Goal: Transaction & Acquisition: Purchase product/service

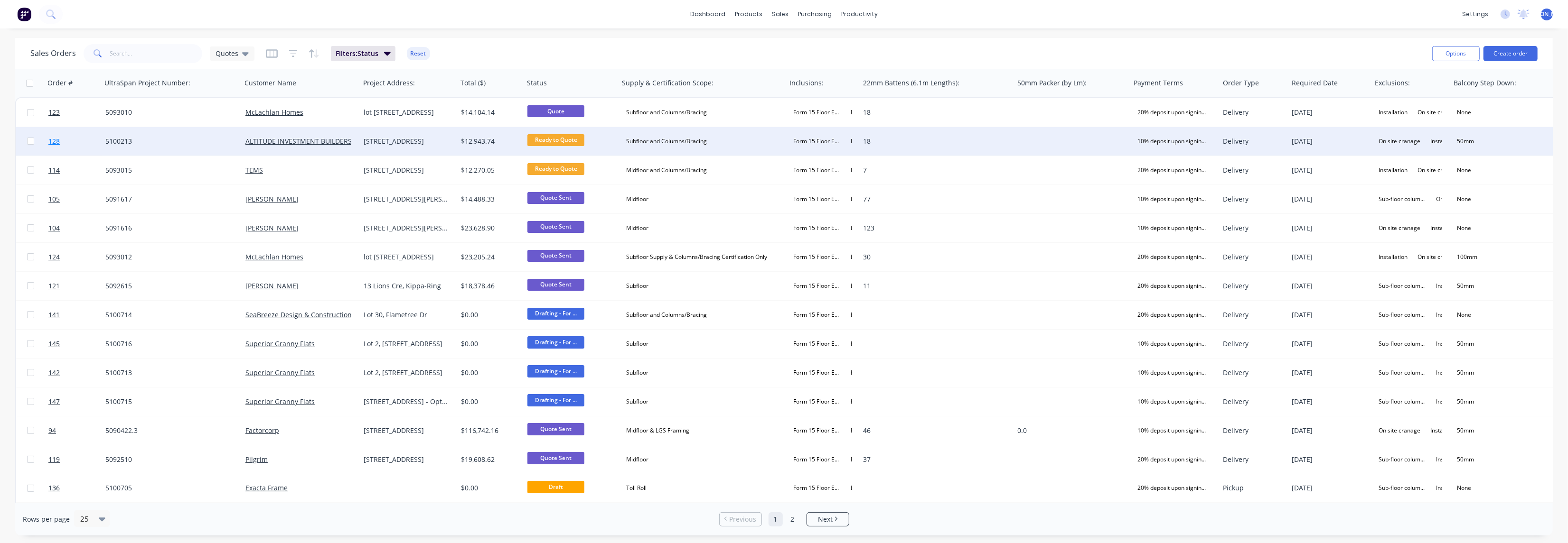
click at [57, 142] on span "128" at bounding box center [54, 141] width 11 height 9
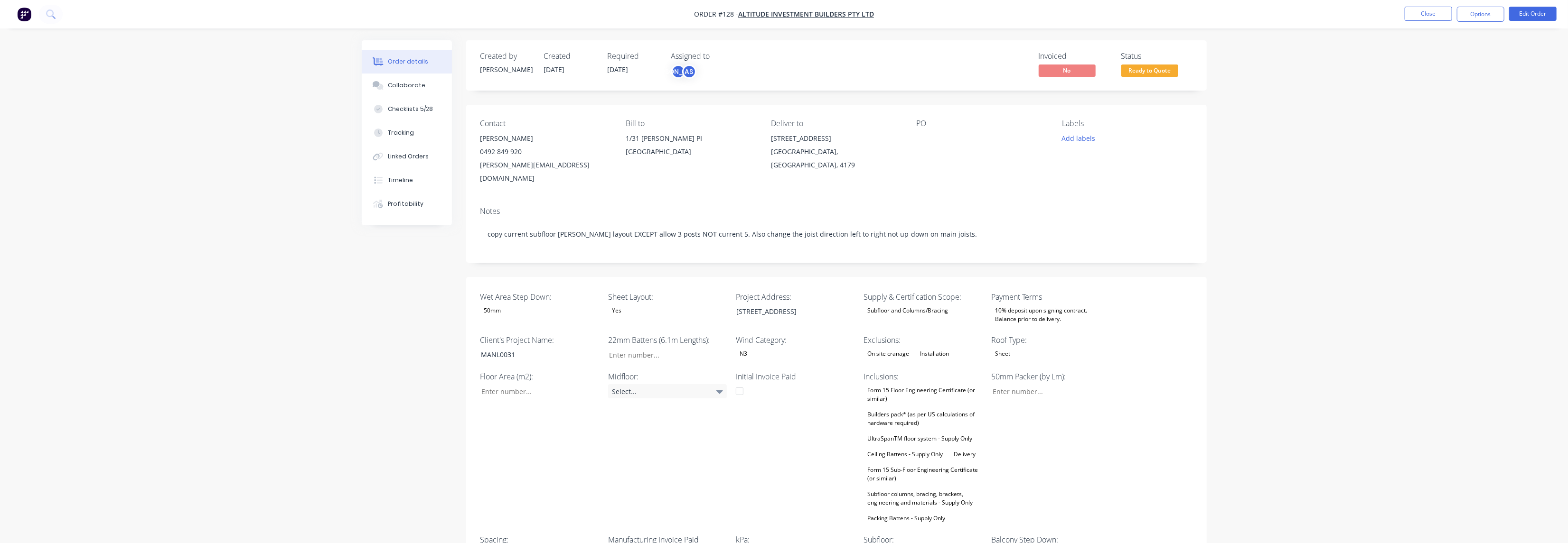
type input "18"
type input "105"
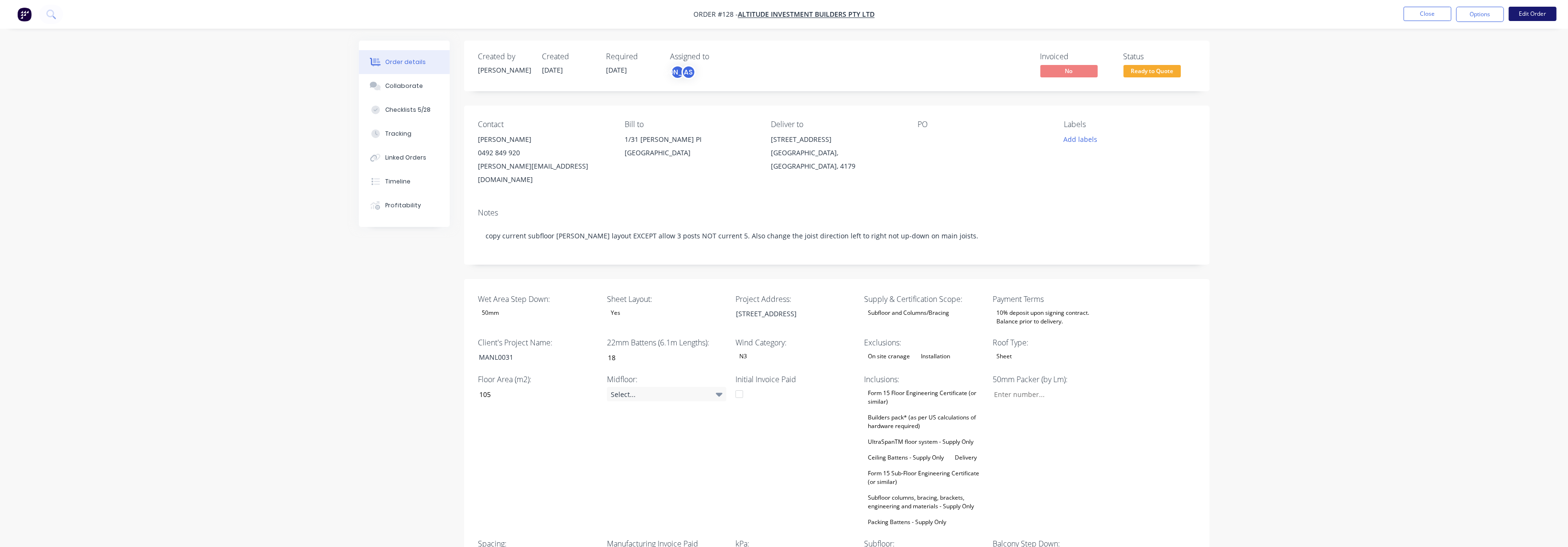
click at [518, 14] on button "Edit Order" at bounding box center [1532, 14] width 48 height 14
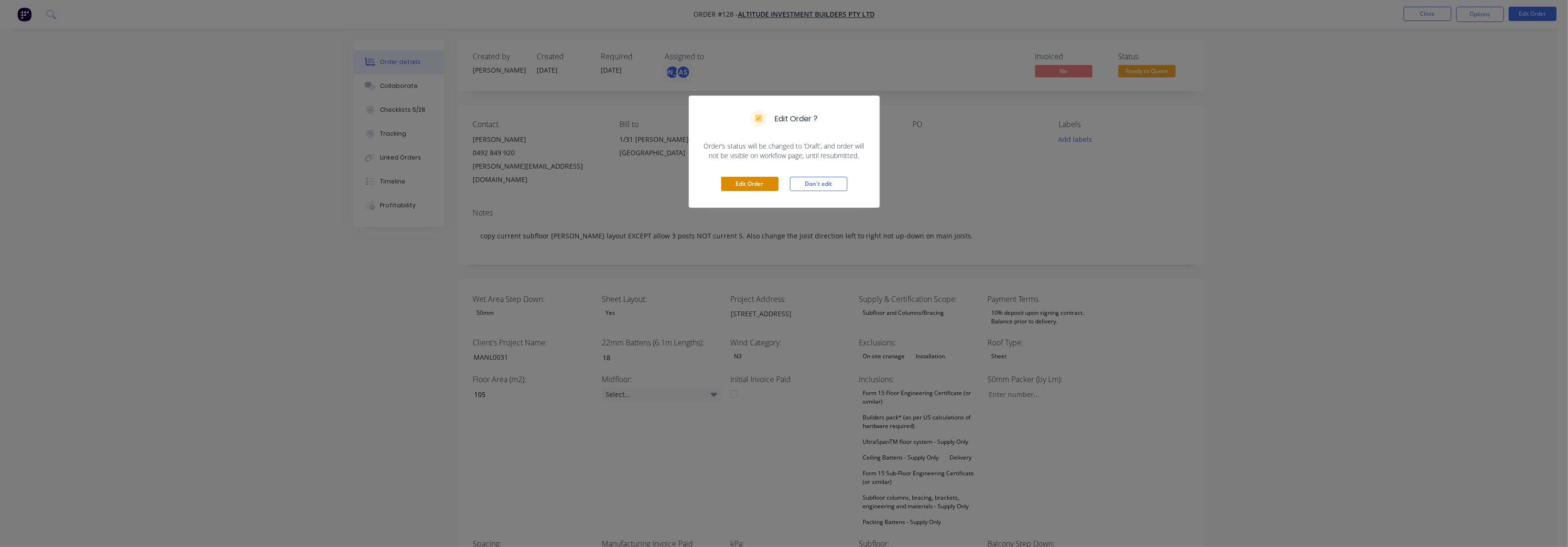
click at [518, 178] on button "Edit Order" at bounding box center [749, 184] width 57 height 14
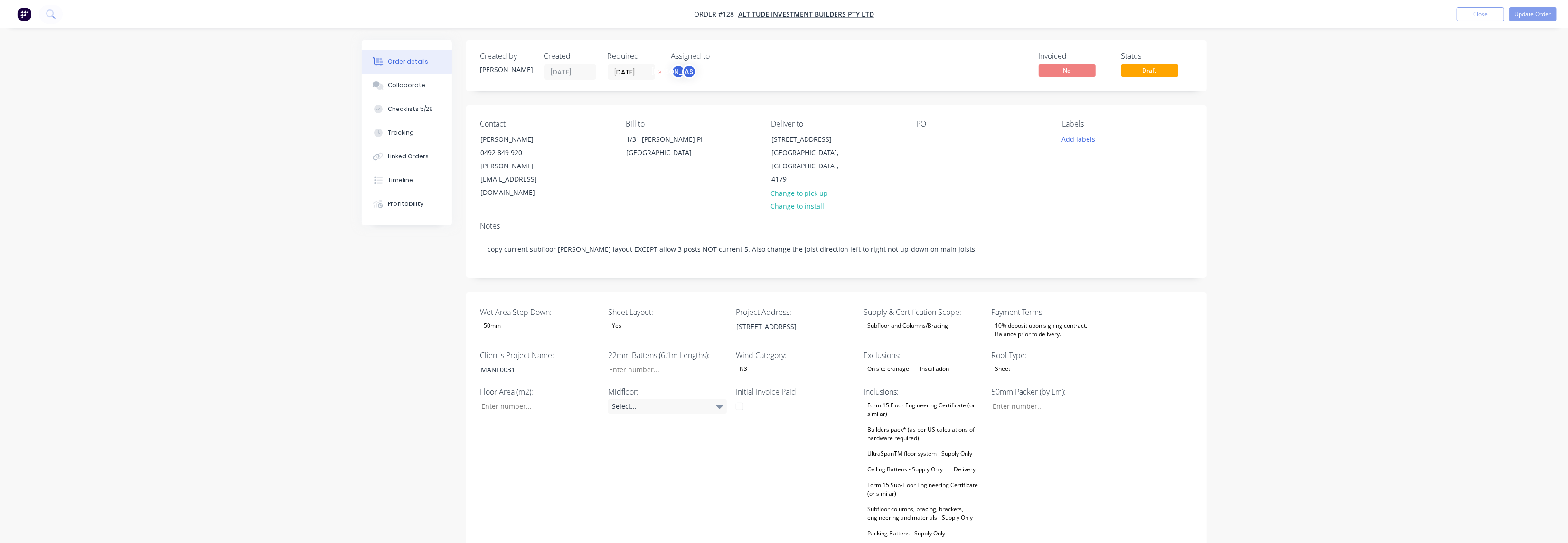
type input "18"
type input "105"
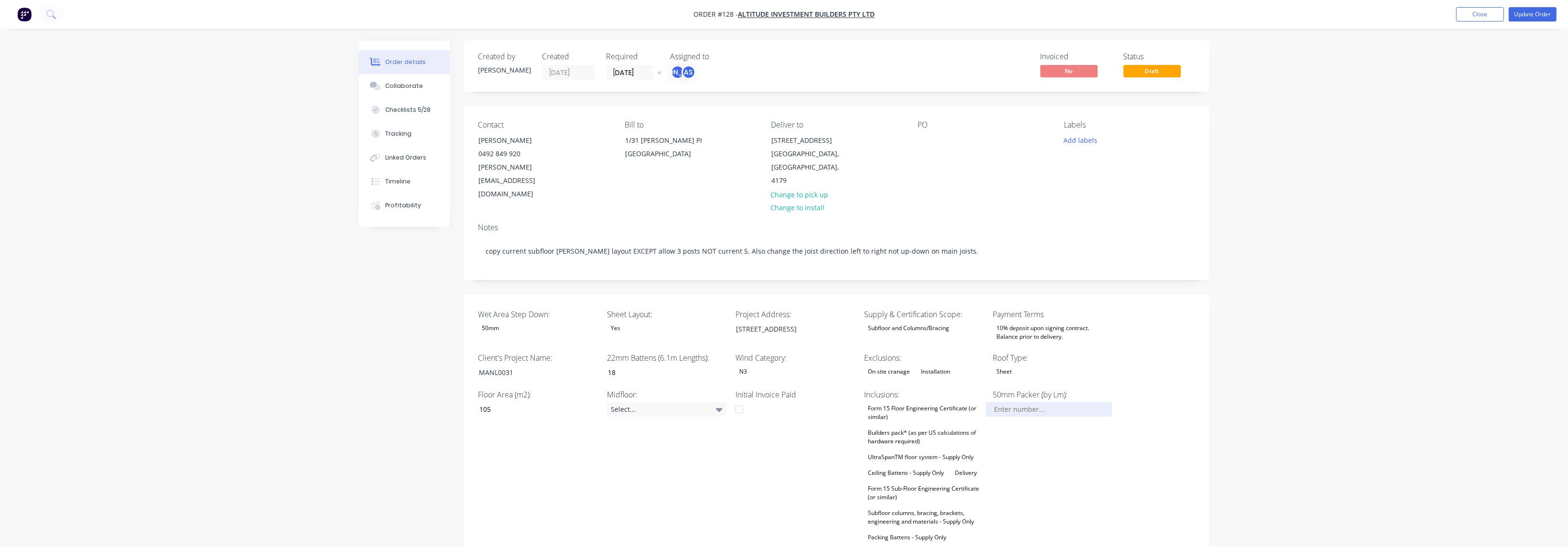
click at [518, 381] on input "Wet Area Step Down:" at bounding box center [1049, 409] width 126 height 14
type input "2"
click at [518, 381] on div "50mm Packer (by Lm): 12" at bounding box center [1052, 466] width 120 height 155
type input "12.0"
click at [518, 381] on div "Wet Area Step Down: 50mm Sheet Layout: Yes Project Address: 184 Manly Rd, Manly…" at bounding box center [837, 463] width 746 height 337
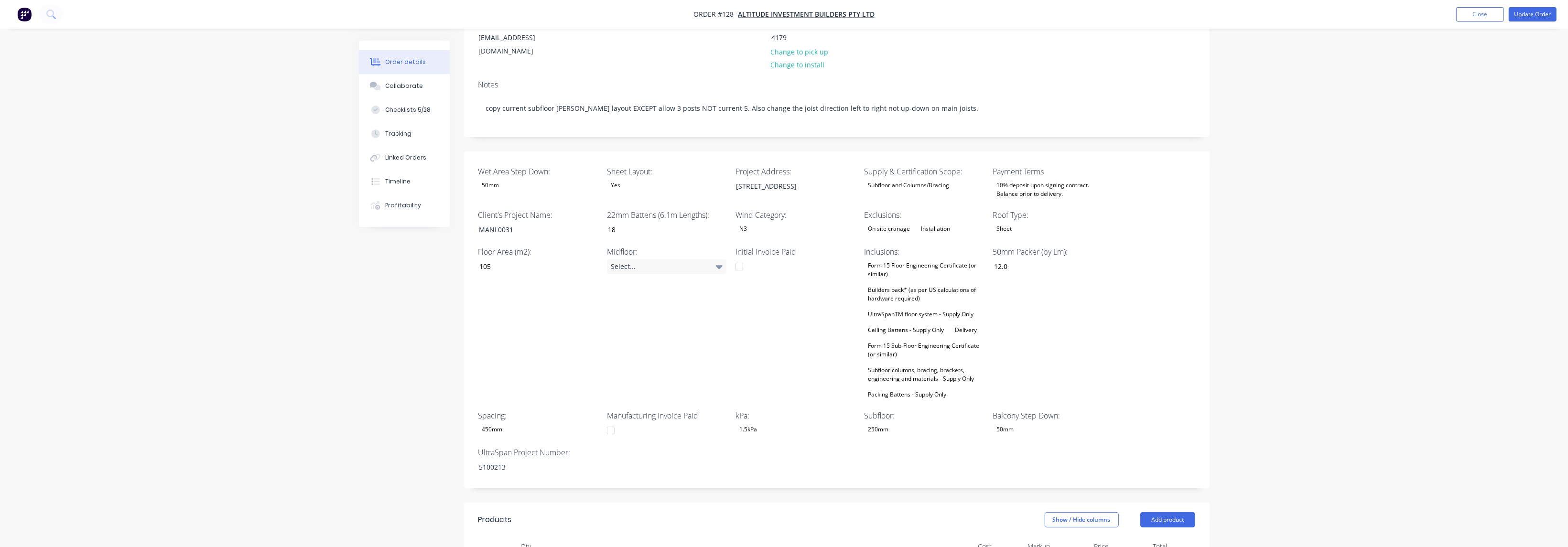
scroll to position [143, 0]
click at [518, 259] on div "Form 15 Floor Engineering Certificate (or similar) Builders pack* (as per US ca…" at bounding box center [924, 329] width 120 height 141
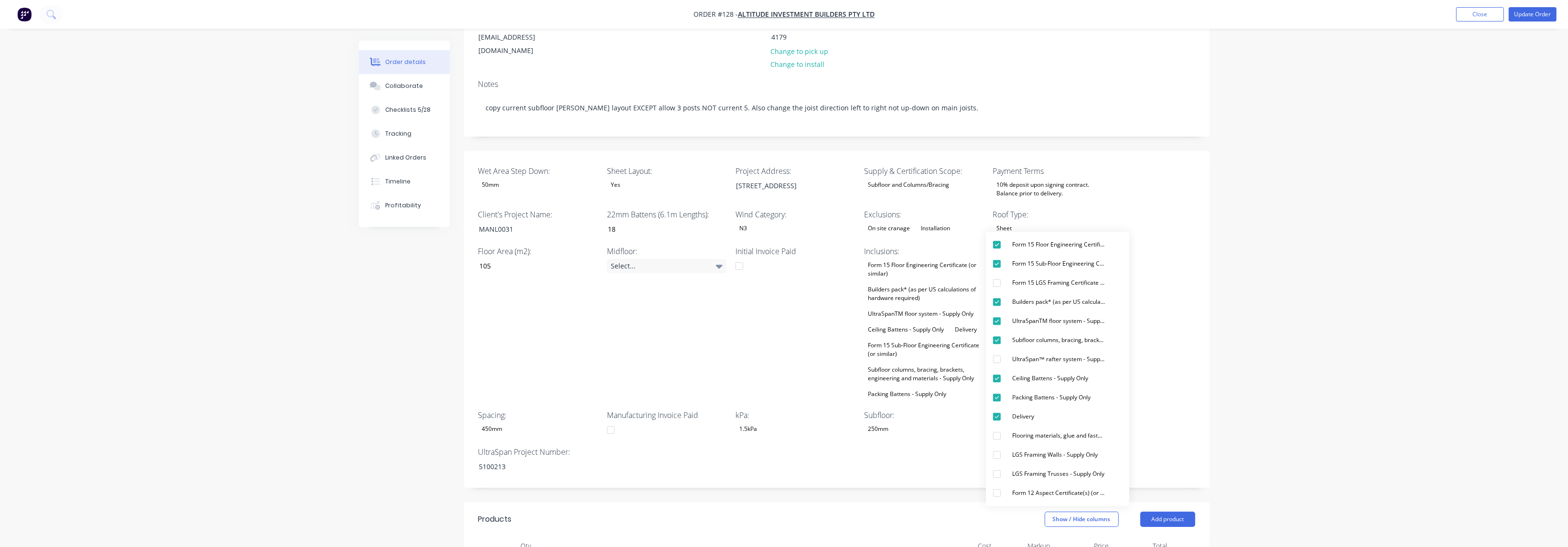
click at [518, 358] on div "Wet Area Step Down: 50mm Sheet Layout: Yes Project Address: 184 Manly Rd, Manly…" at bounding box center [837, 319] width 746 height 337
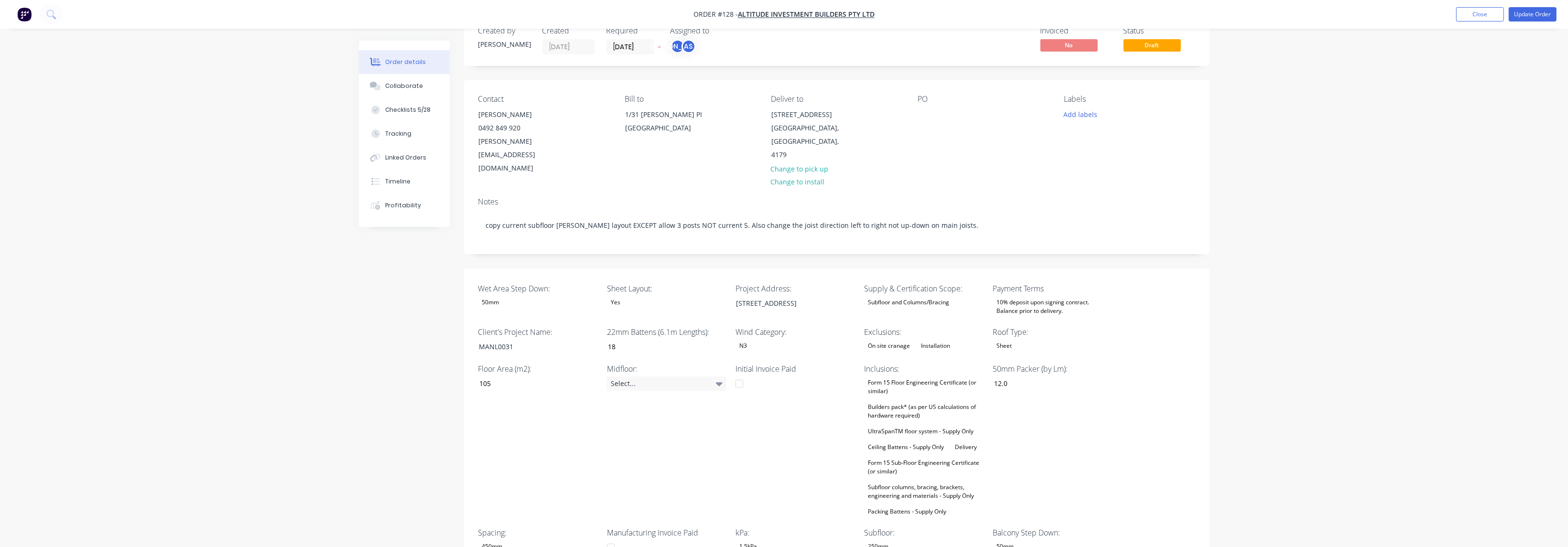
scroll to position [0, 0]
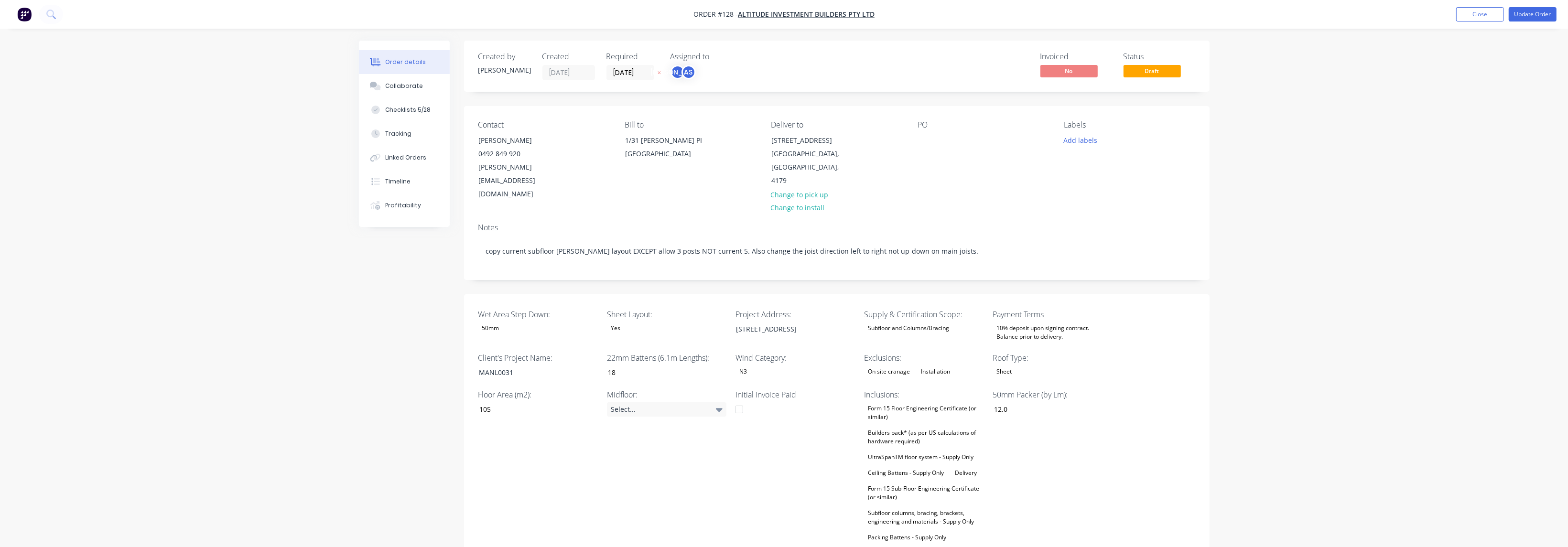
click at [518, 366] on div "On site cranage" at bounding box center [889, 372] width 50 height 12
click at [518, 183] on div "Contact Shane Burgess 0492 849 920 shane.b@altitudebuilders.com.au Bill to 1/31…" at bounding box center [837, 160] width 746 height 109
click at [518, 366] on div "On site cranage" at bounding box center [889, 372] width 50 height 12
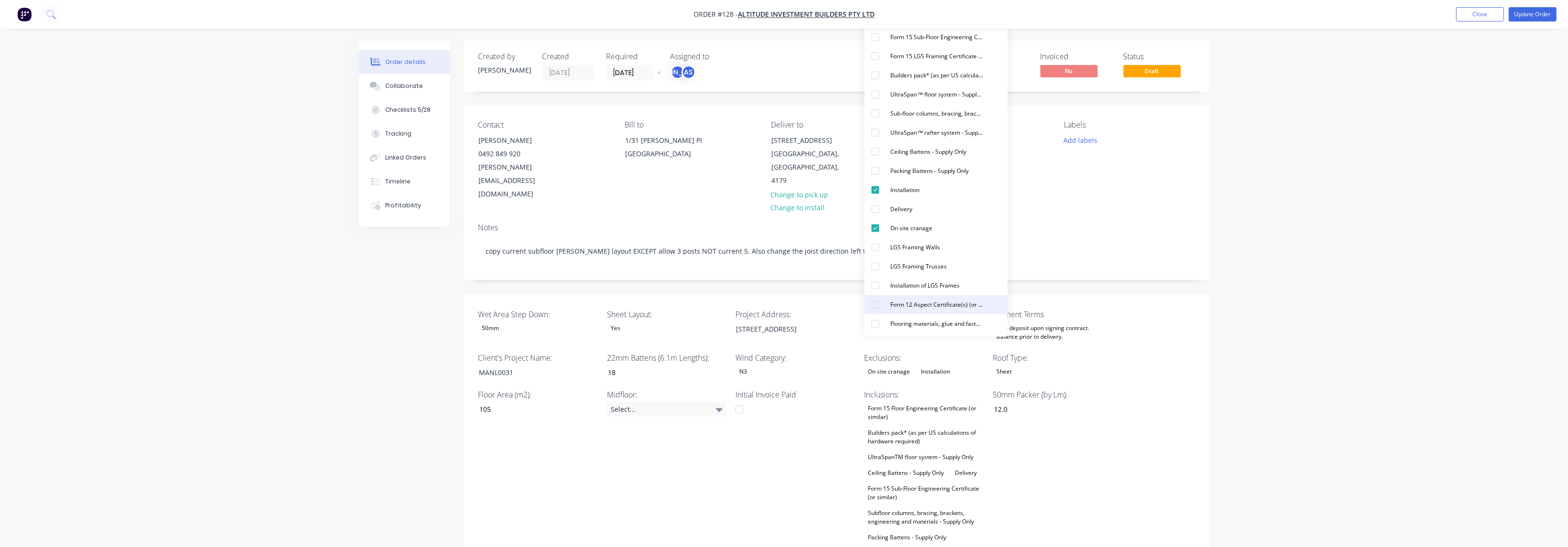
click at [518, 305] on div "button" at bounding box center [875, 305] width 19 height 19
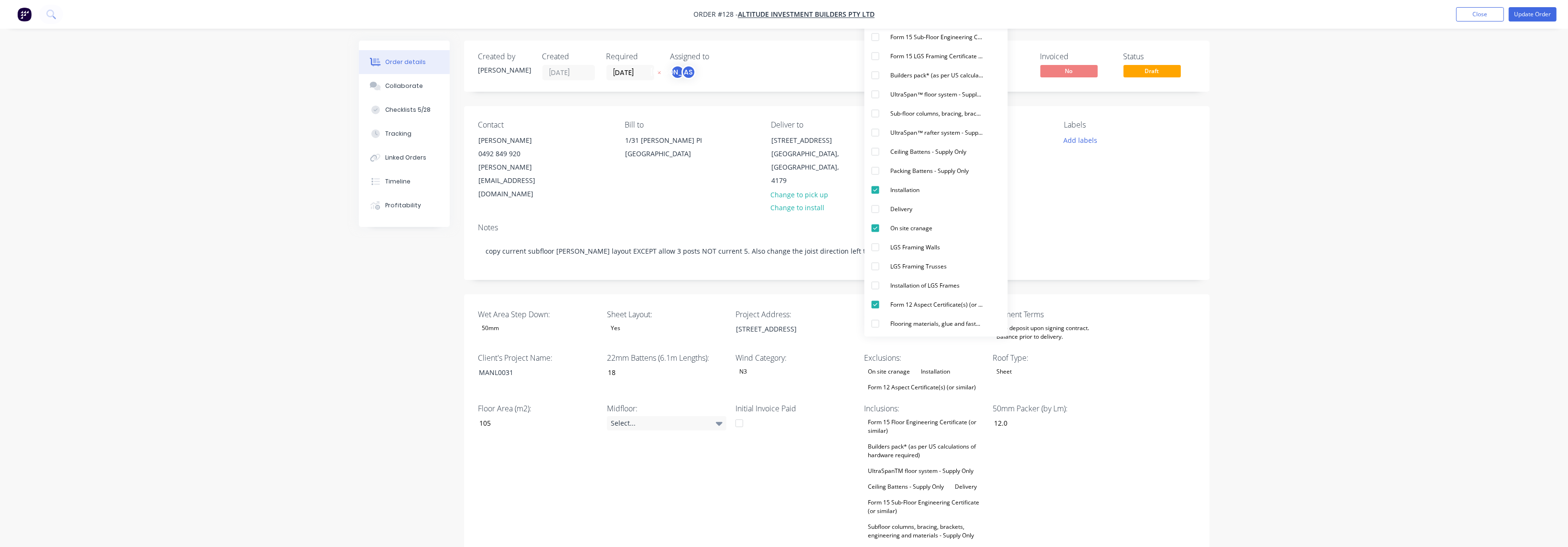
click at [518, 223] on div "Notes" at bounding box center [836, 228] width 717 height 9
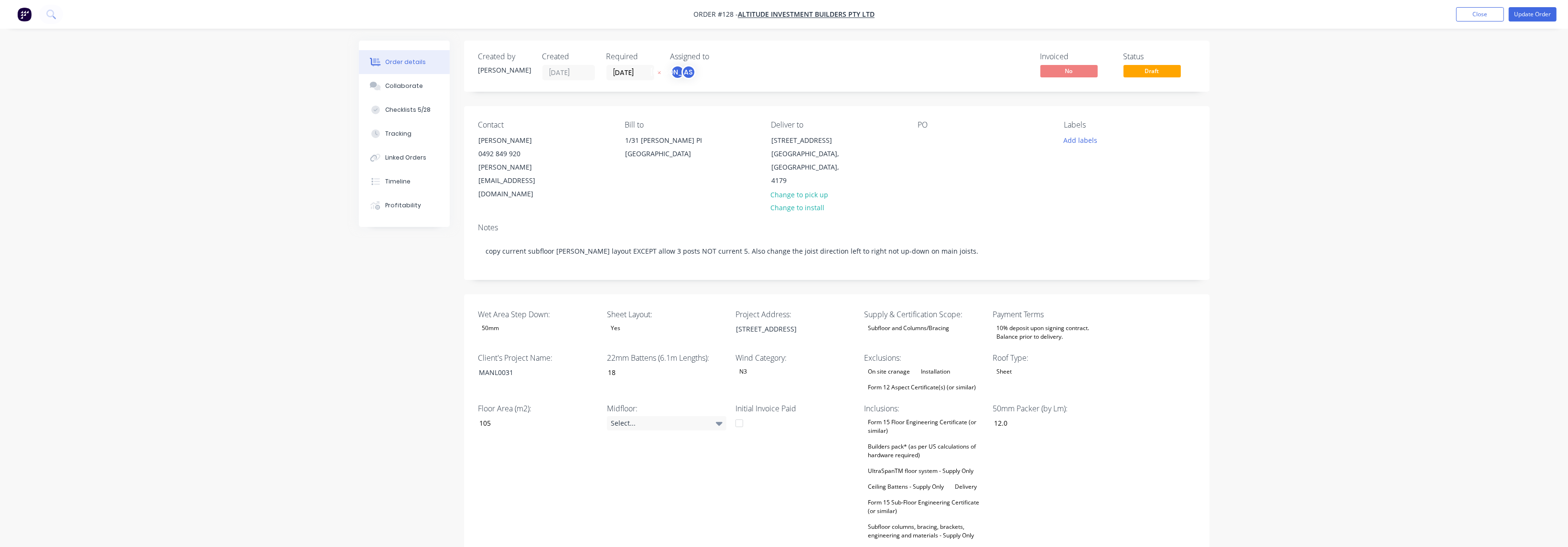
click at [518, 381] on div "Wet Area Step Down: 50mm Sheet Layout: Yes Project Address: 184 Manly Rd, Manly…" at bounding box center [837, 470] width 746 height 352
click at [518, 366] on input "18" at bounding box center [662, 373] width 126 height 14
drag, startPoint x: 640, startPoint y: 347, endPoint x: 592, endPoint y: 349, distance: 48.0
click at [518, 349] on div "Wet Area Step Down: 50mm Sheet Layout: Yes Project Address: 184 Manly Rd, Manly…" at bounding box center [837, 470] width 746 height 352
type input "10"
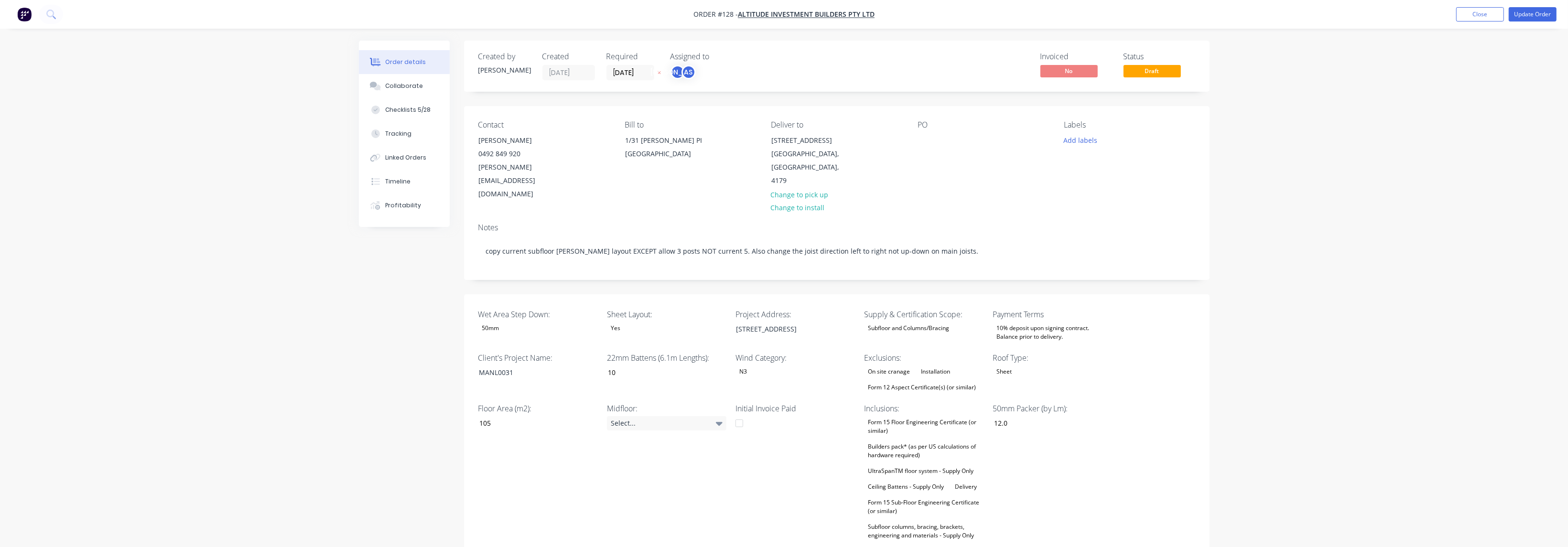
click at [518, 381] on div "Midfloor: Select..." at bounding box center [667, 480] width 120 height 155
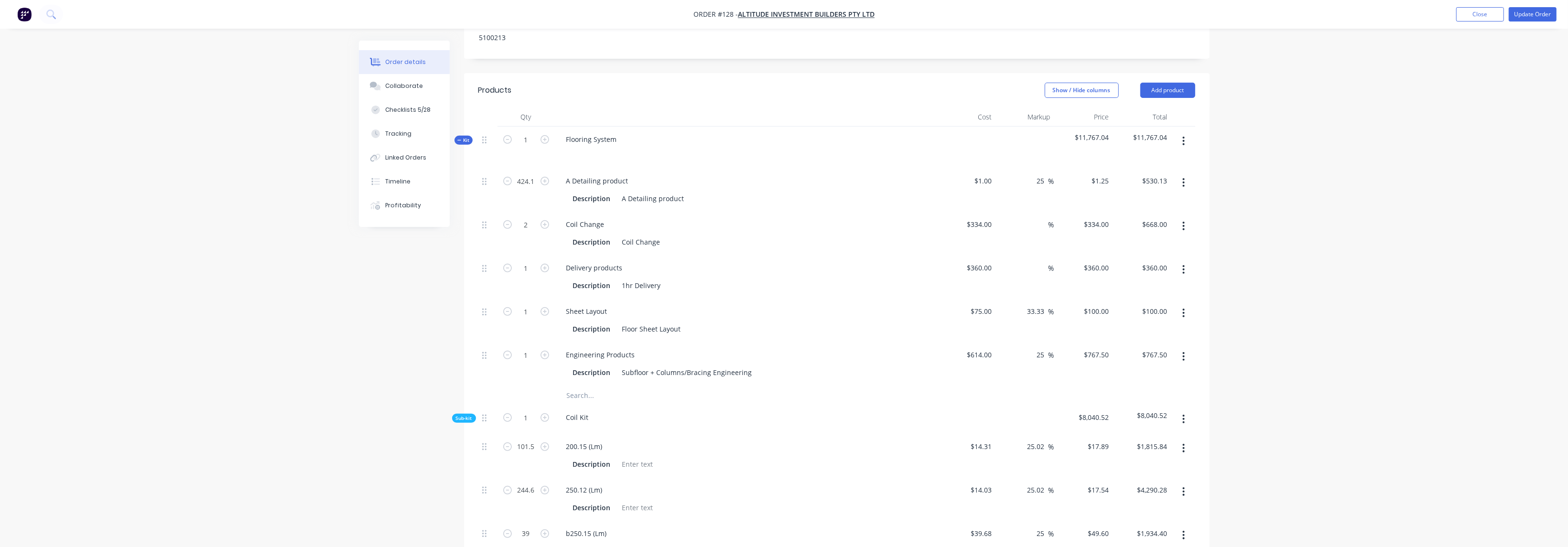
scroll to position [573, 0]
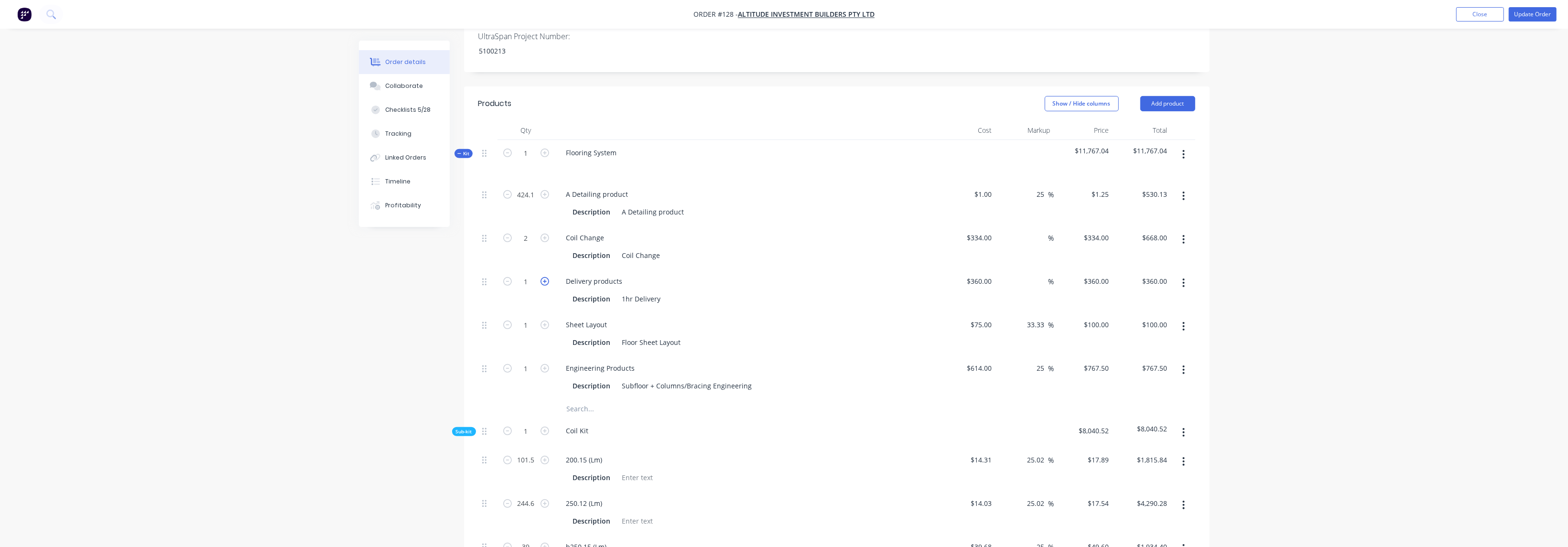
click at [518, 277] on icon "button" at bounding box center [545, 282] width 9 height 9
type input "2"
type input "$720.00"
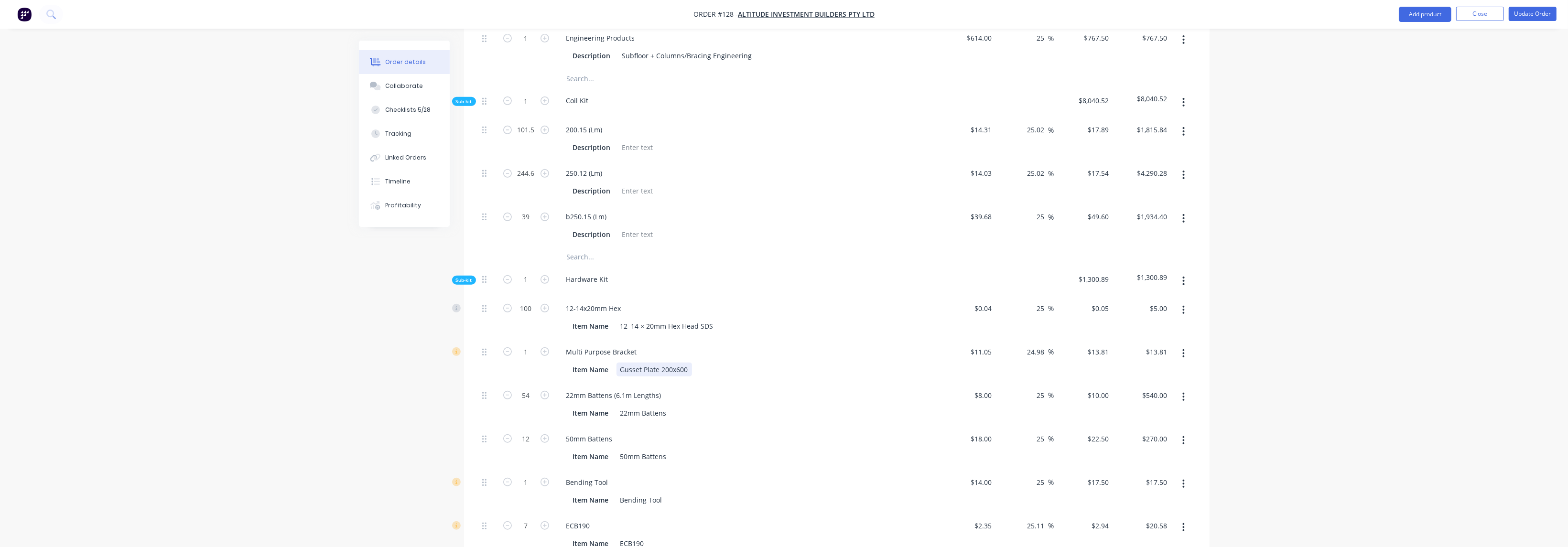
scroll to position [931, 0]
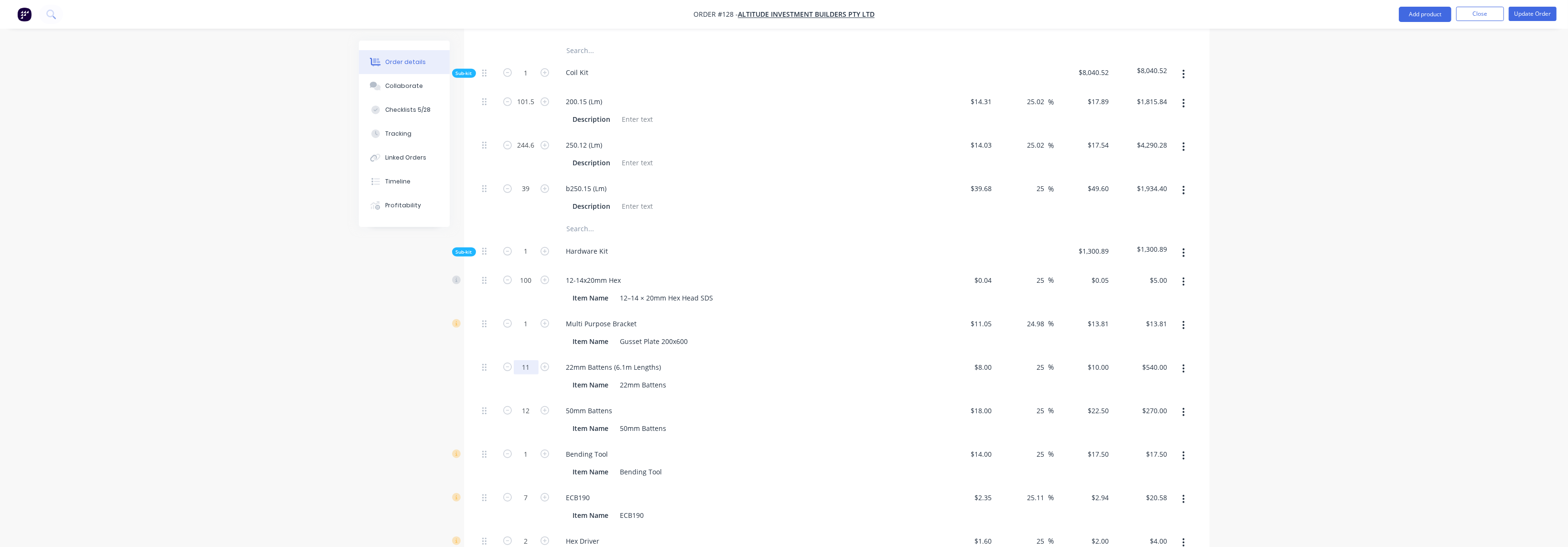
type input "11"
click at [518, 381] on div "50mm Battens" at bounding box center [746, 410] width 374 height 14
type input "$110.00"
type input "2"
click at [518, 369] on div "22mm Battens (6.1m Lengths) Item Name 22mm Battens" at bounding box center [746, 376] width 382 height 44
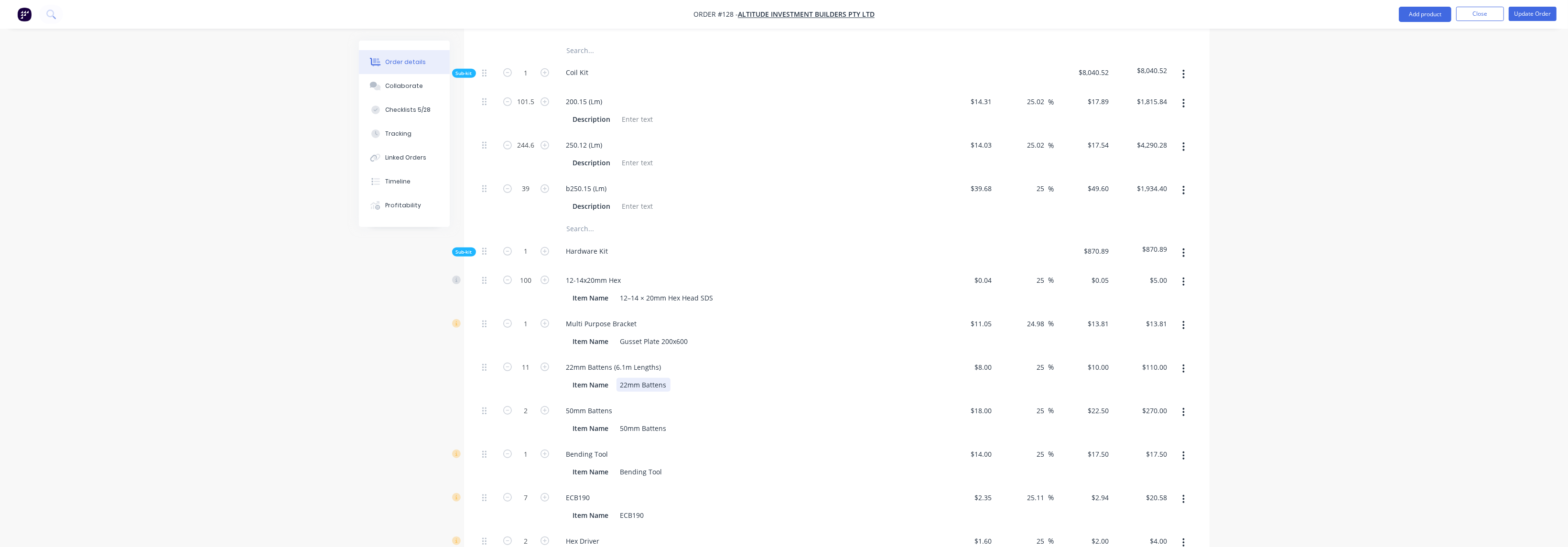
type input "$45.00"
click at [518, 381] on icon "button" at bounding box center [545, 454] width 9 height 9
type input "2"
type input "$35.00"
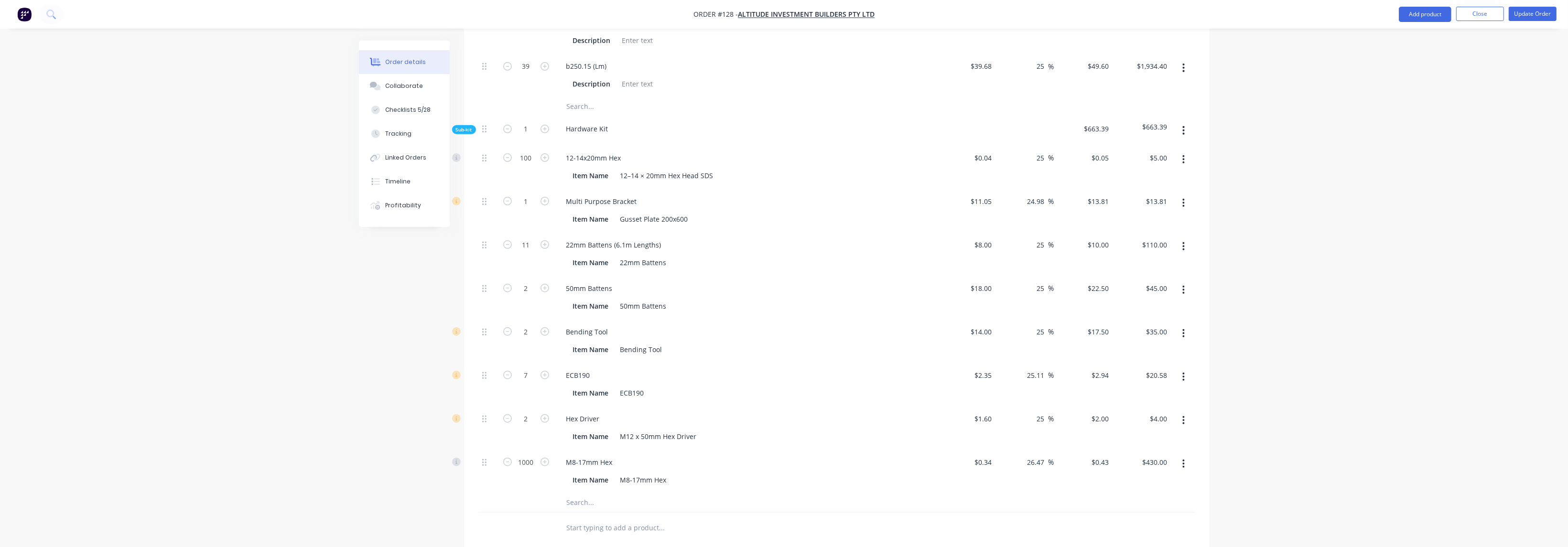
scroll to position [1075, 0]
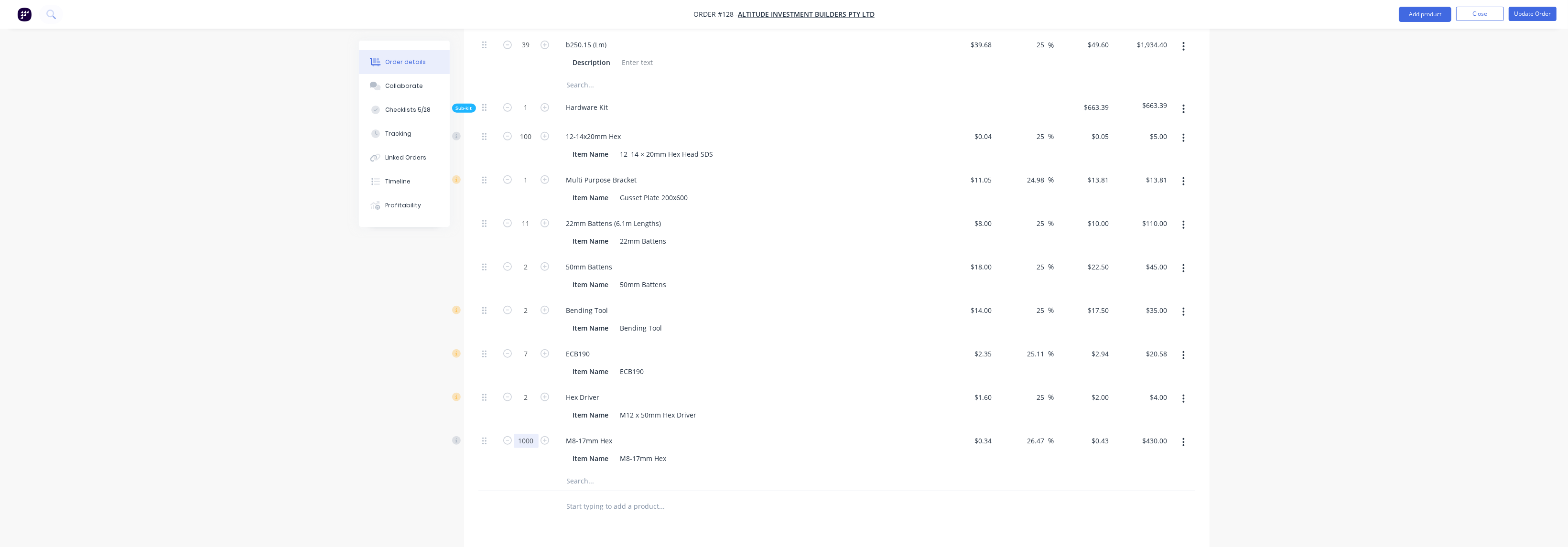
click at [518, 381] on input "1000" at bounding box center [526, 441] width 25 height 14
type input "800"
click at [518, 381] on div "M8-17mm Hex" at bounding box center [746, 441] width 374 height 14
type input "$344.00"
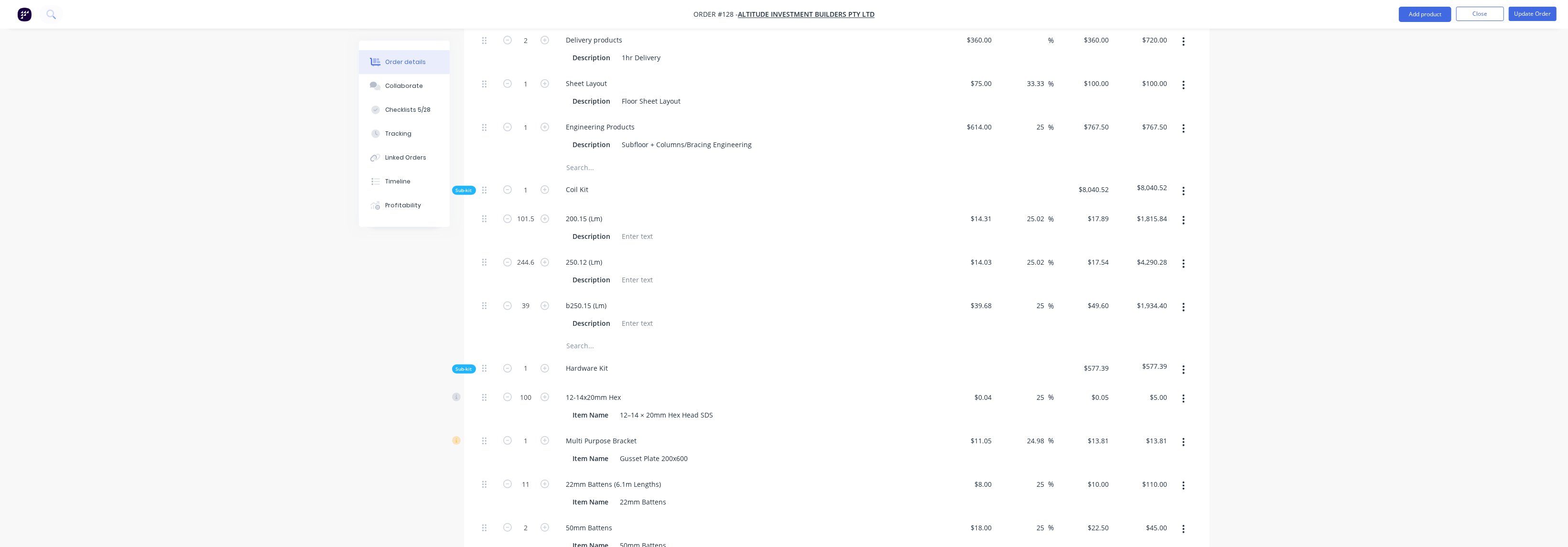
scroll to position [764, 0]
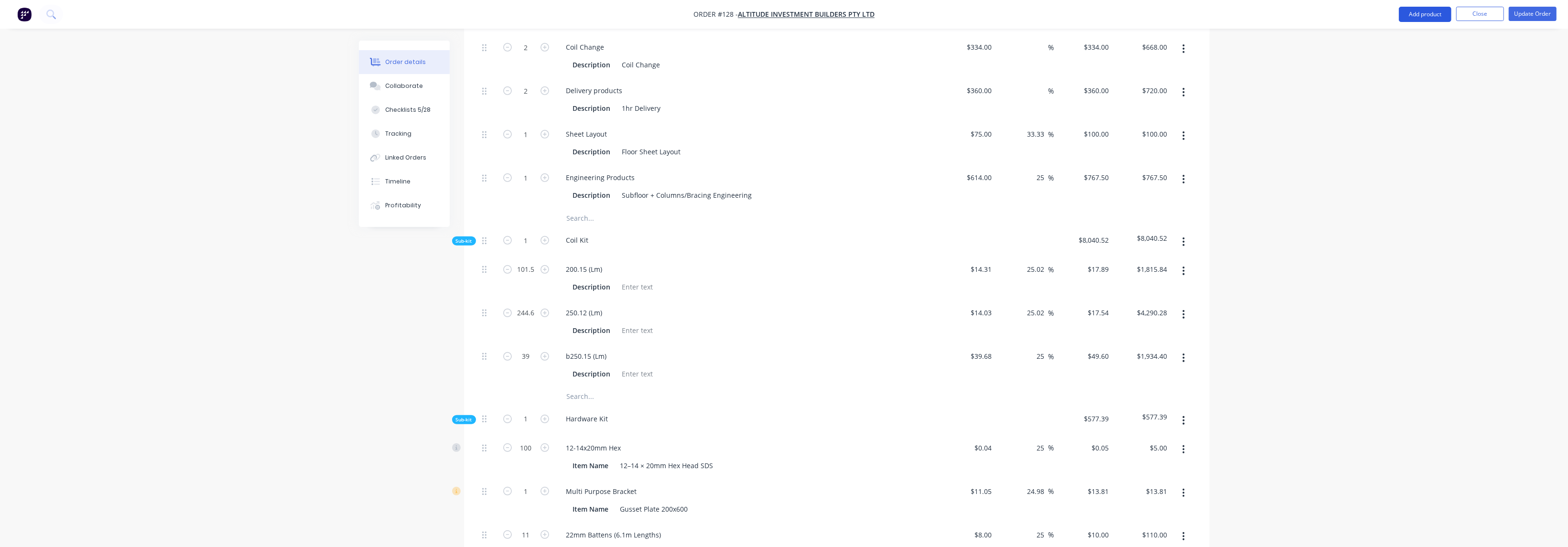
click at [518, 11] on button "Add product" at bounding box center [1425, 14] width 53 height 15
click at [518, 37] on div "Product catalogue" at bounding box center [1405, 39] width 73 height 14
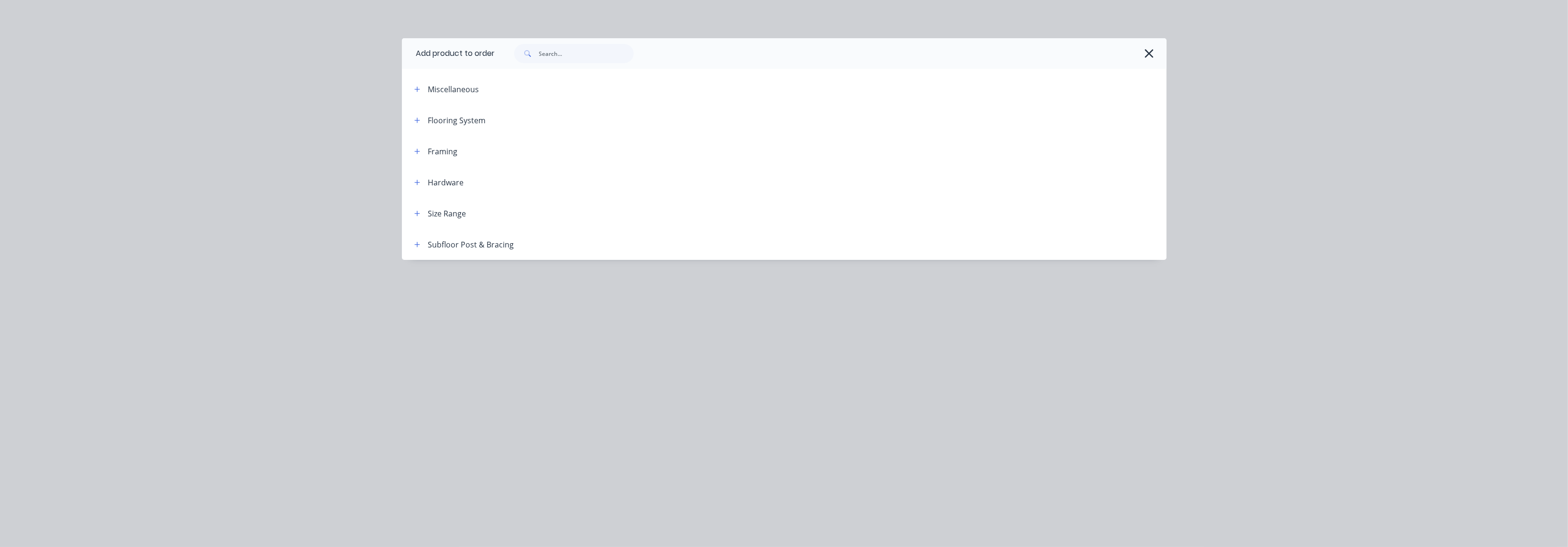
click at [444, 123] on div "Flooring System" at bounding box center [457, 121] width 58 height 11
click at [415, 117] on icon "button" at bounding box center [417, 120] width 6 height 6
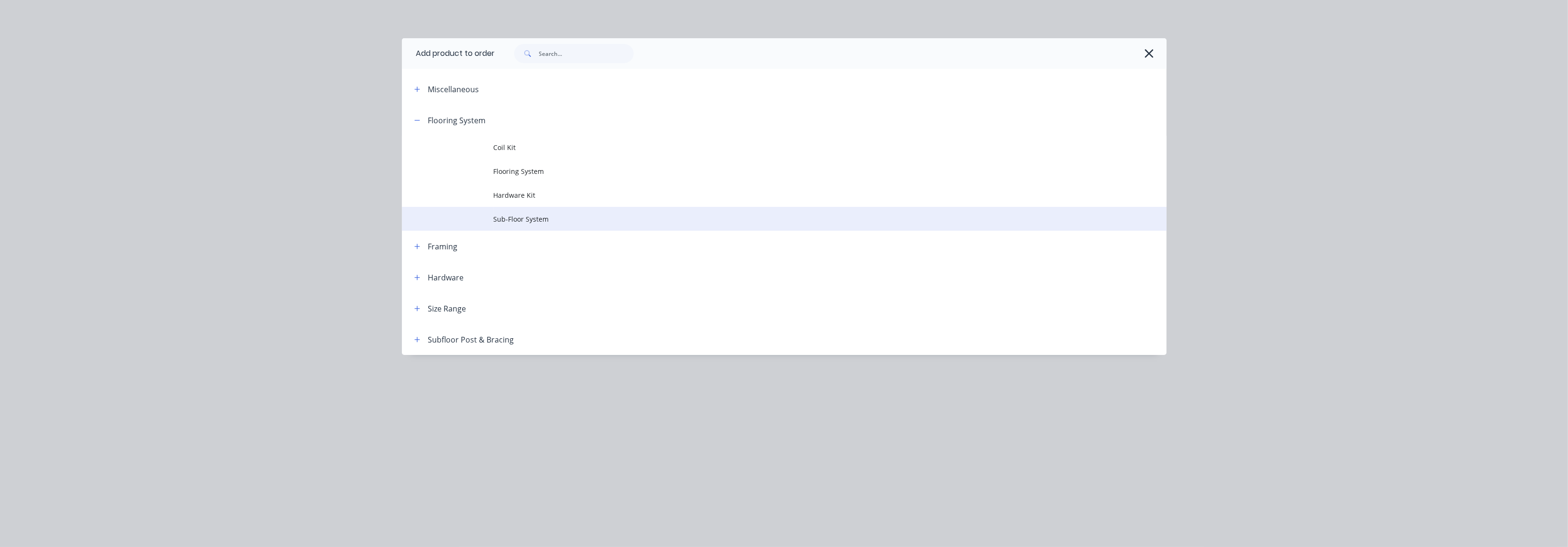
click at [518, 218] on span "Sub-Floor System" at bounding box center [762, 219] width 538 height 10
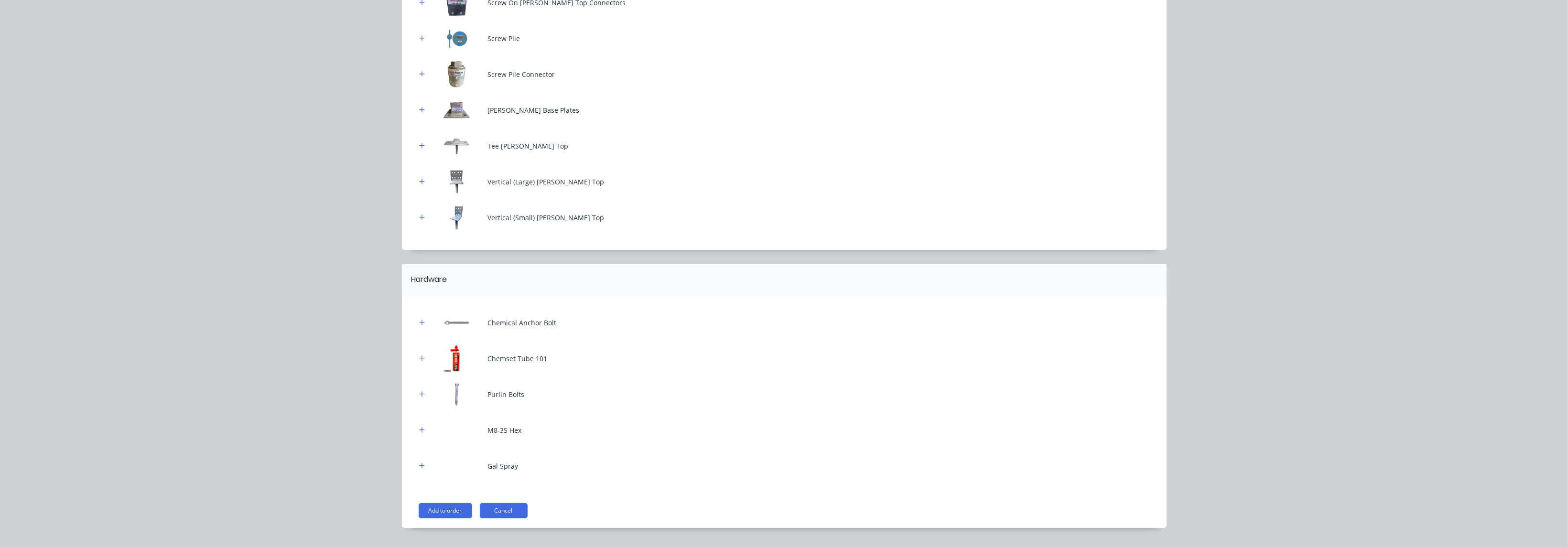
scroll to position [143, 0]
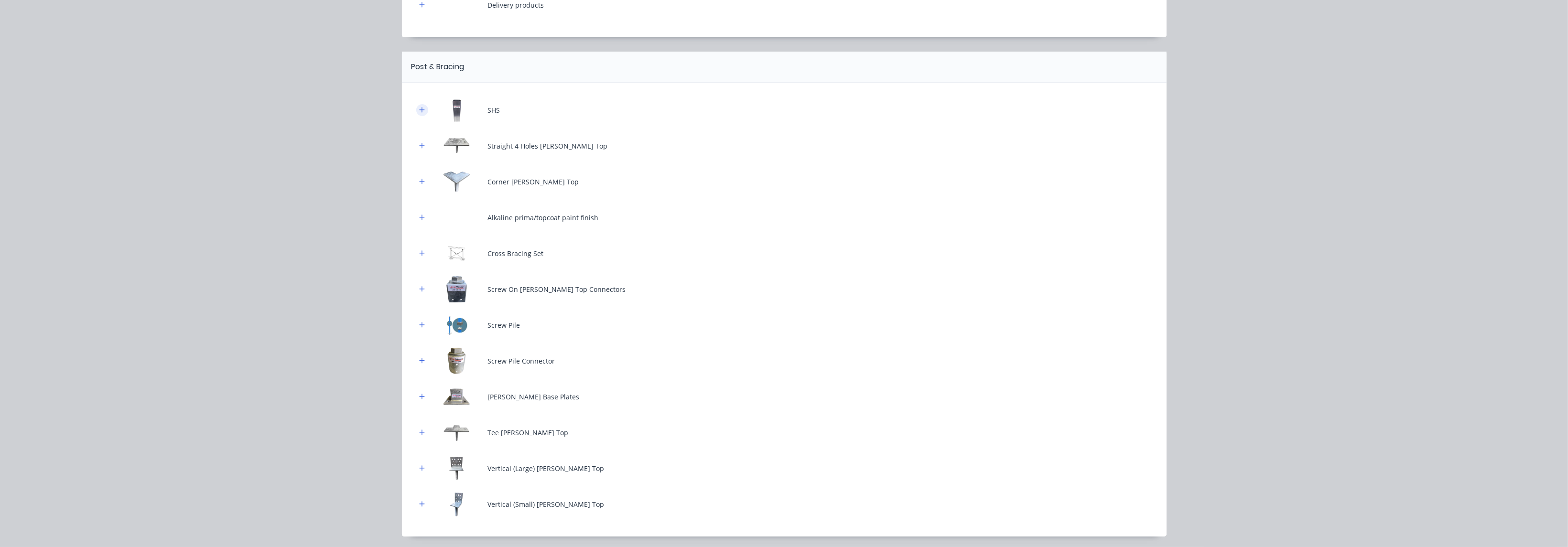
click at [419, 111] on icon "button" at bounding box center [422, 109] width 6 height 6
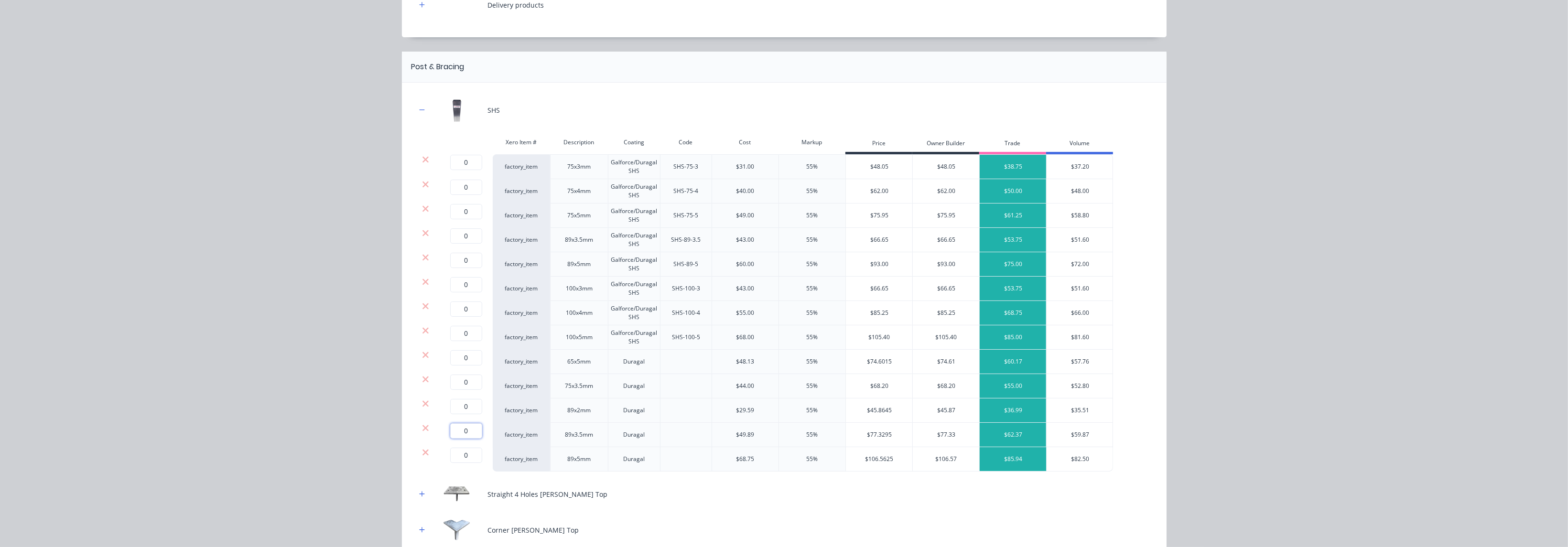
click at [468, 381] on input "0" at bounding box center [466, 431] width 32 height 15
type input "35"
click at [518, 381] on div "Straight 4 Holes Stump Top" at bounding box center [784, 494] width 736 height 26
click at [422, 381] on icon at bounding box center [425, 452] width 6 height 6
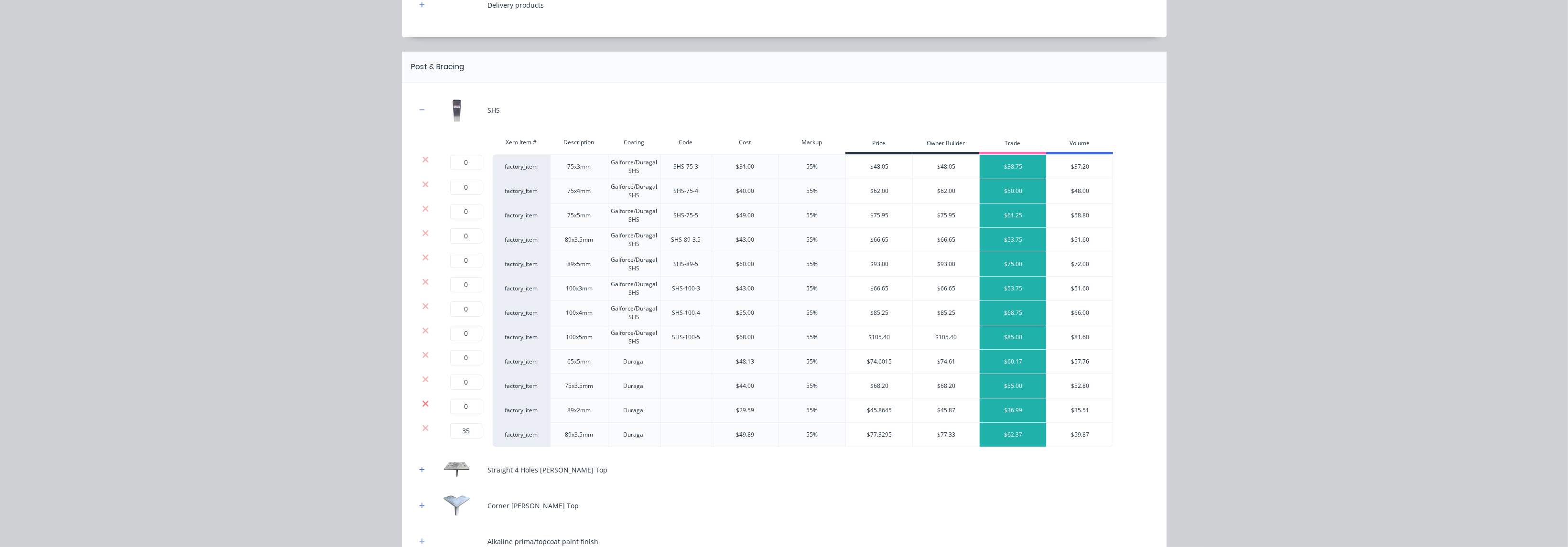
click at [422, 381] on icon at bounding box center [426, 404] width 7 height 9
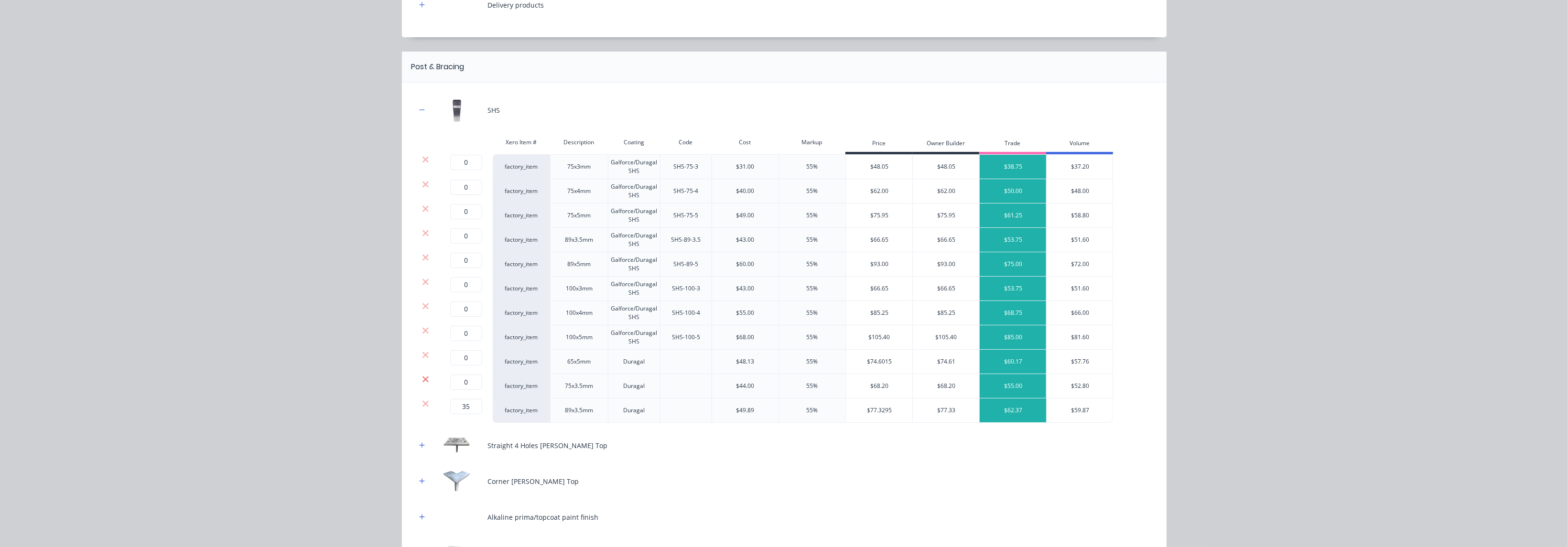
click at [422, 377] on icon at bounding box center [425, 379] width 6 height 6
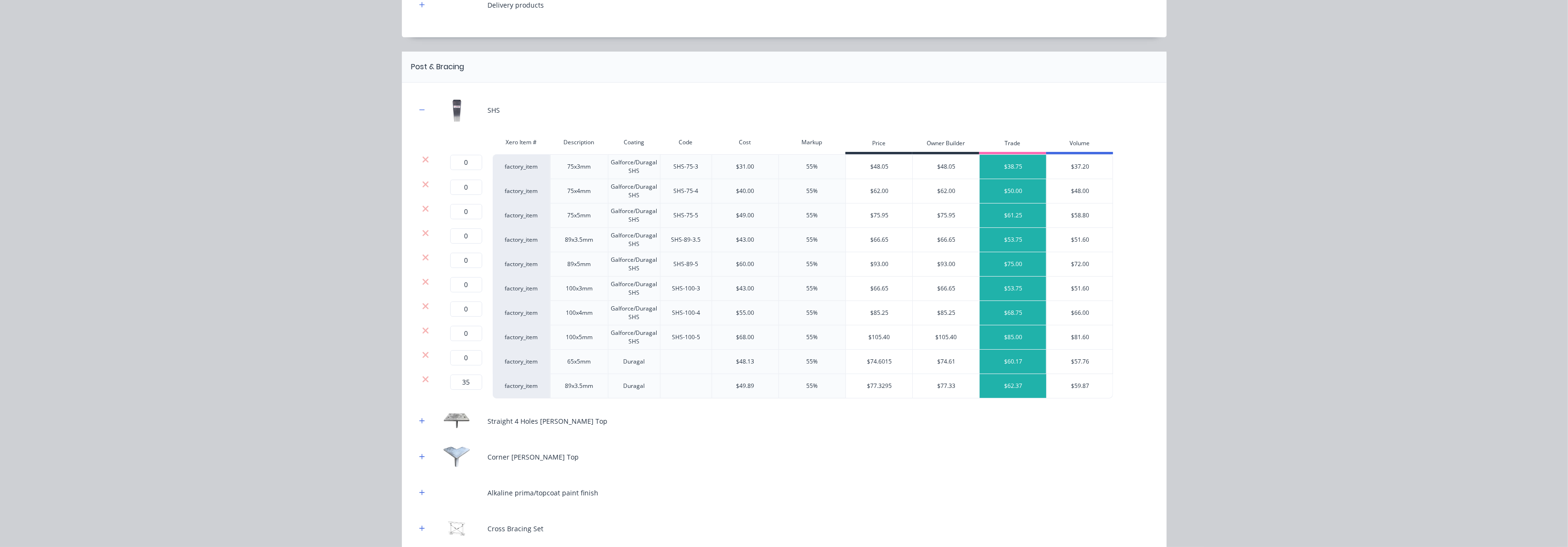
click at [424, 354] on div at bounding box center [425, 354] width 18 height 9
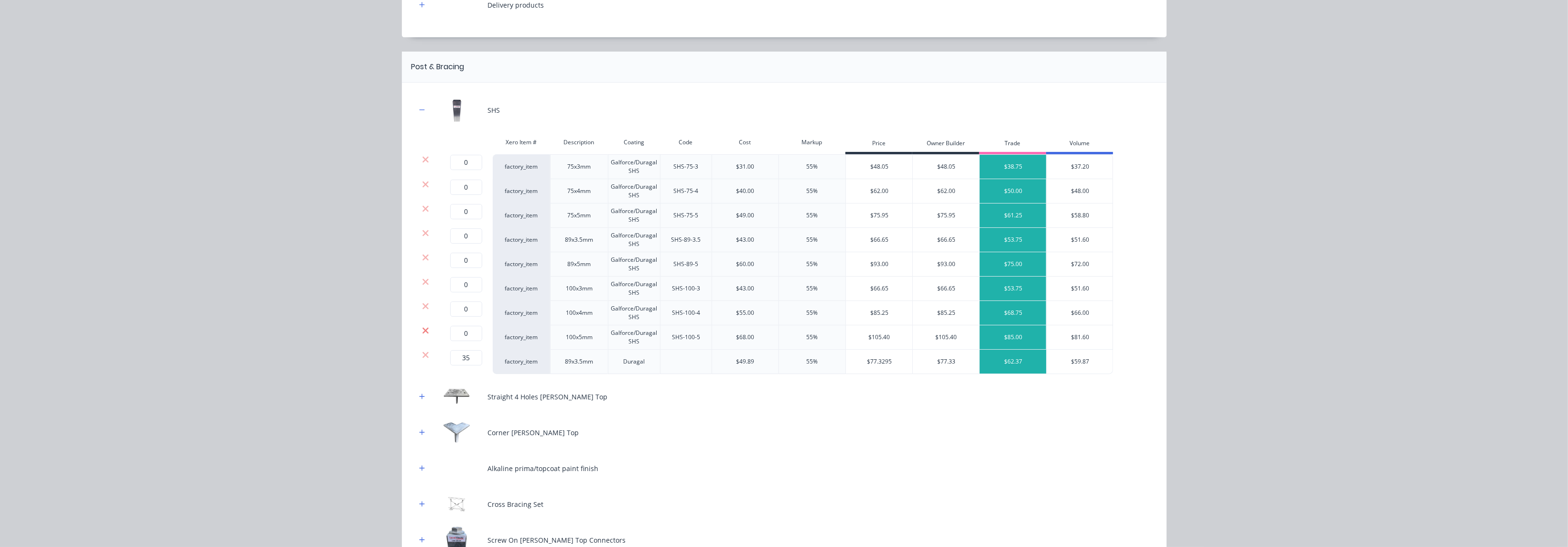
click at [422, 329] on icon at bounding box center [425, 330] width 6 height 6
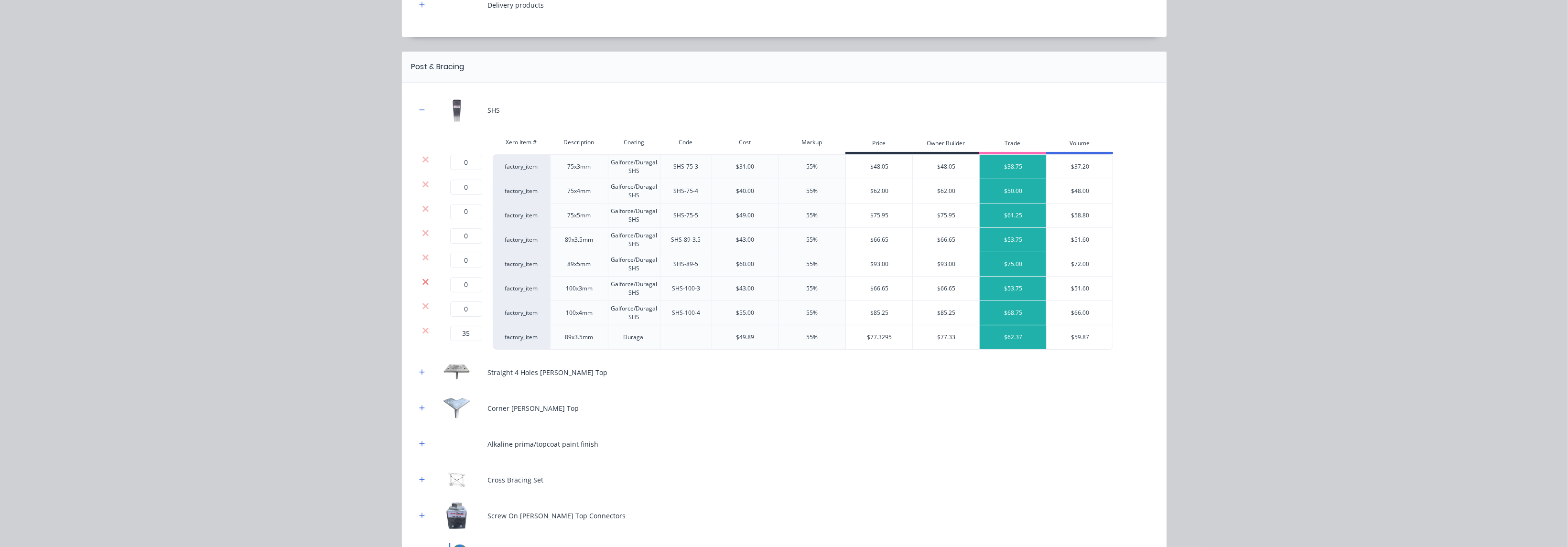
click at [424, 285] on icon at bounding box center [426, 282] width 7 height 9
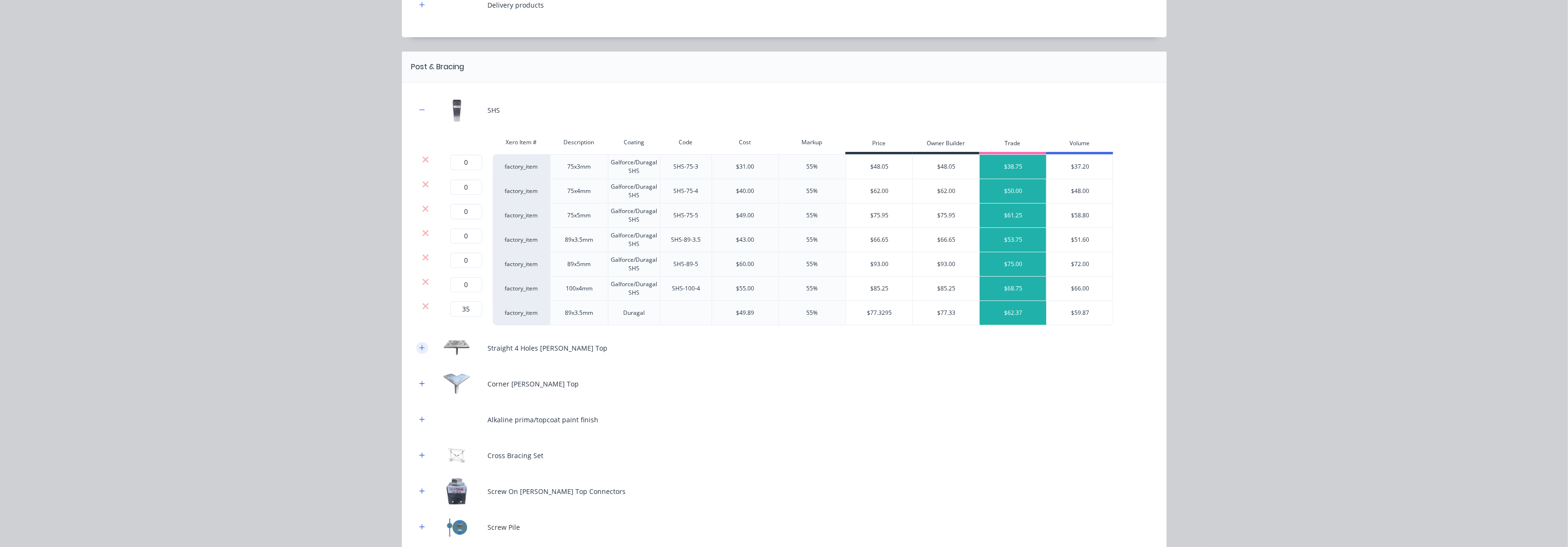
click at [419, 348] on icon "button" at bounding box center [422, 347] width 6 height 6
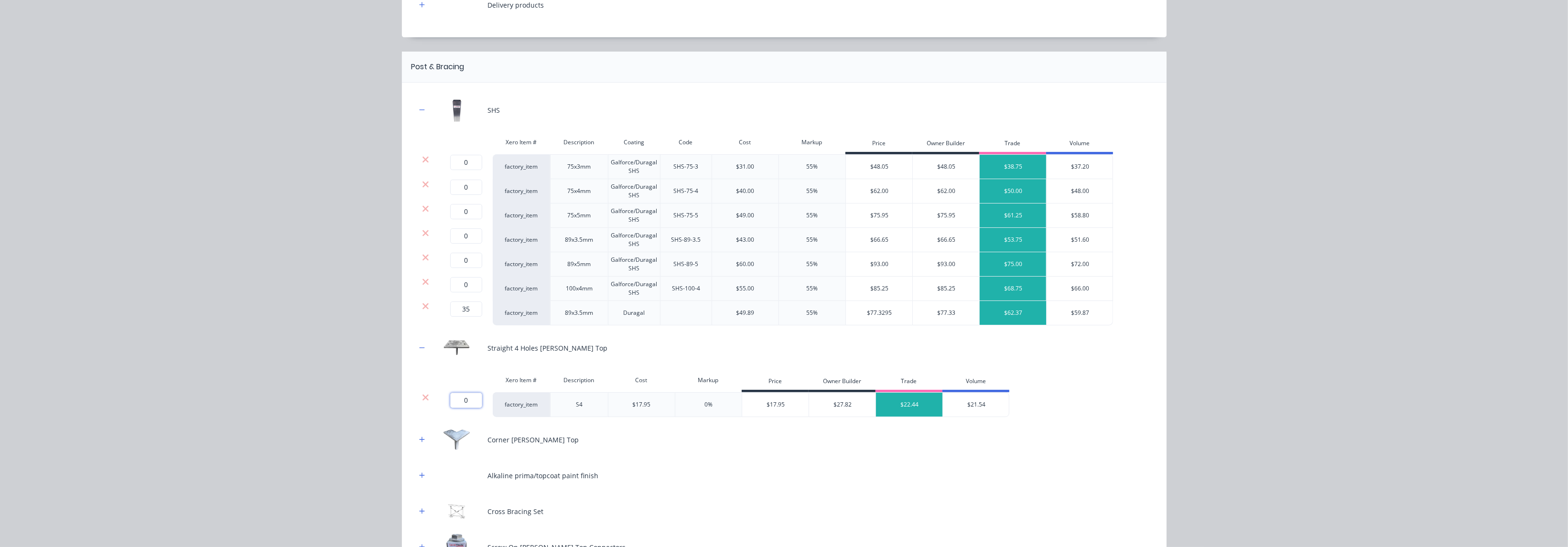
click at [463, 381] on input "0" at bounding box center [466, 400] width 32 height 15
type input "5"
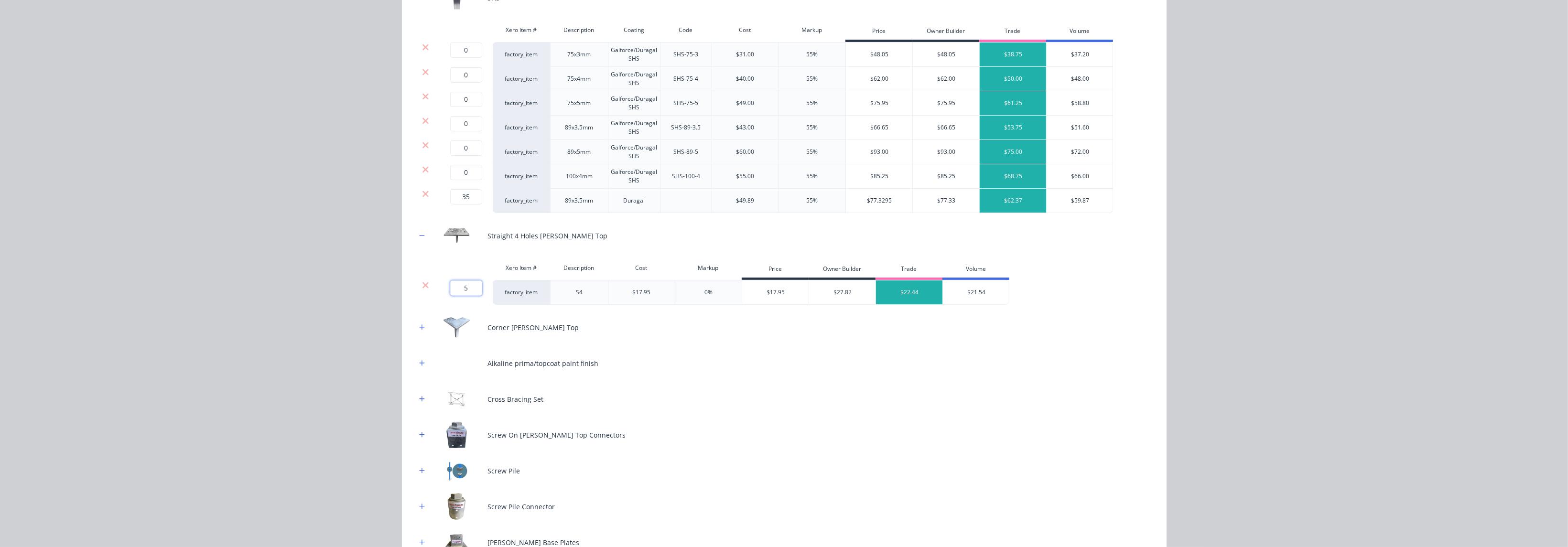
scroll to position [286, 0]
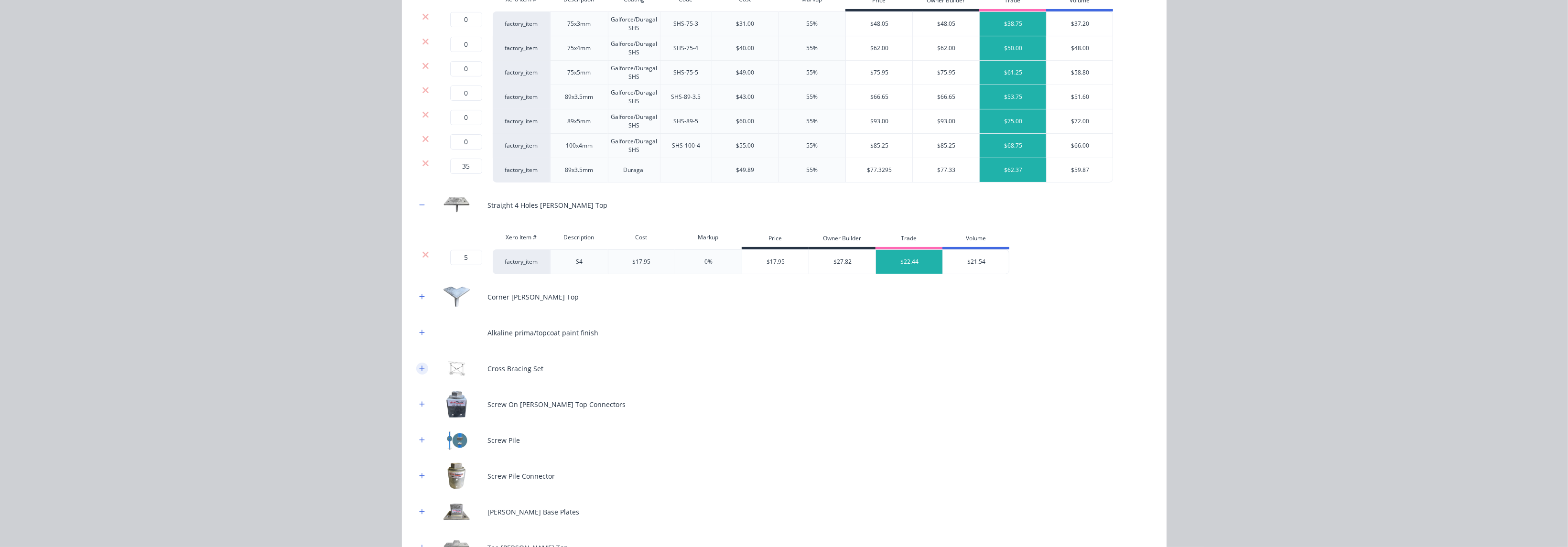
click at [419, 369] on icon "button" at bounding box center [421, 368] width 5 height 5
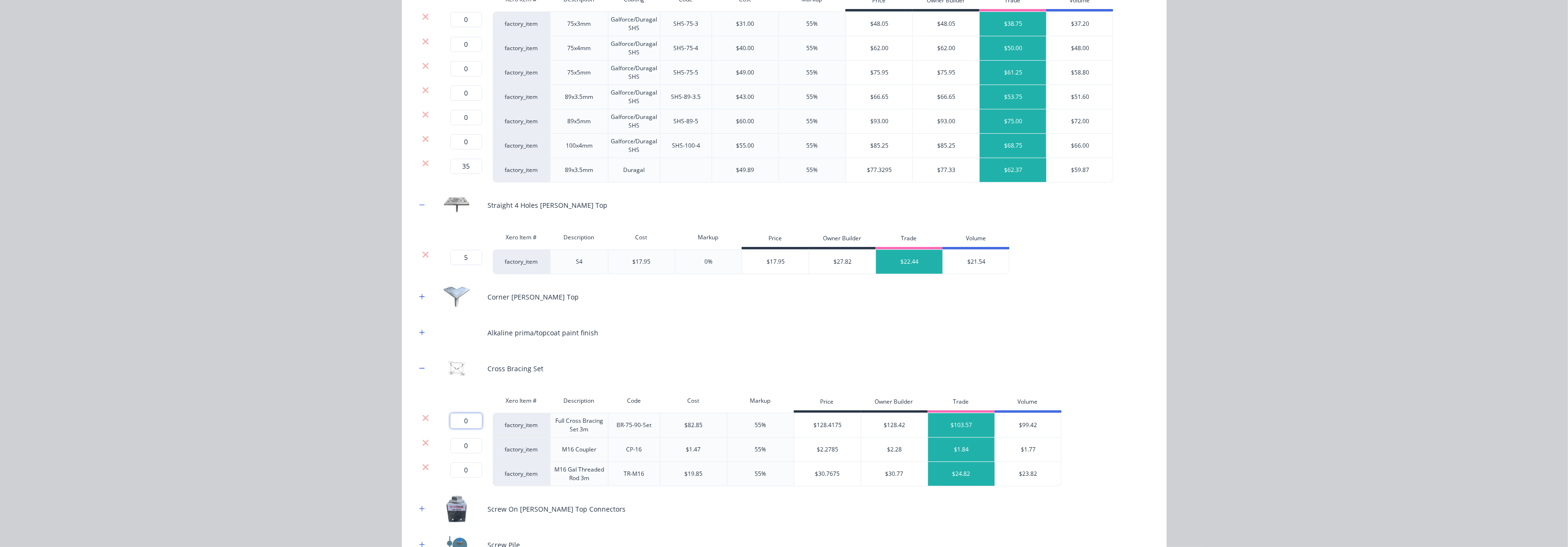
click at [462, 381] on input "0" at bounding box center [466, 421] width 32 height 15
type input "6"
click at [467, 381] on input "0" at bounding box center [466, 446] width 32 height 15
type input "6"
click at [461, 381] on input "0" at bounding box center [466, 470] width 32 height 15
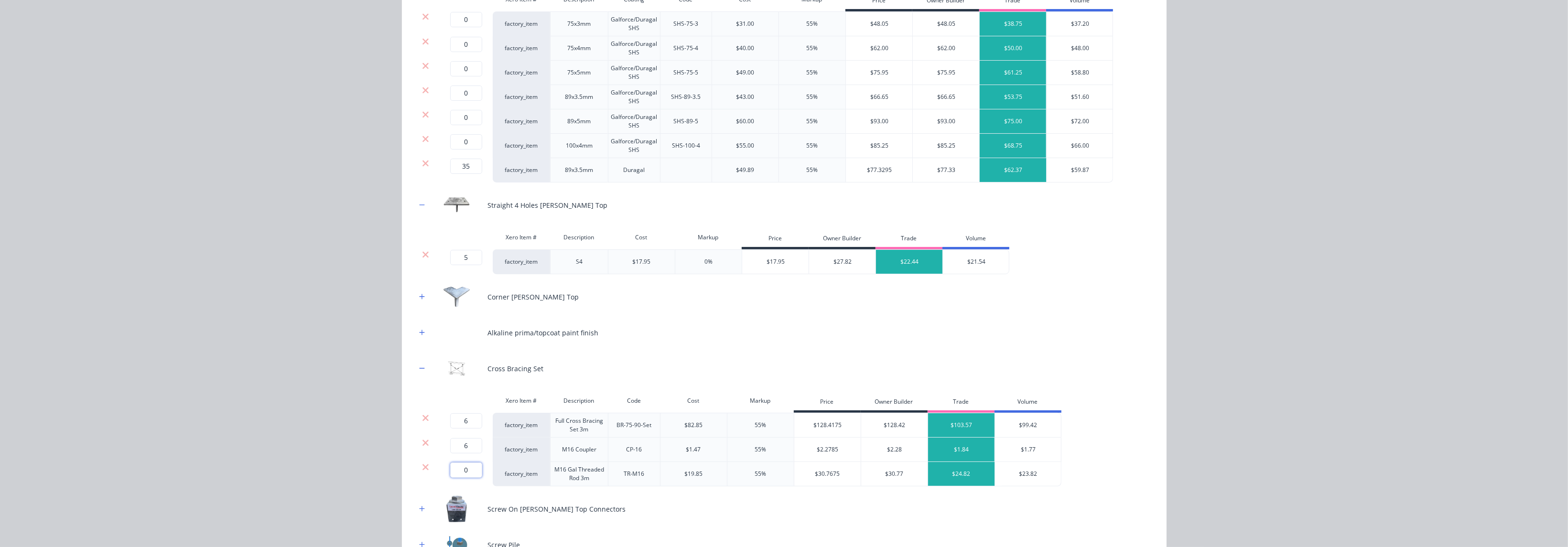
type input "6"
click at [518, 312] on div "SHS Xero Item # Description Coating Code Cost Markup Price Owner Builder Trade …" at bounding box center [784, 346] width 736 height 784
click at [419, 333] on button "button" at bounding box center [422, 332] width 12 height 12
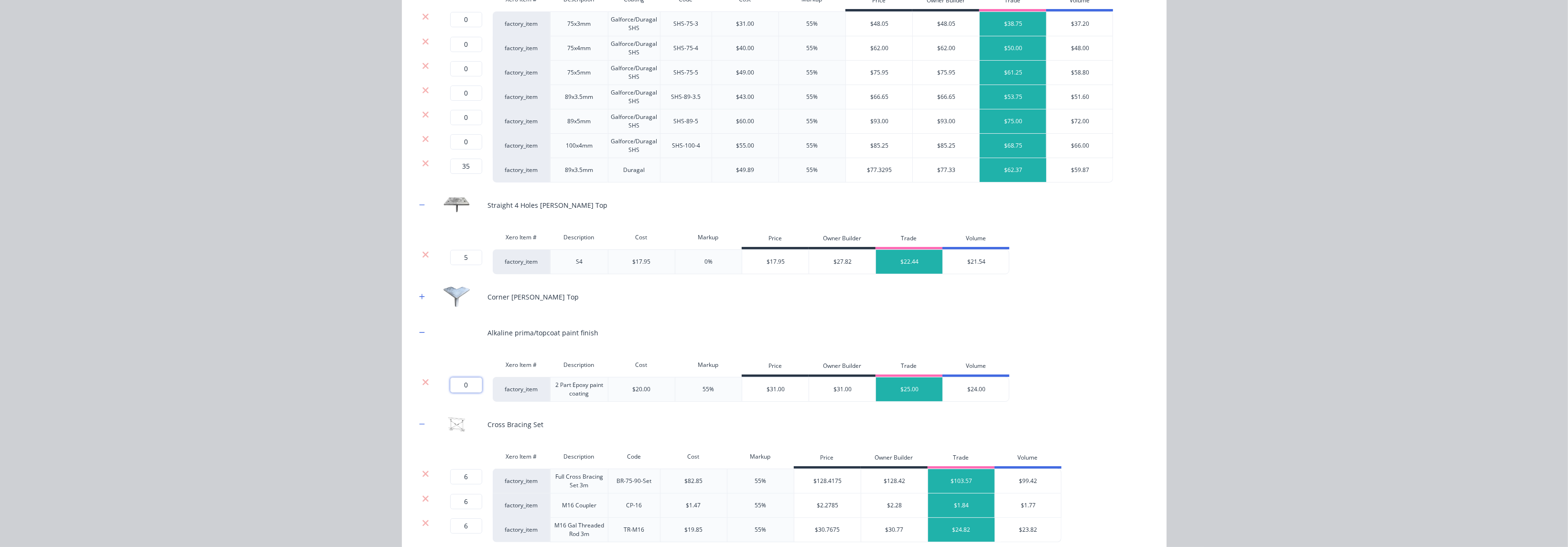
click at [467, 381] on input "0" at bounding box center [466, 384] width 32 height 15
type input "35"
click at [518, 368] on div "Xero Item # Description Cost Markup Price Owner Builder Trade Volume 35 35 ? fa…" at bounding box center [784, 379] width 736 height 46
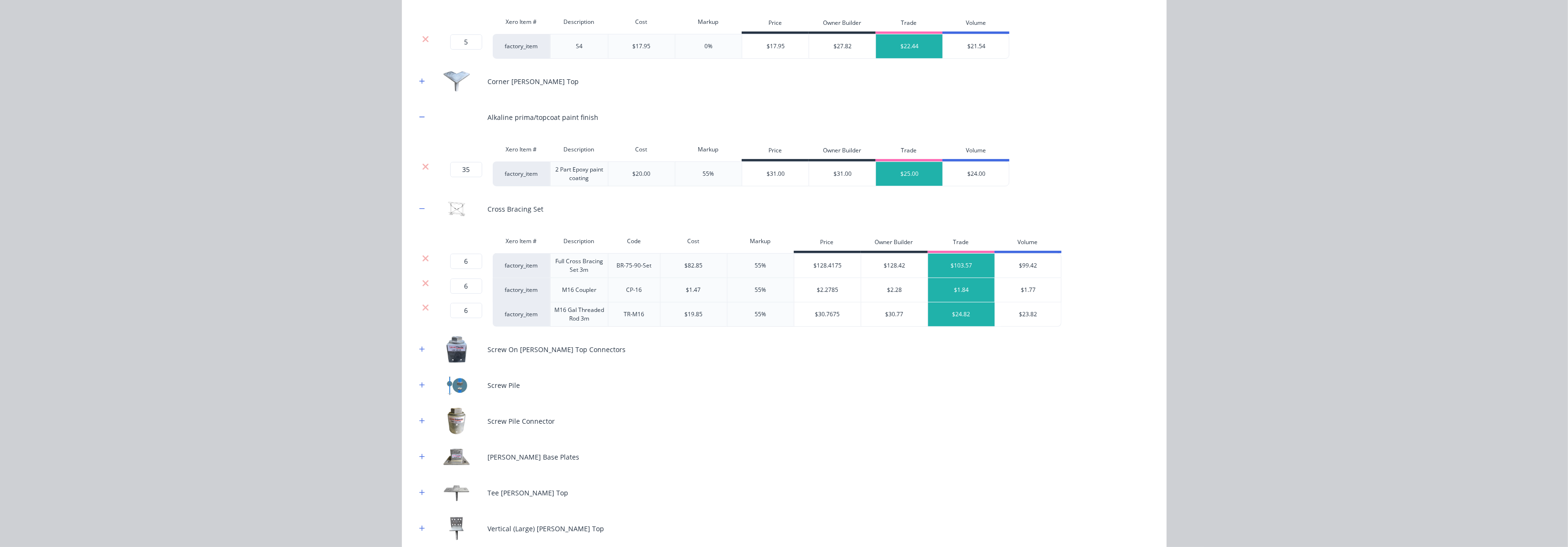
scroll to position [573, 0]
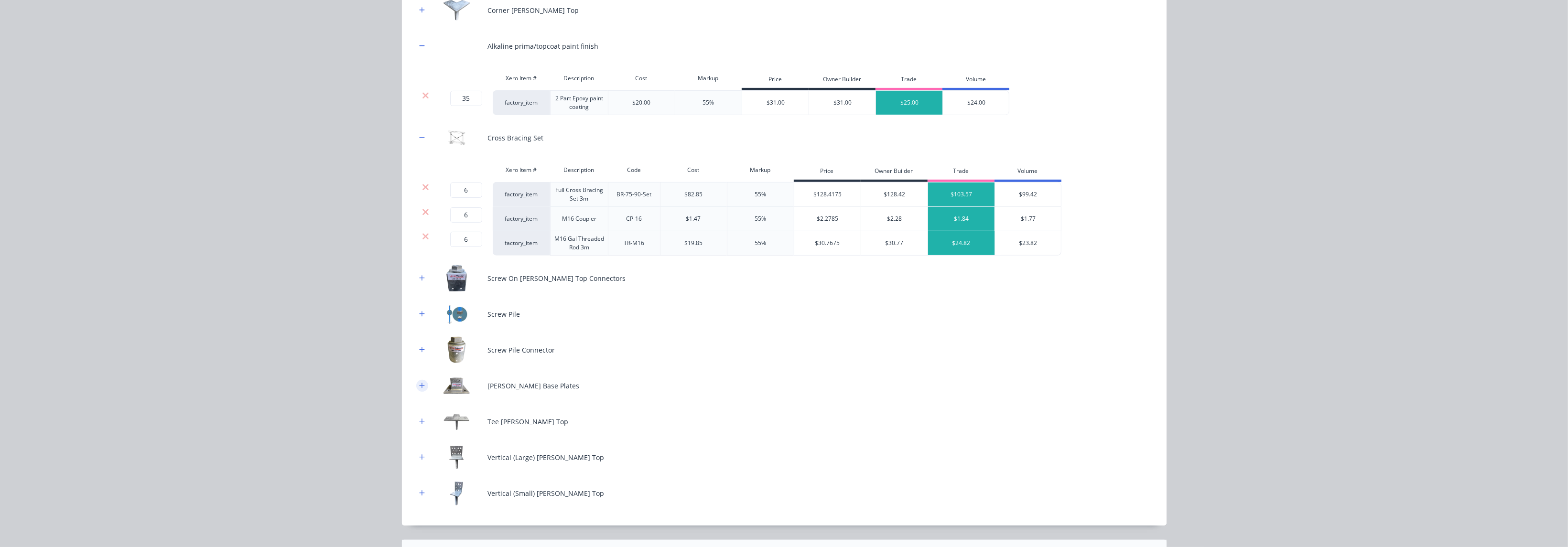
click at [416, 381] on button "button" at bounding box center [422, 386] width 12 height 12
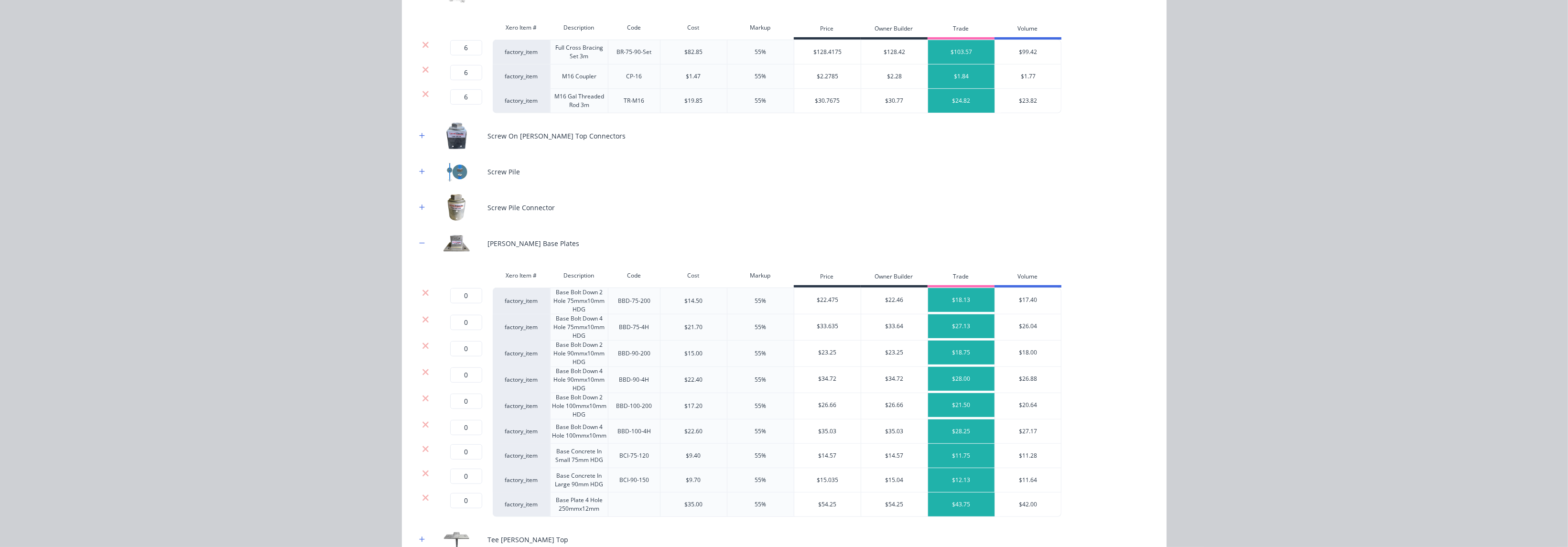
scroll to position [789, 0]
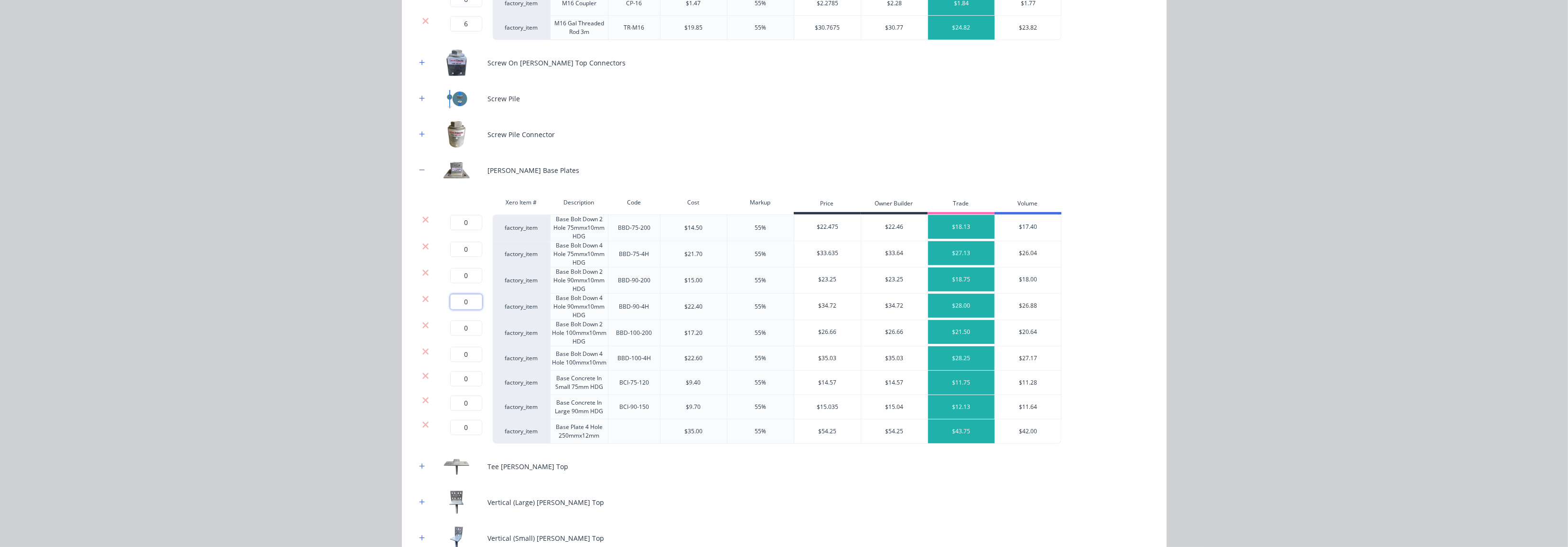
drag, startPoint x: 466, startPoint y: 301, endPoint x: 451, endPoint y: 300, distance: 15.0
click at [451, 300] on input "0" at bounding box center [466, 302] width 32 height 15
type input "15"
click at [419, 381] on icon "button" at bounding box center [422, 502] width 6 height 6
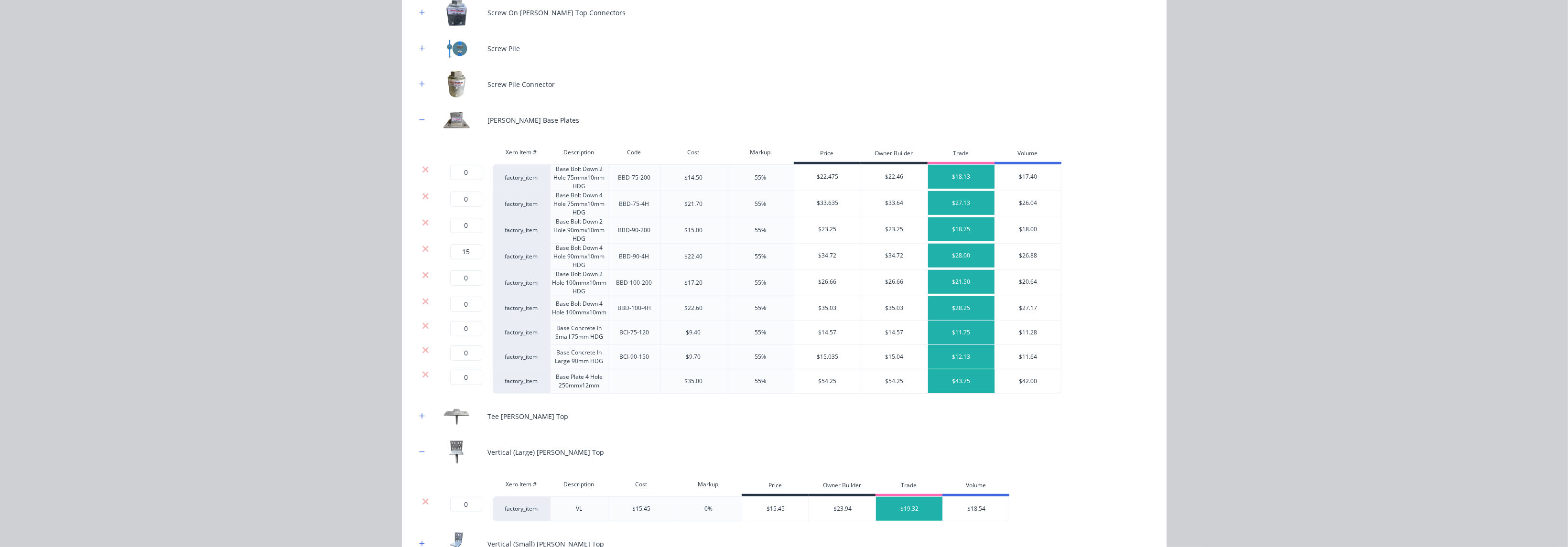
scroll to position [931, 0]
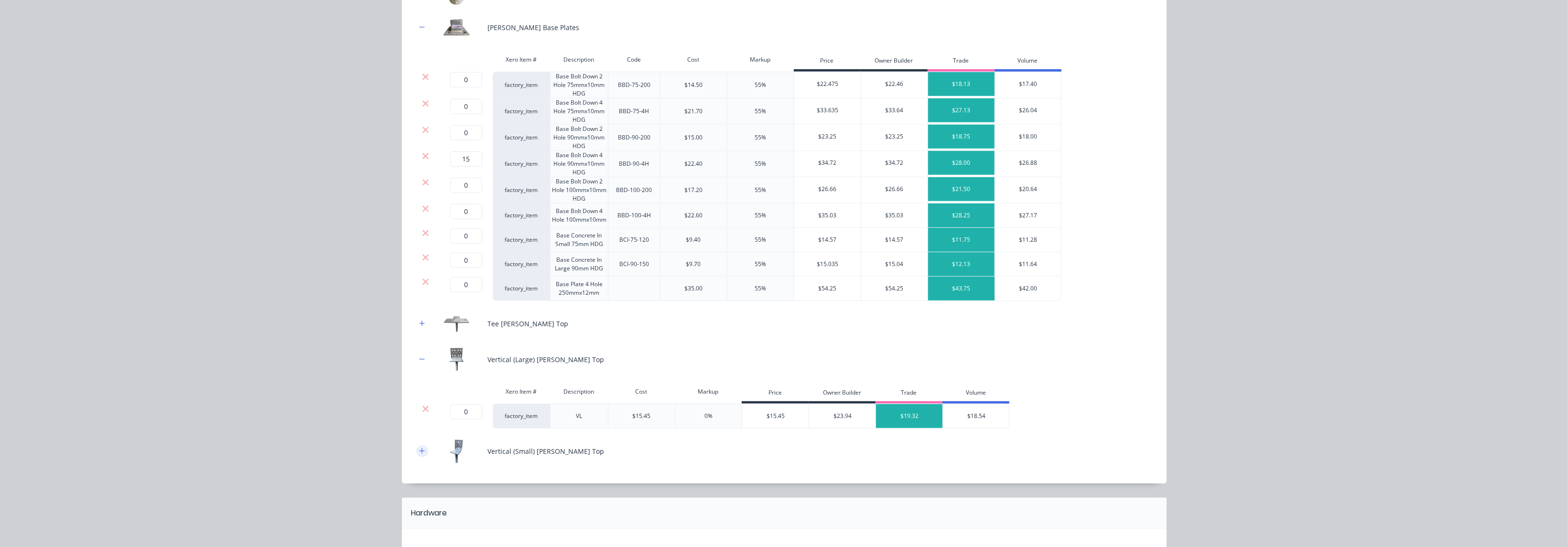
click at [419, 381] on icon "button" at bounding box center [422, 451] width 6 height 6
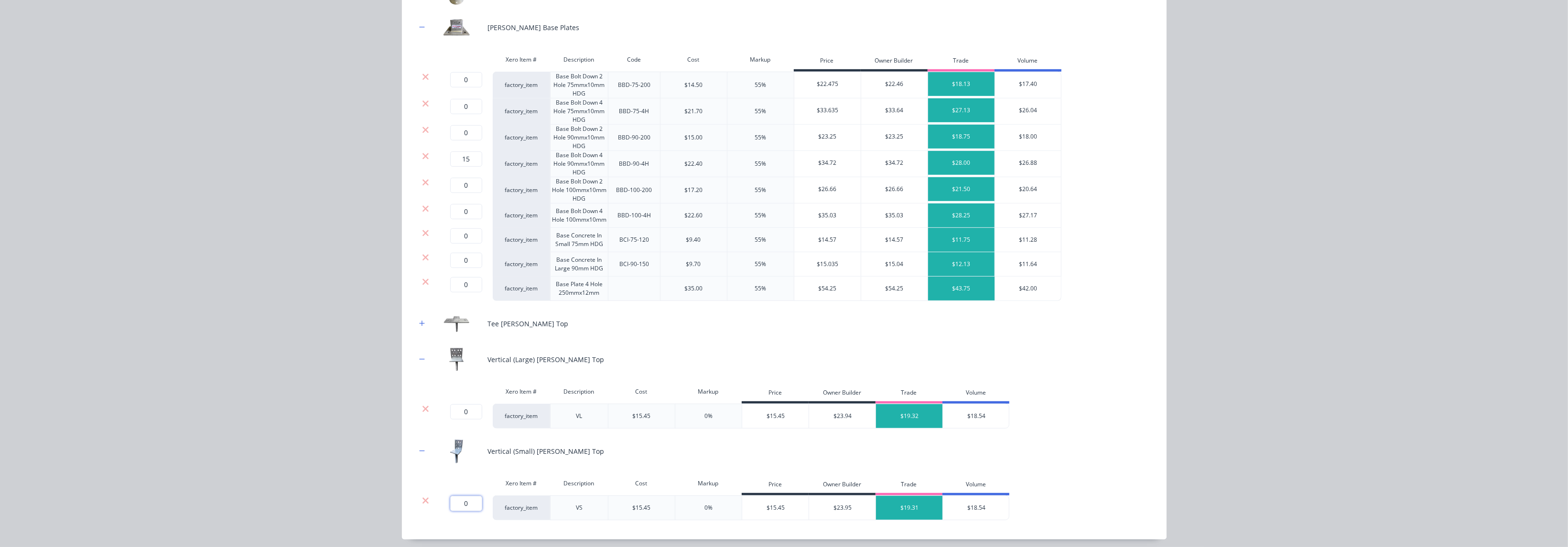
drag, startPoint x: 465, startPoint y: 502, endPoint x: 450, endPoint y: 503, distance: 15.0
click at [450, 381] on input "0" at bounding box center [466, 503] width 32 height 15
type input "11"
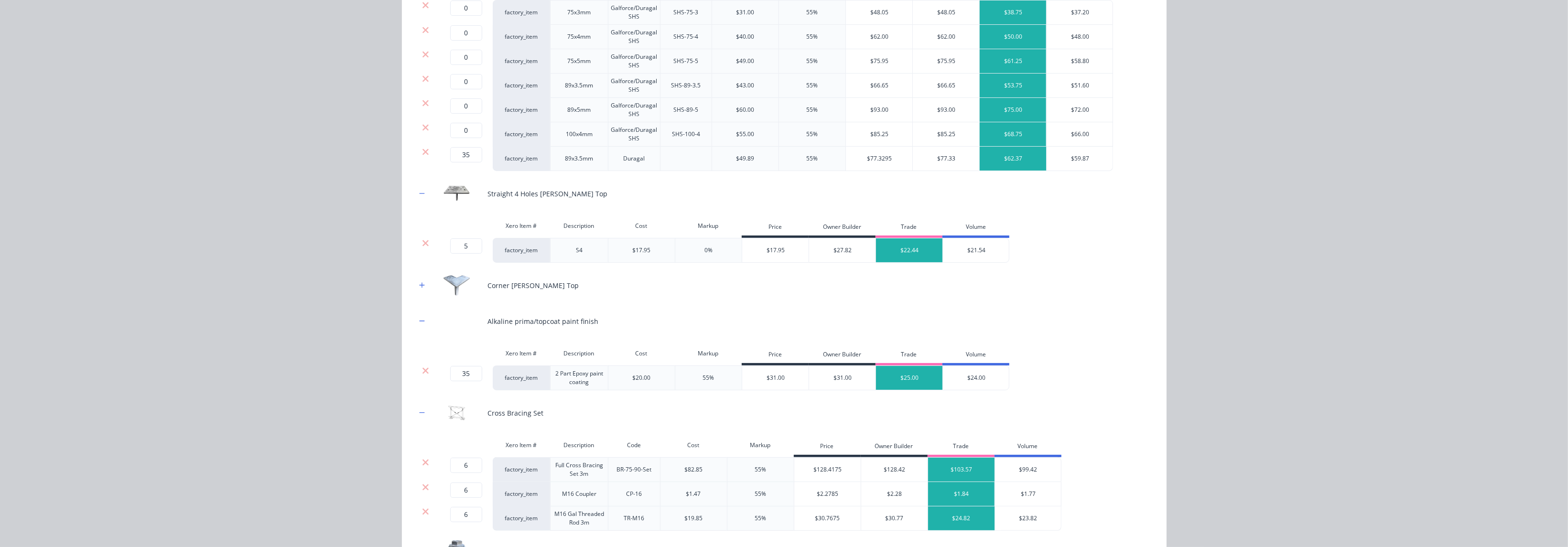
scroll to position [286, 0]
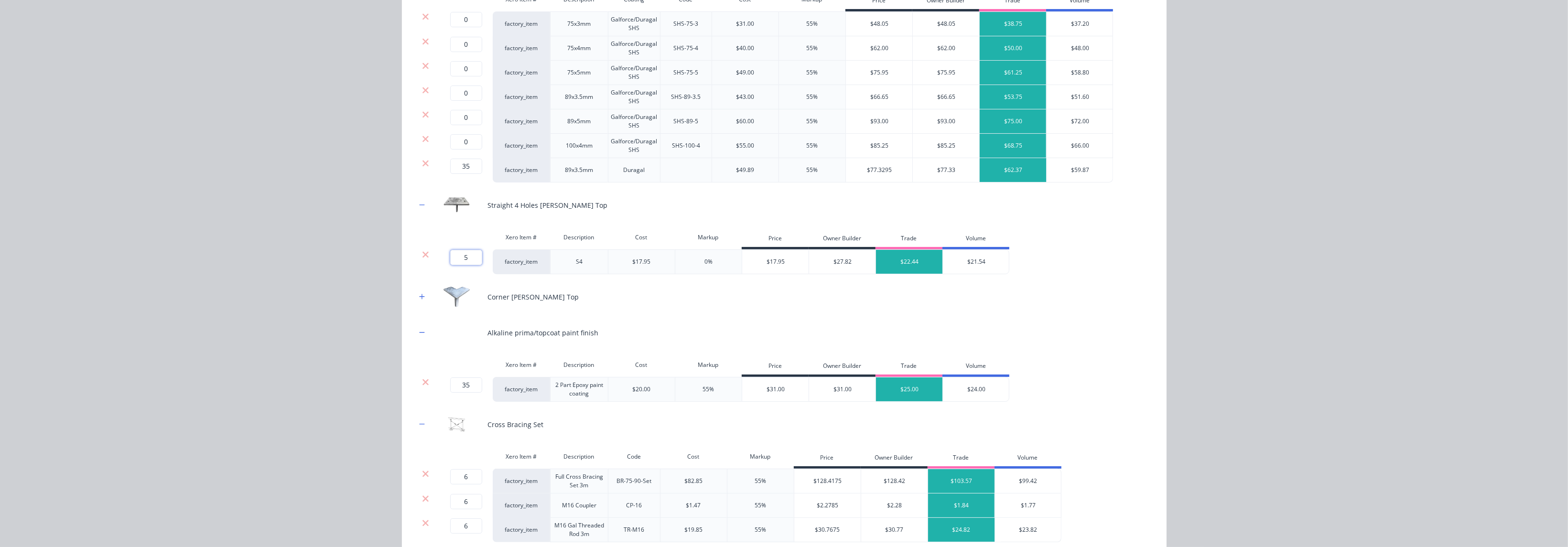
drag, startPoint x: 466, startPoint y: 255, endPoint x: 452, endPoint y: 258, distance: 14.3
click at [452, 258] on input "5" at bounding box center [466, 257] width 32 height 15
type input "4"
click at [518, 289] on div "Corner Stump Top" at bounding box center [784, 297] width 736 height 26
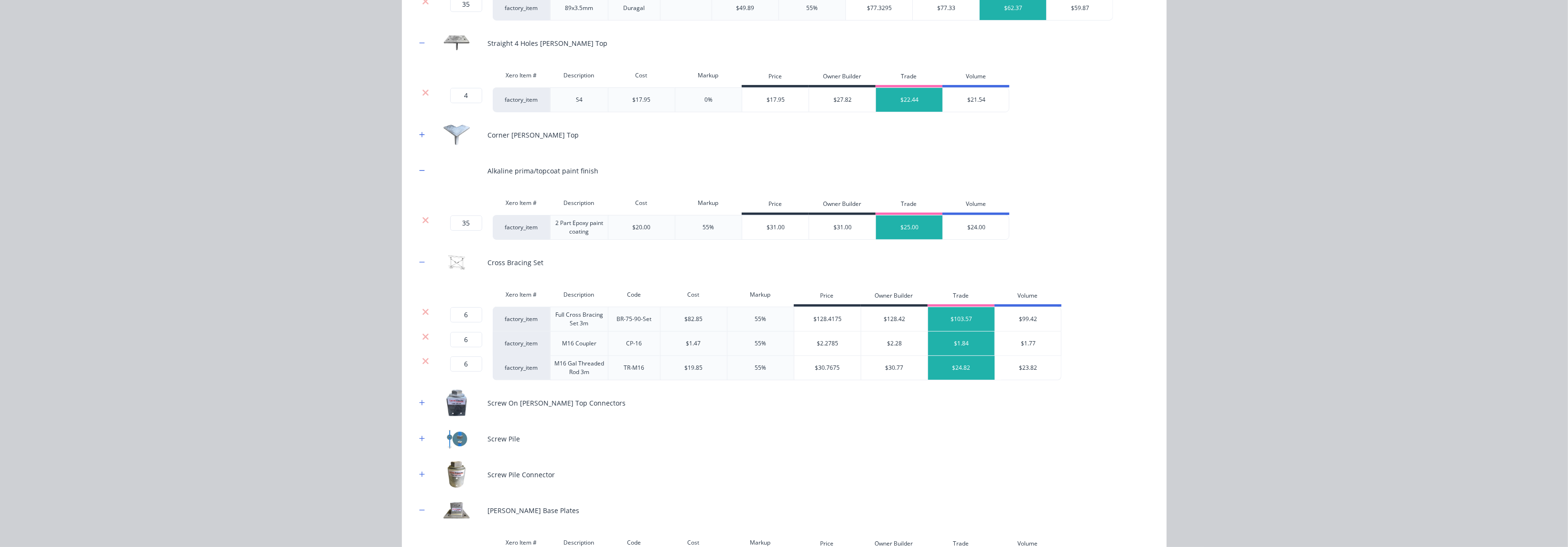
scroll to position [502, 0]
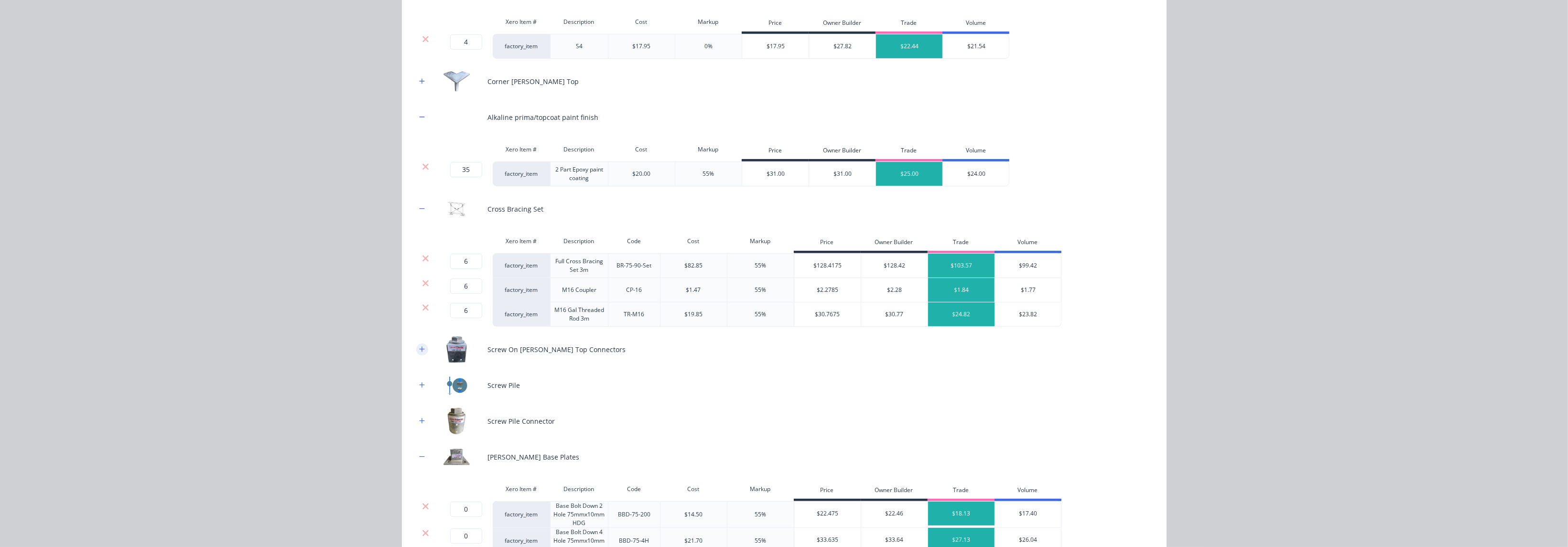
click at [419, 348] on icon "button" at bounding box center [422, 349] width 6 height 6
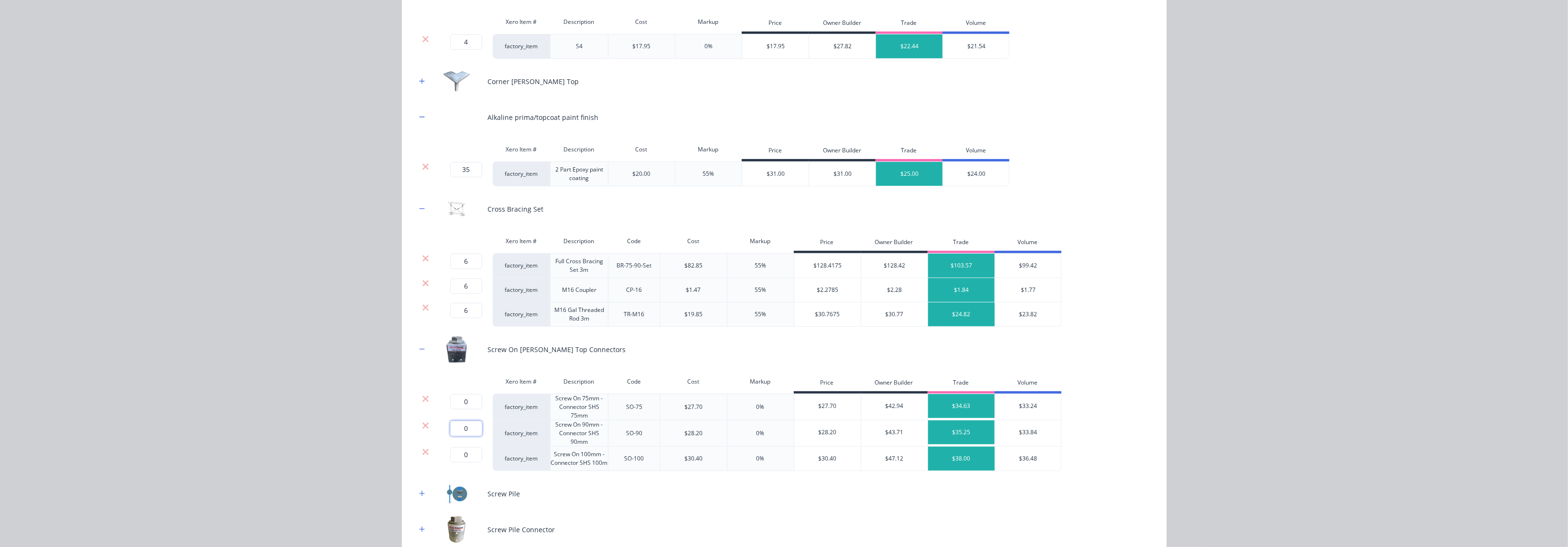
drag, startPoint x: 468, startPoint y: 422, endPoint x: 453, endPoint y: 422, distance: 15.0
click at [453, 381] on input "0" at bounding box center [466, 428] width 32 height 15
type input "15"
click at [518, 381] on div "Screw Pile Connector" at bounding box center [784, 530] width 736 height 26
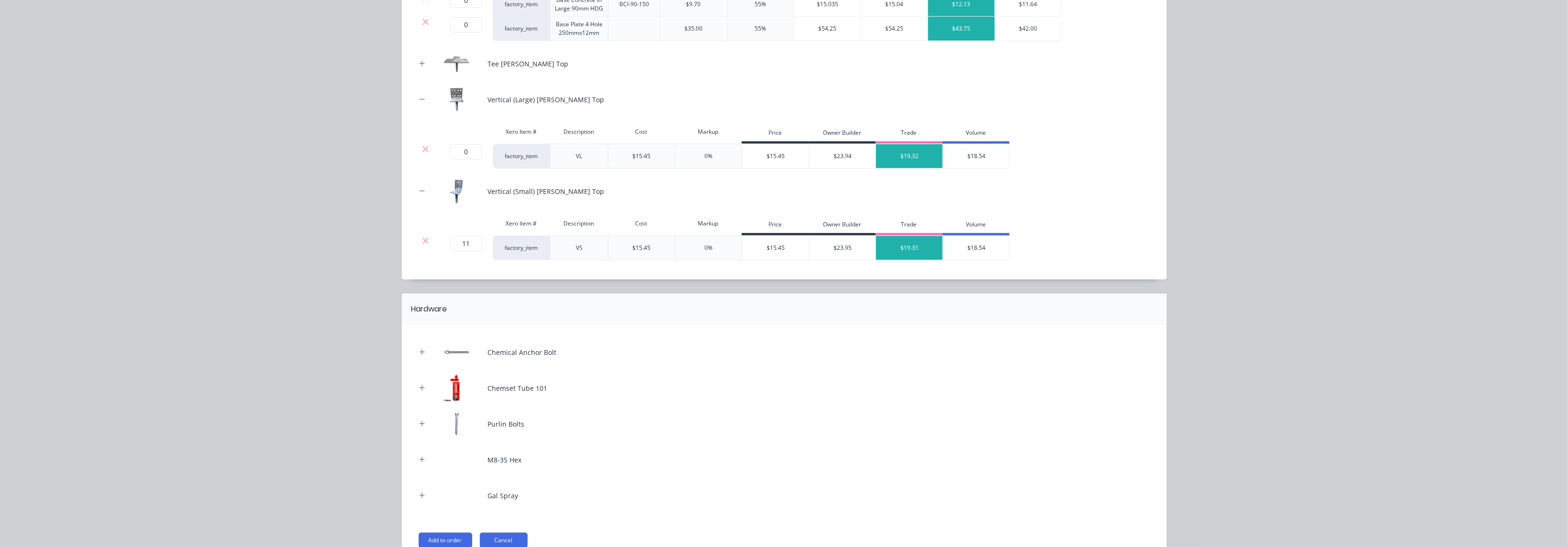
scroll to position [1351, 0]
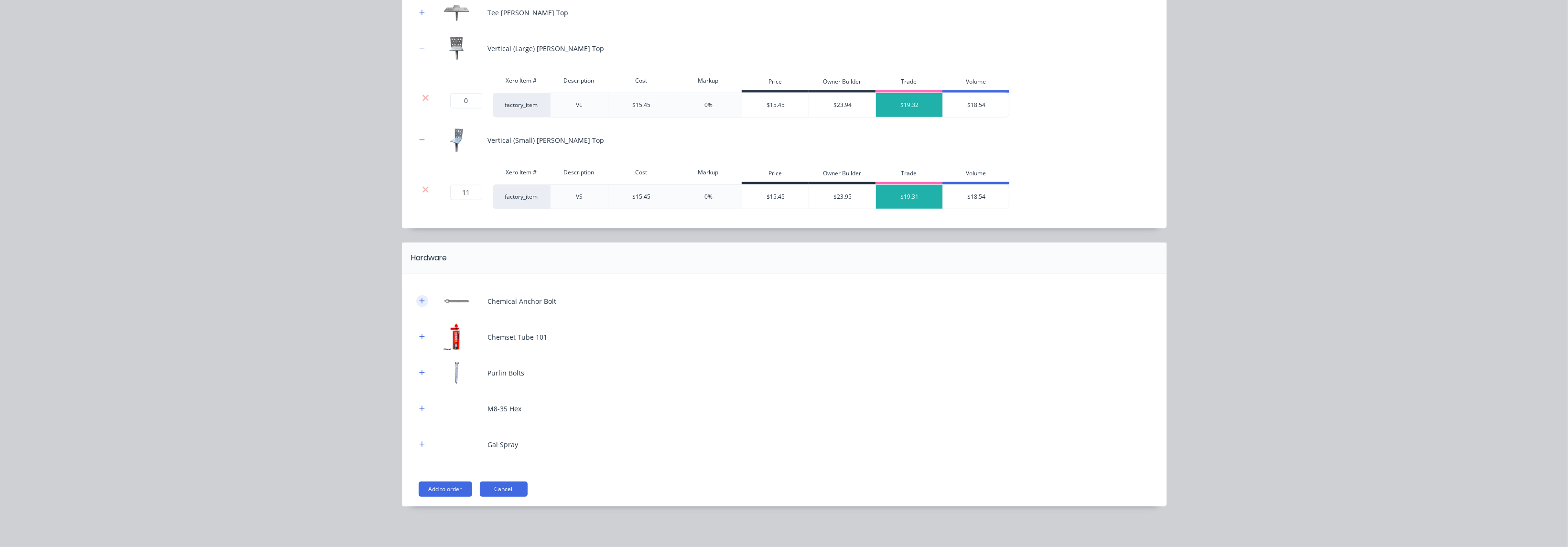
click at [419, 301] on icon "button" at bounding box center [422, 301] width 6 height 6
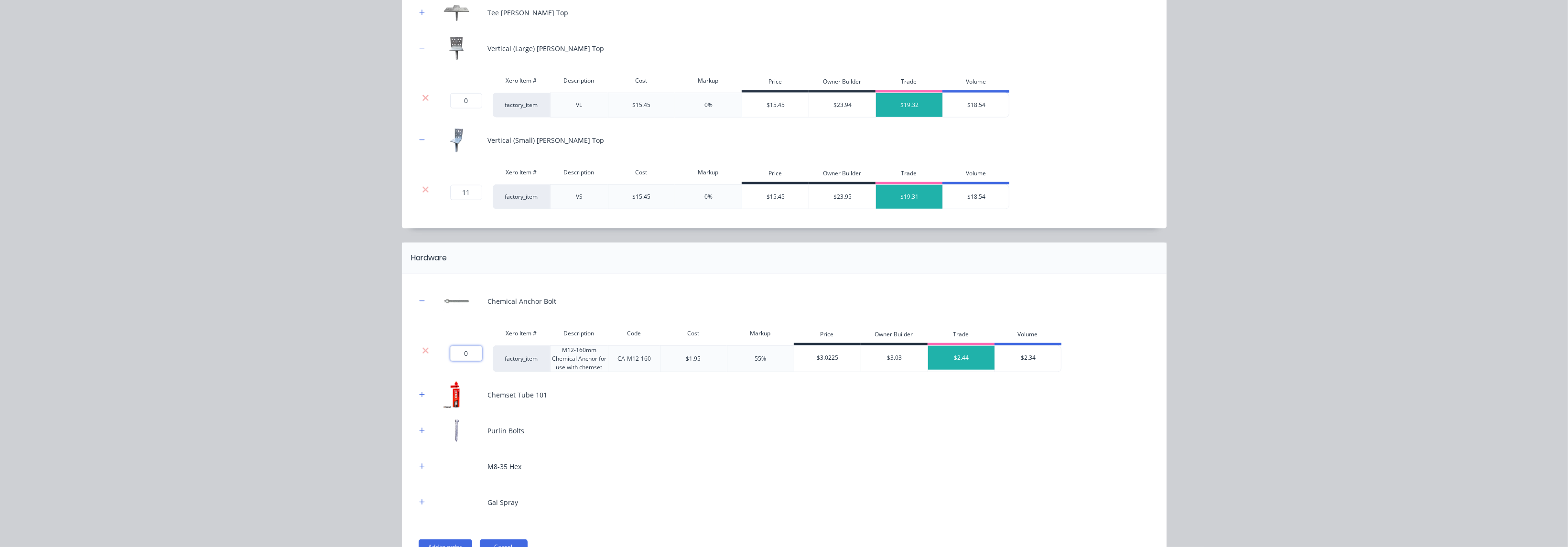
drag, startPoint x: 475, startPoint y: 354, endPoint x: 451, endPoint y: 354, distance: 24.0
click at [451, 354] on input "0" at bounding box center [466, 353] width 32 height 15
type input "60"
click at [518, 381] on div "Purlin Bolts" at bounding box center [784, 431] width 736 height 26
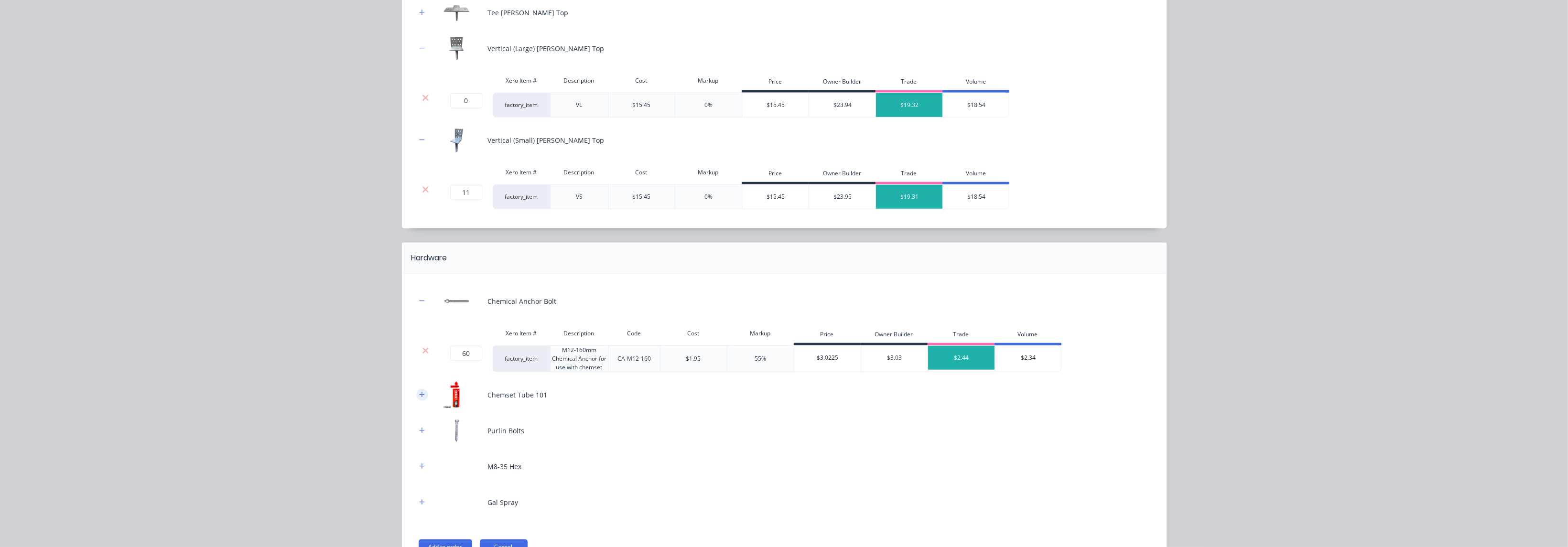
click at [419, 381] on icon "button" at bounding box center [422, 394] width 6 height 6
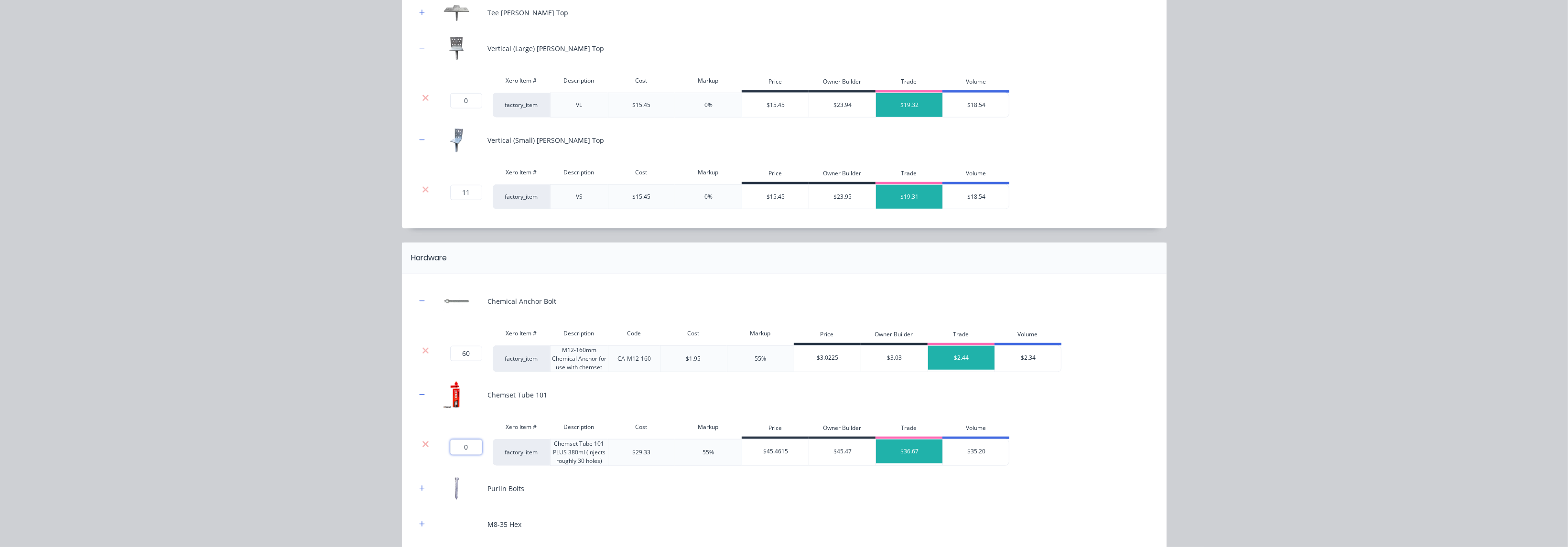
drag, startPoint x: 471, startPoint y: 444, endPoint x: 447, endPoint y: 443, distance: 24.0
click at [450, 381] on input "0" at bounding box center [466, 447] width 32 height 15
type input "3"
click at [518, 381] on div "Chemical Anchor Bolt Xero Item # Description Code Cost Markup Price Owner Build…" at bounding box center [784, 431] width 736 height 285
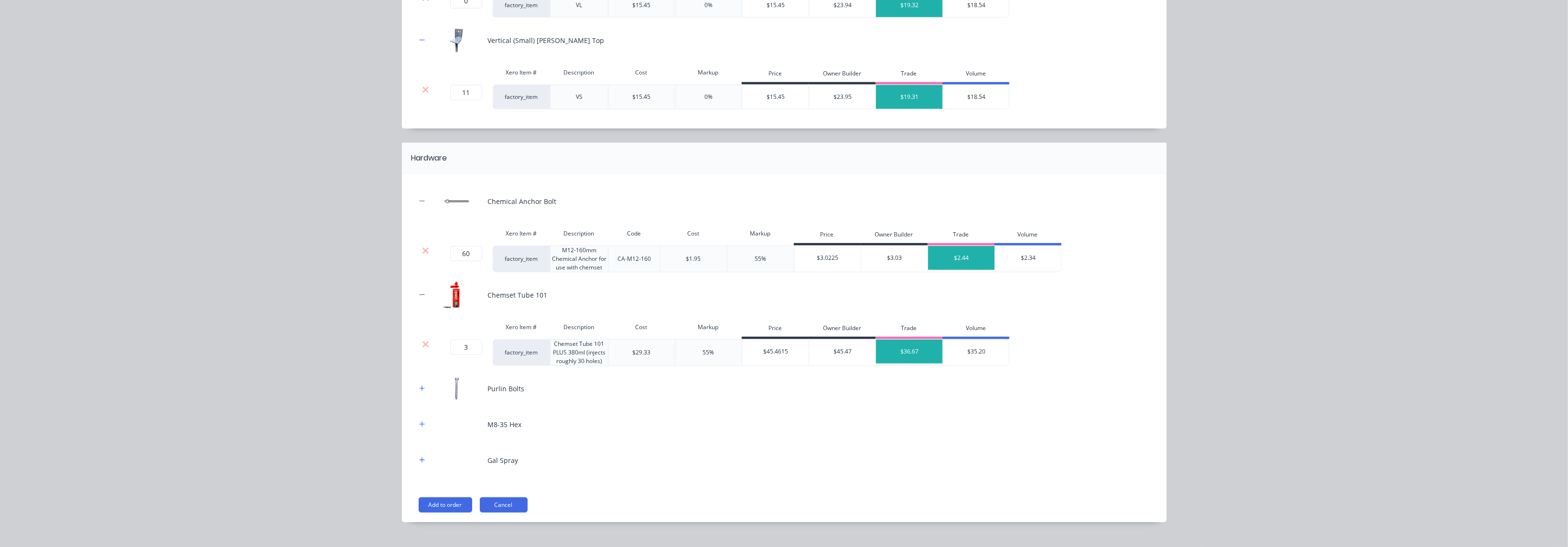
scroll to position [1467, 0]
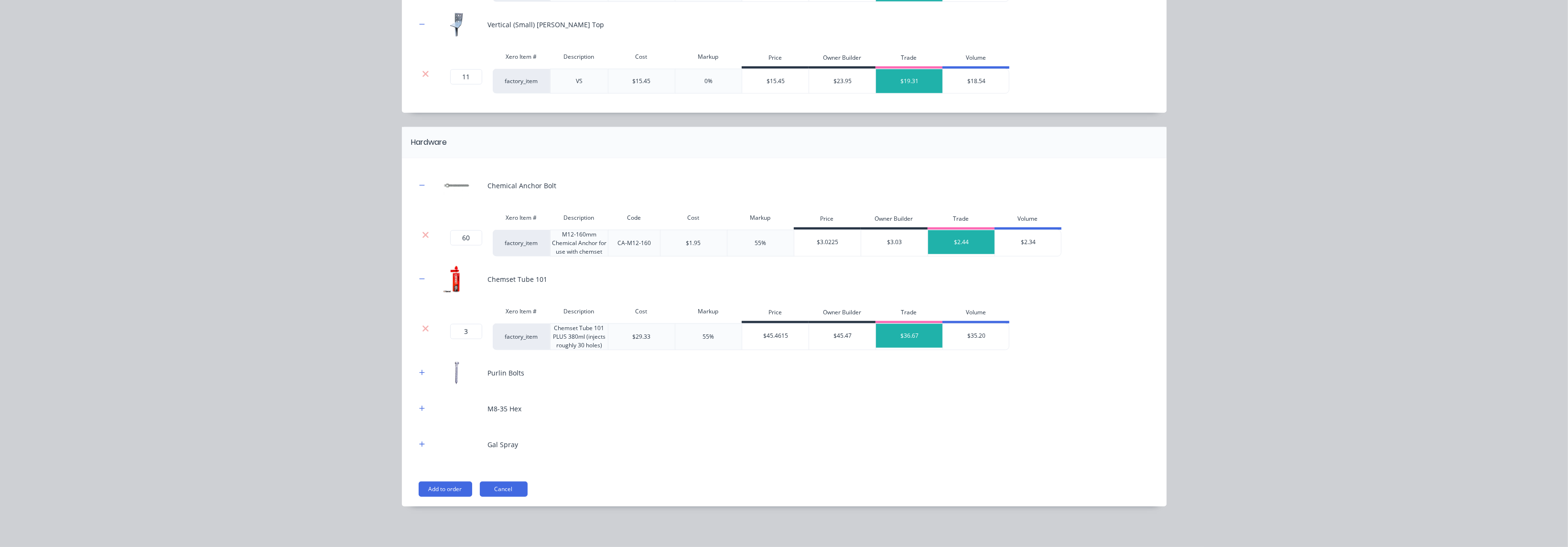
click at [422, 381] on div at bounding box center [422, 409] width 12 height 12
click at [419, 381] on icon "button" at bounding box center [422, 408] width 6 height 6
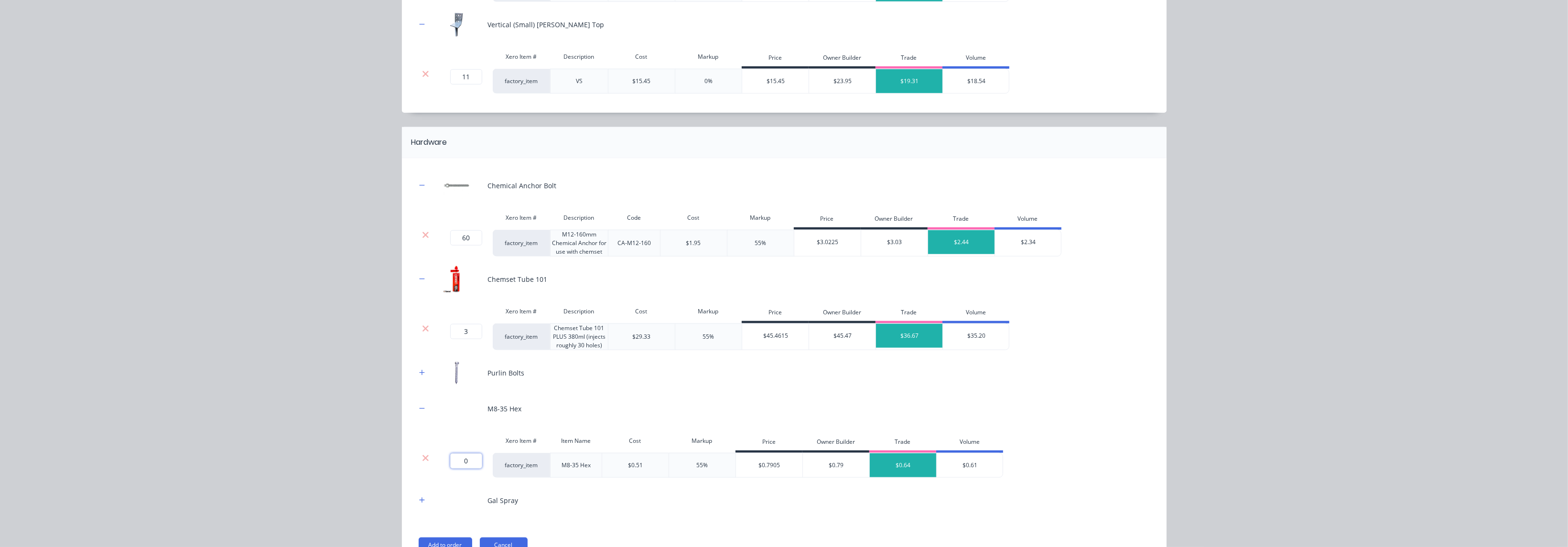
drag, startPoint x: 470, startPoint y: 457, endPoint x: 457, endPoint y: 457, distance: 13.0
click at [464, 381] on input "0" at bounding box center [466, 461] width 32 height 15
click at [436, 381] on div "0 0 ?" at bounding box center [464, 465] width 57 height 25
click at [465, 381] on input "0" at bounding box center [466, 461] width 32 height 15
type input "100"
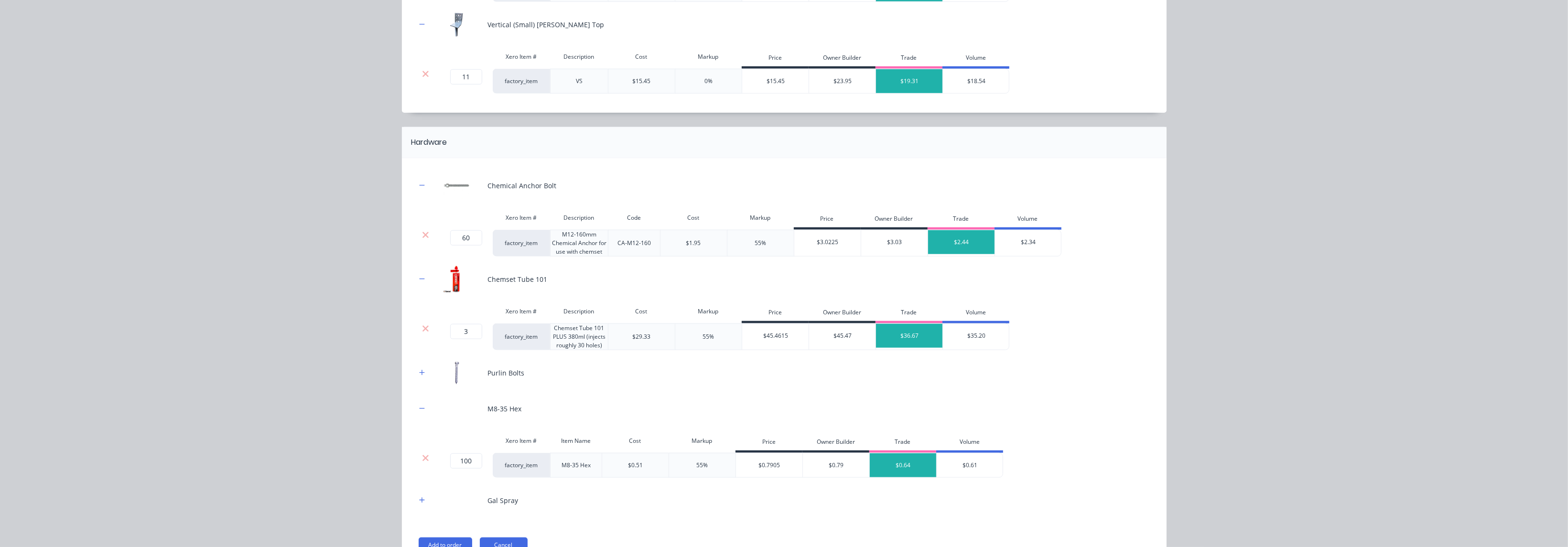
click at [518, 381] on div "Chemical Anchor Bolt Xero Item # Description Code Cost Markup Price Owner Build…" at bounding box center [784, 360] width 764 height 404
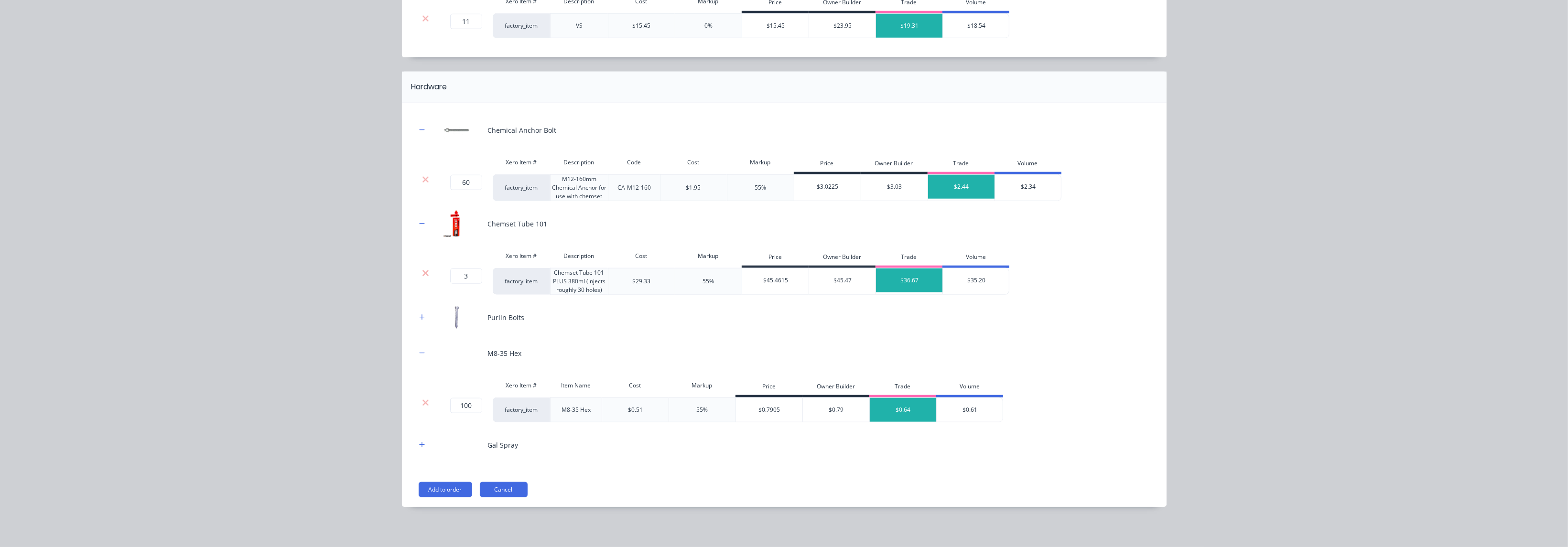
scroll to position [1523, 0]
click at [518, 381] on div "Gal Spray" at bounding box center [784, 444] width 736 height 26
drag, startPoint x: 420, startPoint y: 444, endPoint x: 425, endPoint y: 456, distance: 13.0
click at [420, 381] on button "button" at bounding box center [422, 444] width 12 height 12
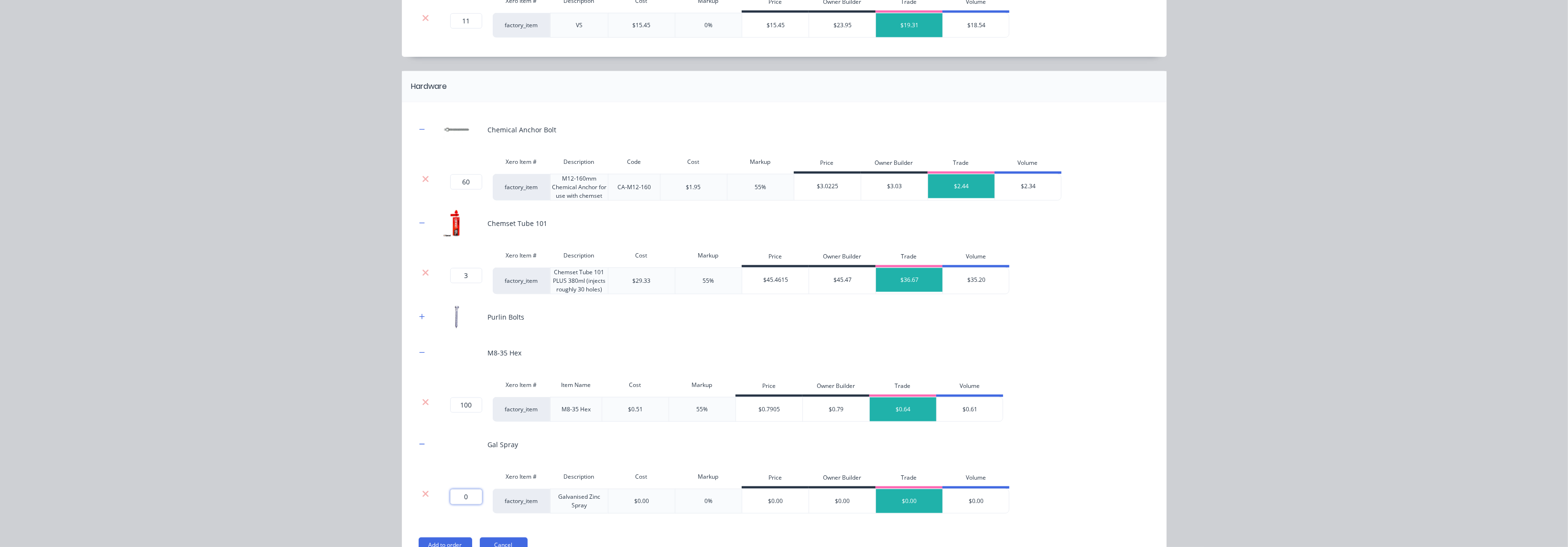
drag, startPoint x: 469, startPoint y: 495, endPoint x: 449, endPoint y: 495, distance: 20.0
click at [450, 381] on input "0" at bounding box center [466, 496] width 32 height 15
type input "1"
click at [518, 381] on div "Chemical Anchor Bolt Xero Item # Description Code Cost Markup Price Owner Build…" at bounding box center [784, 320] width 736 height 407
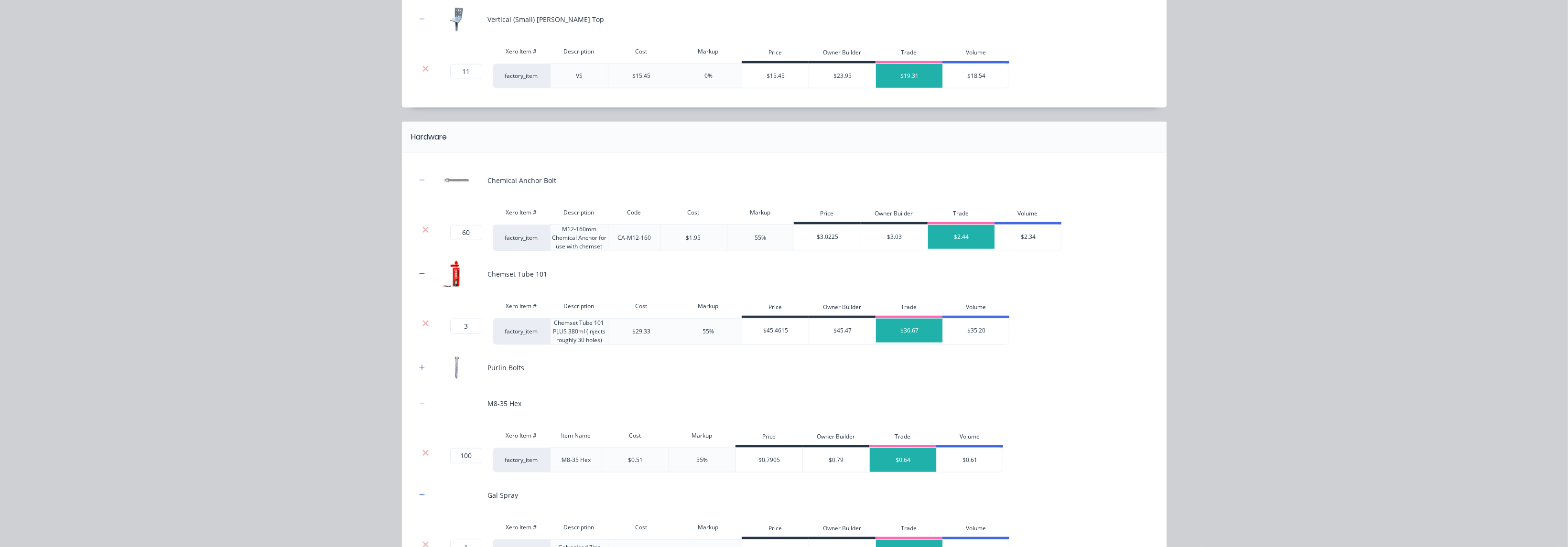
scroll to position [1451, 0]
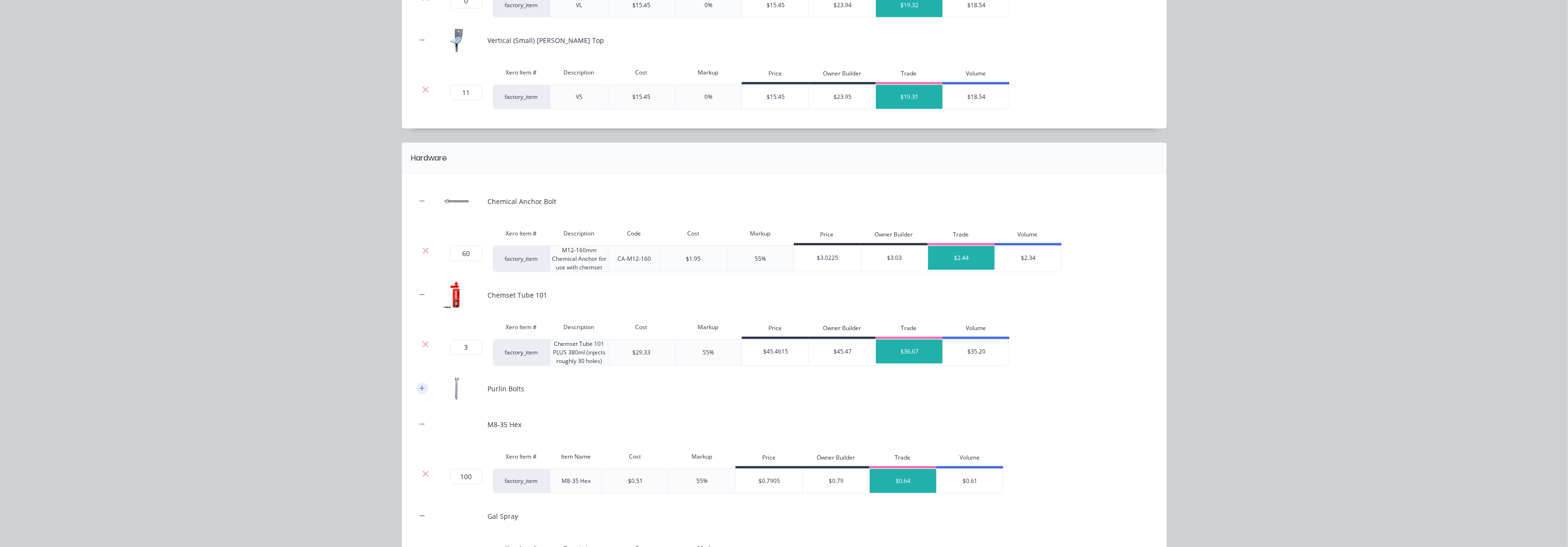
click at [419, 381] on icon "button" at bounding box center [421, 388] width 5 height 5
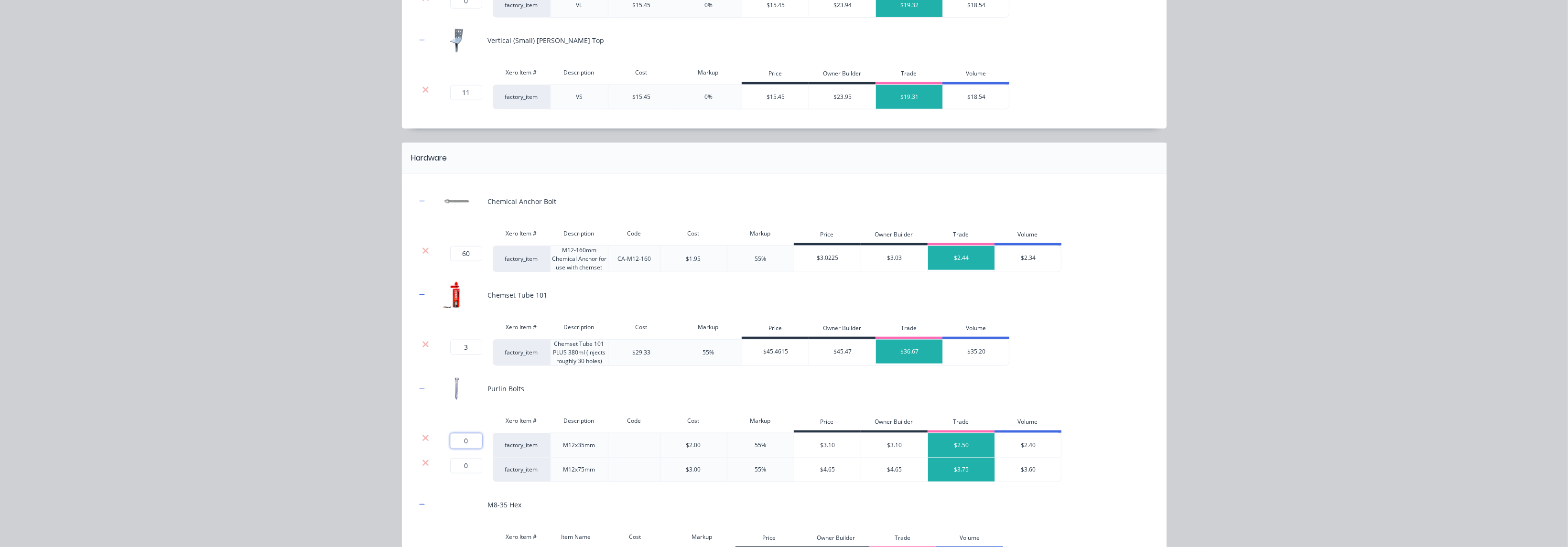
drag, startPoint x: 461, startPoint y: 439, endPoint x: 456, endPoint y: 439, distance: 5.0
click at [456, 381] on input "0" at bounding box center [466, 441] width 32 height 15
type input "20"
click at [518, 381] on div "Purlin Bolts" at bounding box center [784, 389] width 736 height 26
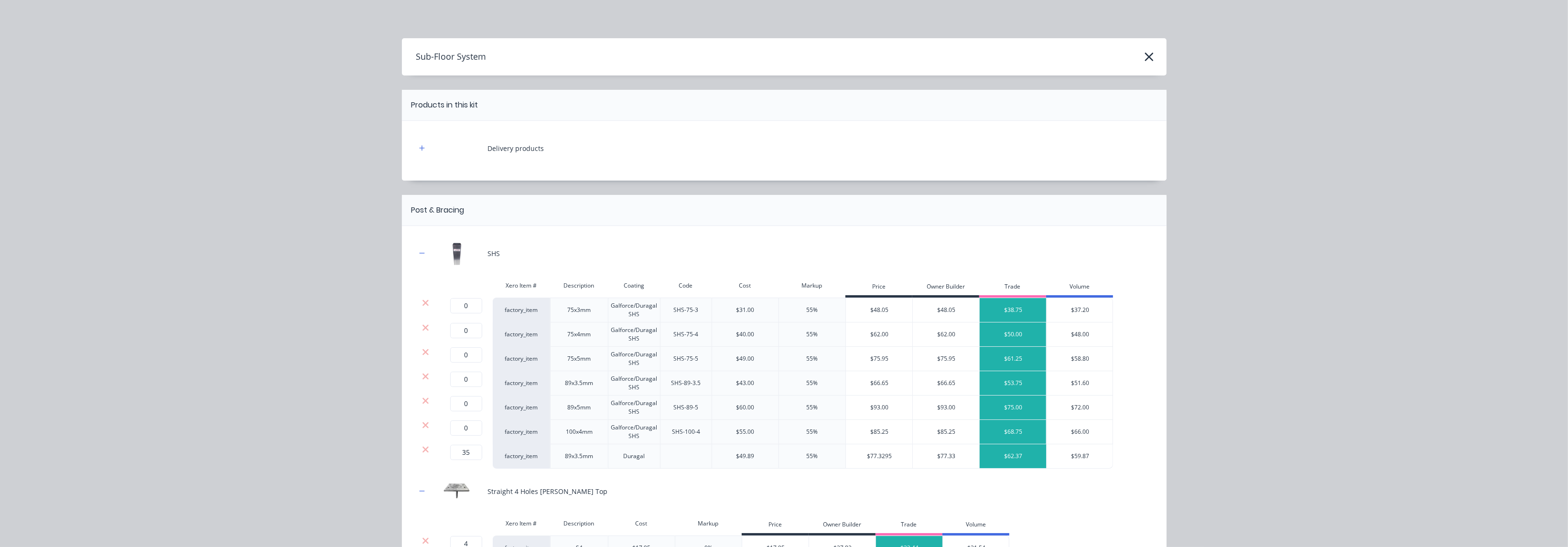
scroll to position [477, 0]
click at [419, 148] on icon "button" at bounding box center [422, 148] width 6 height 6
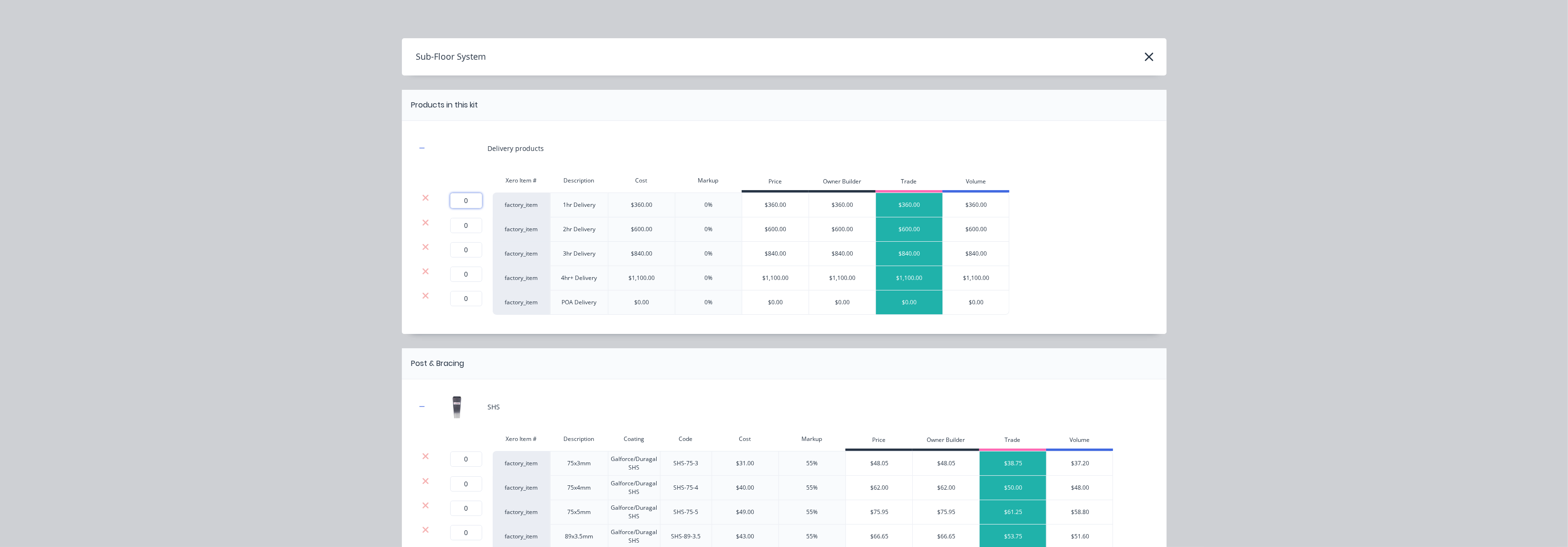
click at [460, 203] on input "0" at bounding box center [466, 200] width 32 height 15
type input "1"
drag, startPoint x: 1105, startPoint y: 206, endPoint x: 1077, endPoint y: 236, distance: 41.0
click at [518, 205] on div "1 1 ? factory_item 1hr Delivery $360.00 0% $360.00 $360.00 $360.00 $360.00" at bounding box center [784, 205] width 736 height 25
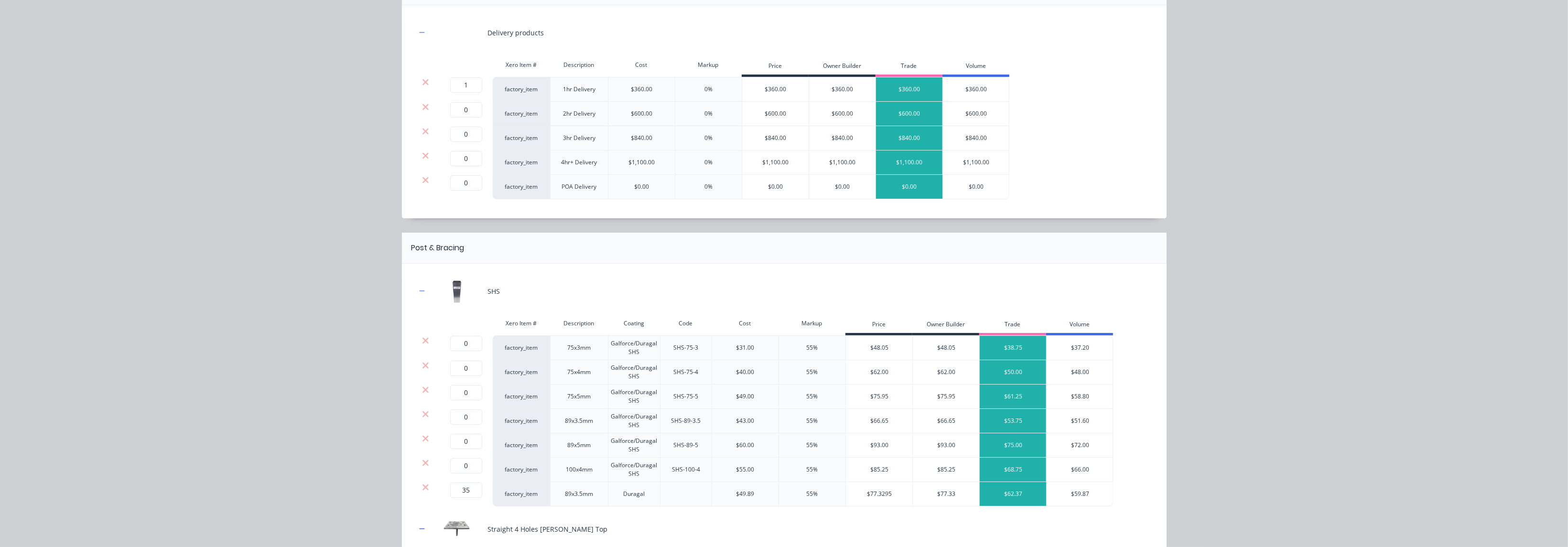
scroll to position [143, 0]
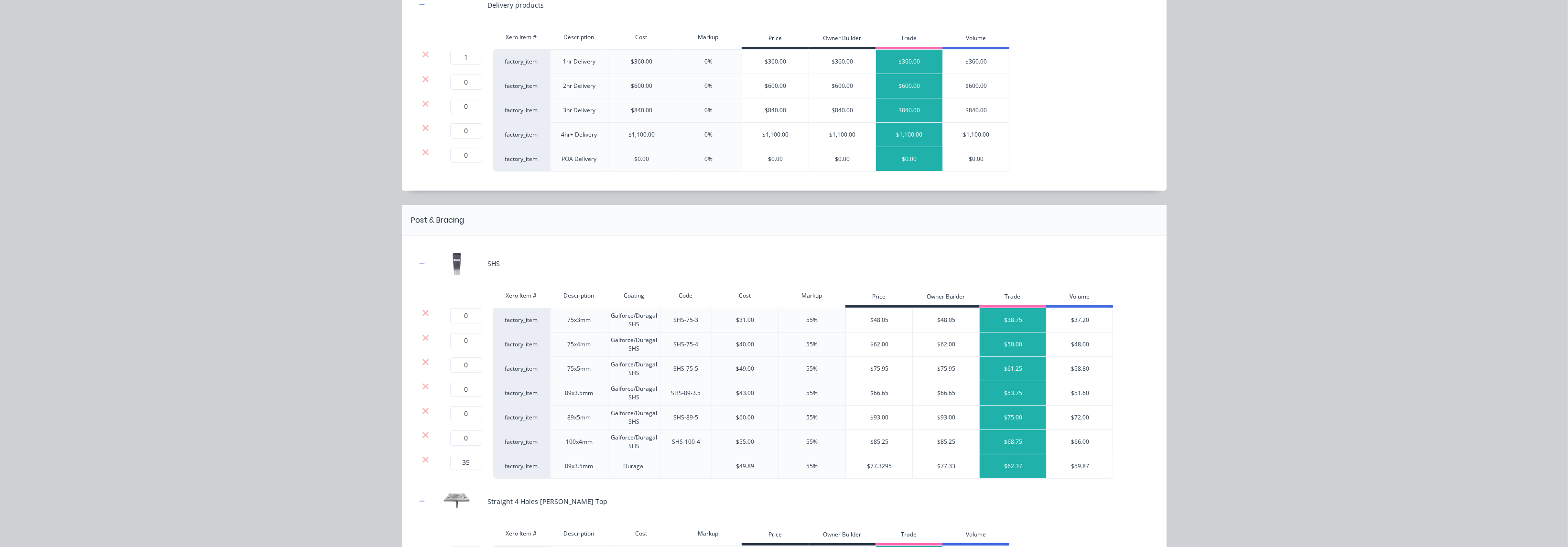
click at [516, 381] on div "factory_item" at bounding box center [521, 466] width 57 height 24
click at [518, 381] on div "89x3.5mm" at bounding box center [579, 466] width 58 height 24
click at [518, 381] on div "Duragal" at bounding box center [634, 466] width 52 height 24
click at [518, 381] on div at bounding box center [686, 466] width 52 height 24
click at [457, 381] on input "35" at bounding box center [466, 462] width 32 height 15
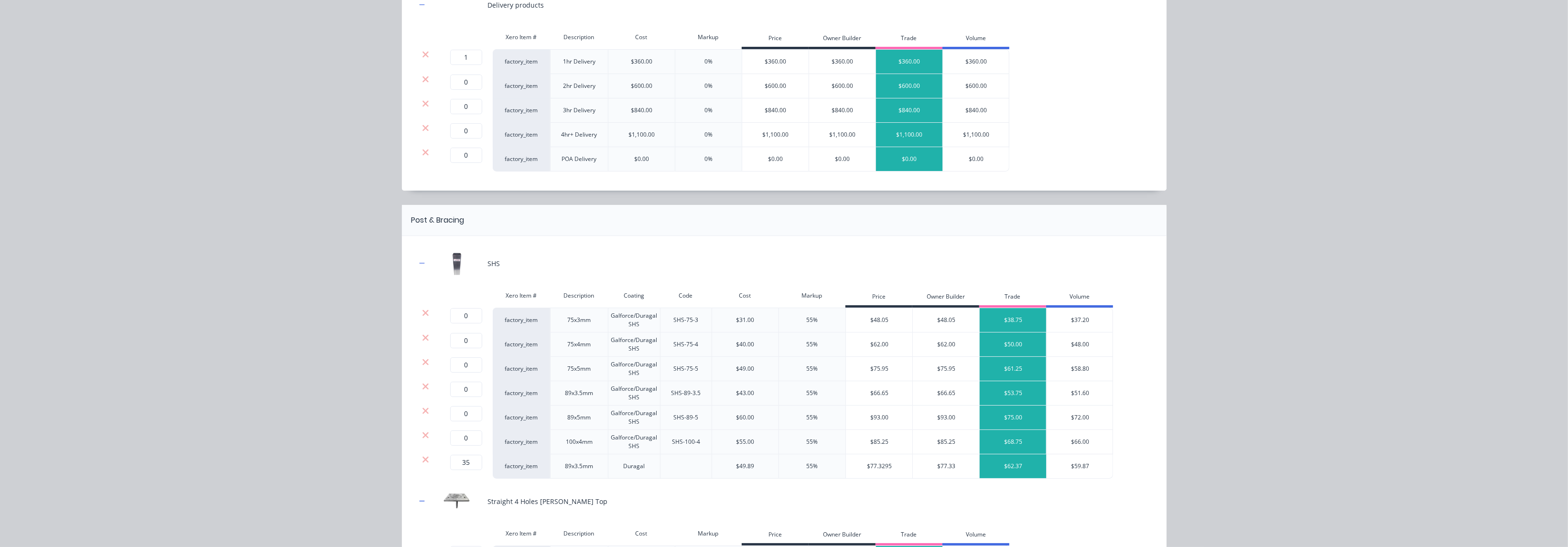
click at [518, 381] on div "$77.3295" at bounding box center [879, 466] width 67 height 24
drag, startPoint x: 471, startPoint y: 387, endPoint x: 433, endPoint y: 393, distance: 38.5
click at [452, 381] on input "0" at bounding box center [466, 389] width 32 height 15
type input "35"
click at [470, 381] on input "35" at bounding box center [466, 462] width 32 height 15
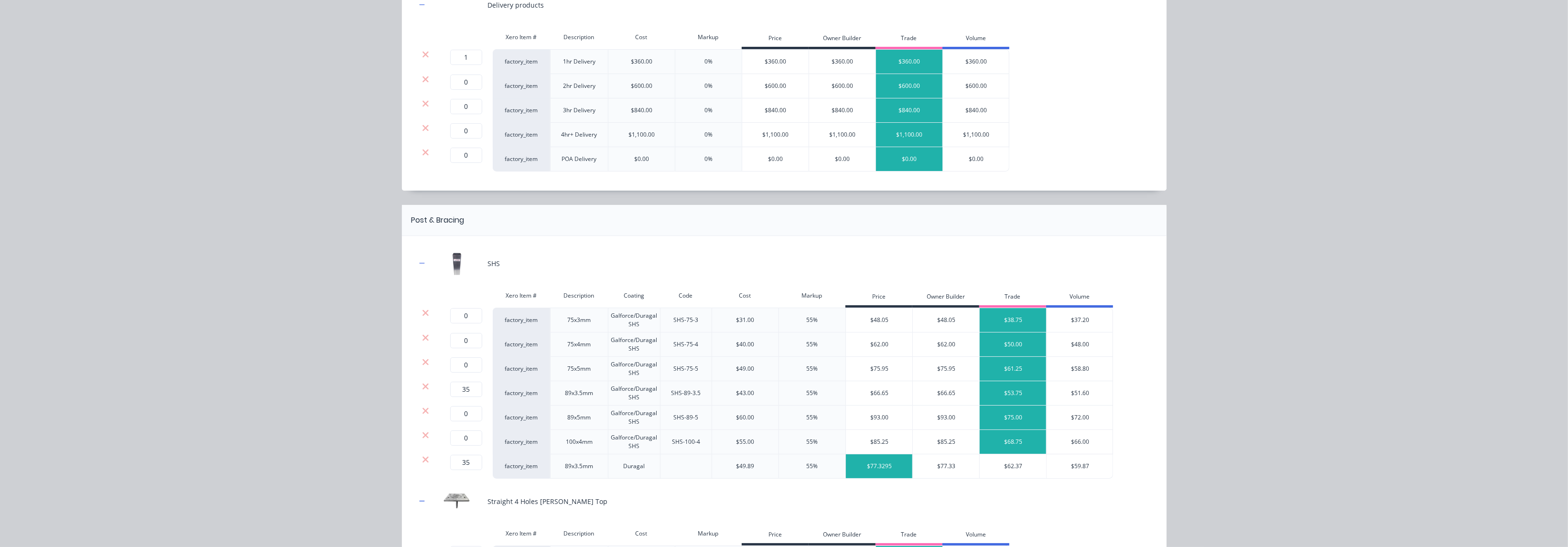
type input "0"
click at [518, 381] on div "SHS-89-5" at bounding box center [686, 418] width 52 height 24
click at [518, 381] on div "$60.00" at bounding box center [745, 418] width 18 height 9
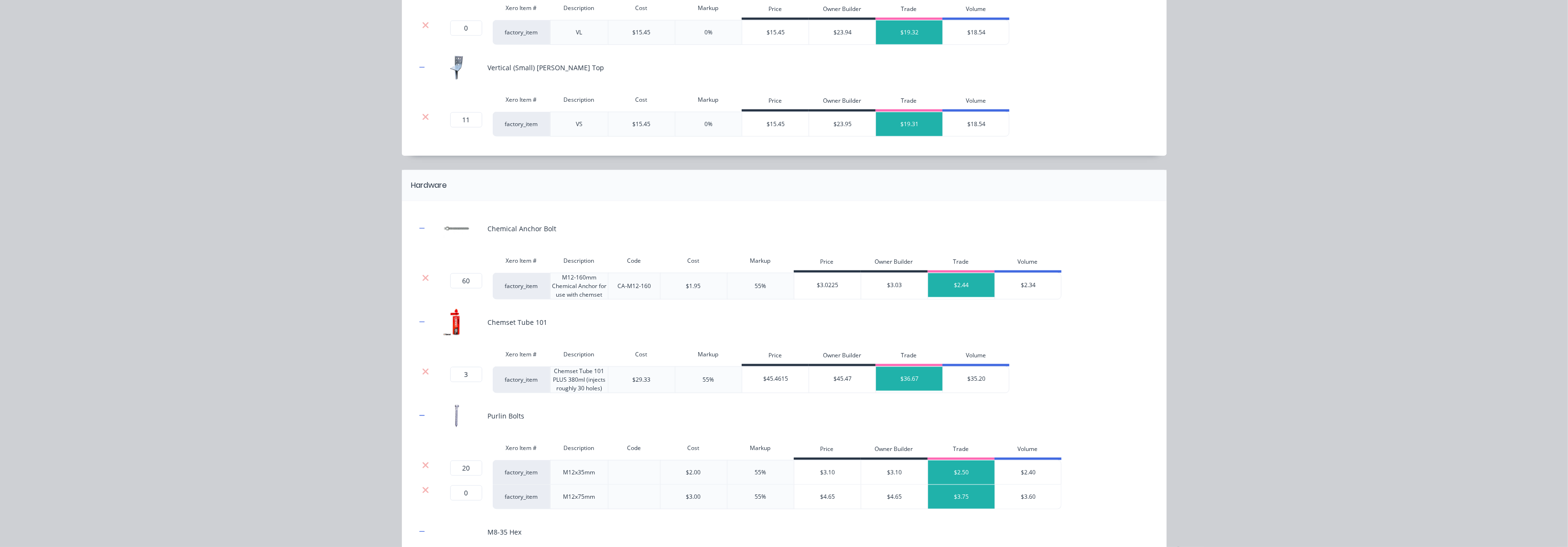
scroll to position [1812, 0]
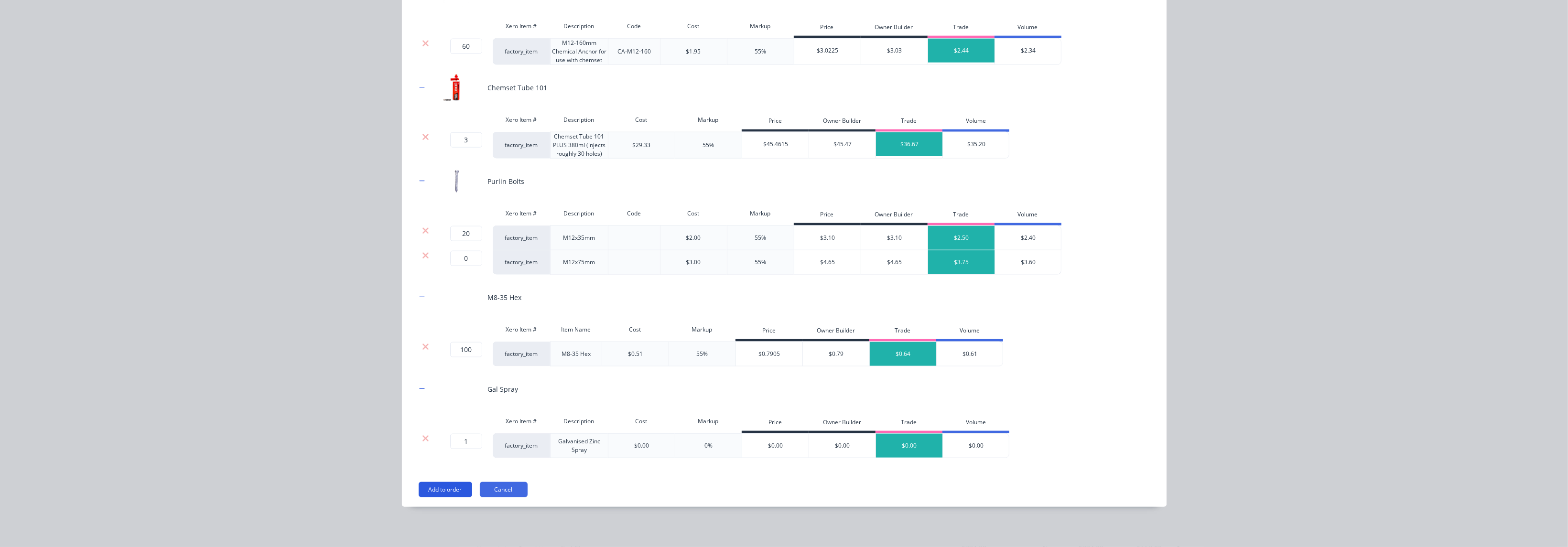
click at [449, 381] on button "Add to order" at bounding box center [445, 489] width 53 height 15
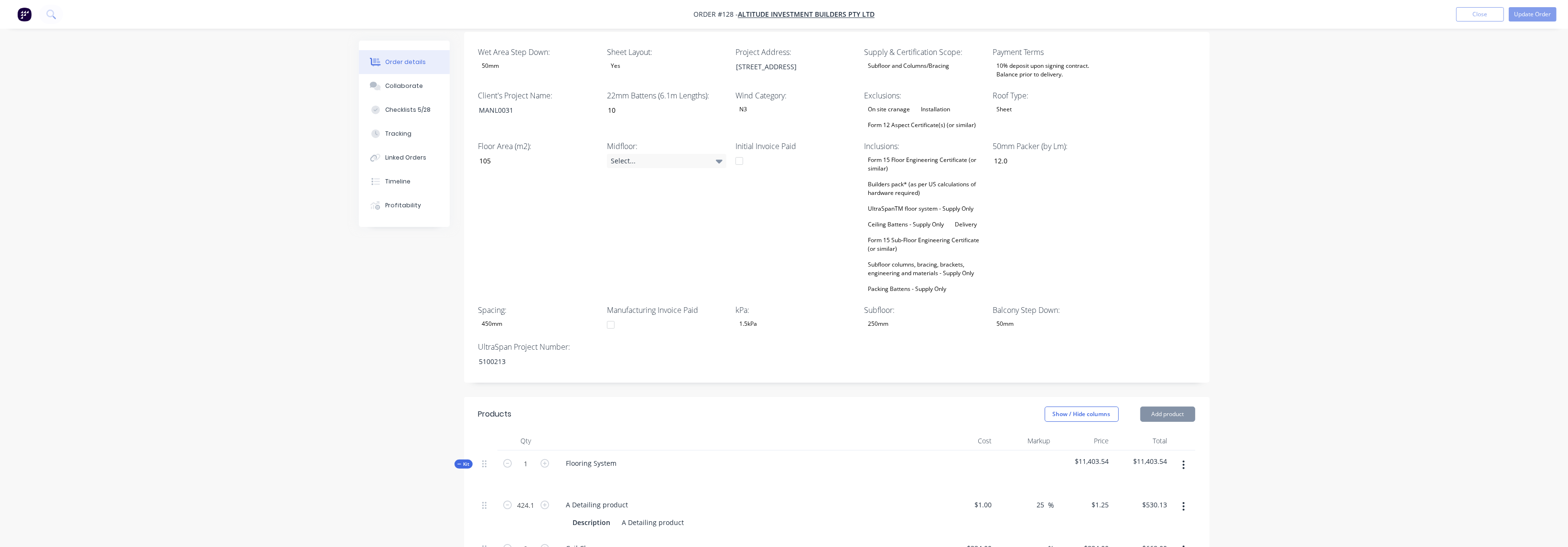
type input "$360.00"
type input "$600.00"
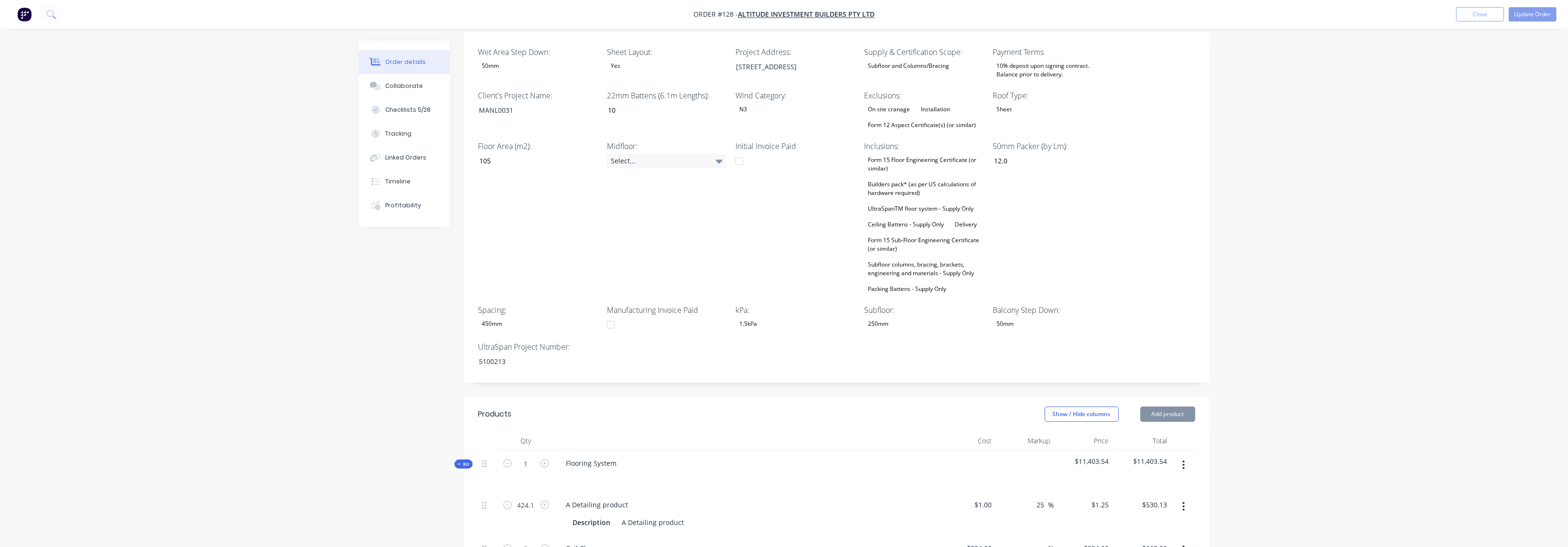
type input "$840.00"
type input "$1,100.00"
type input "$31.00"
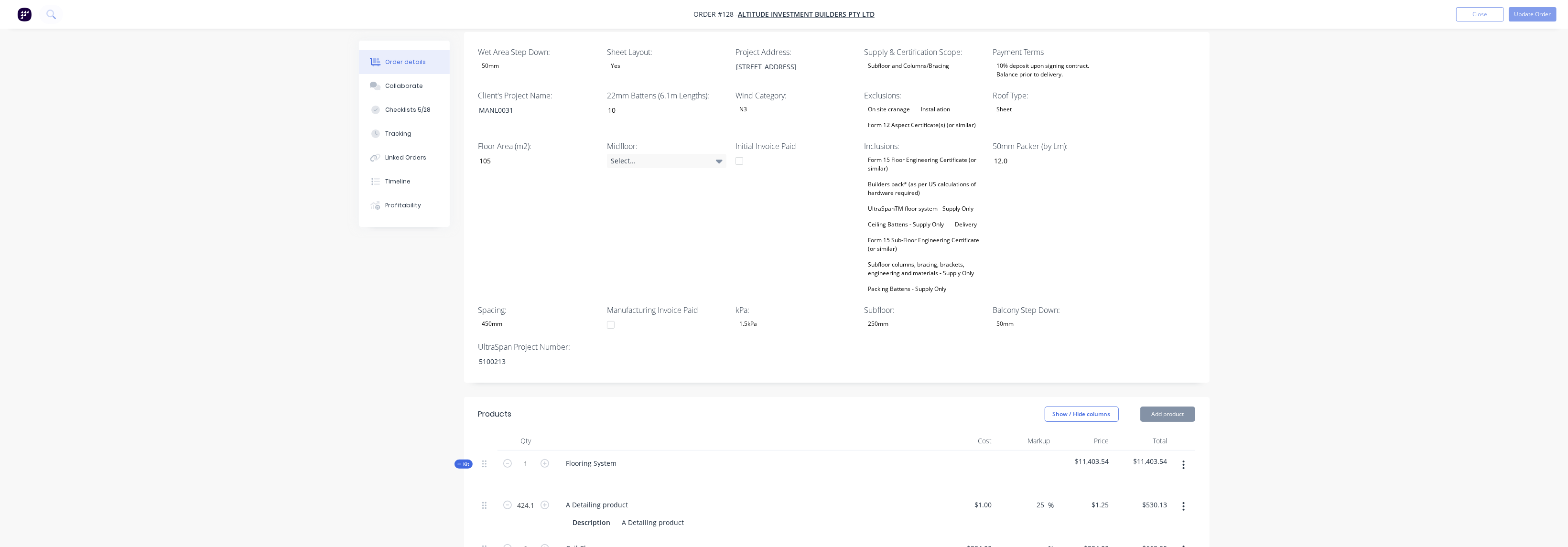
type input "25"
type input "$38.75"
type input "$40.00"
type input "25"
type input "$50.00"
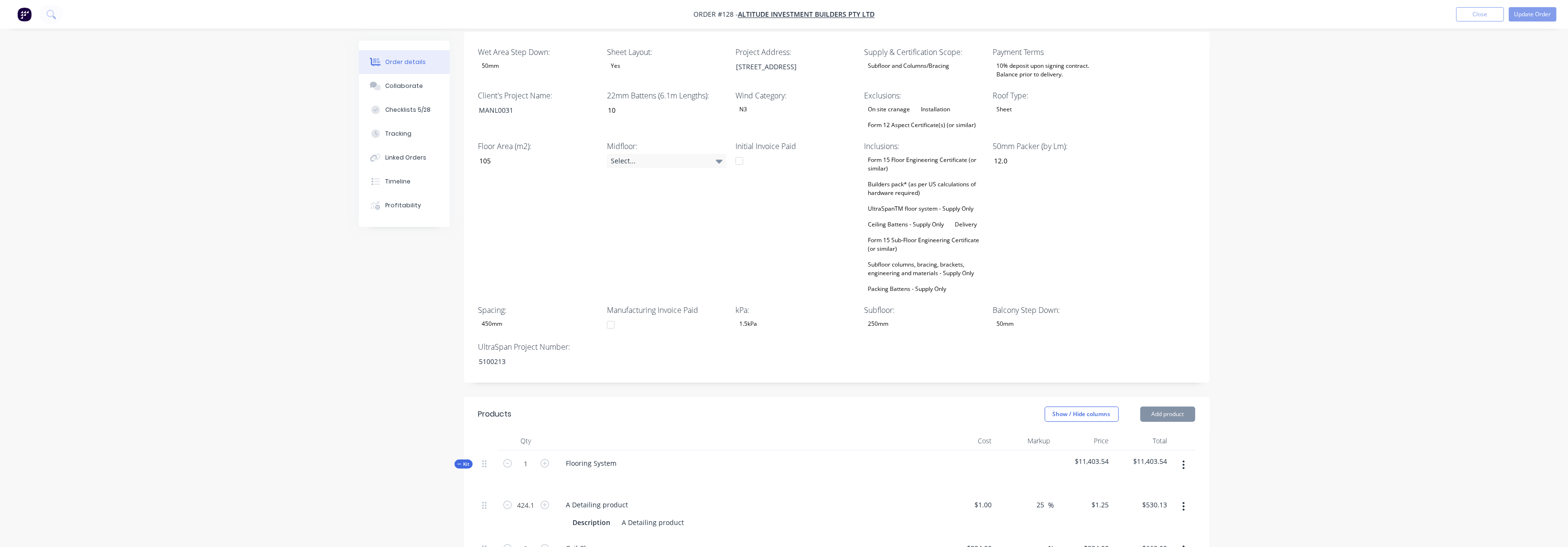
type input "$49.00"
type input "25"
type input "$61.25"
type input "$43.00"
type input "25"
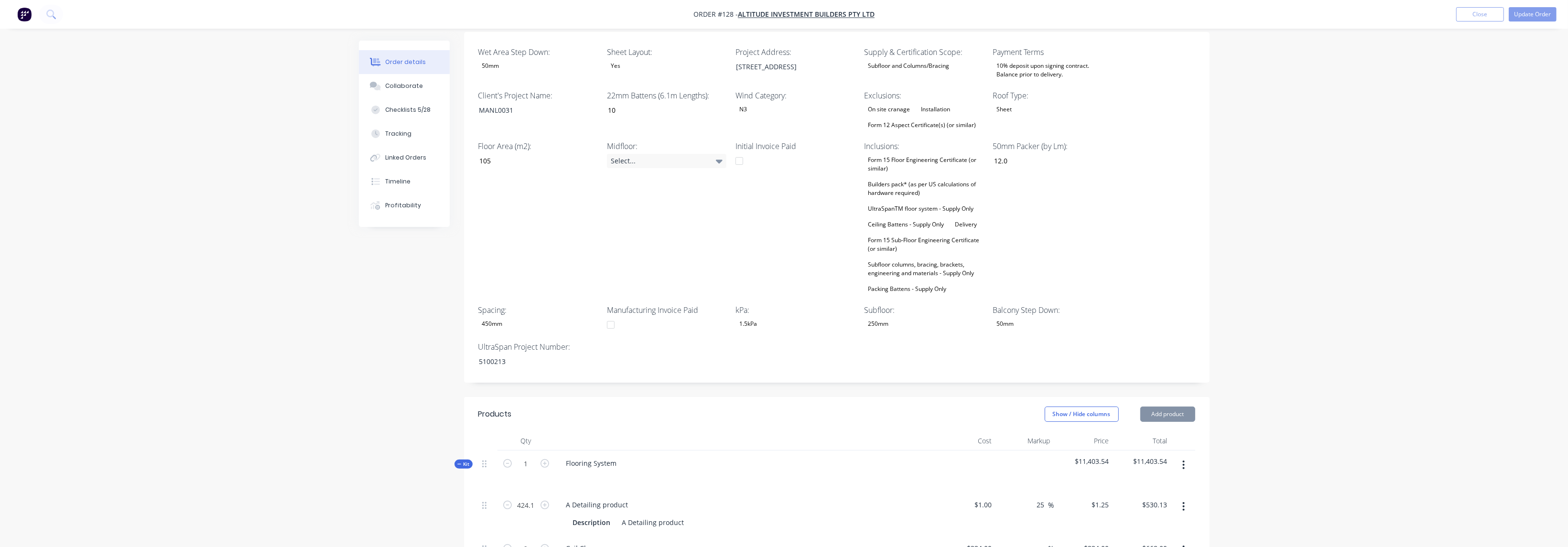
type input "$53.75"
type input "$1,881.25"
type input "$60.00"
type input "25"
type input "$75.00"
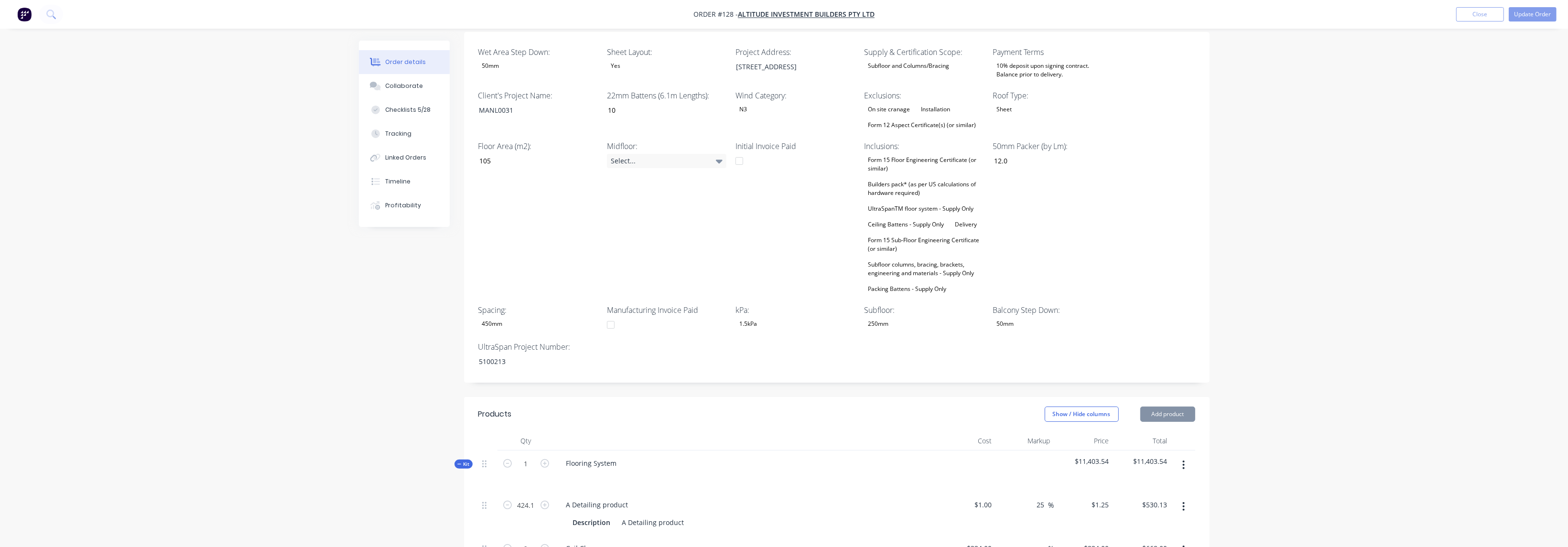
type input "$55.00"
type input "25"
type input "$68.75"
type input "$49.89"
type input "55"
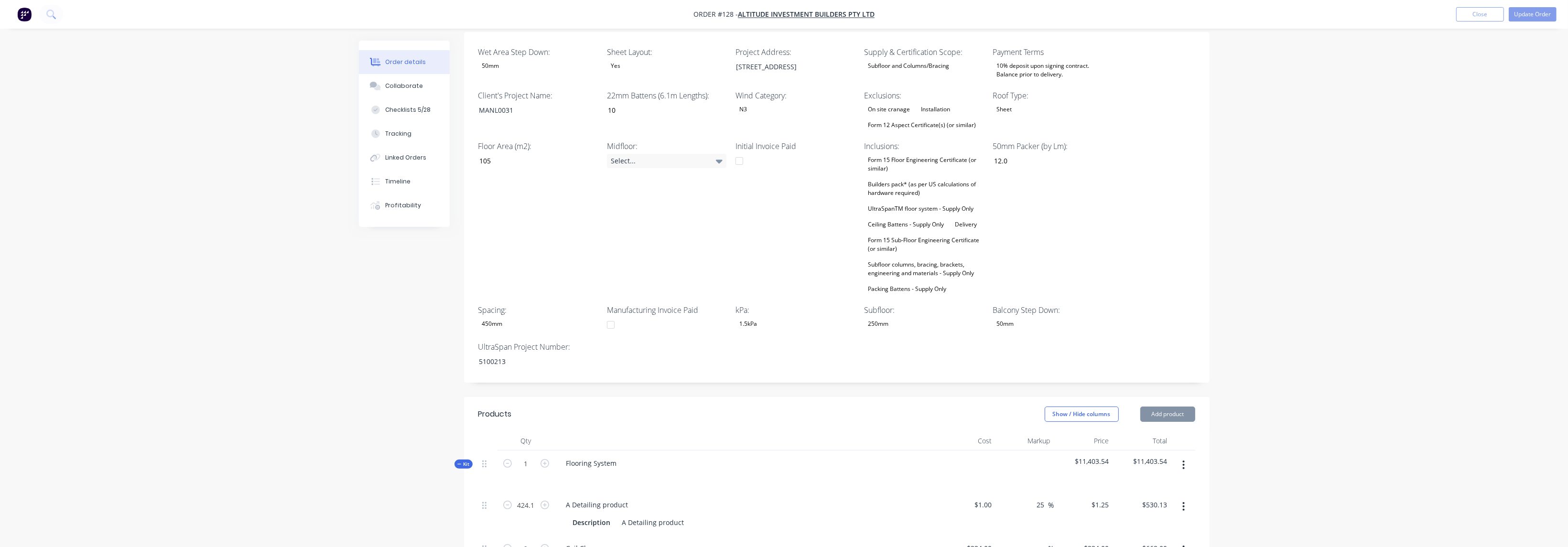
type input "$77.3295"
type input "$17.95"
type input "25.01"
type input "$22.44"
type input "$89.76"
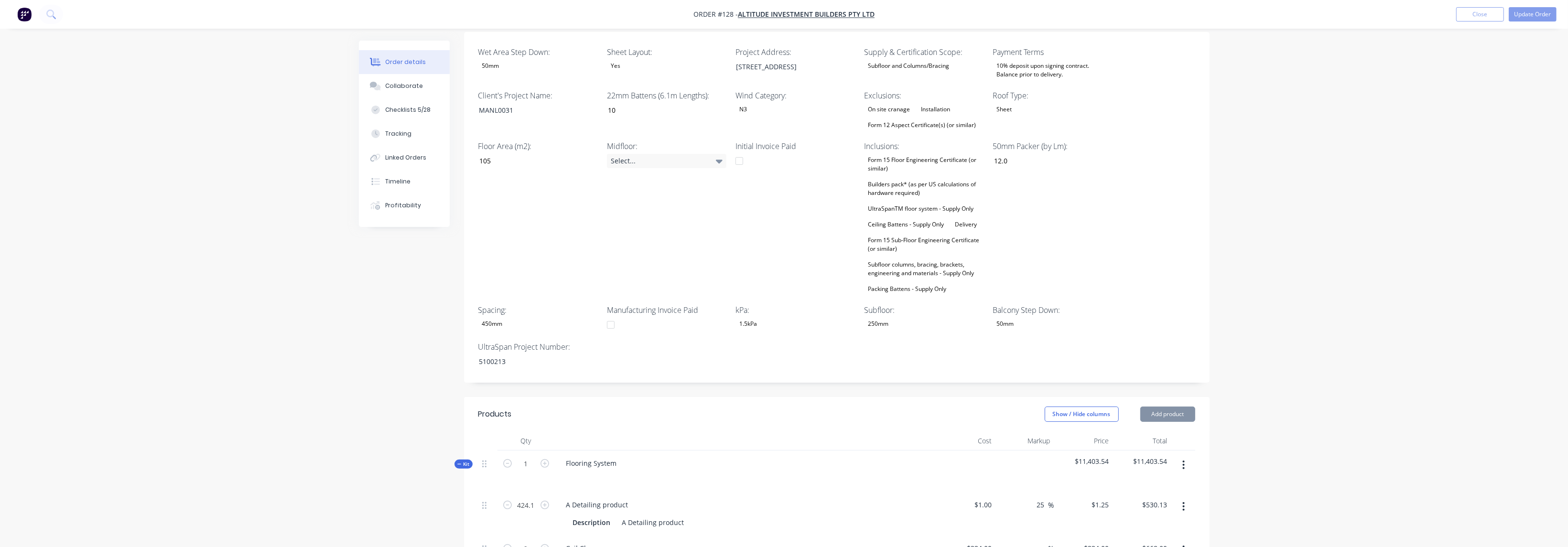
type input "$15.45"
type input "24.98"
type input "$19.31"
type input "$20.00"
type input "25"
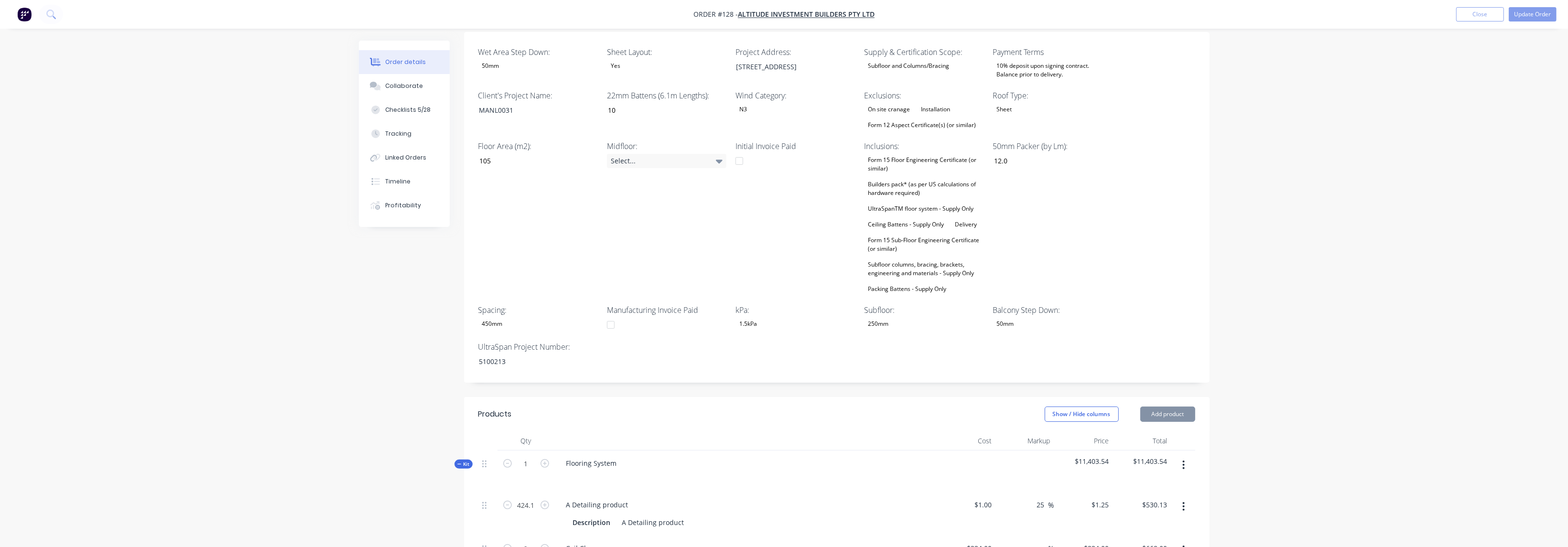
type input "$25.00"
type input "$875.00"
type input "$82.85"
type input "25.01"
type input "$103.57"
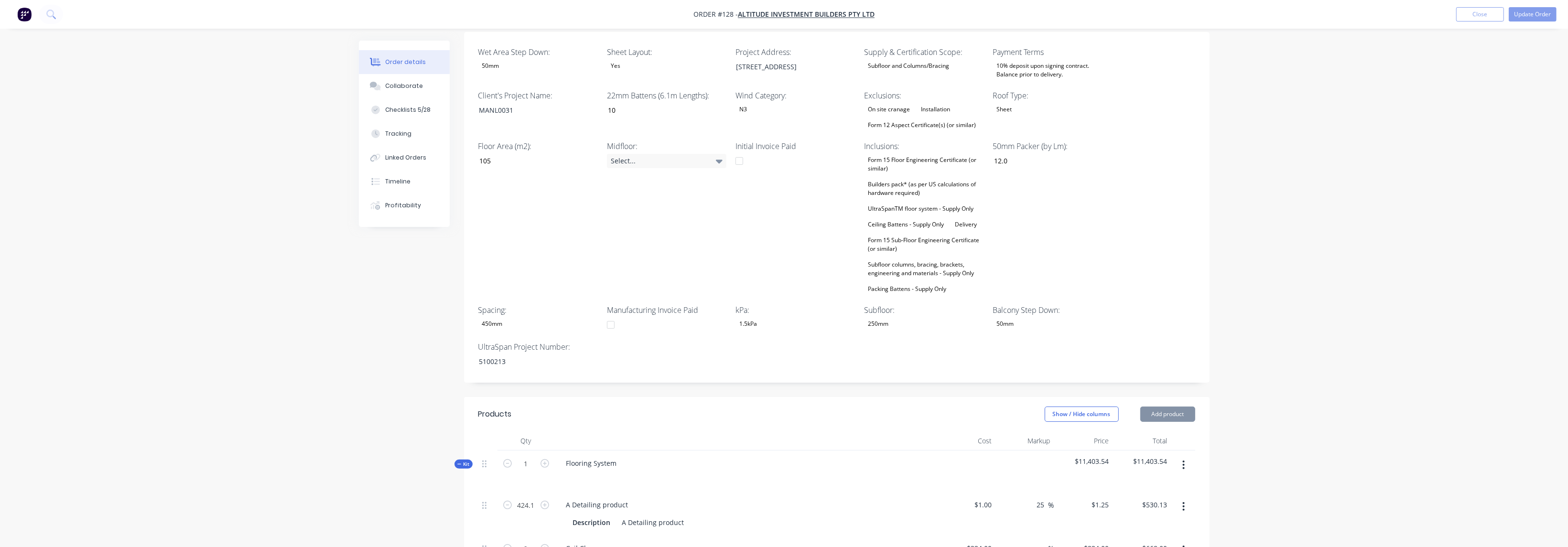
type input "$621.42"
type input "$1.47"
type input "25.17"
type input "$1.84"
type input "$11.04"
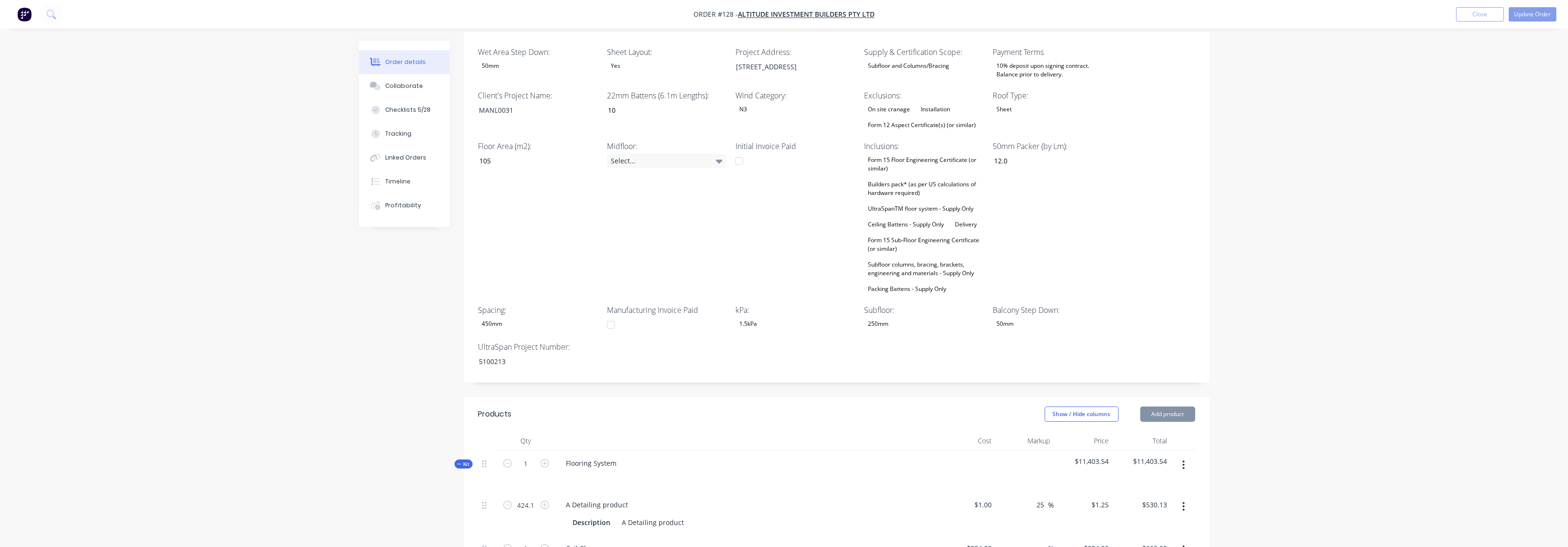
type input "$19.85"
type input "25.04"
type input "$24.82"
type input "$148.92"
type input "$27.70"
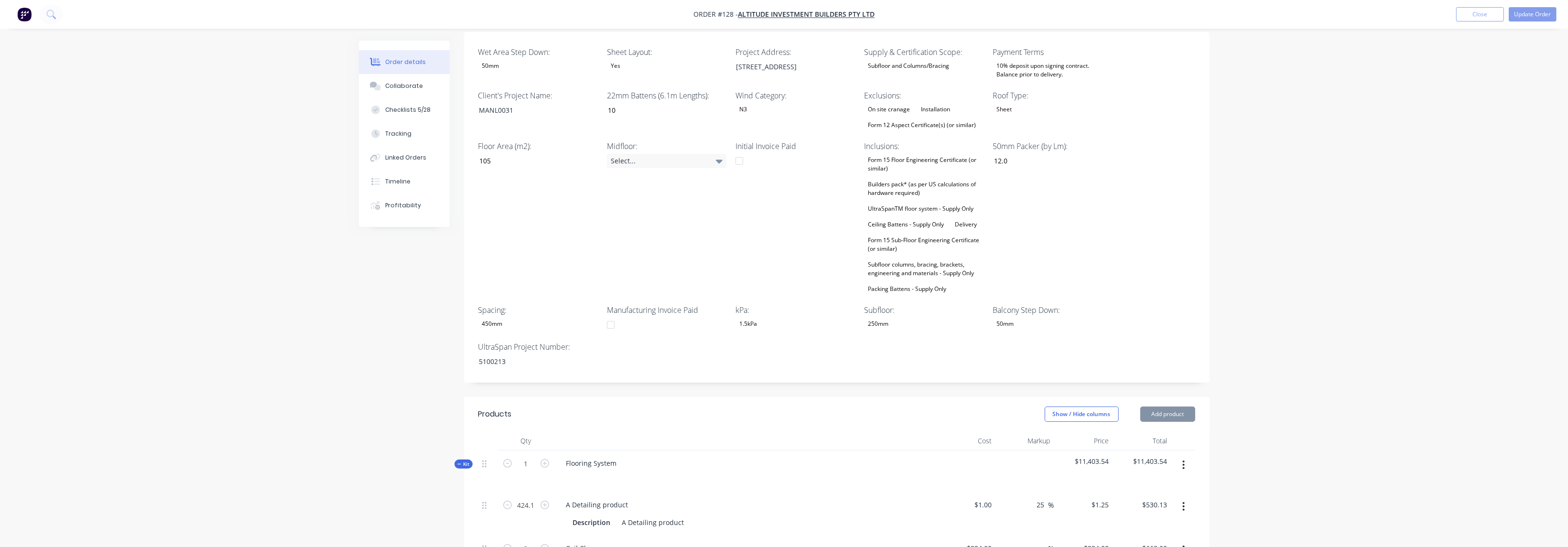
type input "25.02"
type input "$34.63"
type input "$28.20"
type input "25"
type input "$35.25"
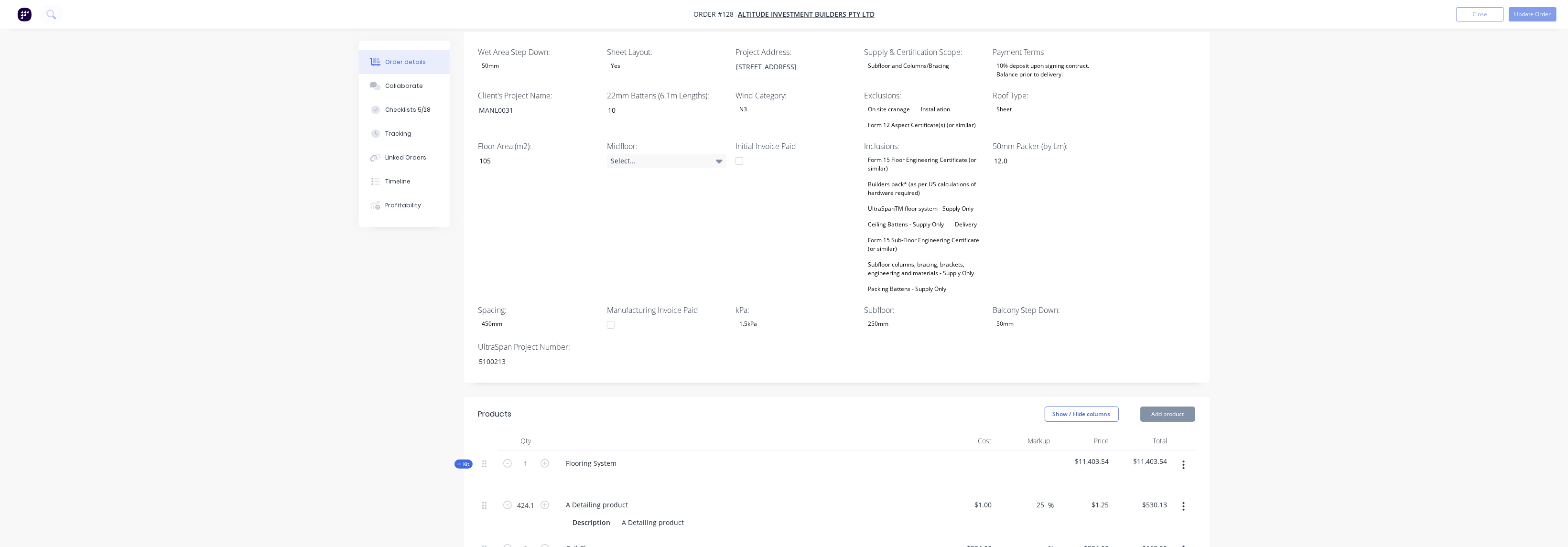
type input "$528.75"
type input "$30.40"
type input "25"
type input "$38.00"
type input "$26.70"
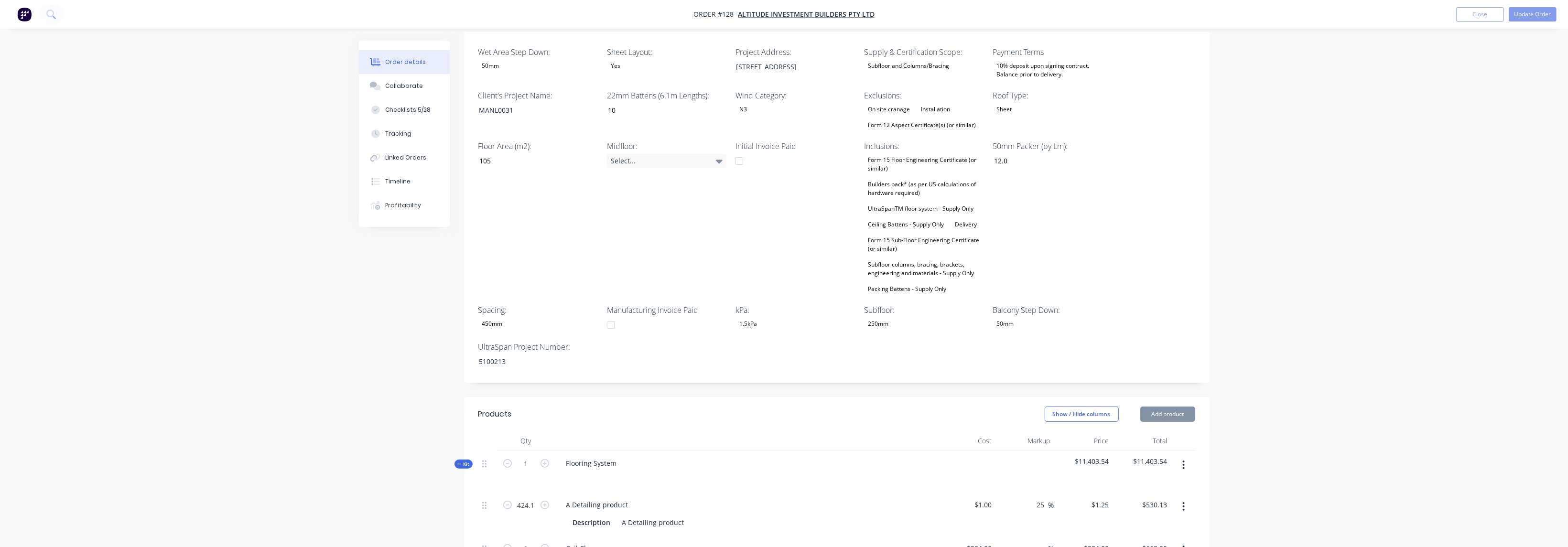
type input "25.02"
type input "$33.38"
type input "$27.70"
type input "25.02"
type input "$34.63"
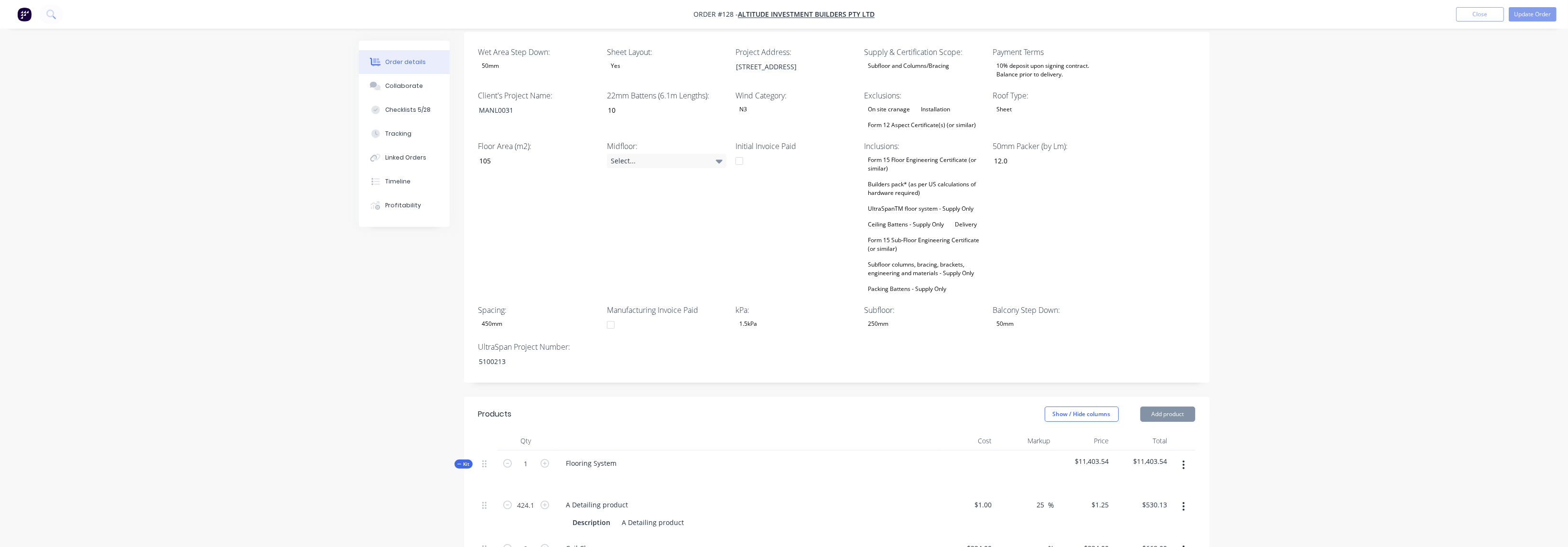
type input "$33.40"
type input "25"
type input "$41.75"
type input "$14.50"
type input "25.03"
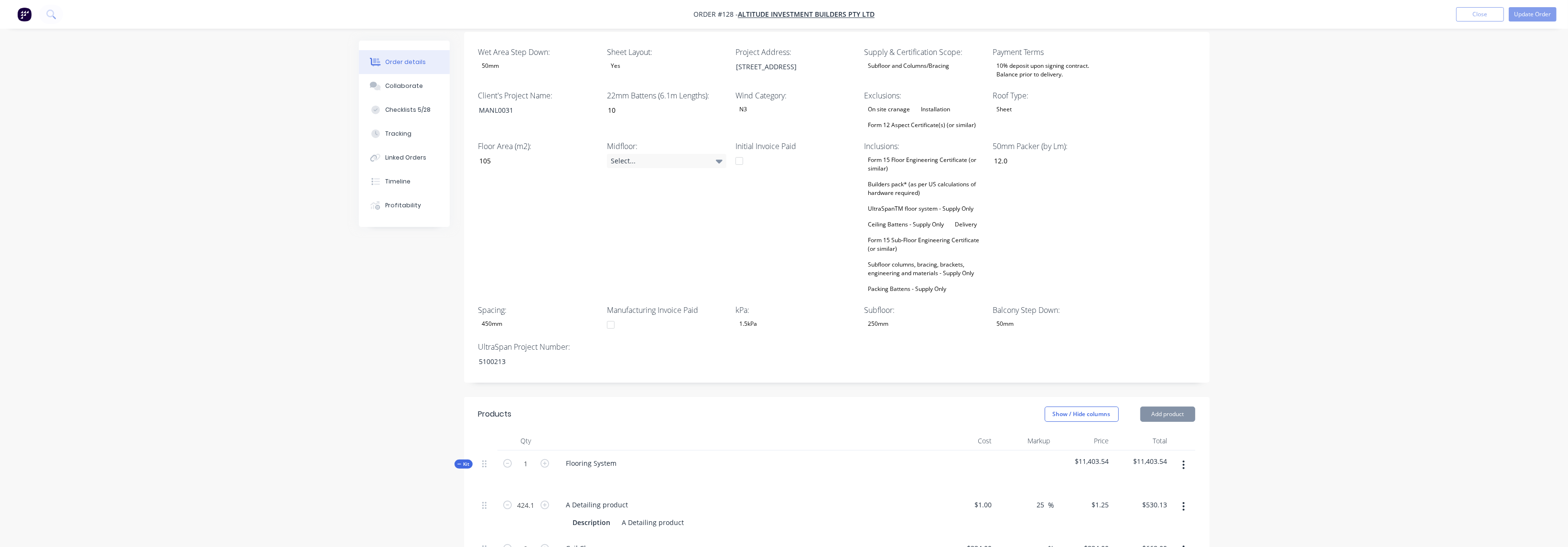
type input "$18.13"
type input "$21.70"
type input "25.02"
type input "$27.13"
type input "$15.00"
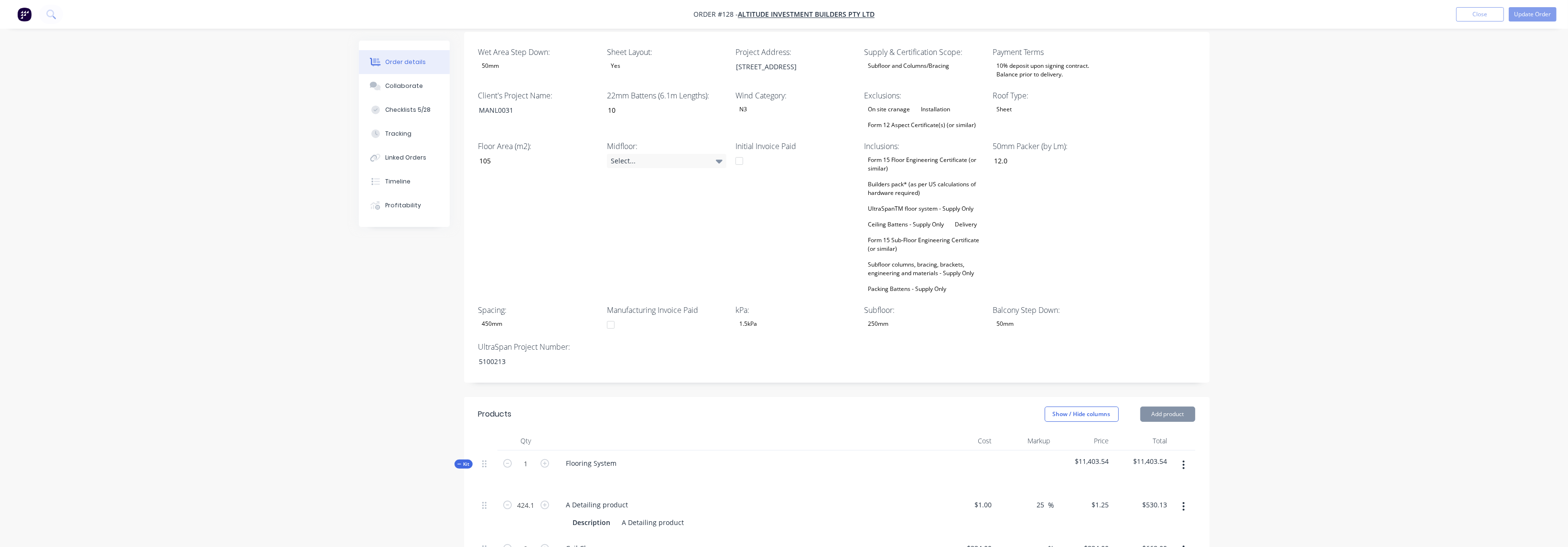
type input "25"
type input "$18.75"
type input "$22.40"
type input "25"
type input "$28.00"
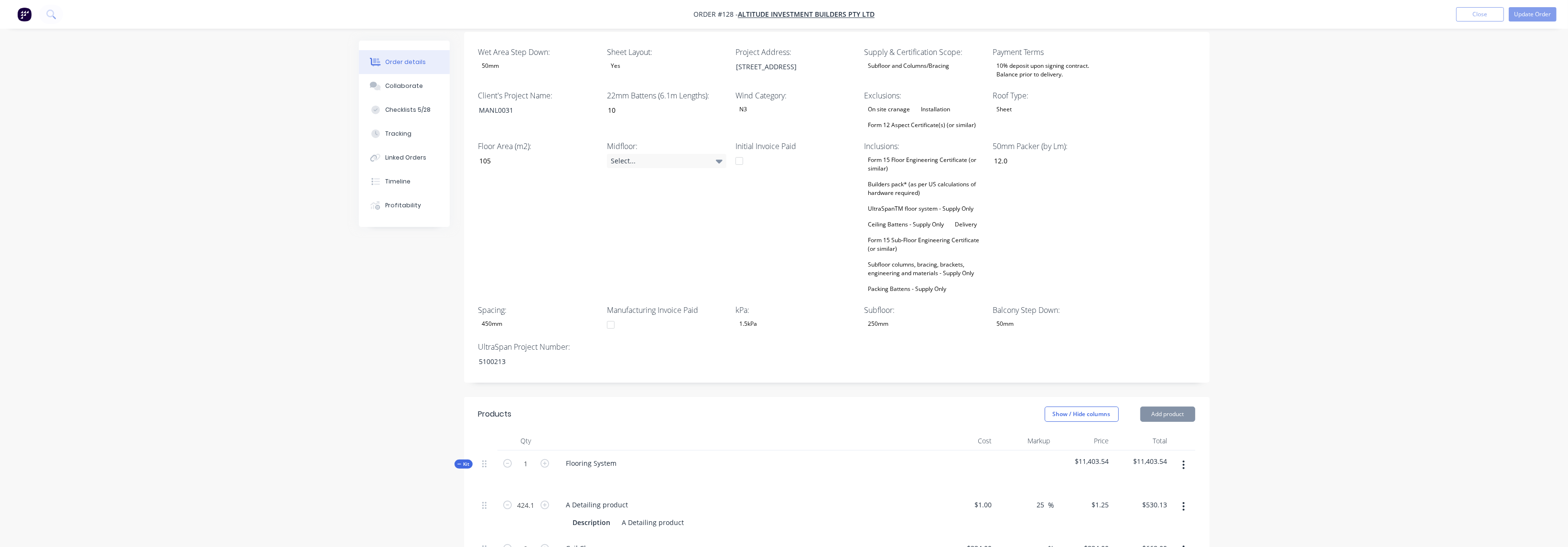
type input "$420.00"
type input "$17.20"
type input "25"
type input "$21.50"
type input "$22.60"
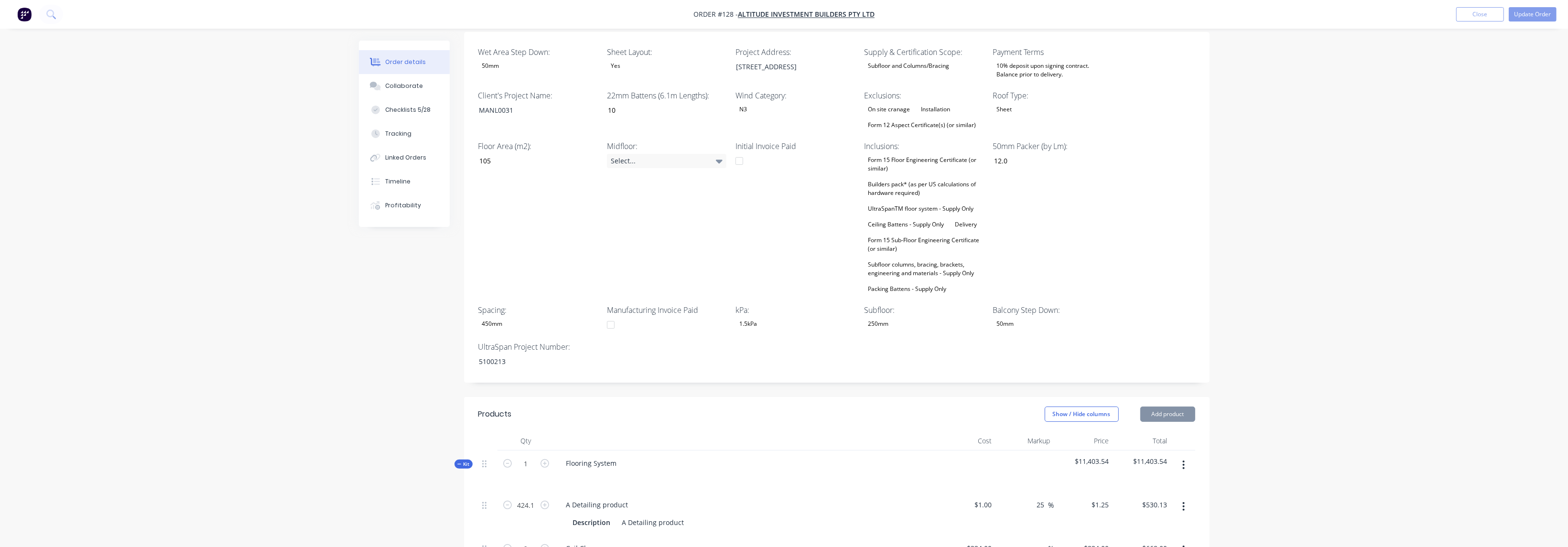
type input "25"
type input "$28.25"
type input "$9.40"
type input "25"
type input "$11.75"
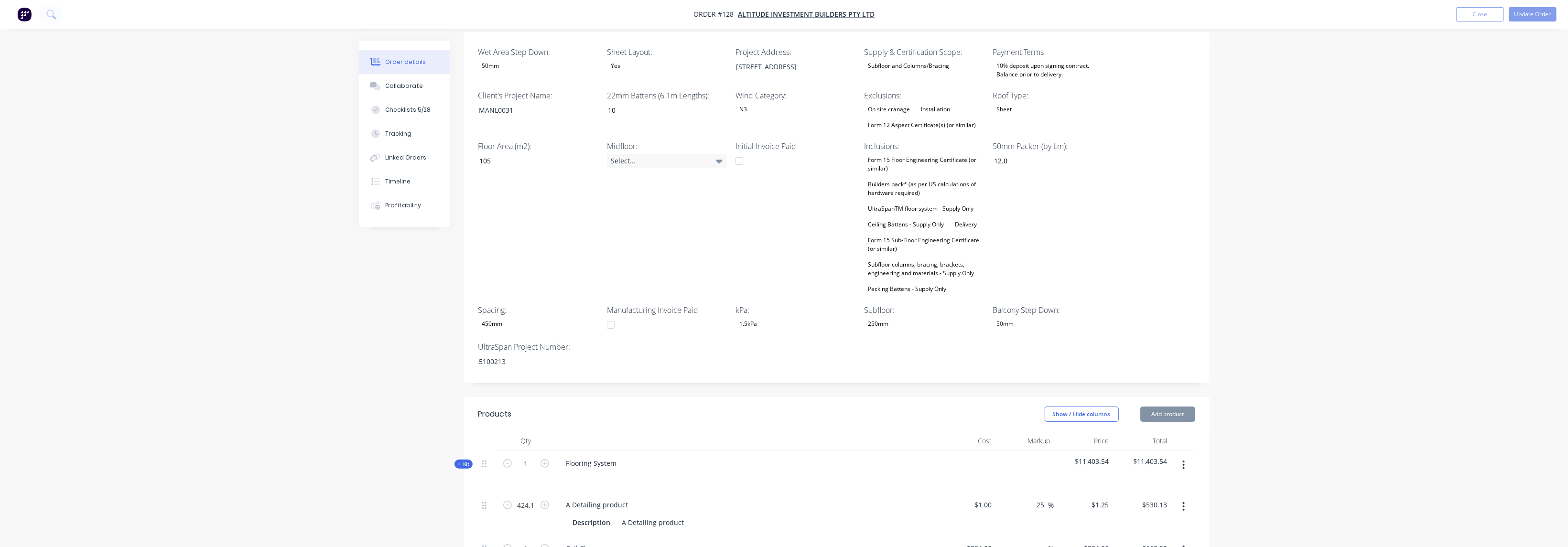
type input "$9.70"
type input "25.05"
type input "$12.13"
type input "$35.00"
type input "25"
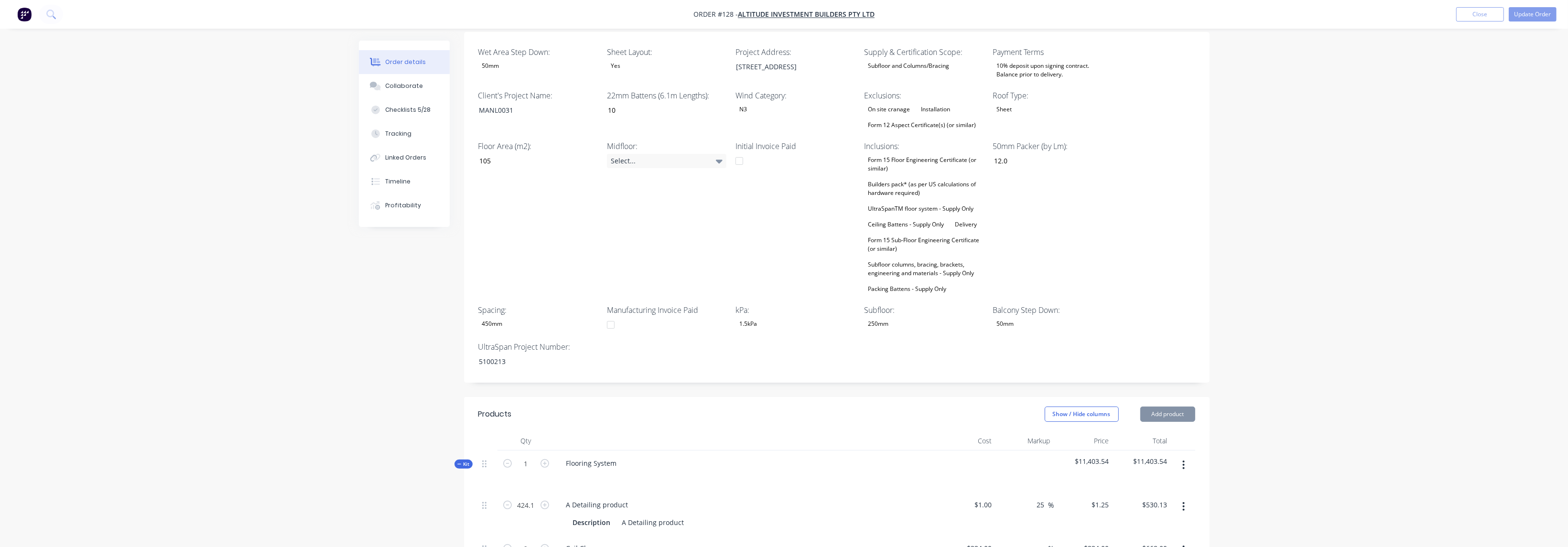
type input "$43.75"
type input "$15.45"
type input "24.98"
type input "$19.31"
type input "$15.45"
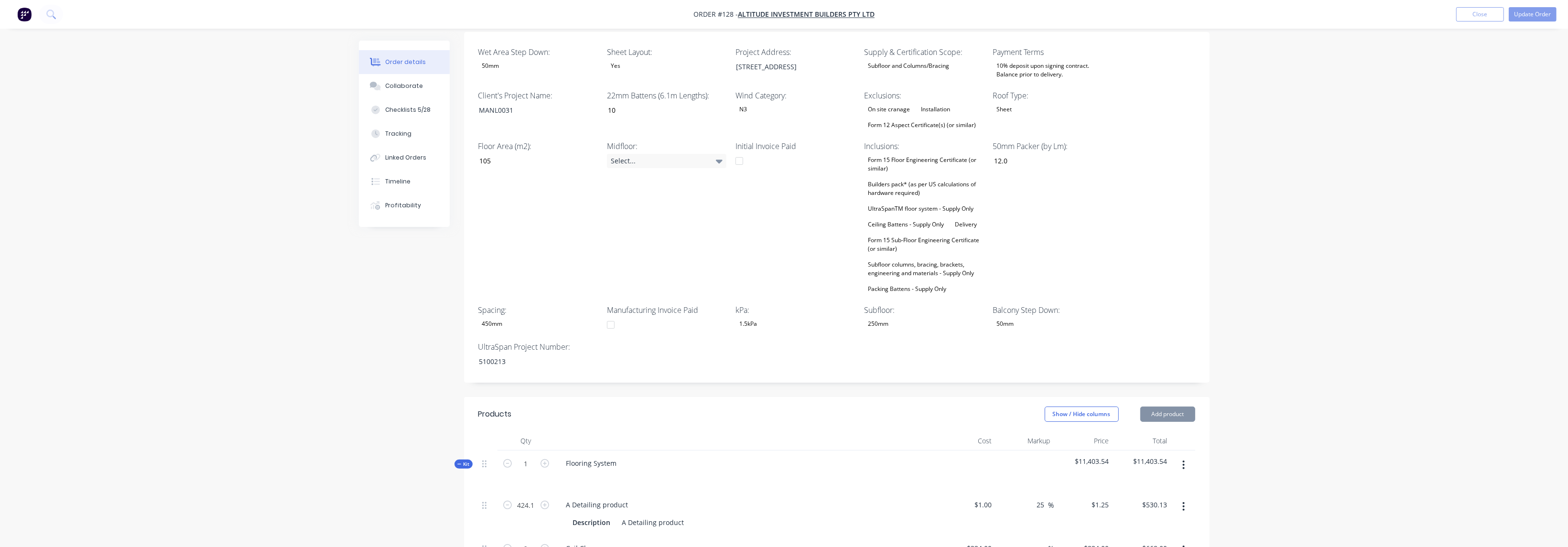
type input "25.05"
type input "$19.32"
type input "$15.45"
type input "24.98"
type input "$19.31"
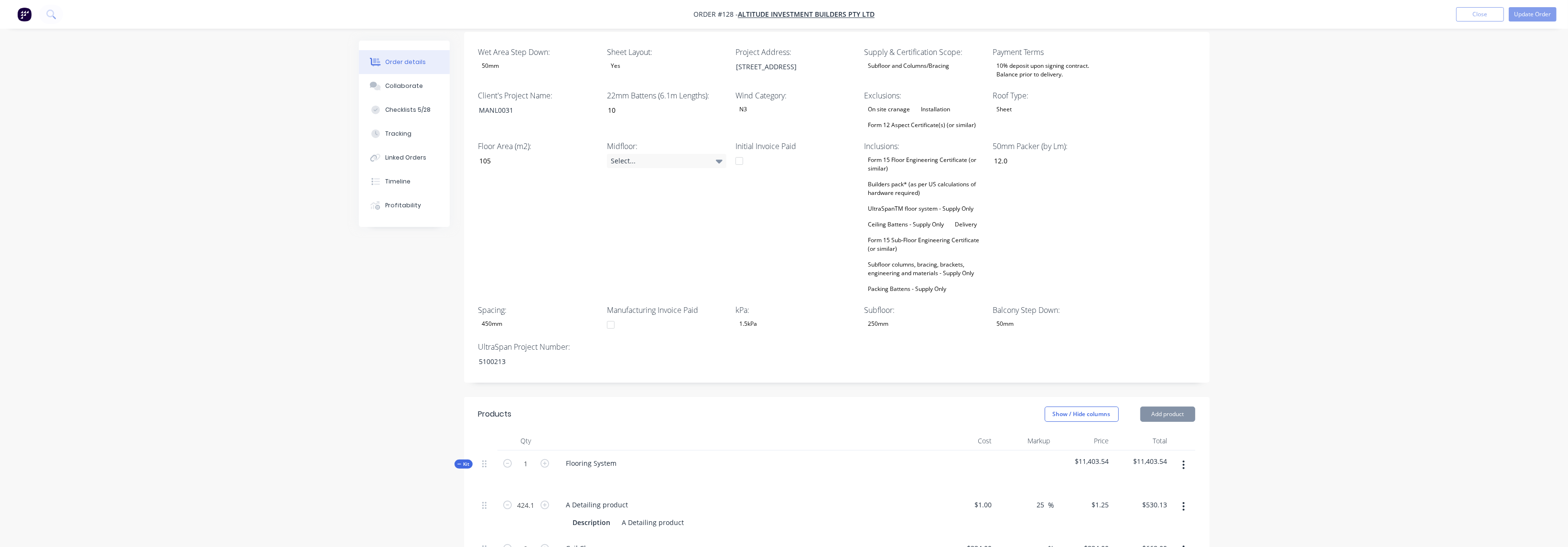
type input "$212.41"
type input "$1.95"
type input "25.13"
type input "$2.44"
type input "$146.40"
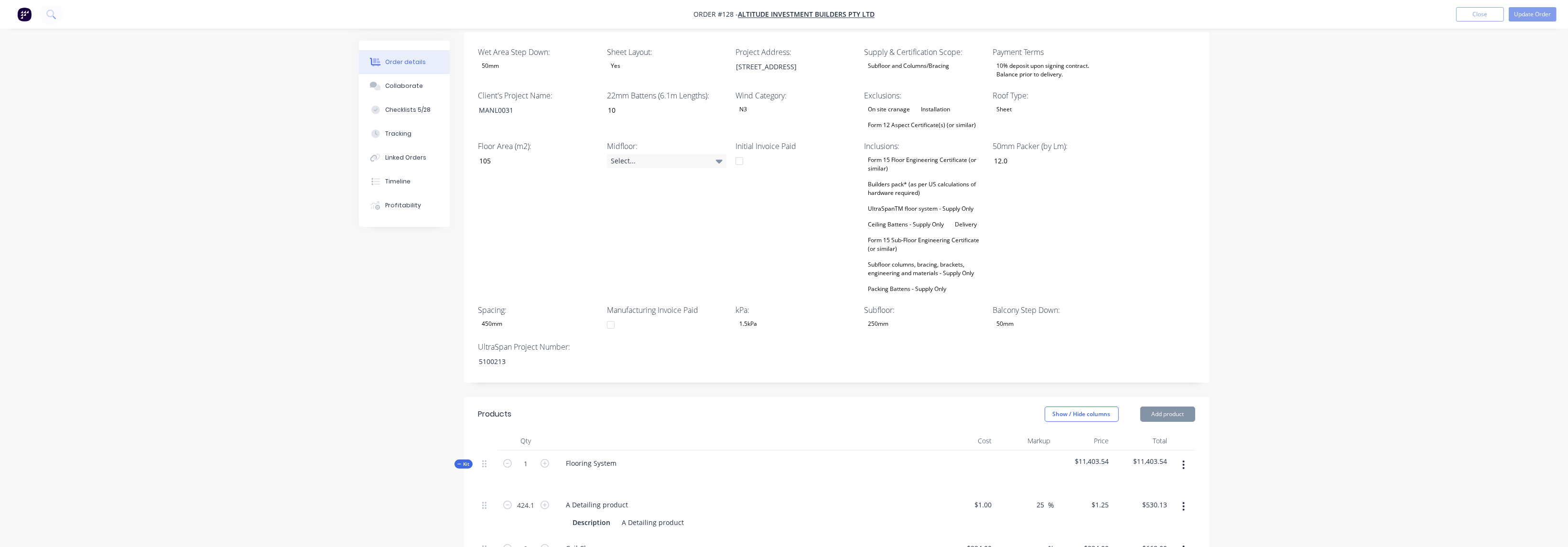
type input "$29.33"
type input "25.03"
type input "$36.67"
type input "$110.01"
type input "$2.00"
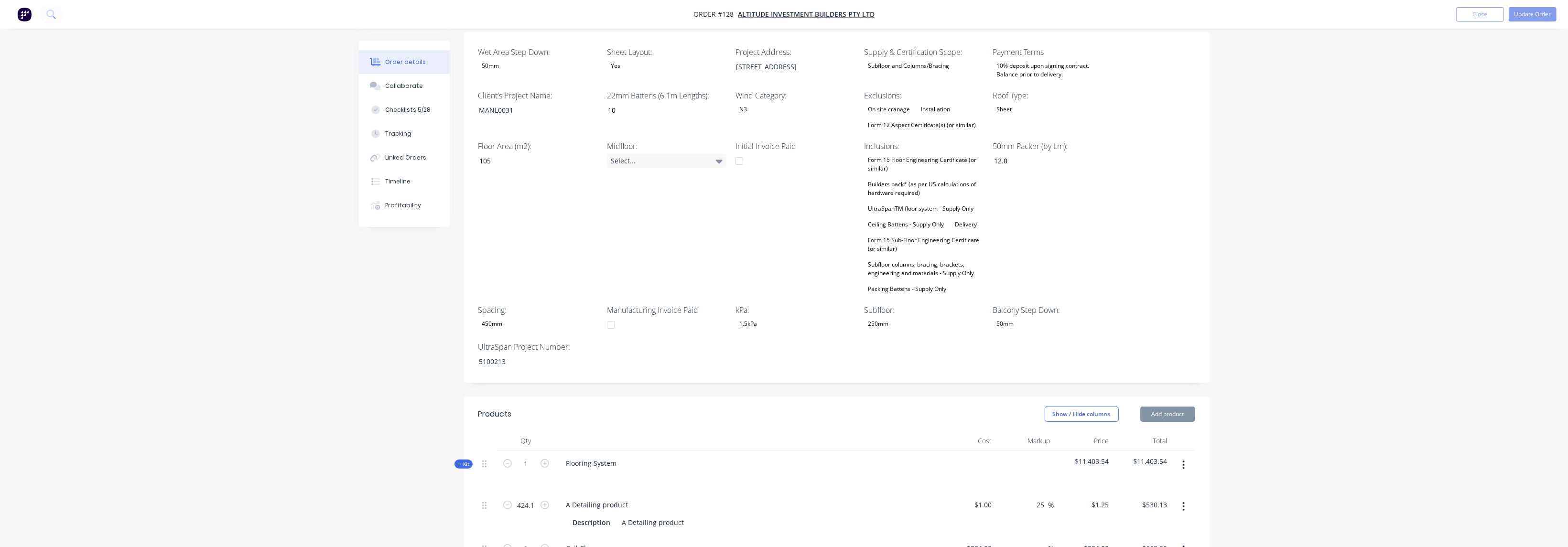
type input "25"
type input "$2.50"
type input "$50.00"
type input "$3.00"
type input "25"
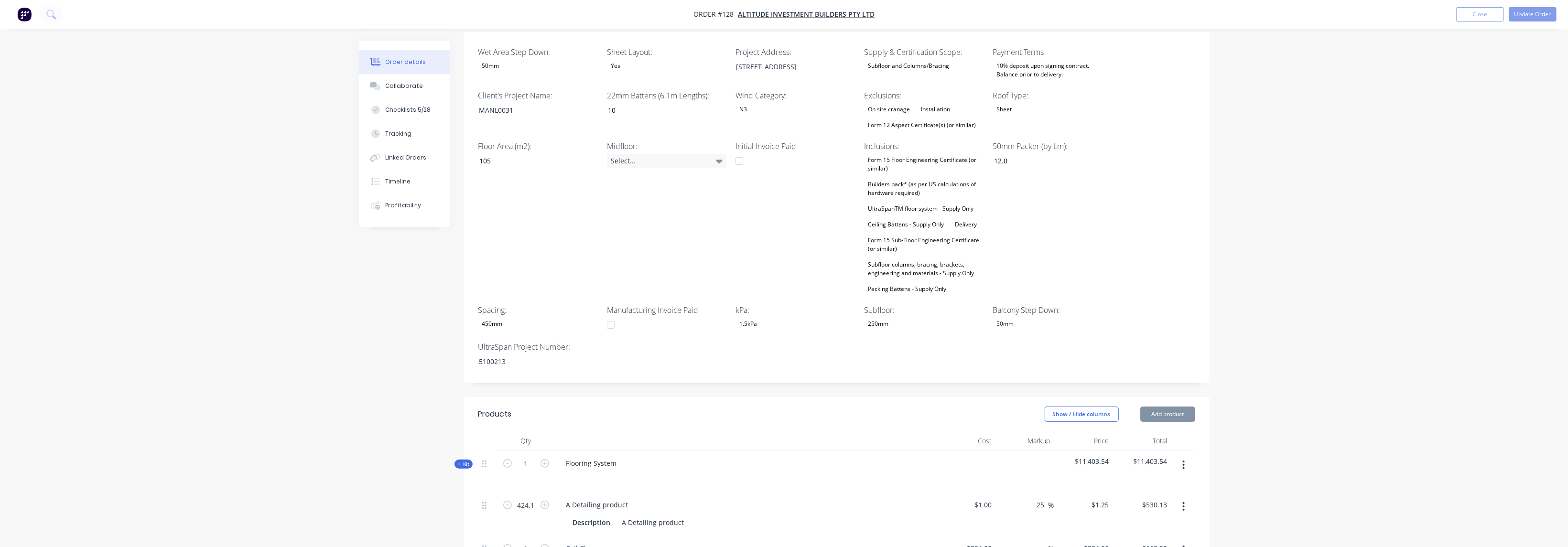
type input "$3.75"
type input "$0.51"
type input "25.49"
type input "$0.64"
type input "$64.00"
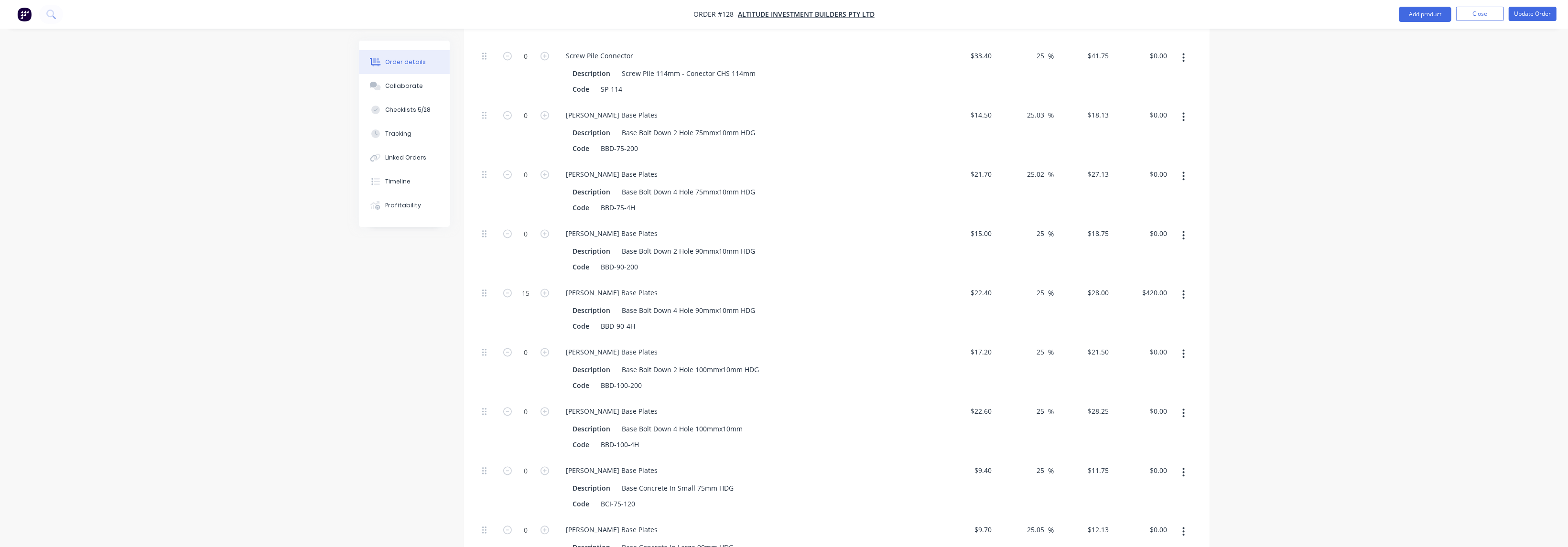
scroll to position [2977, 0]
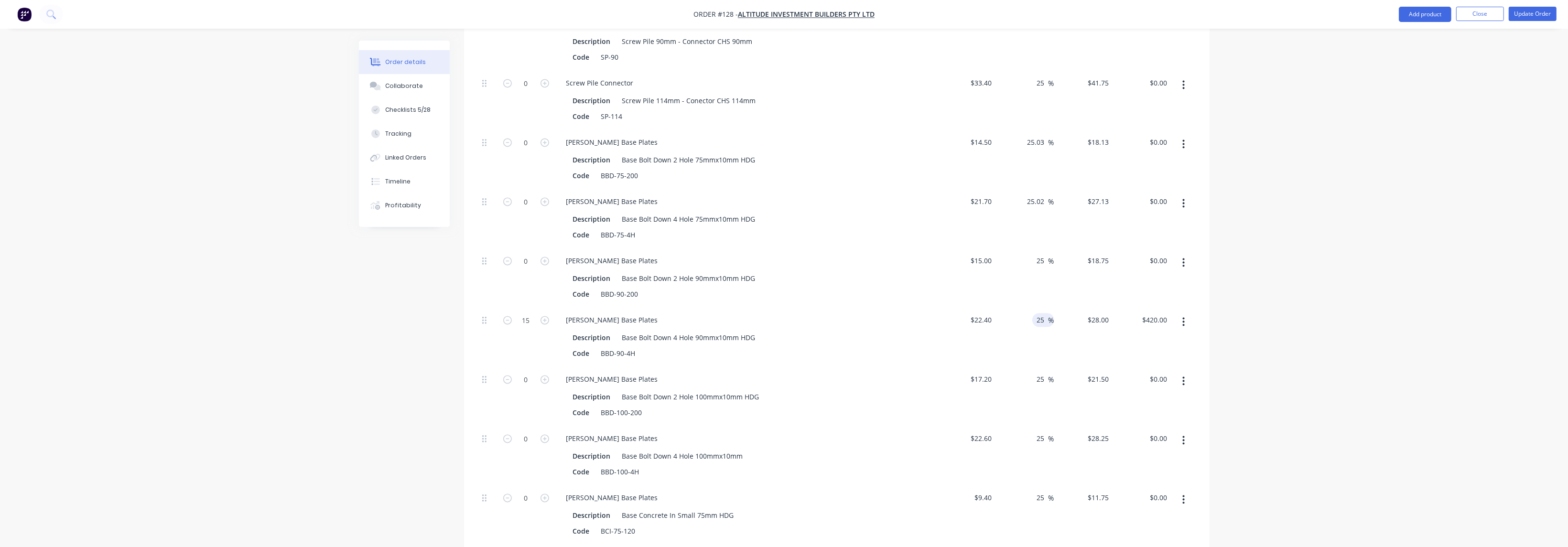
drag, startPoint x: 1042, startPoint y: 288, endPoint x: 1041, endPoint y: 293, distance: 5.1
click at [518, 313] on input "25" at bounding box center [1042, 319] width 12 height 14
type input "50"
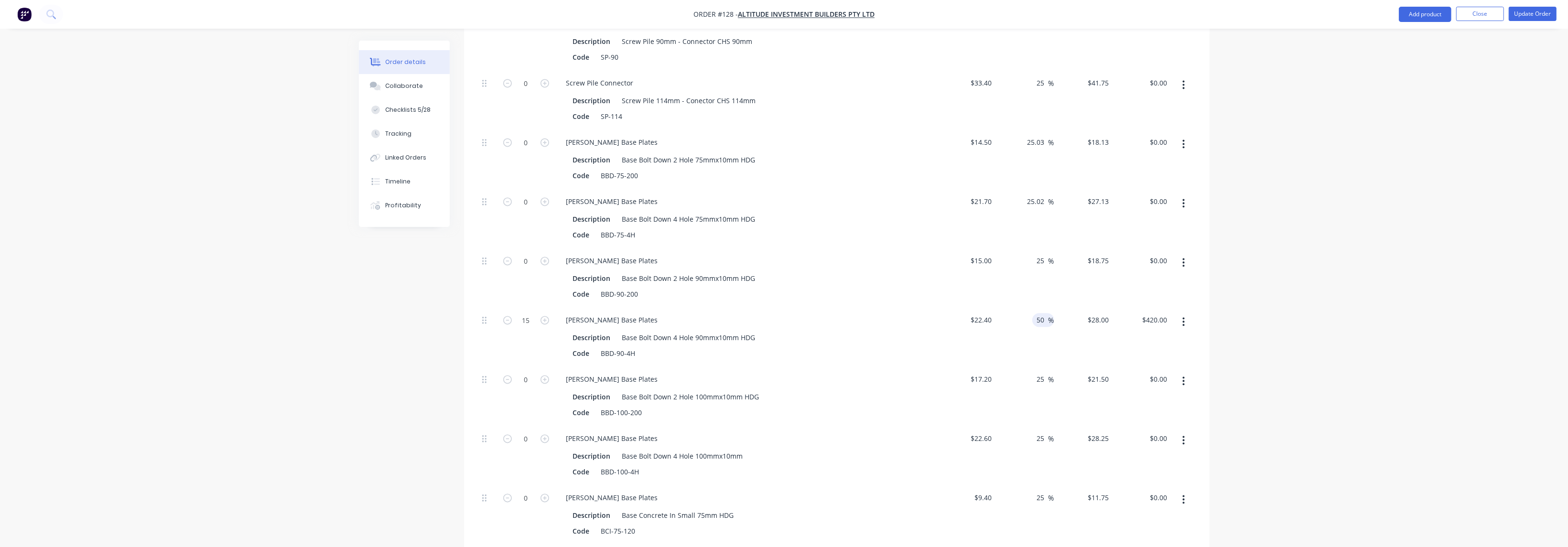
drag, startPoint x: 1045, startPoint y: 319, endPoint x: 1046, endPoint y: 311, distance: 8.1
click at [518, 319] on div "50 50 %" at bounding box center [1025, 337] width 58 height 59
type input "$33.60"
type input "$504.00"
click at [518, 313] on input "50" at bounding box center [1042, 319] width 12 height 14
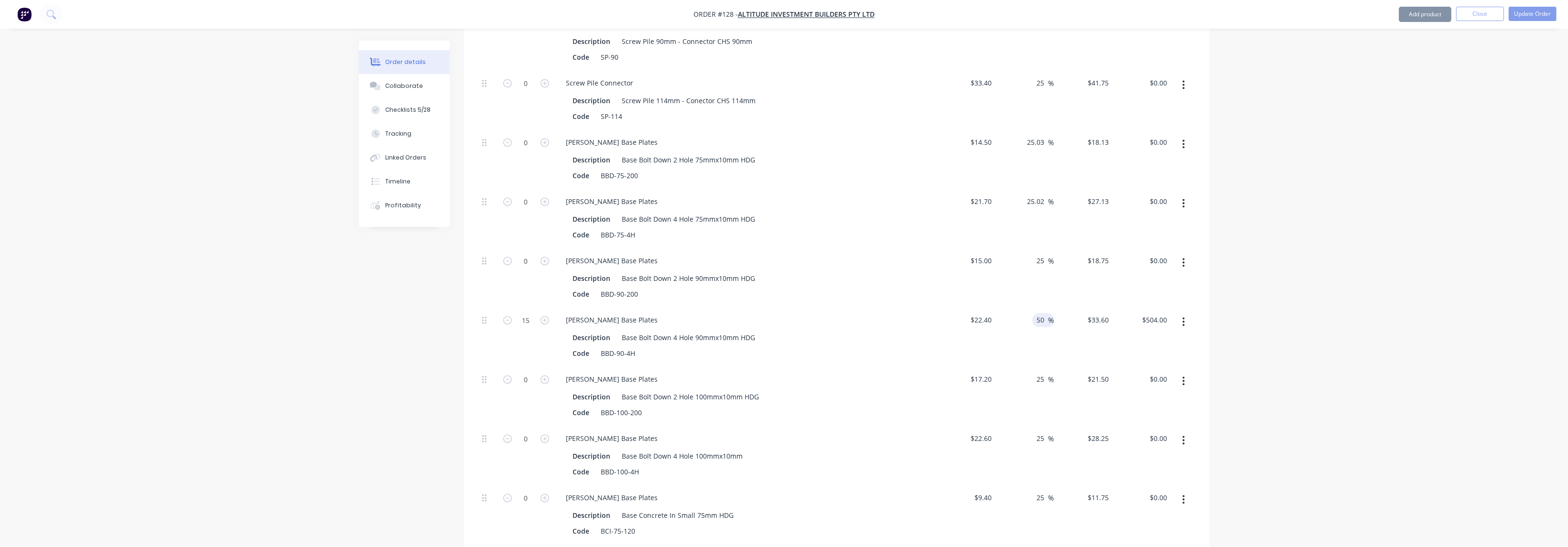
click at [518, 313] on input "50" at bounding box center [1042, 319] width 12 height 14
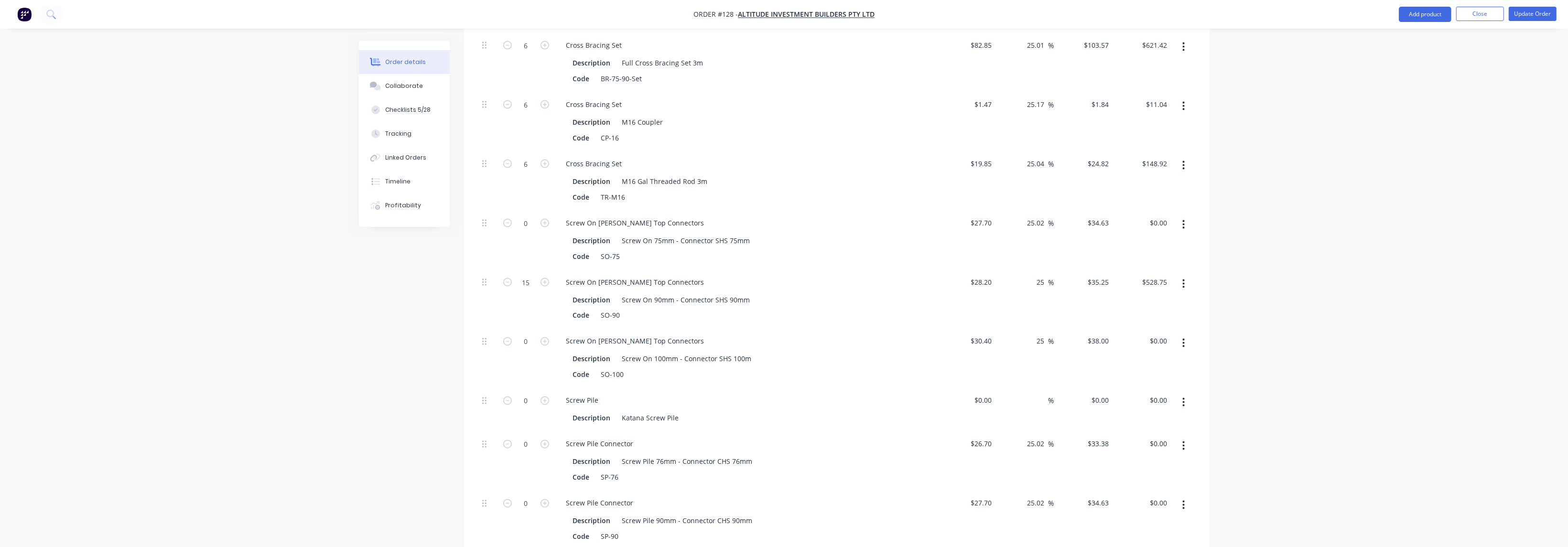
scroll to position [2475, 0]
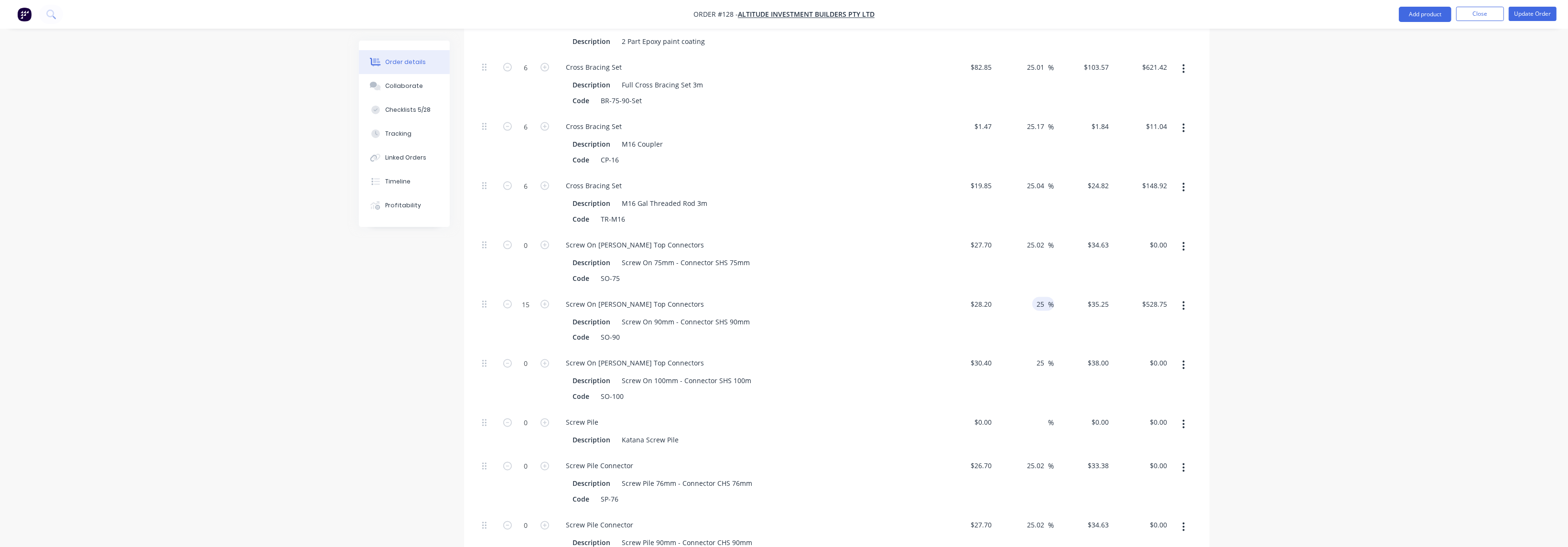
click at [518, 297] on input "25" at bounding box center [1042, 304] width 12 height 14
paste input "50"
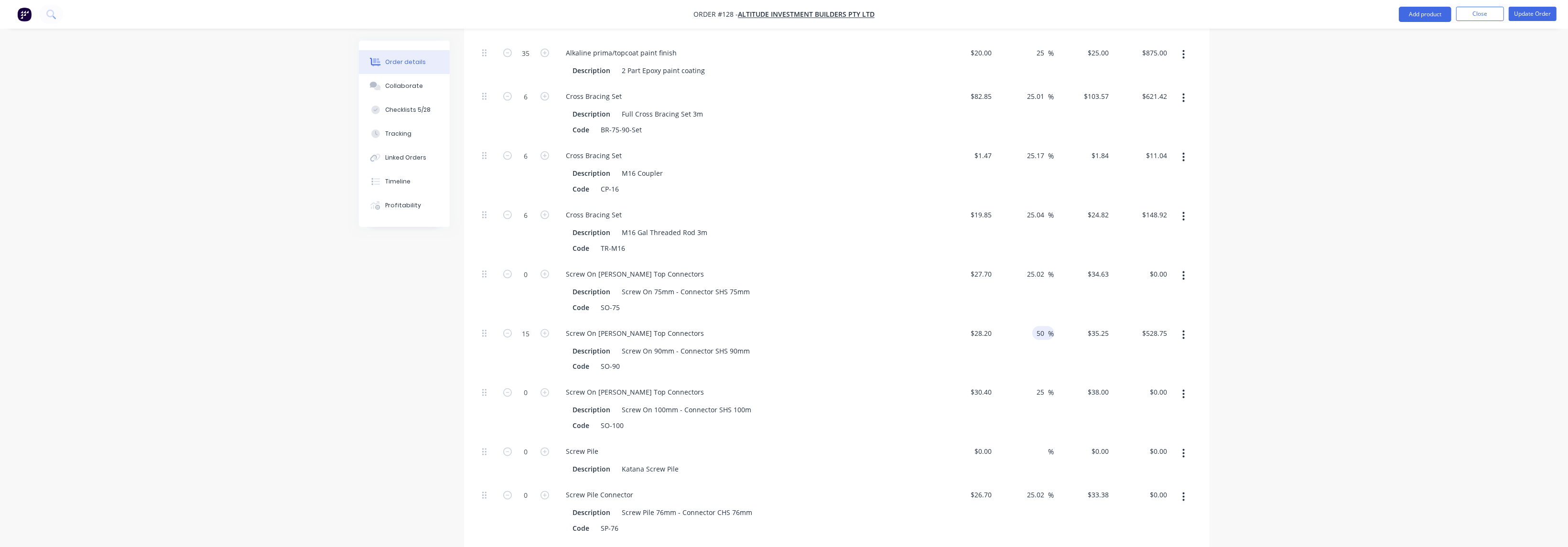
scroll to position [2403, 0]
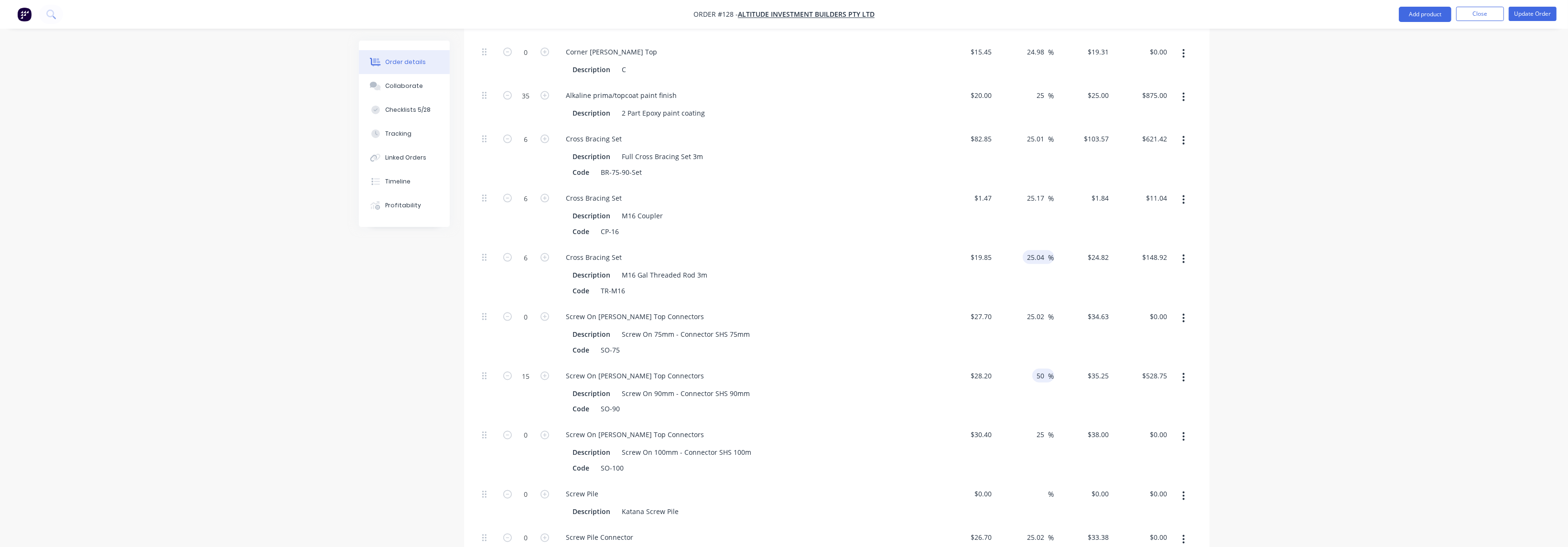
type input "50"
click at [518, 250] on input "25.04" at bounding box center [1037, 257] width 22 height 14
type input "$42.30"
type input "$634.50"
click at [518, 250] on input "25.04" at bounding box center [1037, 257] width 22 height 14
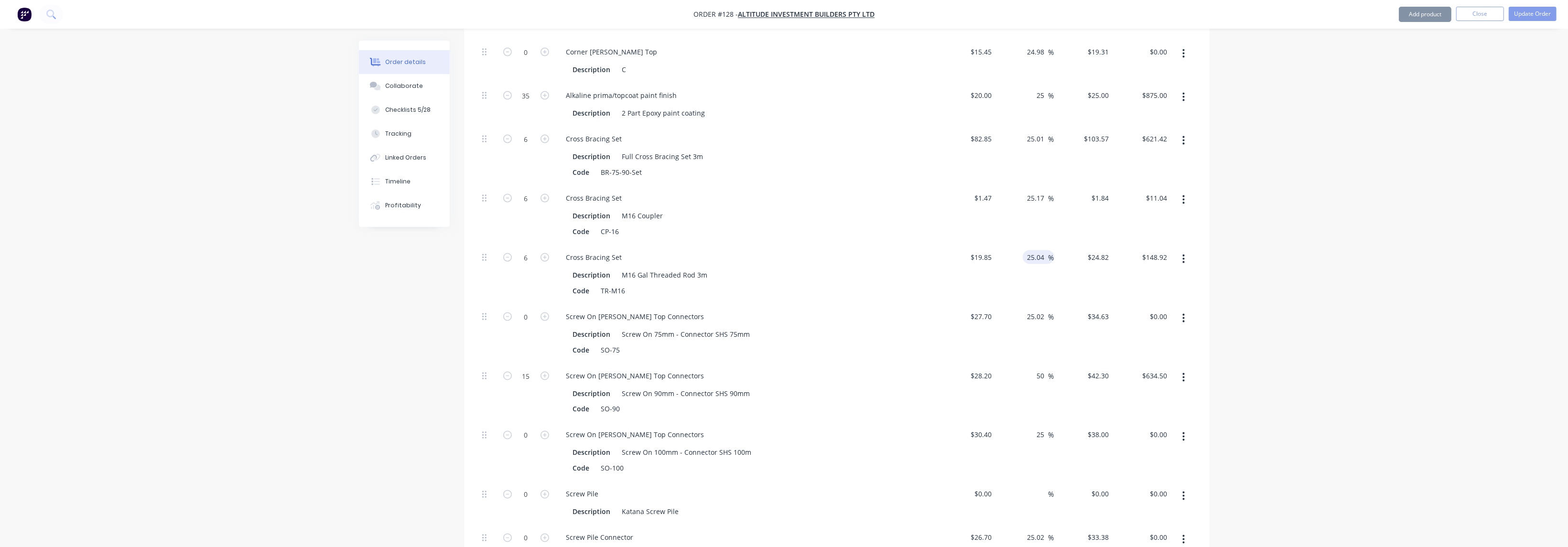
paste input "50"
type input "50"
click at [518, 256] on div "50 50 %" at bounding box center [1025, 274] width 58 height 59
type input "$29.775"
type input "$178.65"
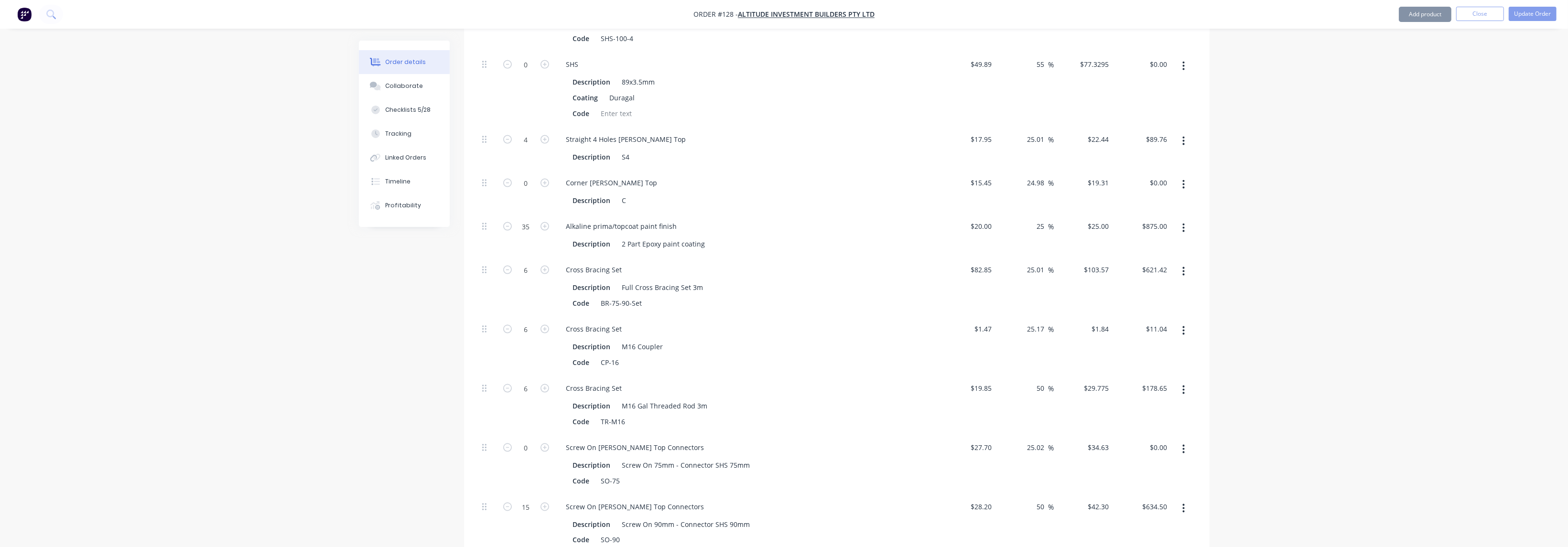
scroll to position [2260, 0]
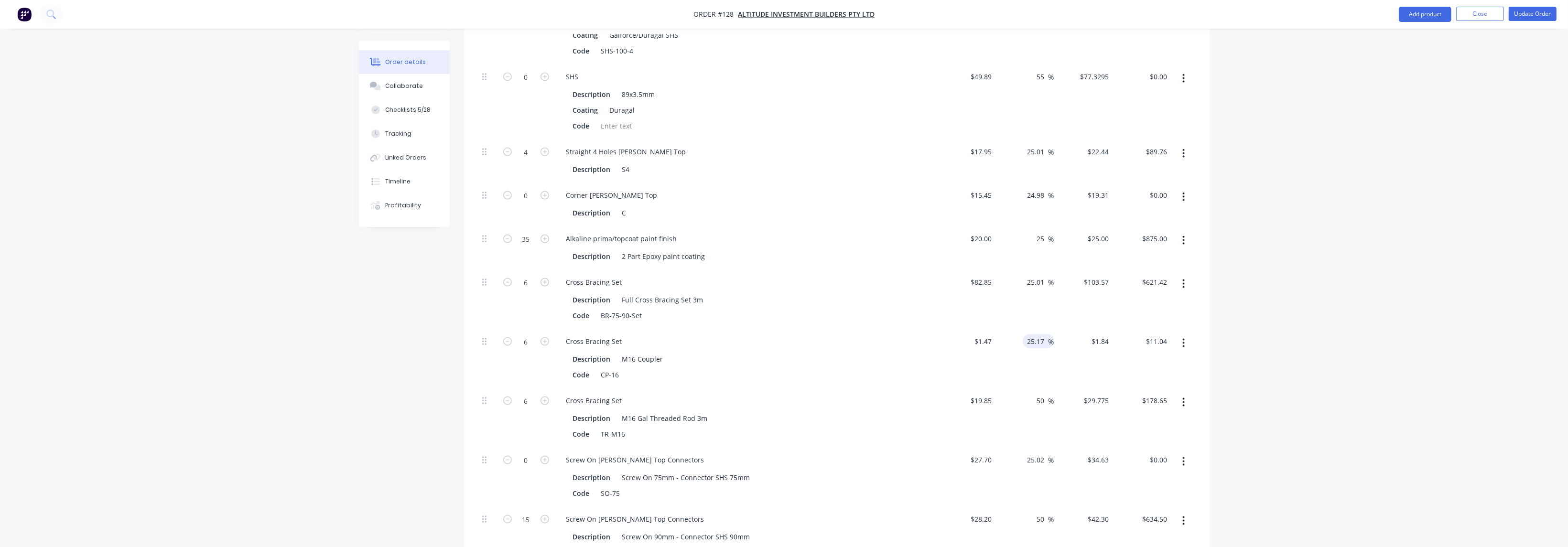
click at [518, 334] on input "25.17" at bounding box center [1037, 341] width 22 height 14
paste input "50"
type input "50"
click at [518, 275] on input "25.01" at bounding box center [1037, 282] width 22 height 14
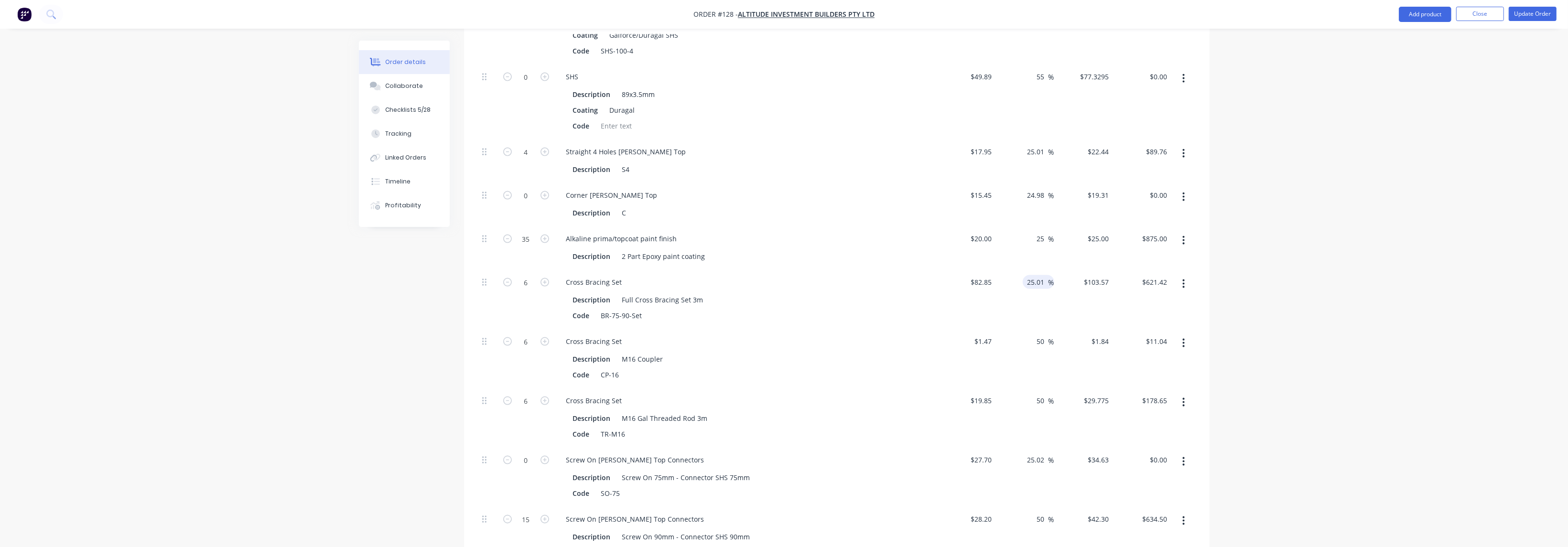
type input "$2.205"
type input "$13.23"
click at [518, 275] on input "25.01" at bounding box center [1037, 282] width 22 height 14
paste input "50"
type input "50"
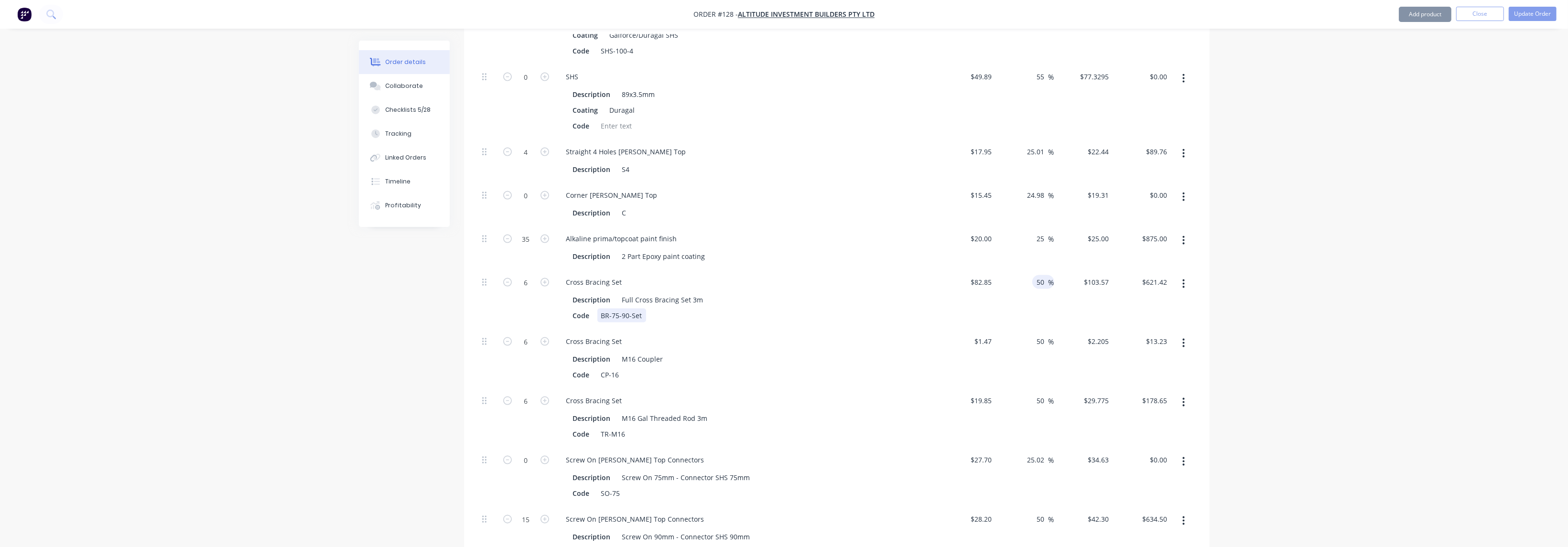
click at [518, 291] on div "Description Full Cross Bracing Set 3m Code BR-75-90-Set" at bounding box center [746, 307] width 374 height 31
type input "$124.275"
type input "$745.65"
click at [518, 232] on input "25" at bounding box center [1042, 238] width 12 height 14
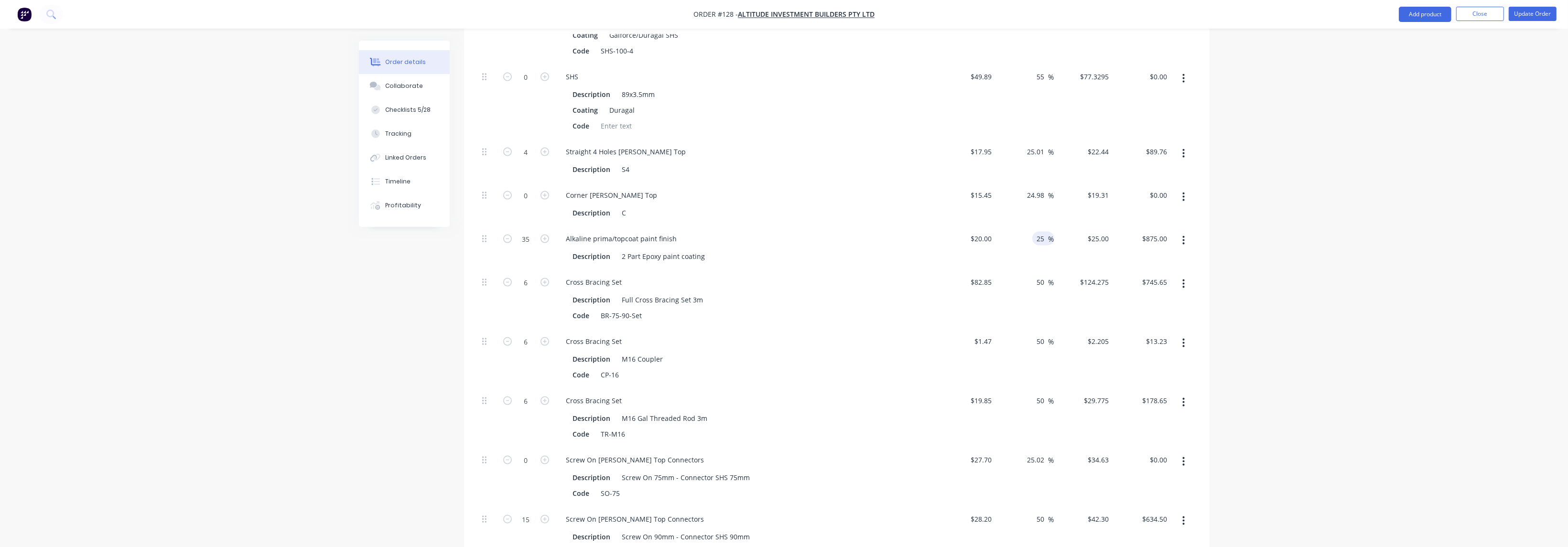
paste input "50"
type input "50"
click at [518, 275] on div "Cross Bracing Set" at bounding box center [746, 282] width 374 height 14
type input "$30.00"
type input "$1,050.00"
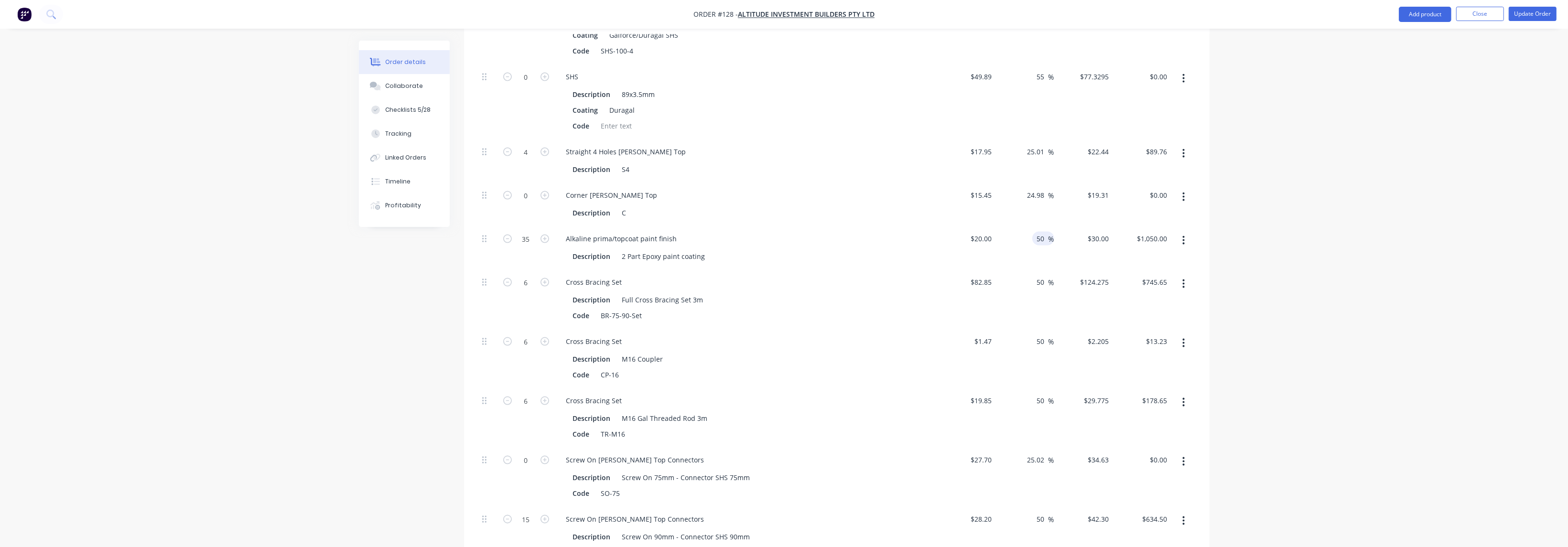
click at [518, 232] on input "50" at bounding box center [1042, 238] width 12 height 14
type input "0"
click at [518, 270] on div "$82.85 $82.85" at bounding box center [966, 299] width 58 height 59
type input "$20.00"
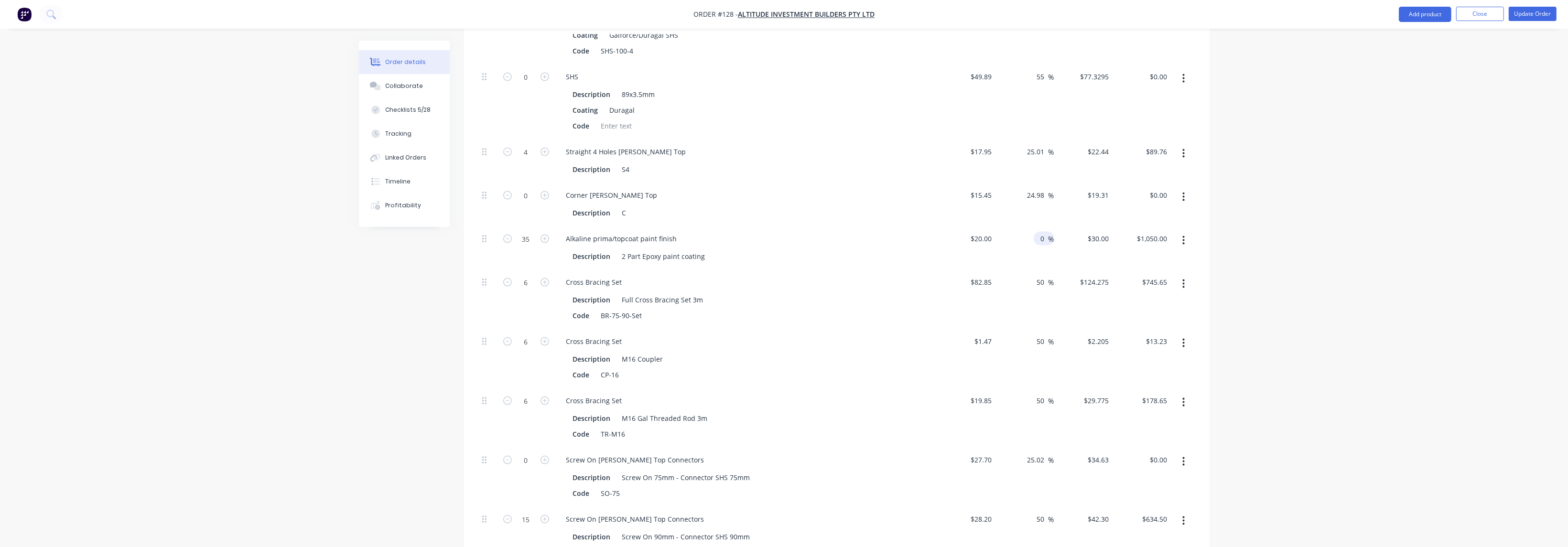
type input "$700.00"
click at [518, 232] on input "35" at bounding box center [526, 239] width 25 height 14
type input "o"
click at [518, 293] on div "Description Full Cross Bracing Set 3m" at bounding box center [744, 300] width 350 height 14
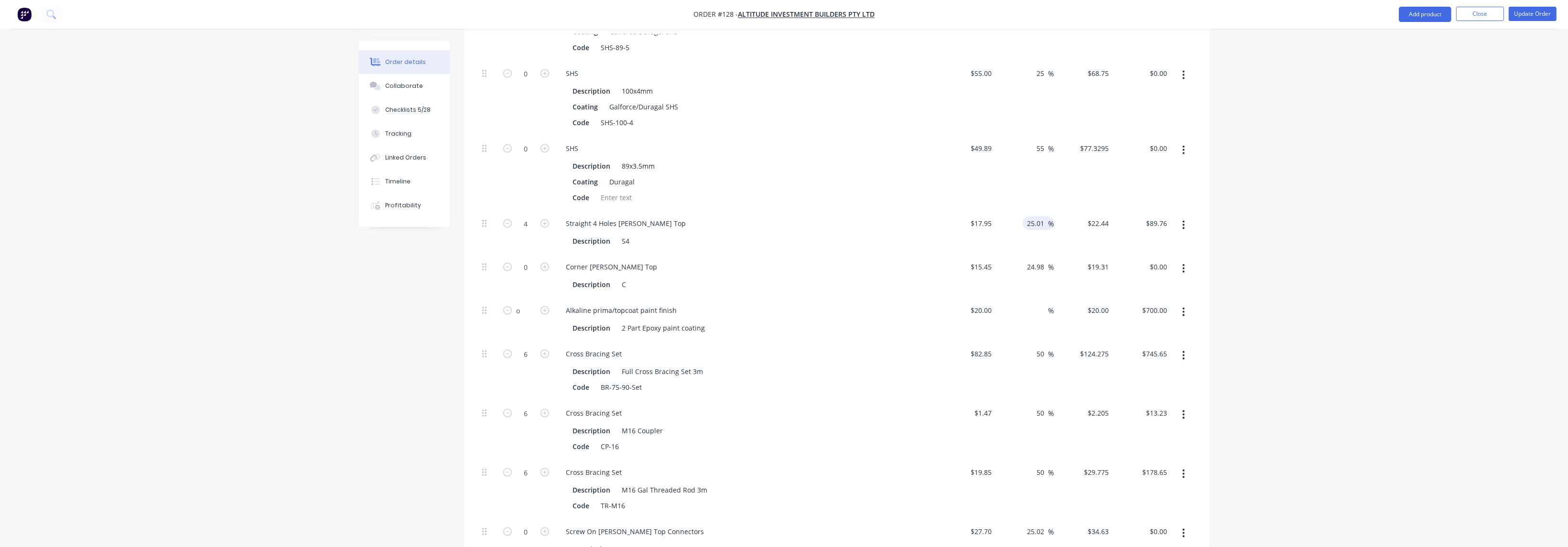
click at [518, 217] on input "25.01" at bounding box center [1037, 223] width 22 height 14
paste input "50"
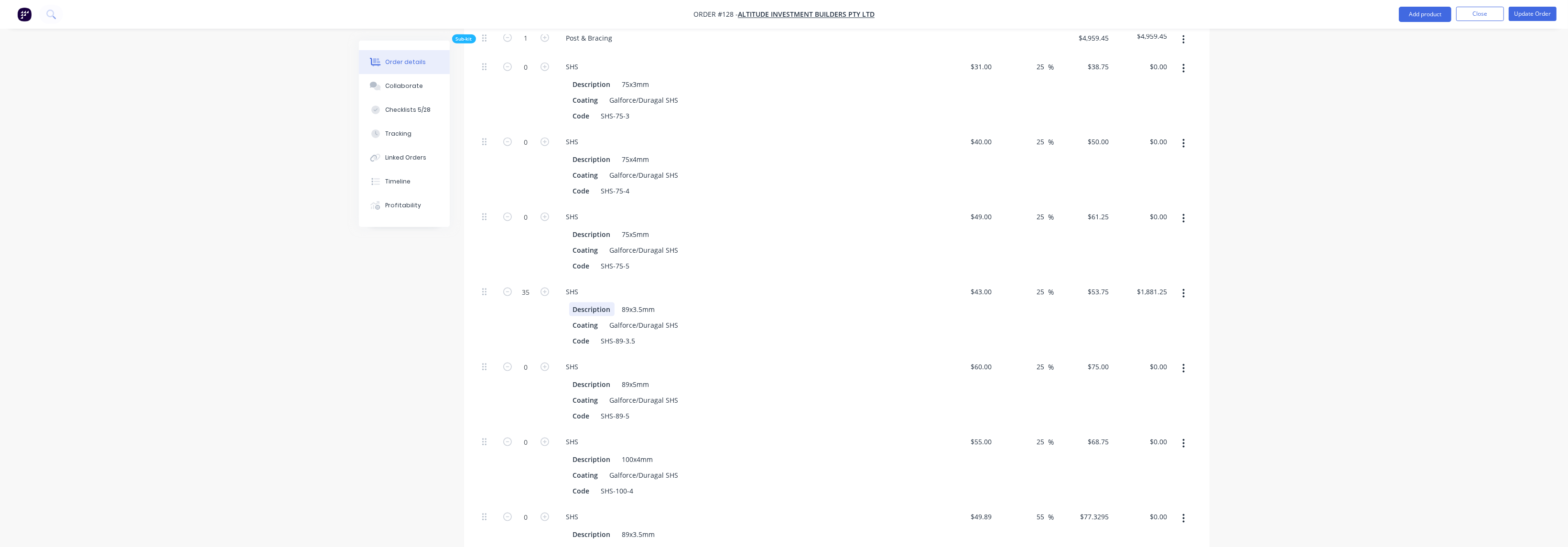
scroll to position [1758, 0]
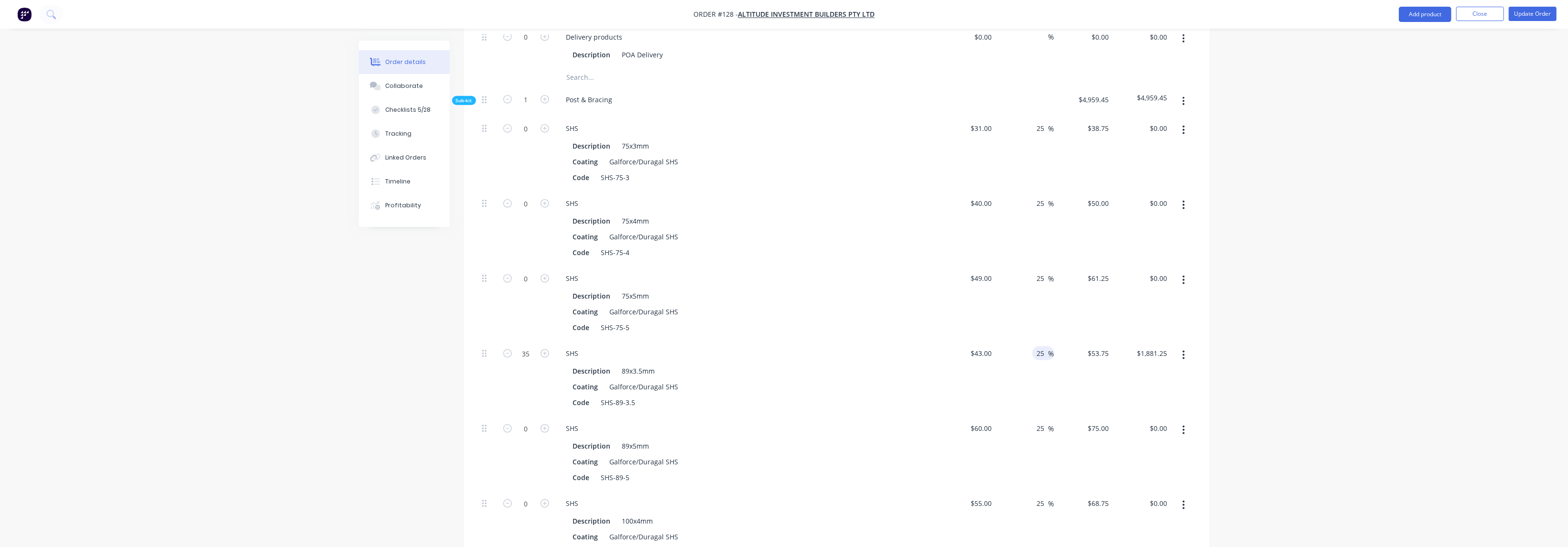
type input "50"
click at [518, 347] on input "25" at bounding box center [1042, 353] width 12 height 14
type input "$26.925"
type input "$107.70"
click at [518, 347] on input "25" at bounding box center [1042, 353] width 12 height 14
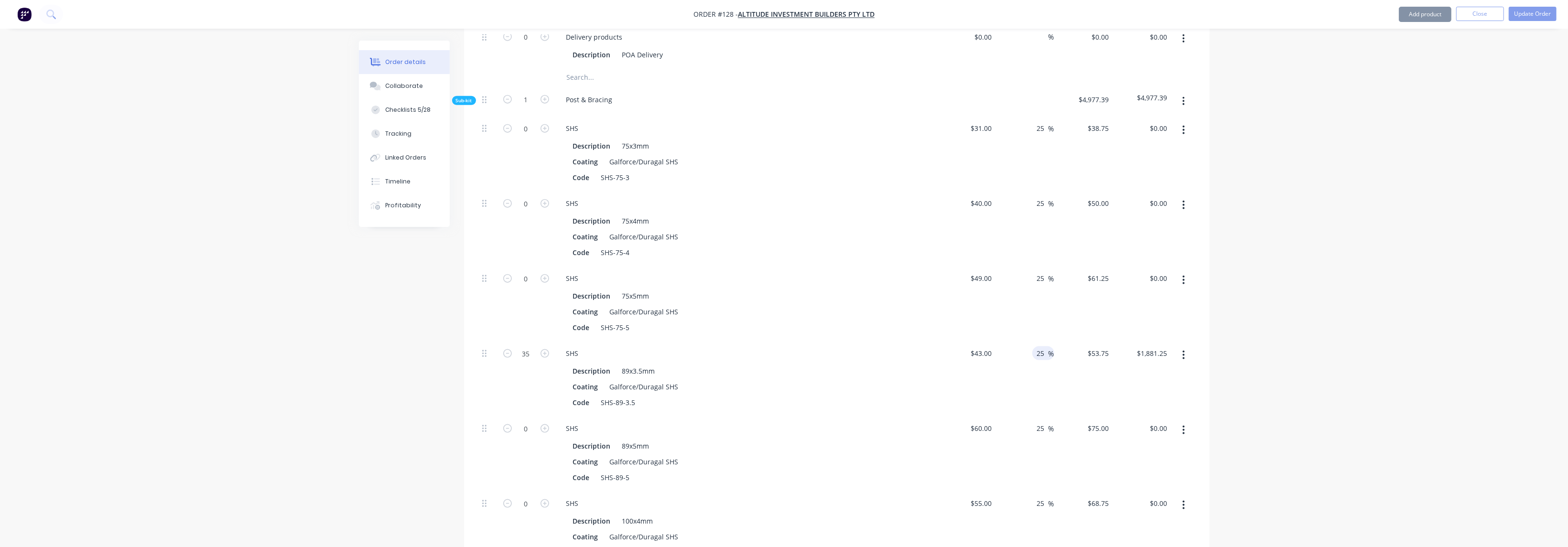
paste input "50"
type input "50"
click at [518, 380] on div "Coating Galforce/Duragal SHS" at bounding box center [744, 387] width 350 height 14
type input "$64.50"
type input "$2,257.50"
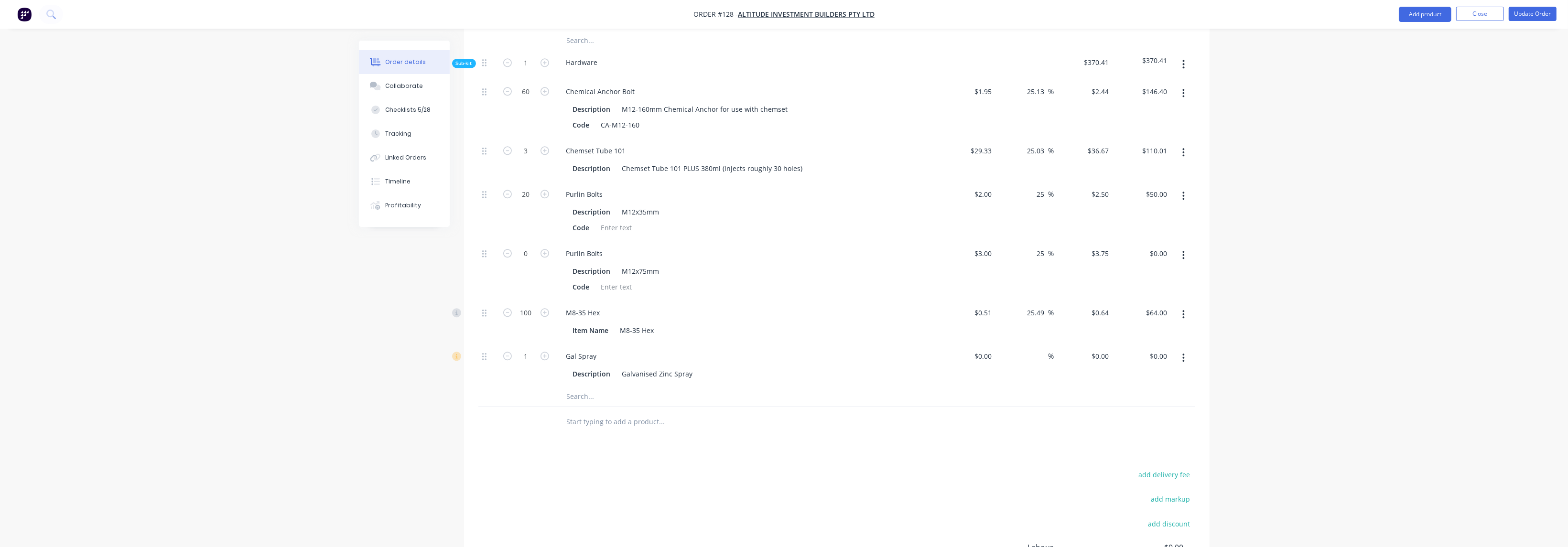
scroll to position [3842, 0]
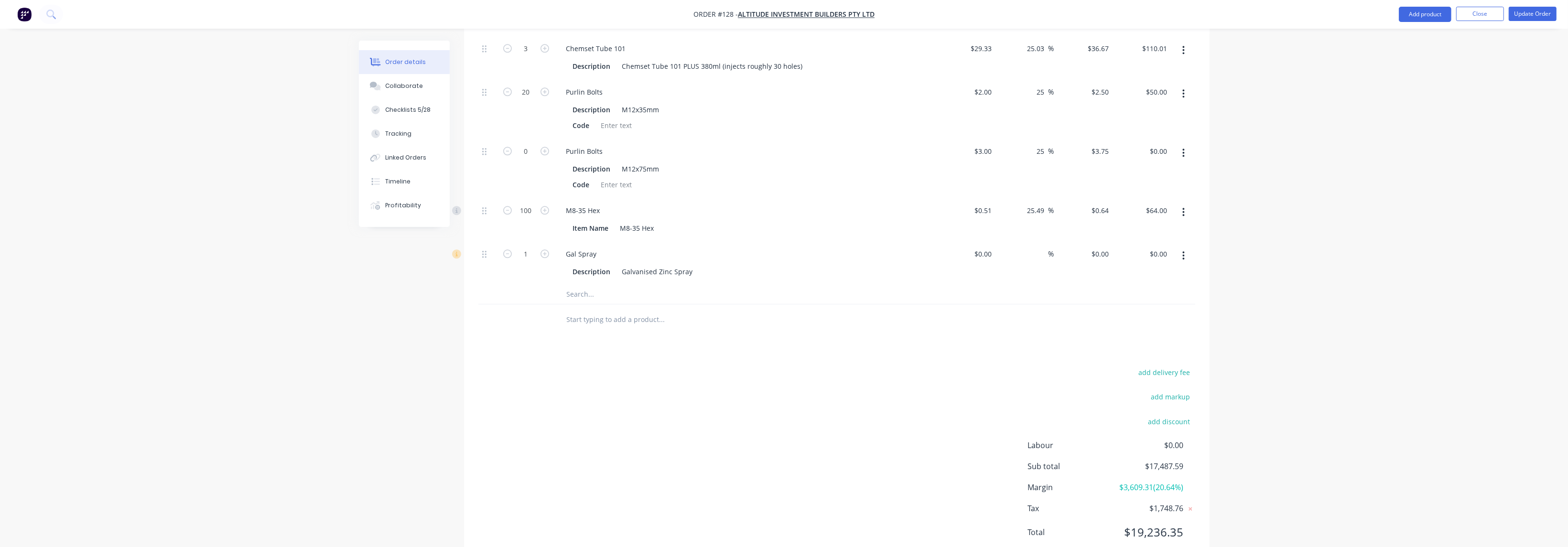
click at [518, 381] on div "add delivery fee add markup add discount Labour $0.00 Sub total $17,487.59 Marg…" at bounding box center [836, 458] width 717 height 185
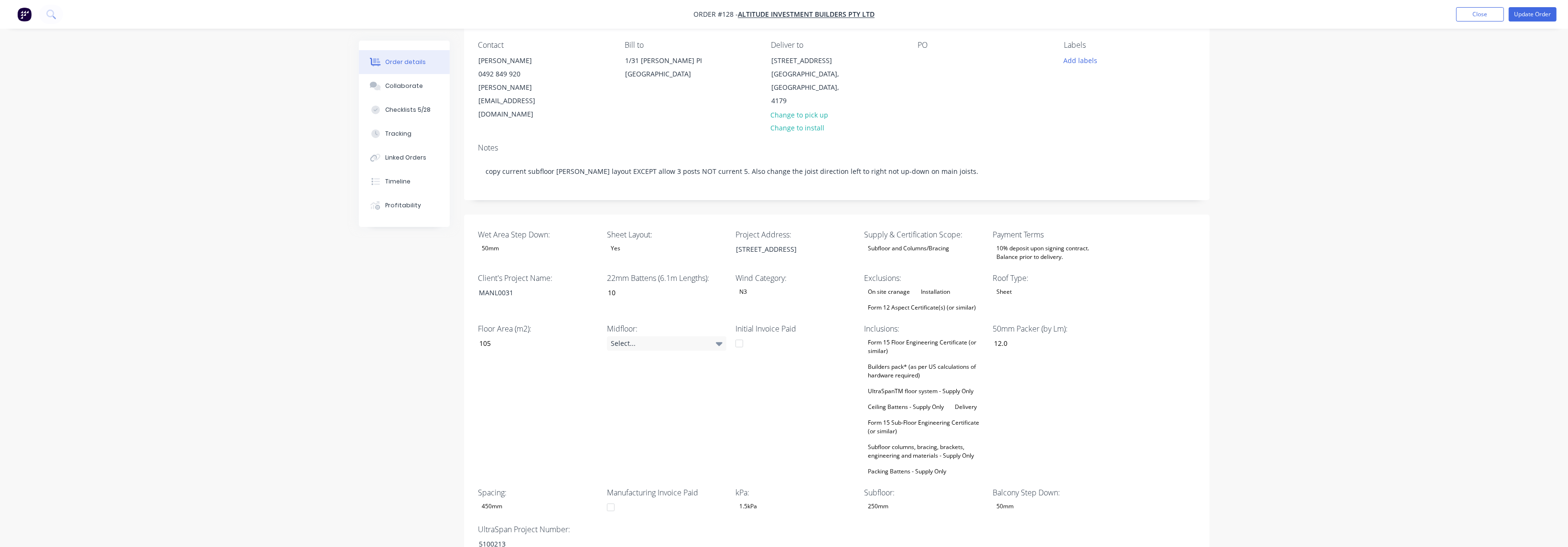
scroll to position [0, 0]
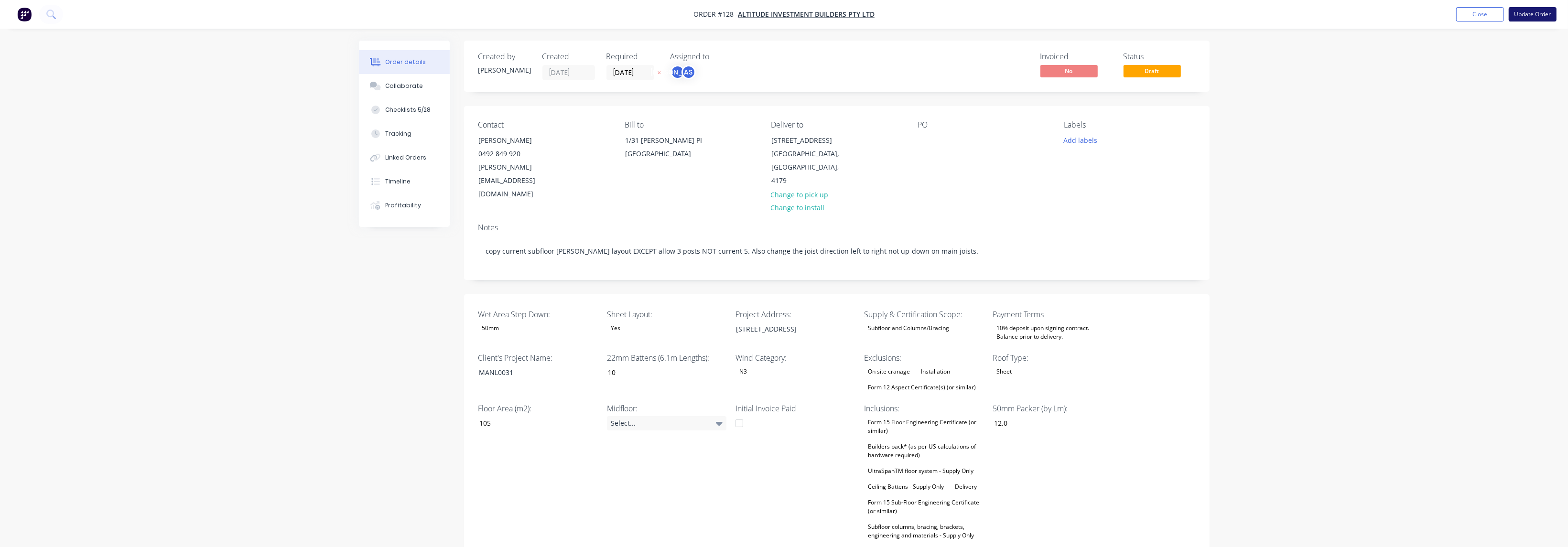
click at [518, 11] on button "Update Order" at bounding box center [1532, 14] width 48 height 14
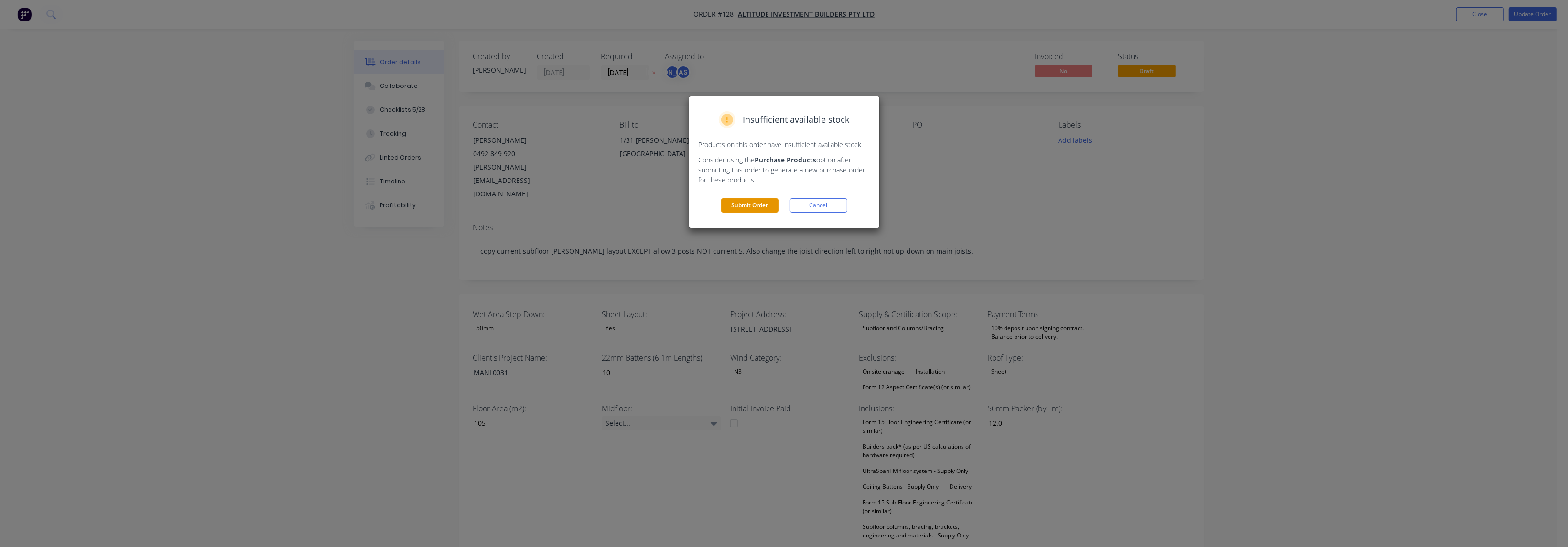
click at [518, 199] on button "Submit Order" at bounding box center [749, 205] width 57 height 14
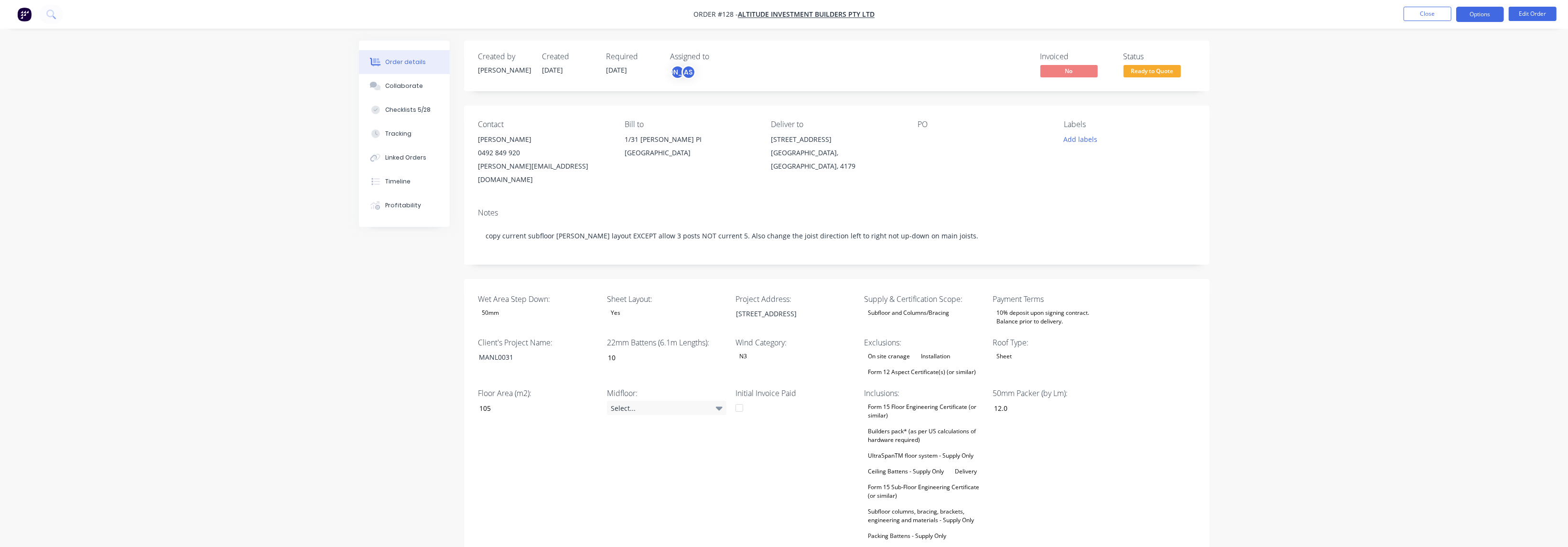
click at [518, 12] on button "Options" at bounding box center [1480, 14] width 48 height 15
click at [518, 247] on div "Convert to Quote" at bounding box center [1451, 249] width 88 height 14
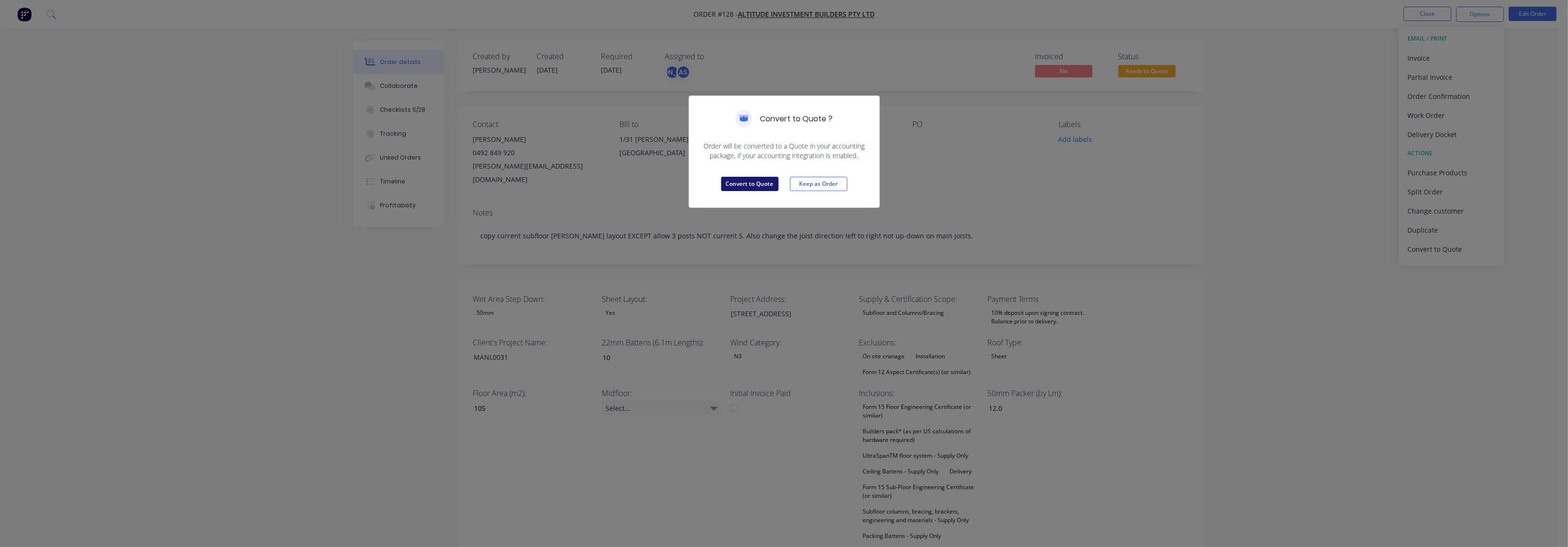
click at [518, 181] on button "Convert to Quote" at bounding box center [749, 184] width 57 height 14
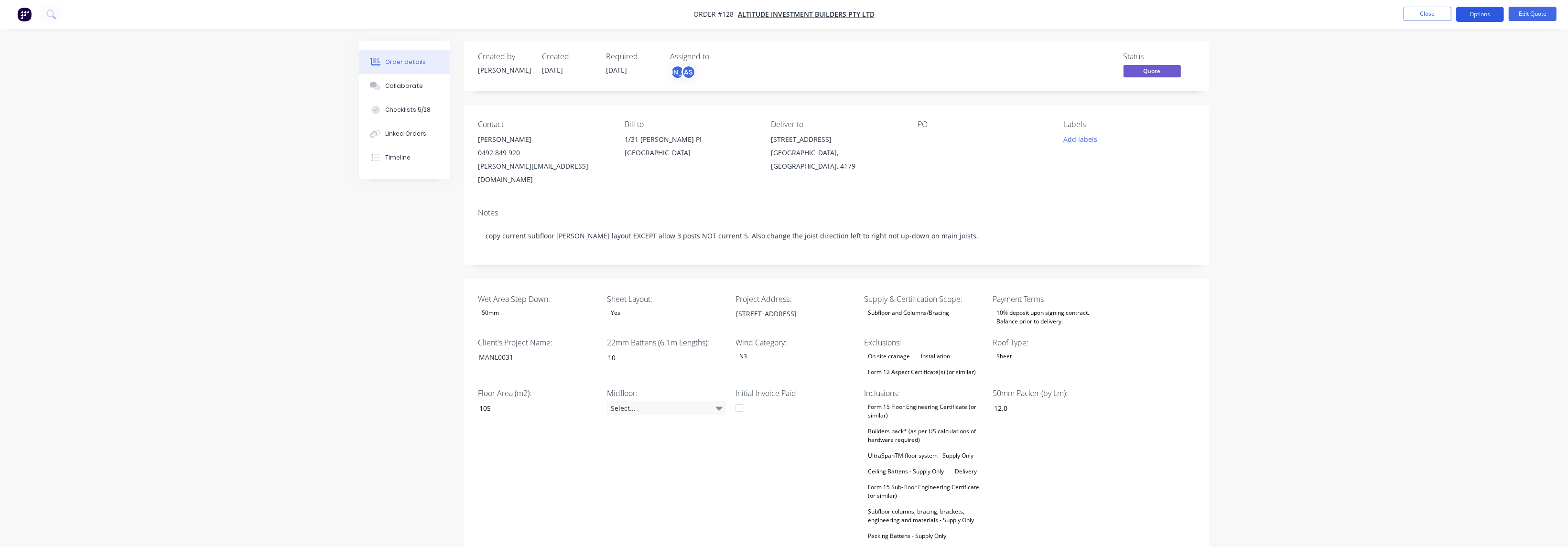
click at [518, 16] on button "Options" at bounding box center [1480, 14] width 48 height 15
click at [518, 56] on div "Quote" at bounding box center [1451, 58] width 88 height 14
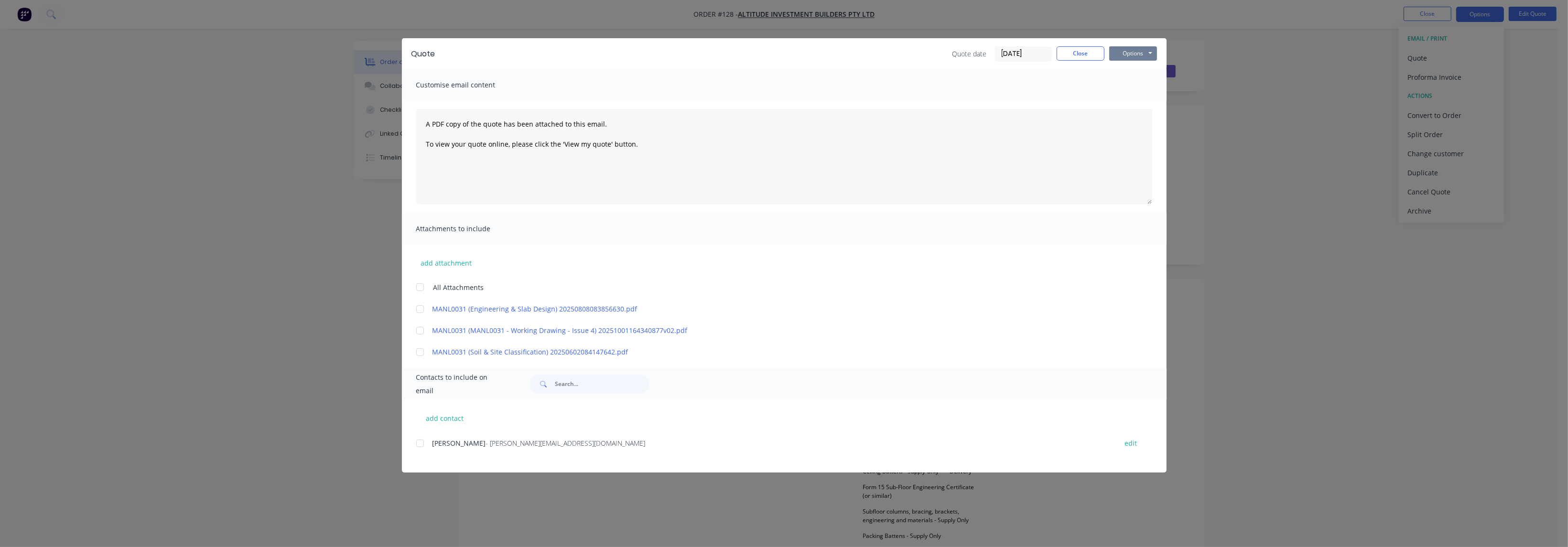
click at [518, 49] on button "Options" at bounding box center [1133, 53] width 48 height 14
click at [518, 72] on button "Preview" at bounding box center [1140, 71] width 61 height 16
click at [518, 55] on button "Close" at bounding box center [1080, 53] width 48 height 14
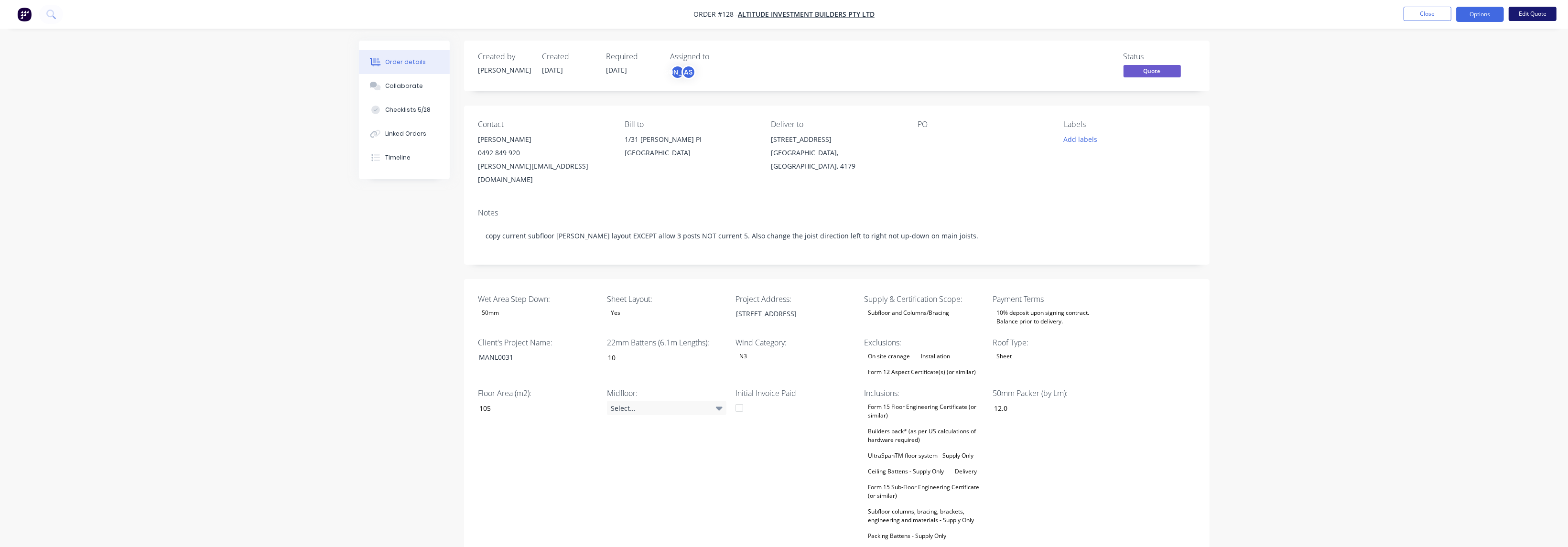
click at [518, 9] on button "Edit Quote" at bounding box center [1532, 14] width 48 height 14
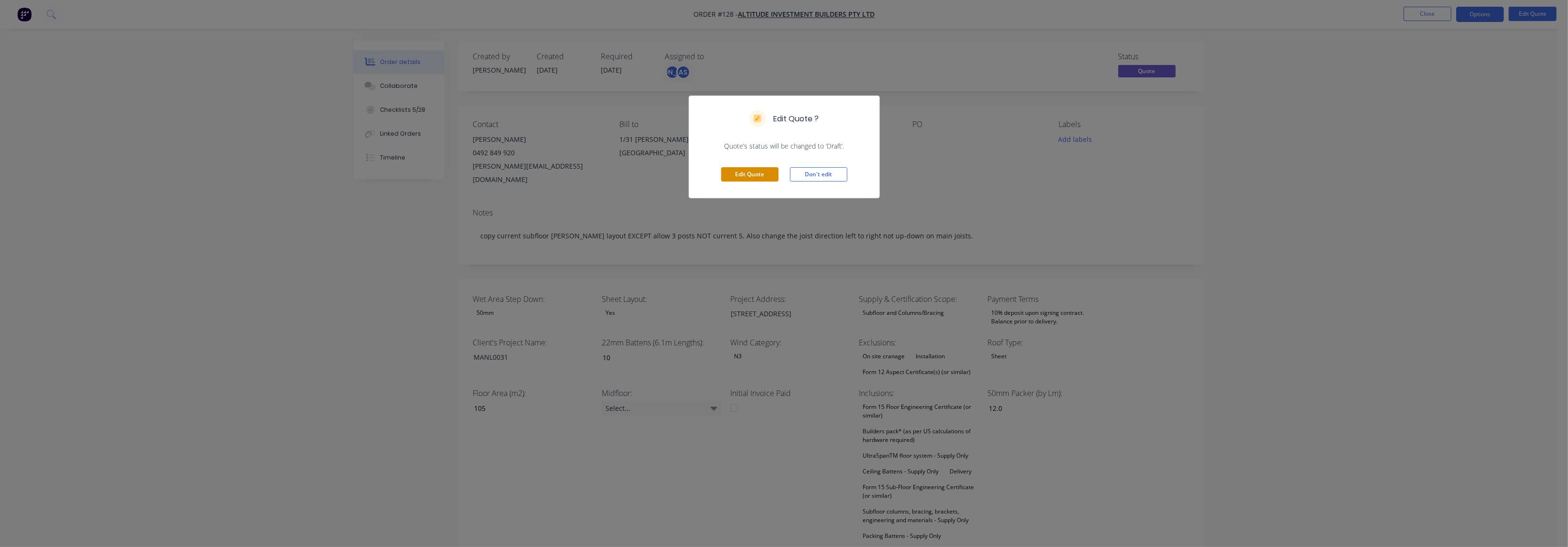
click at [518, 174] on button "Edit Quote" at bounding box center [749, 175] width 57 height 14
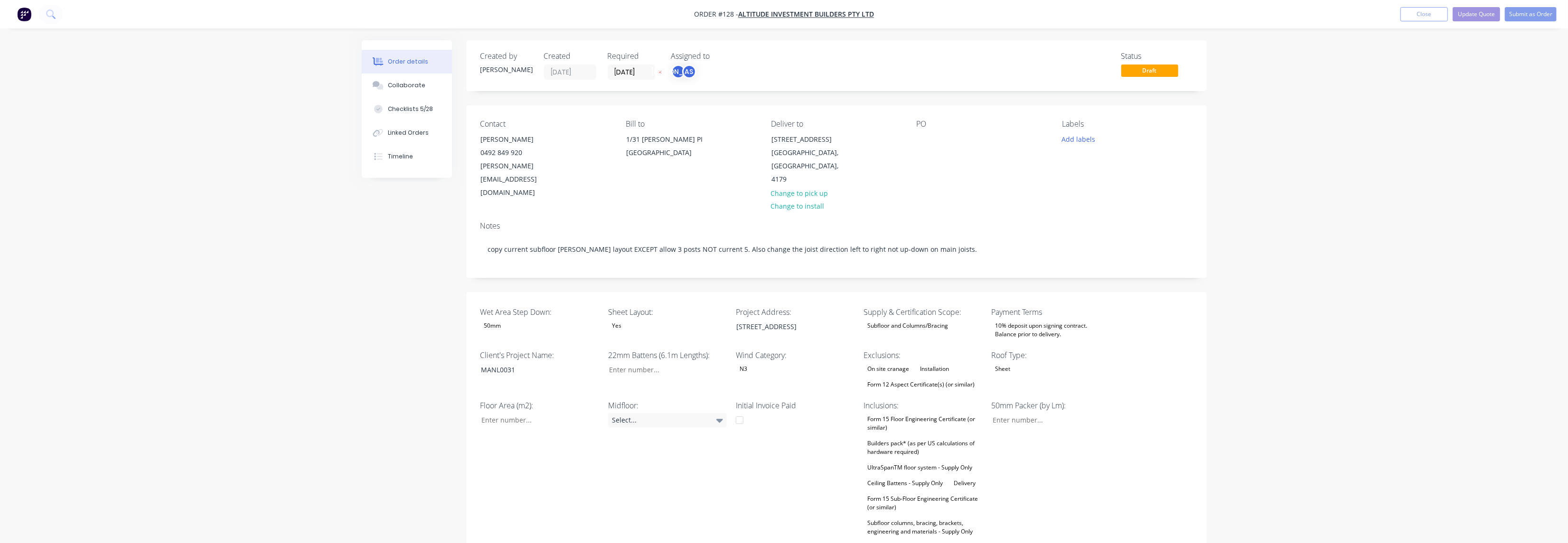
type input "10"
type input "105"
type input "12.0"
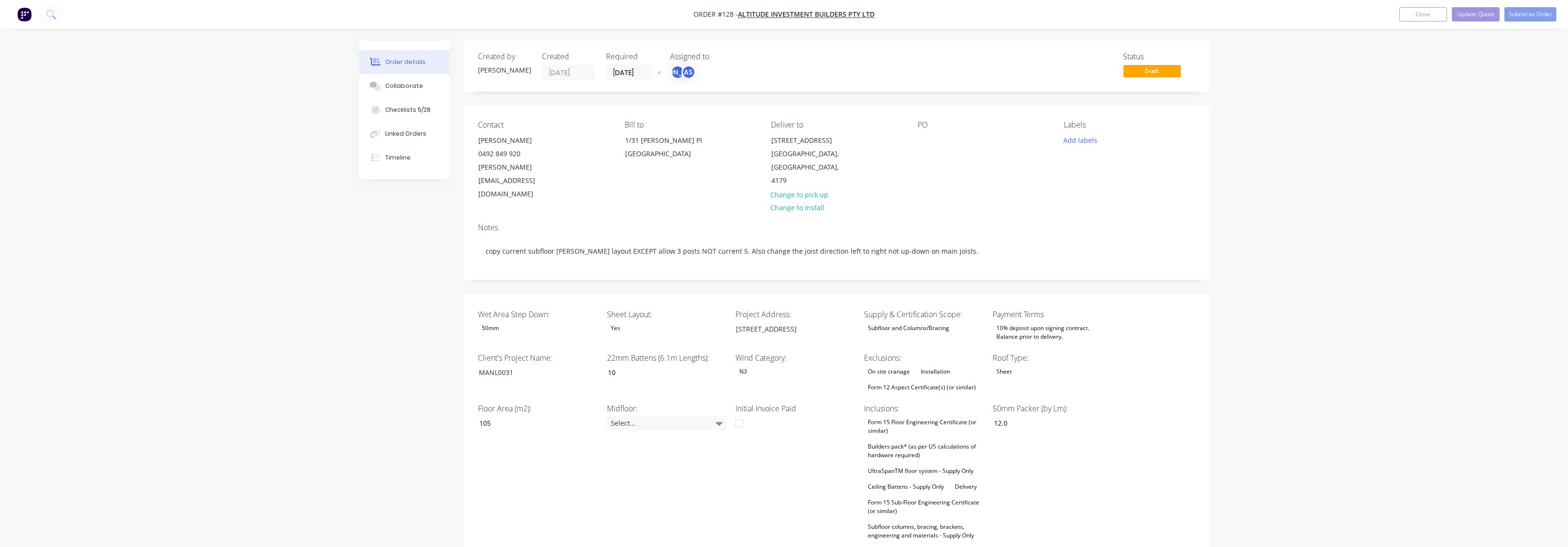
click at [518, 381] on div "Form 15 Floor Engineering Certificate (or similar)" at bounding box center [924, 426] width 120 height 21
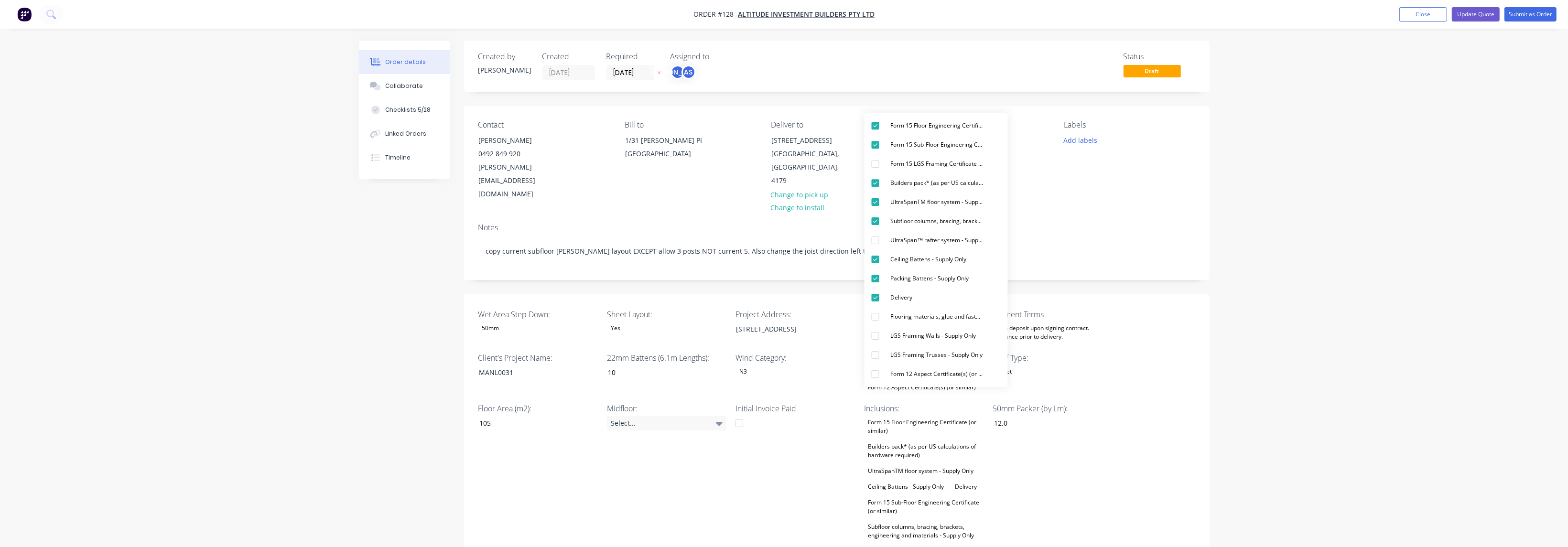
click at [518, 381] on div "Wet Area Step Down: 50mm Sheet Layout: Yes Project Address: 184 Manly Rd, Manly…" at bounding box center [837, 470] width 746 height 352
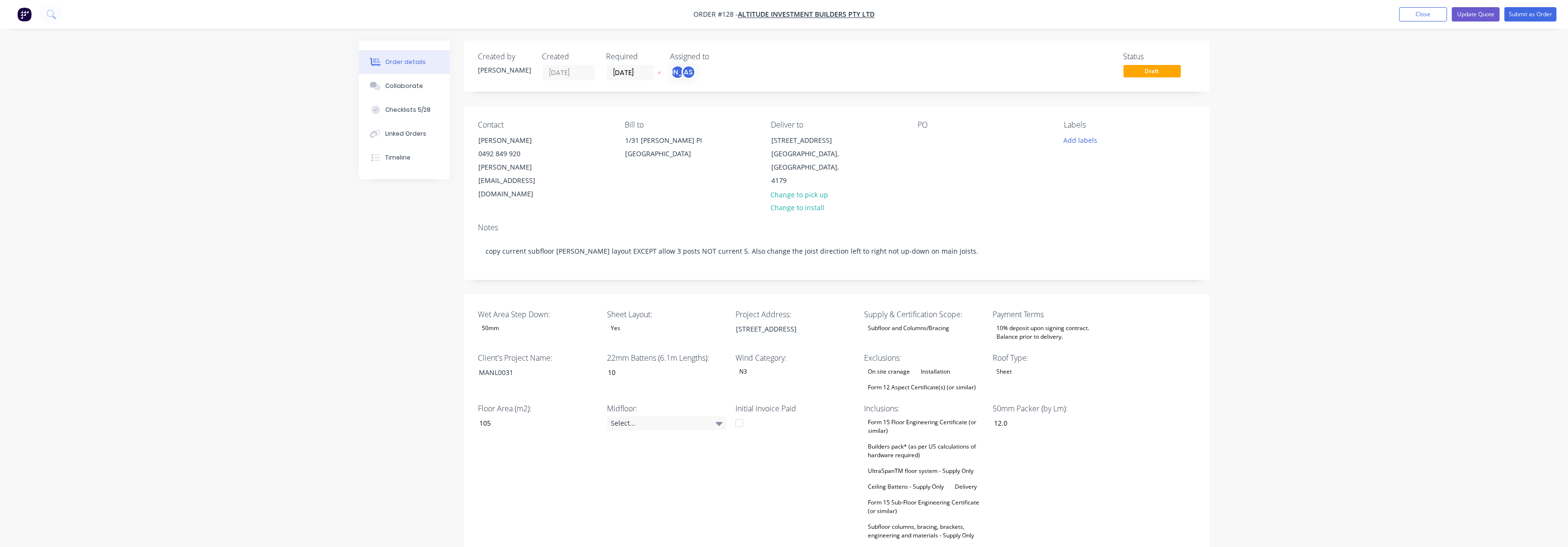
click at [518, 366] on div "On site cranage" at bounding box center [889, 372] width 50 height 12
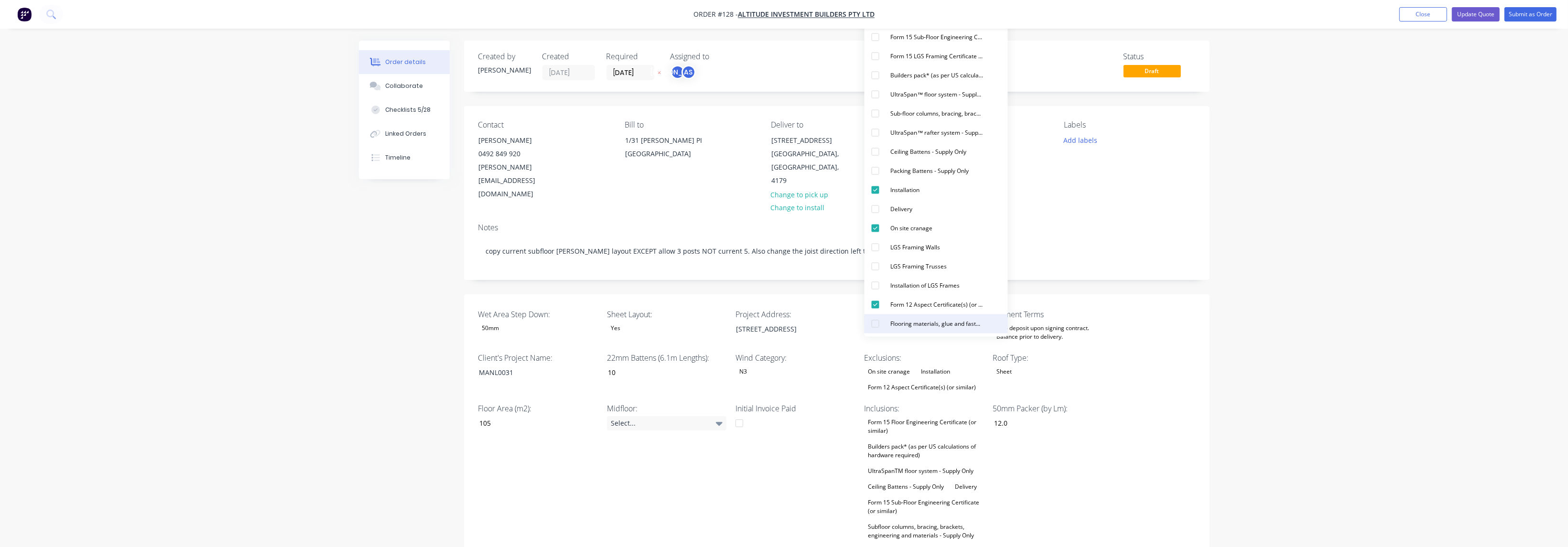
click at [518, 323] on div "button" at bounding box center [875, 324] width 19 height 19
click at [518, 172] on div "Labels Add labels" at bounding box center [1129, 160] width 131 height 81
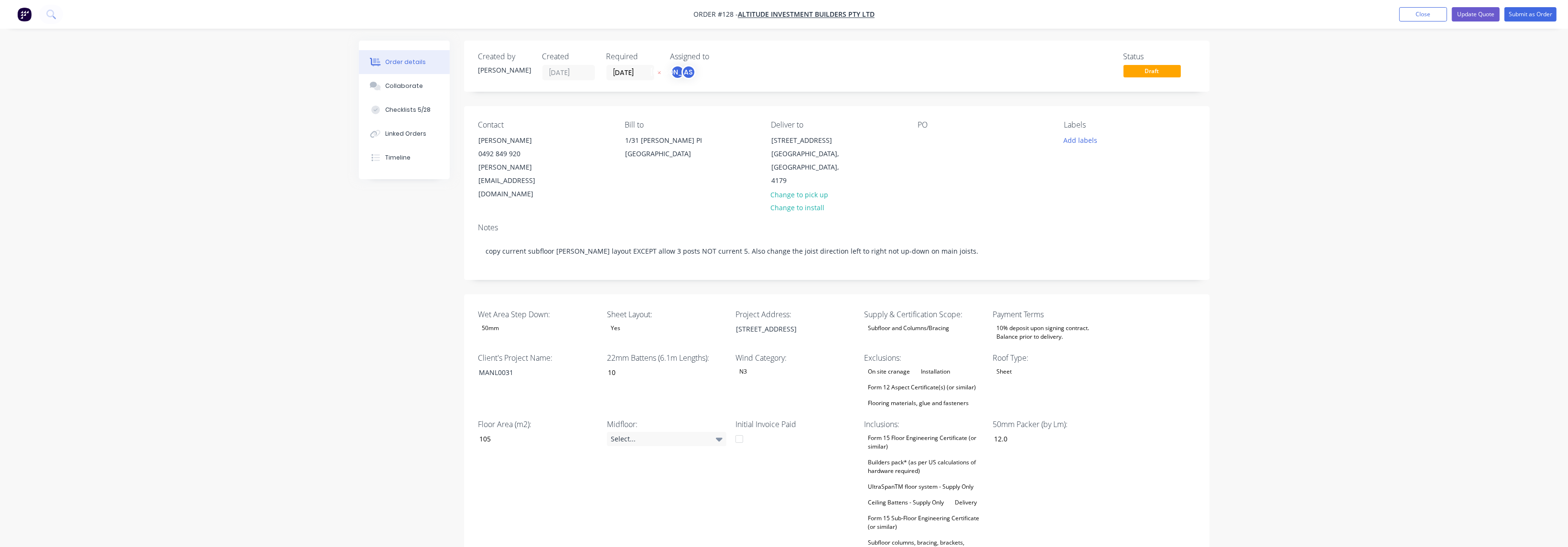
click at [518, 381] on div "UltraSpanTM floor system - Supply Only" at bounding box center [921, 486] width 113 height 12
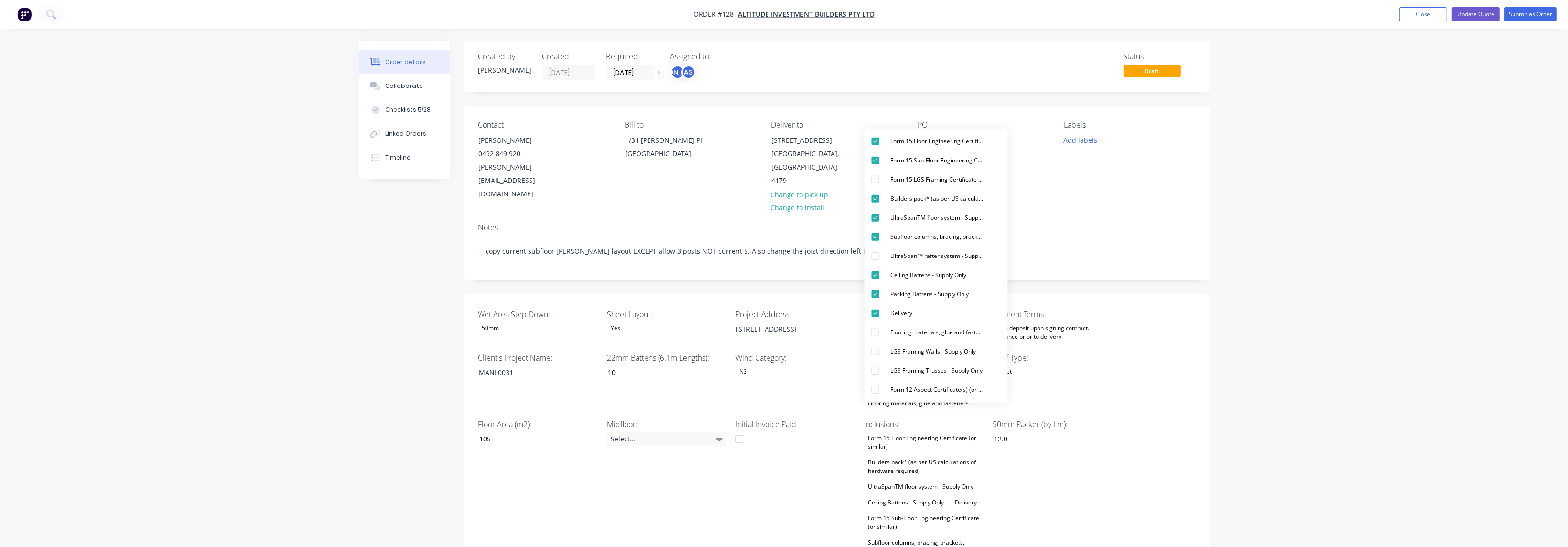
click at [518, 183] on div "Contact Shane Burgess 0492 849 920 shane.b@altitudebuilders.com.au Bill to 1/31…" at bounding box center [837, 160] width 746 height 109
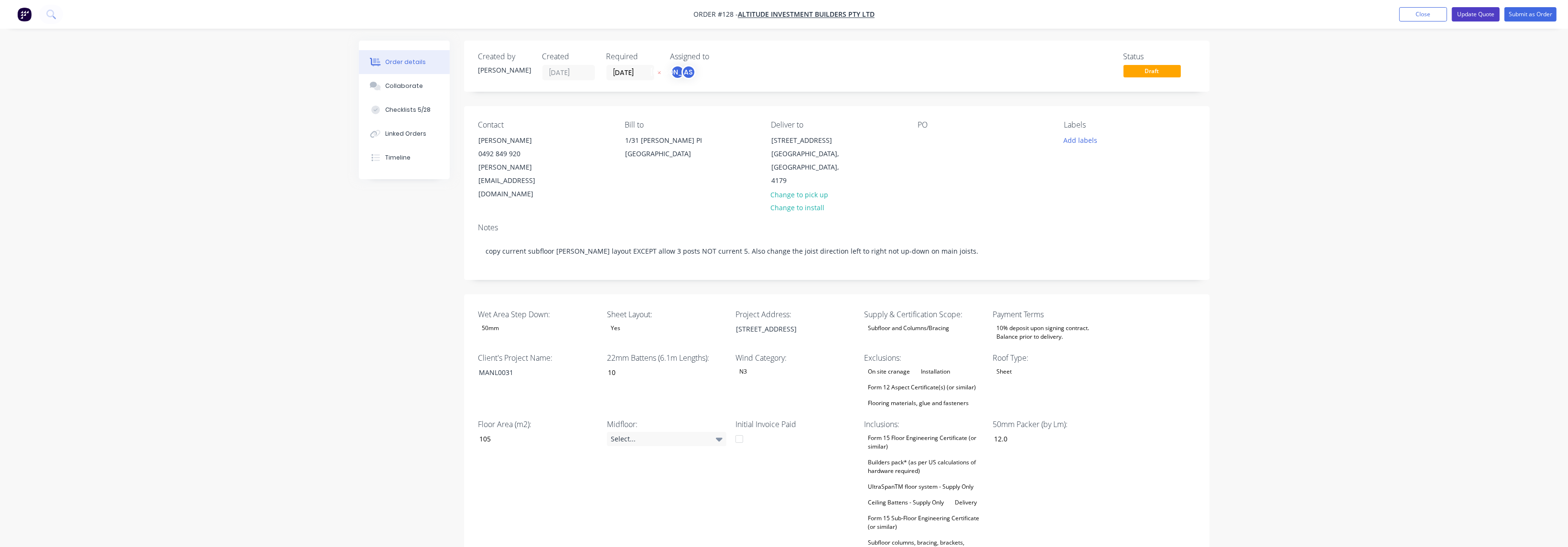
click at [518, 12] on button "Update Quote" at bounding box center [1475, 14] width 48 height 14
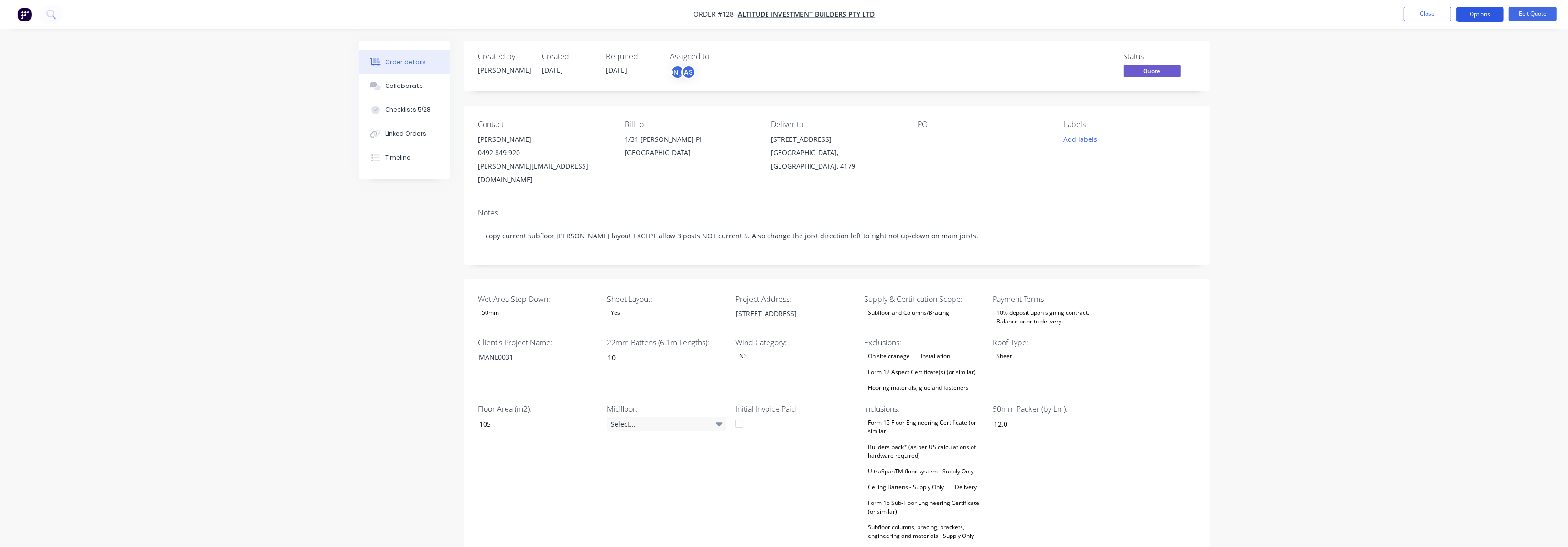
click at [518, 15] on button "Options" at bounding box center [1480, 14] width 48 height 15
click at [518, 56] on div "Quote" at bounding box center [1451, 58] width 88 height 14
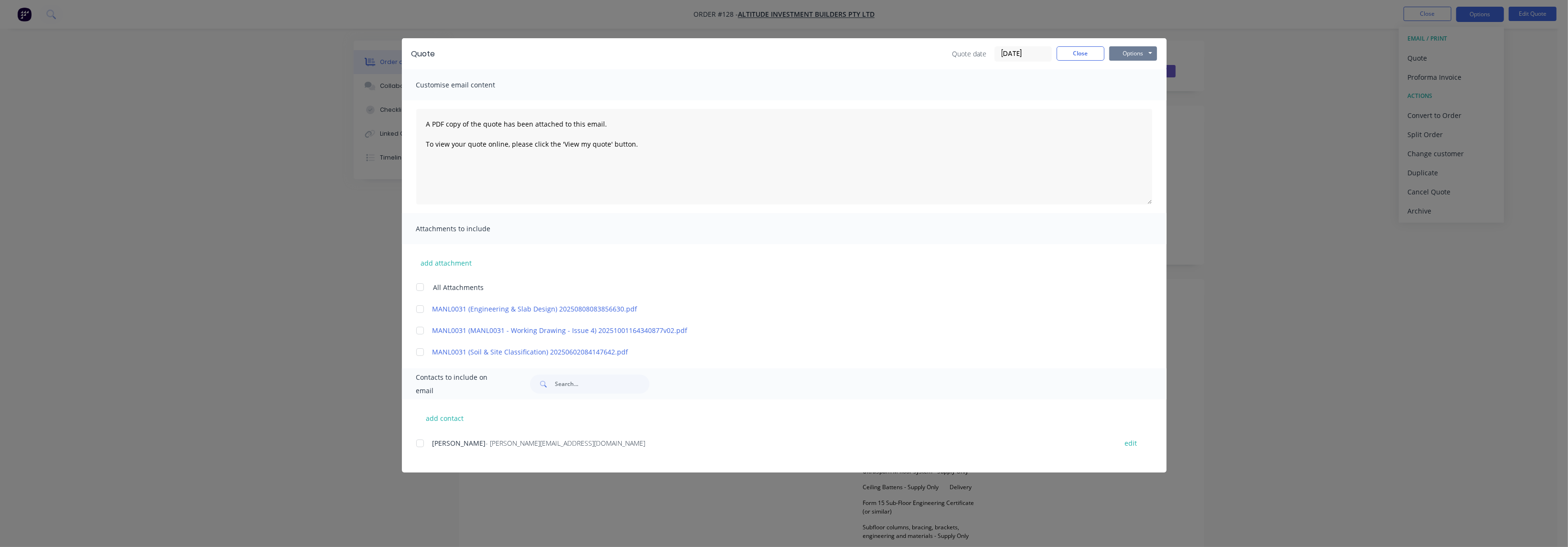
click at [518, 53] on button "Options" at bounding box center [1133, 53] width 48 height 14
click at [518, 76] on button "Preview" at bounding box center [1140, 71] width 61 height 16
click at [518, 50] on button "Close" at bounding box center [1080, 53] width 48 height 14
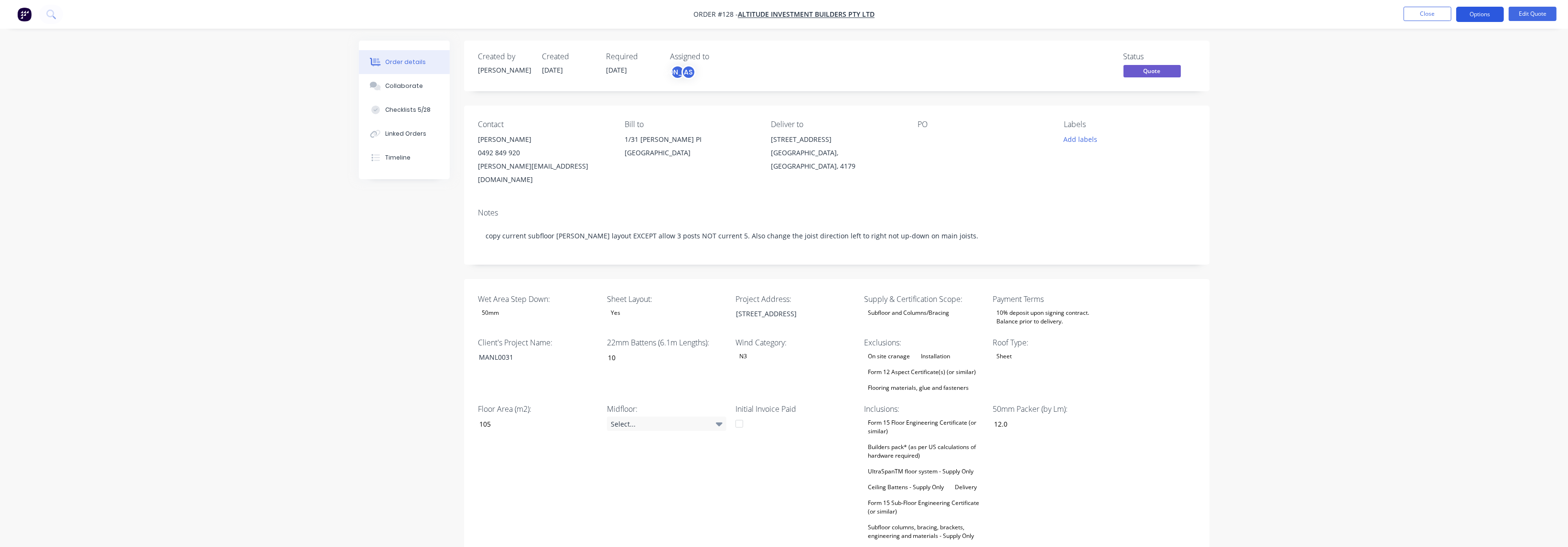
click at [518, 16] on button "Options" at bounding box center [1480, 14] width 48 height 15
click at [518, 114] on div "Convert to Order" at bounding box center [1451, 115] width 88 height 14
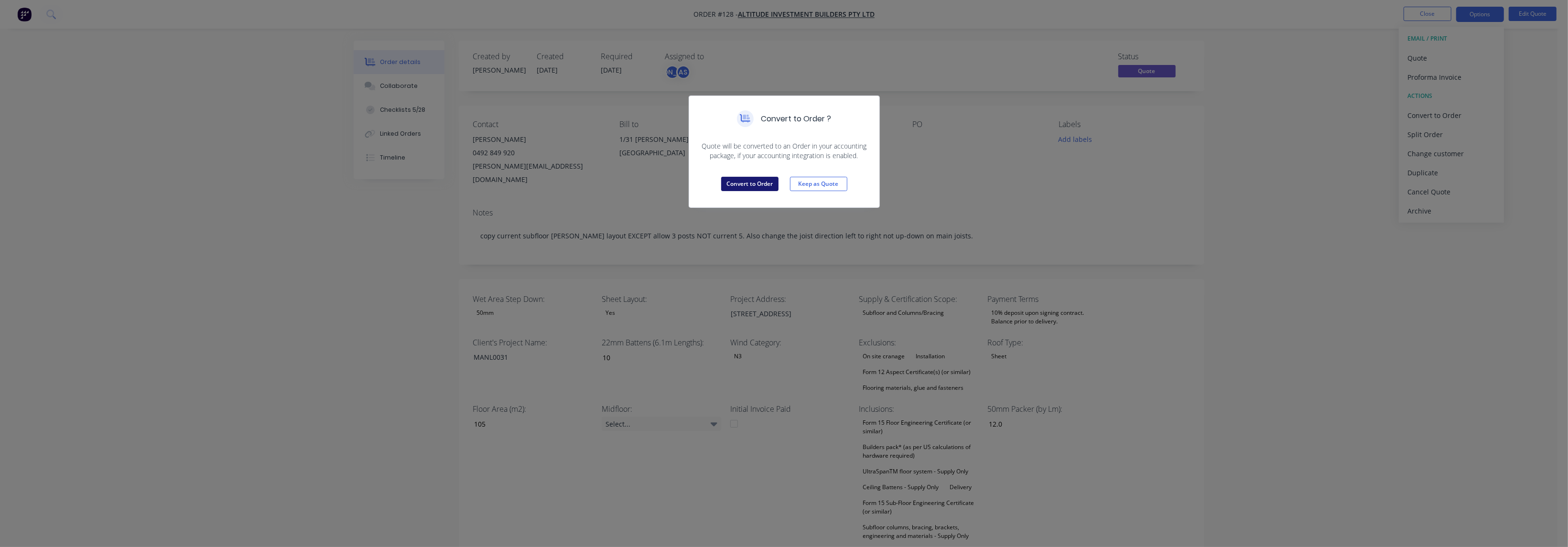
click at [518, 183] on button "Convert to Order" at bounding box center [749, 184] width 57 height 14
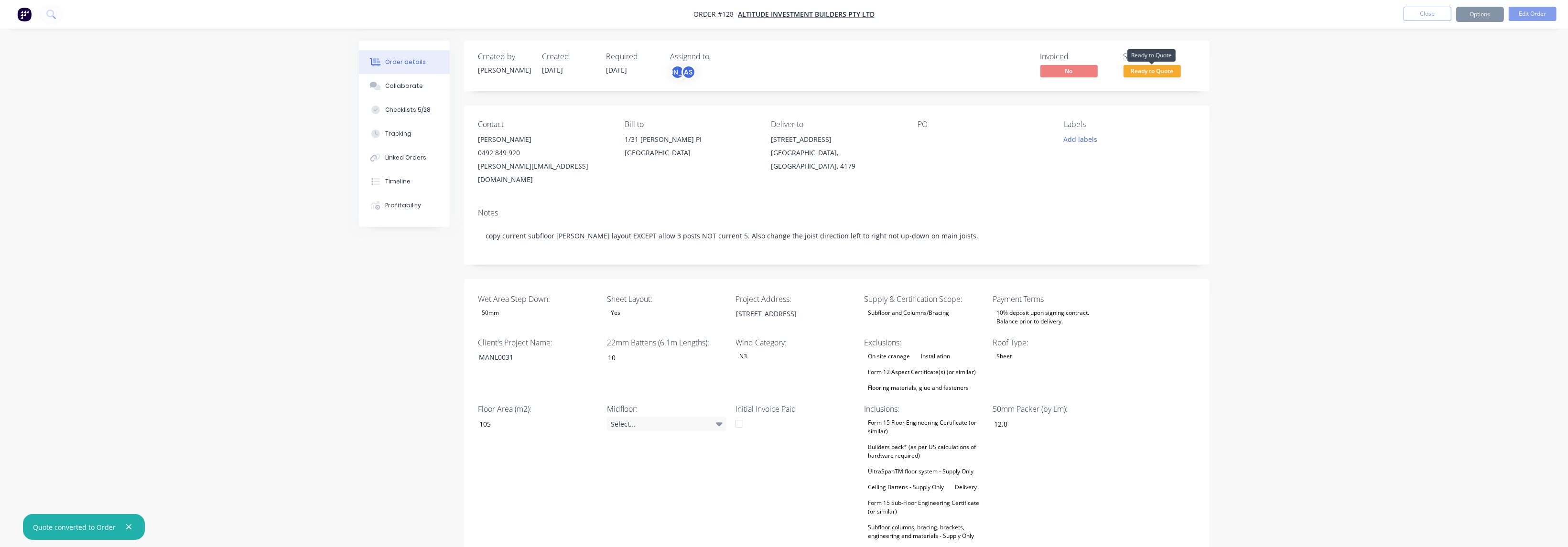
click at [518, 73] on span "Ready to Quote" at bounding box center [1152, 71] width 57 height 12
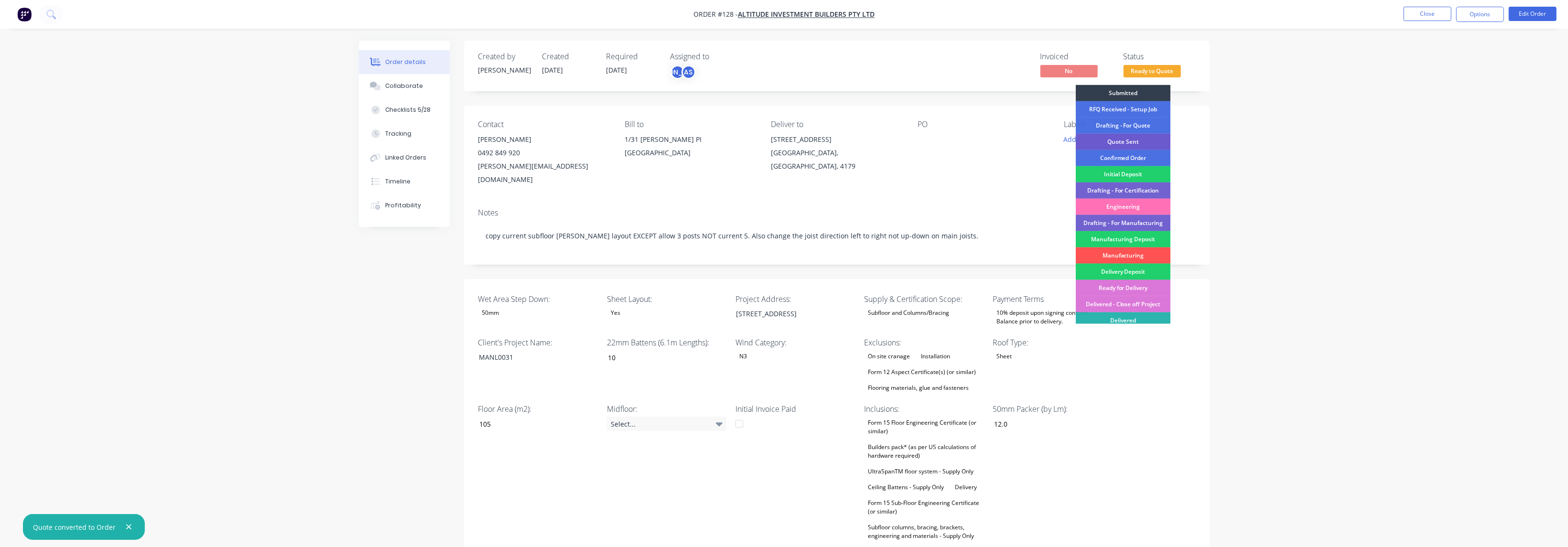
click at [518, 140] on div "Quote Sent" at bounding box center [1123, 142] width 95 height 16
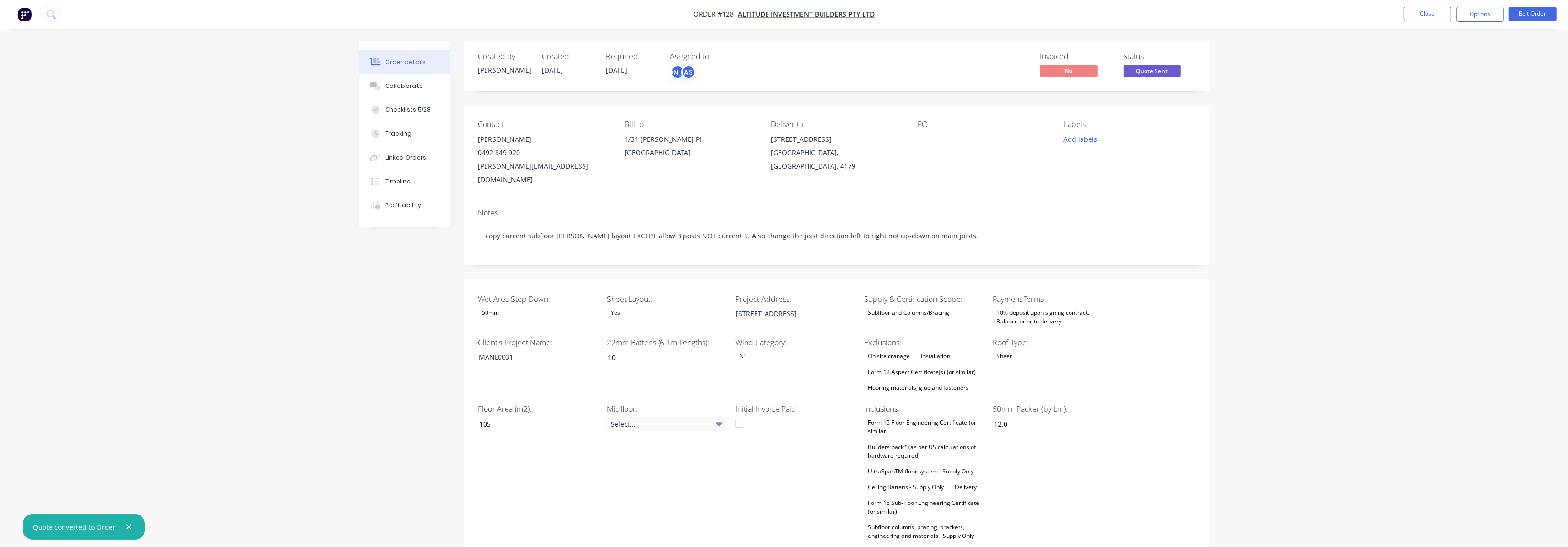
click at [518, 16] on button "Close" at bounding box center [1427, 14] width 48 height 14
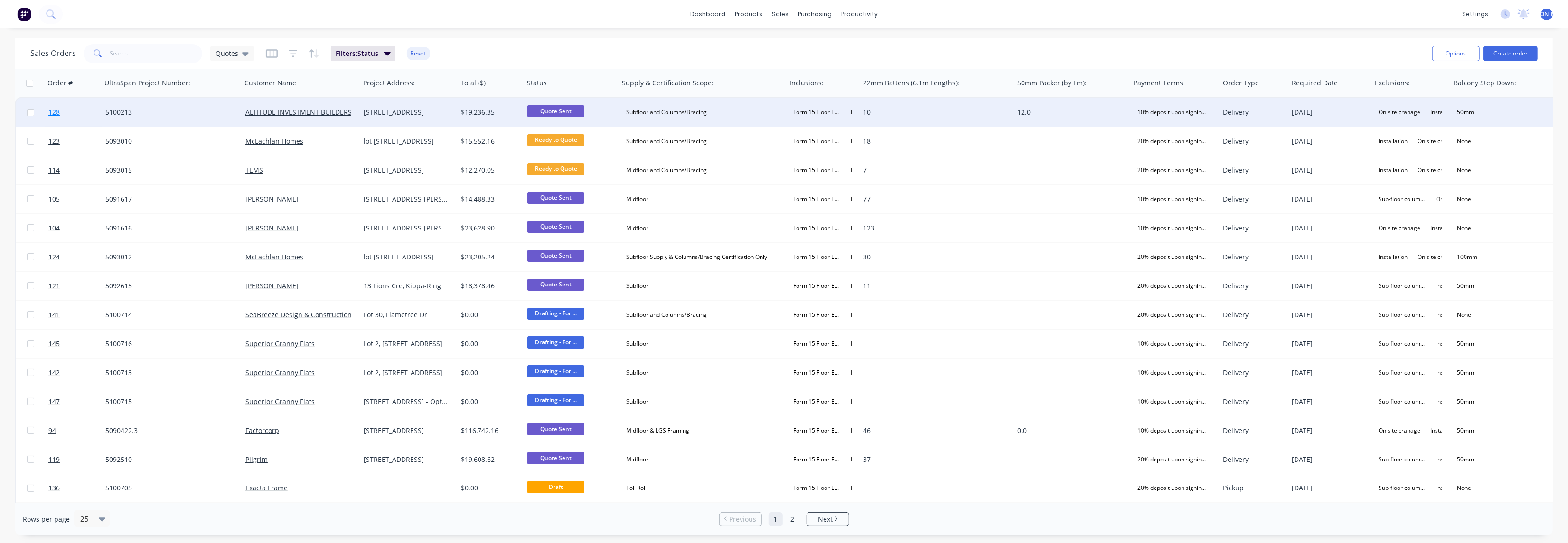
click at [55, 113] on span "128" at bounding box center [54, 112] width 11 height 9
click at [57, 113] on span "128" at bounding box center [54, 112] width 11 height 9
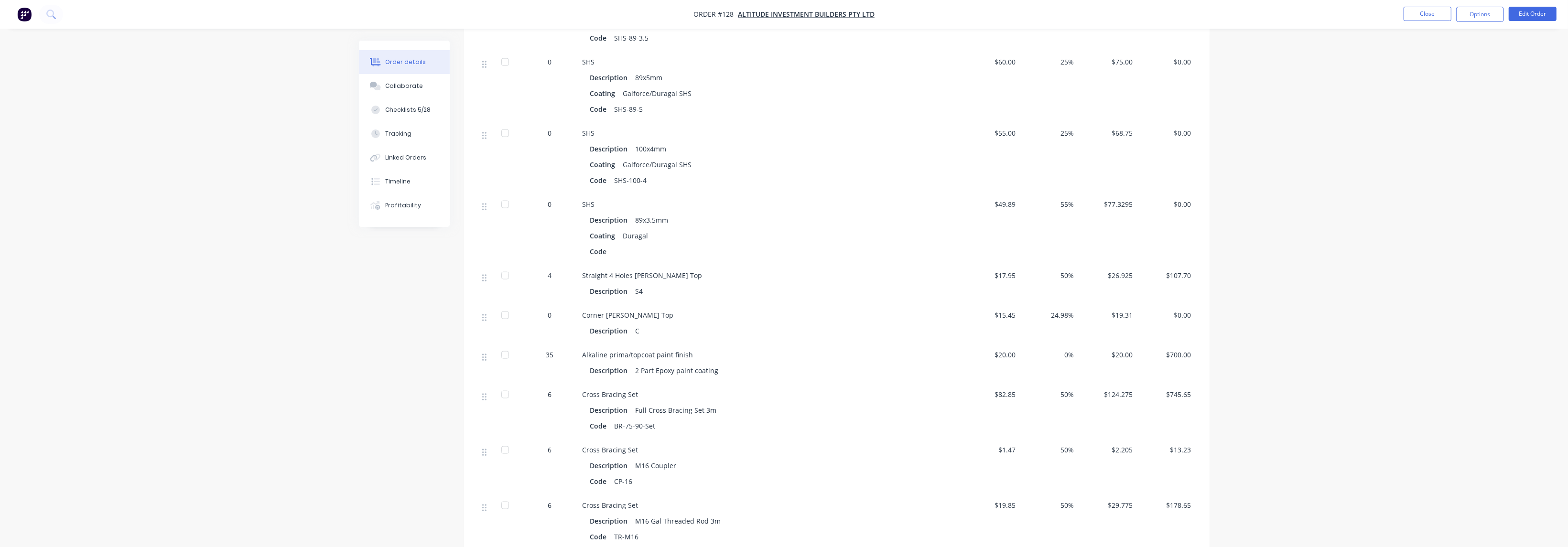
scroll to position [1936, 0]
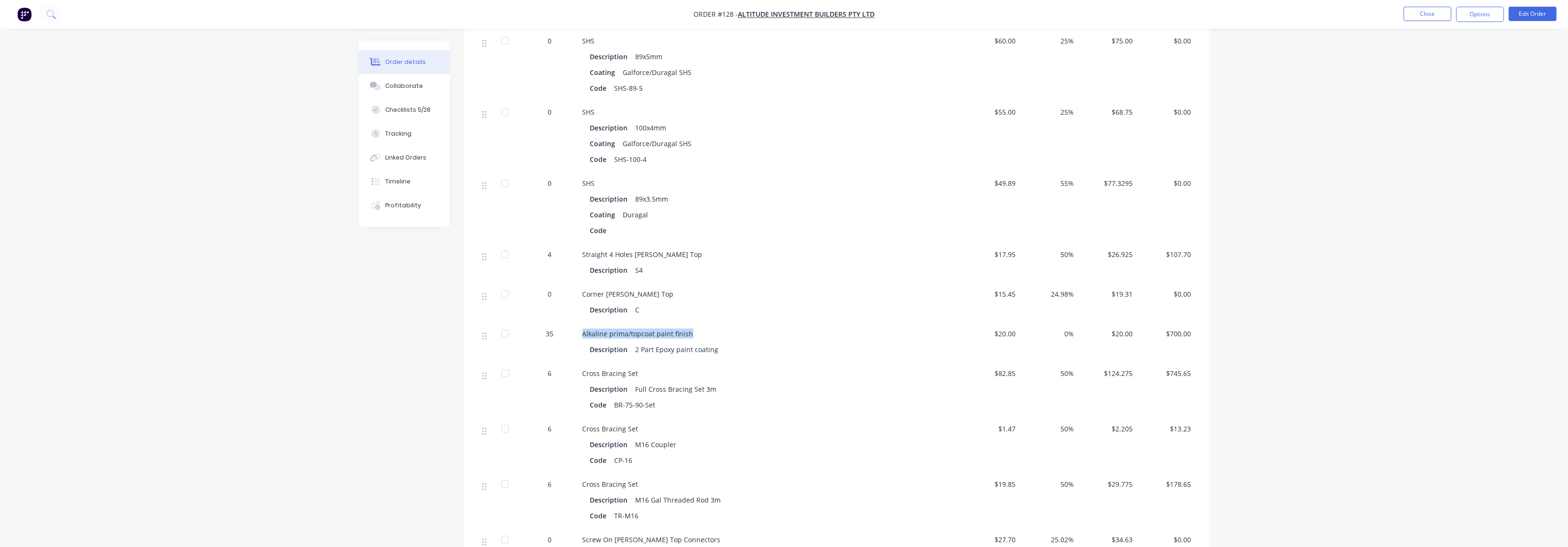
drag, startPoint x: 682, startPoint y: 317, endPoint x: 583, endPoint y: 317, distance: 99.0
click at [518, 329] on div "Alkaline prima/topcoat paint finish" at bounding box center [769, 334] width 374 height 10
copy span "Alkaline prima/topcoat paint finish"
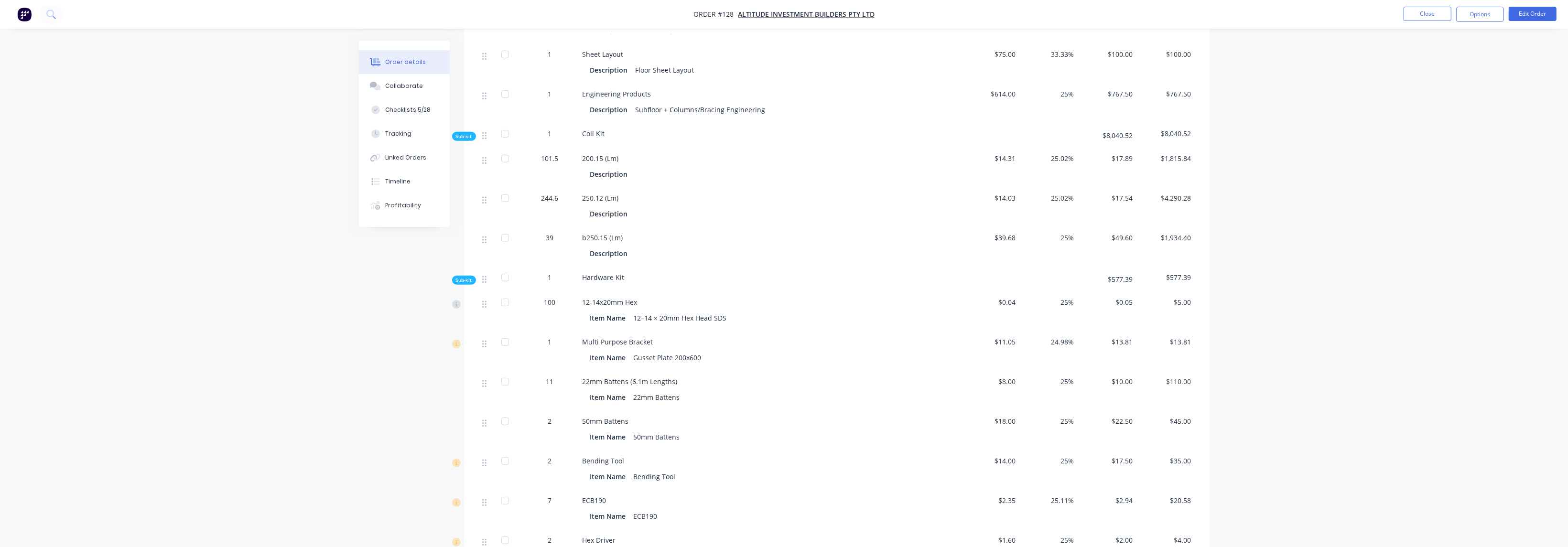
scroll to position [717, 0]
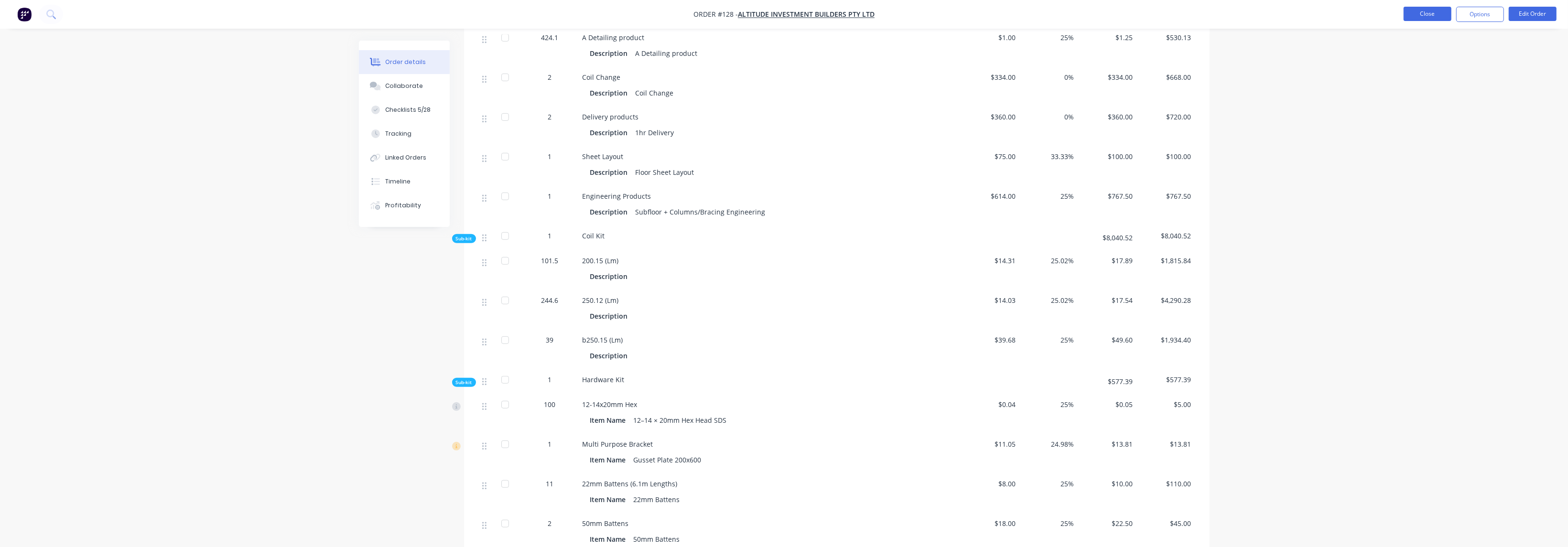
click at [518, 15] on button "Close" at bounding box center [1427, 14] width 48 height 14
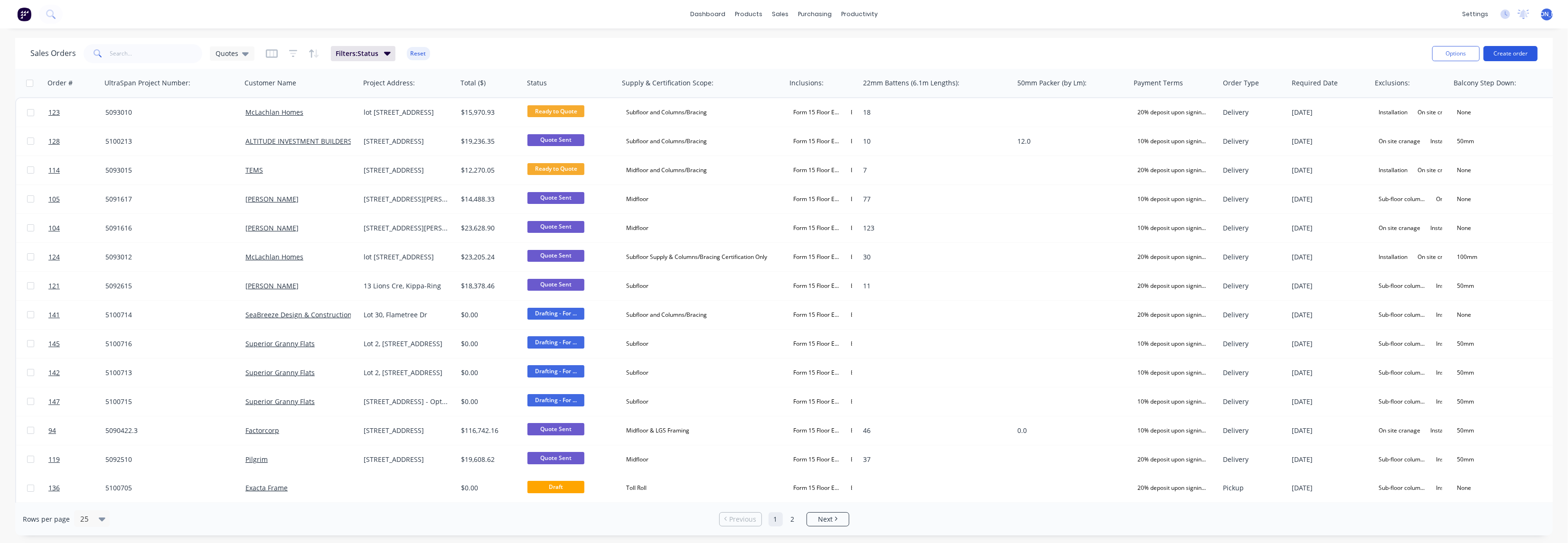
click at [514, 56] on button "Create order" at bounding box center [1510, 53] width 54 height 15
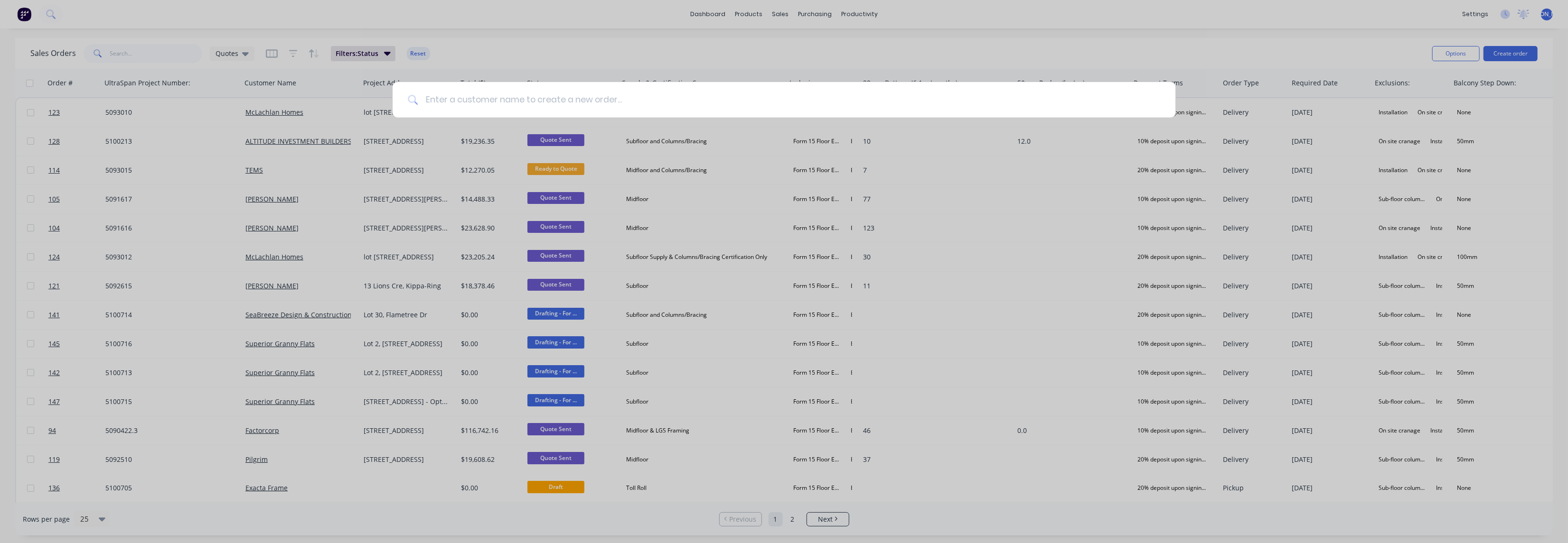
click at [514, 104] on input at bounding box center [789, 100] width 742 height 35
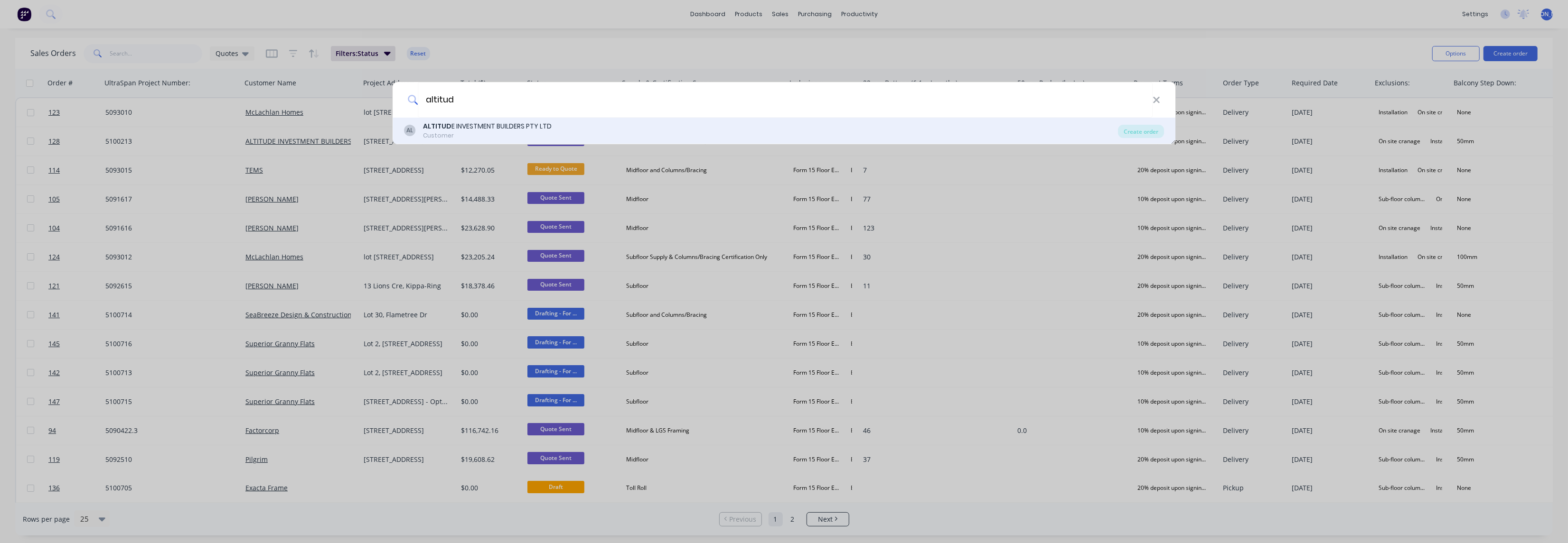
type input "altitud"
click at [507, 133] on div "Customer" at bounding box center [487, 136] width 129 height 8
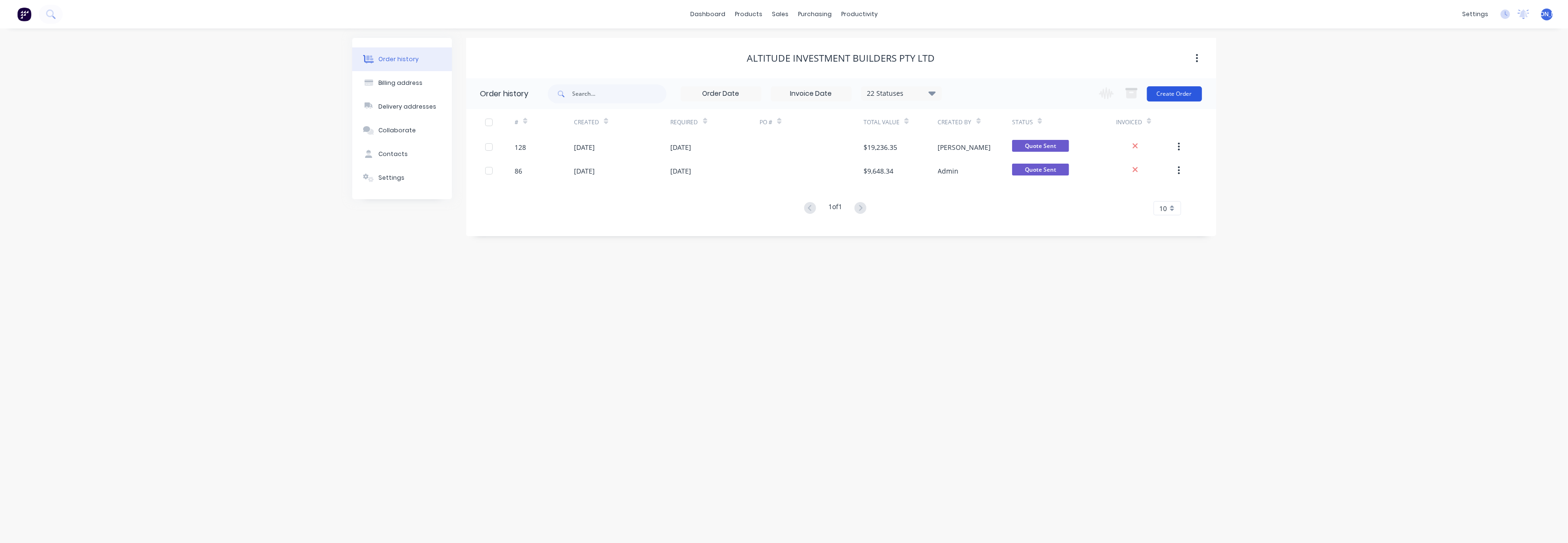
click at [514, 93] on button "Create Order" at bounding box center [1174, 93] width 55 height 15
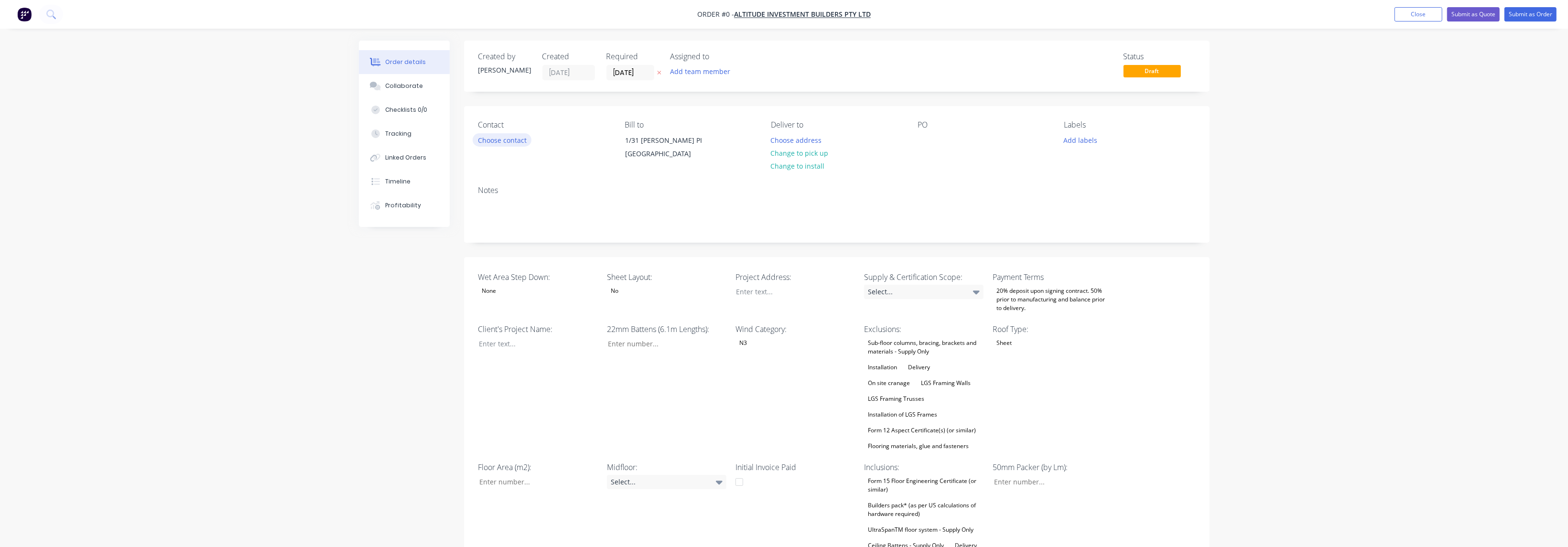
click at [507, 137] on button "Choose contact" at bounding box center [502, 140] width 58 height 13
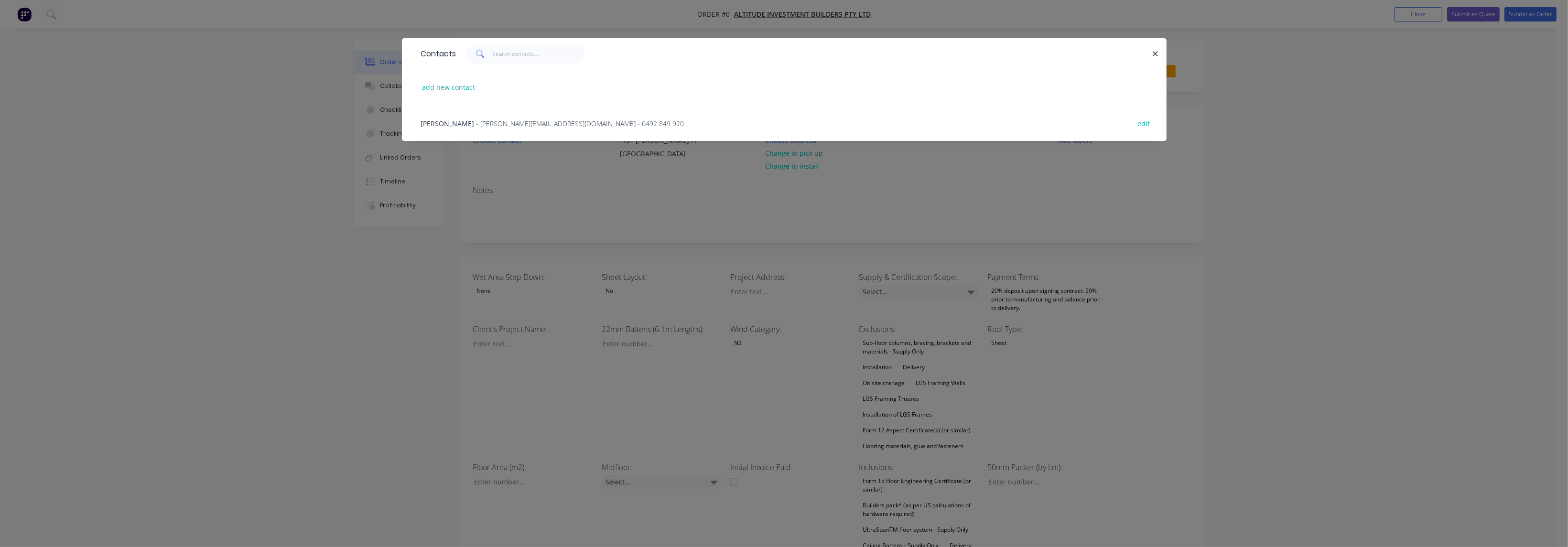
click at [510, 126] on span "- shane.b@altitudebuilders.com.au - 0492 849 920" at bounding box center [580, 123] width 208 height 9
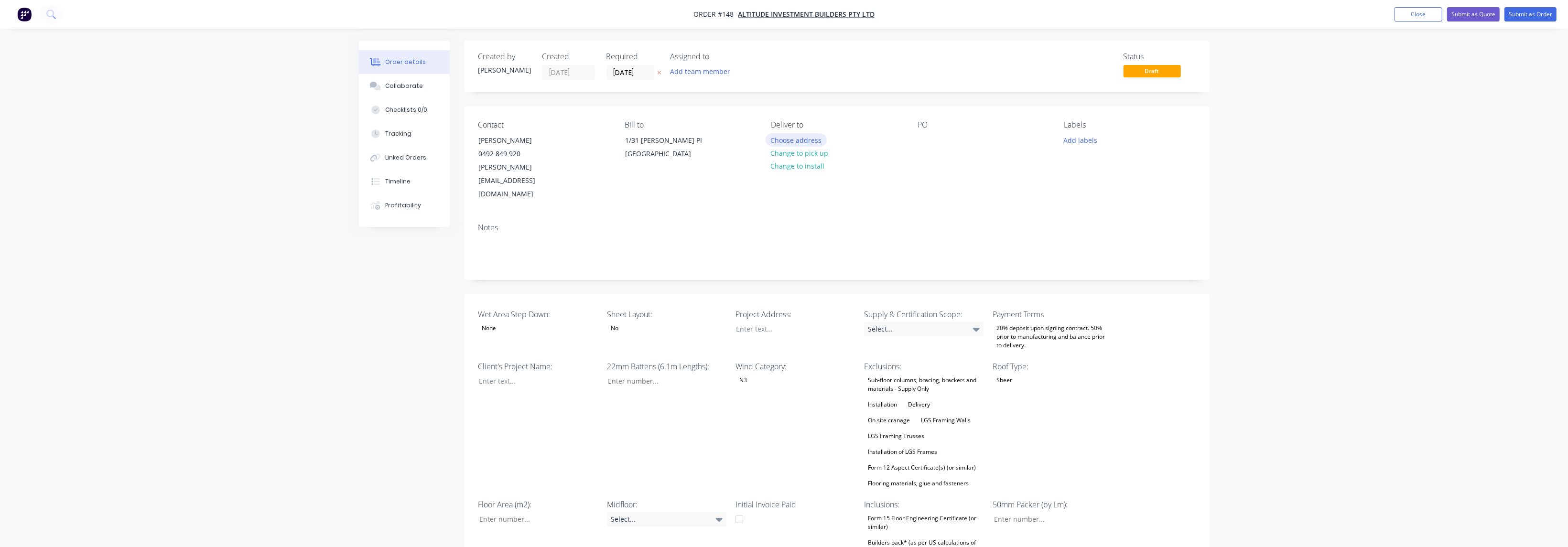
click at [518, 141] on button "Choose address" at bounding box center [796, 140] width 61 height 13
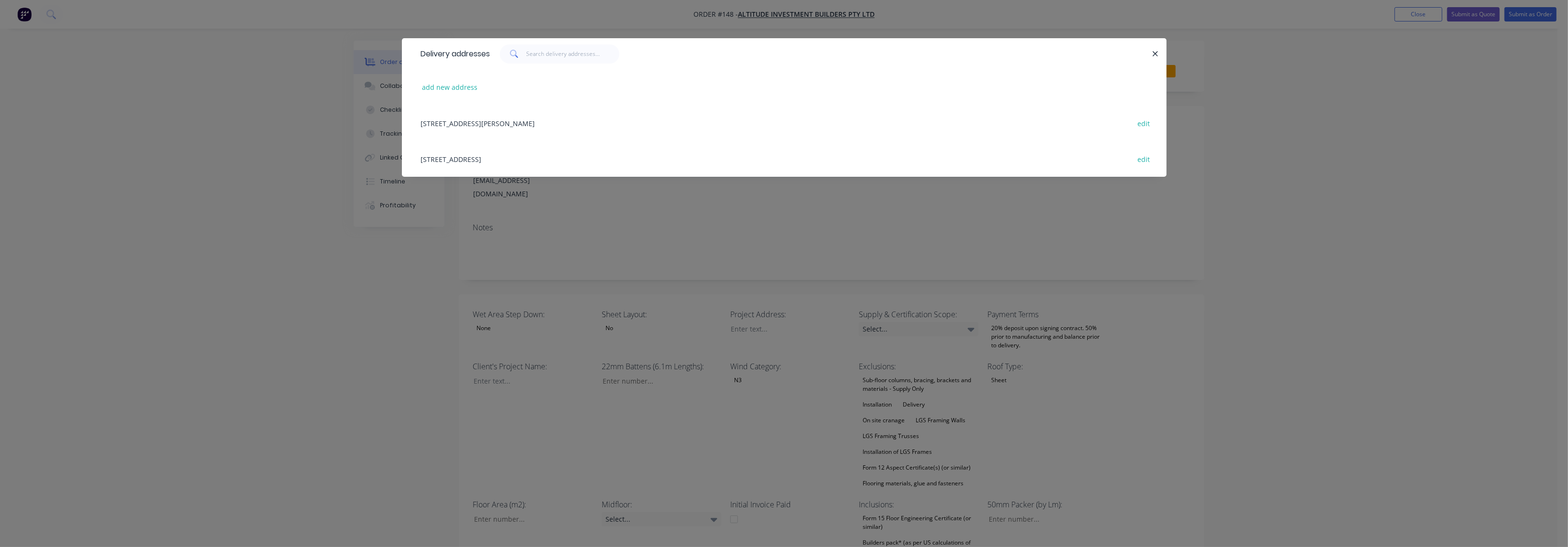
click at [473, 123] on div "1/31 Amy Johnson PI, Eagle Farm, Queensland, Australia, 4009 edit" at bounding box center [784, 123] width 736 height 36
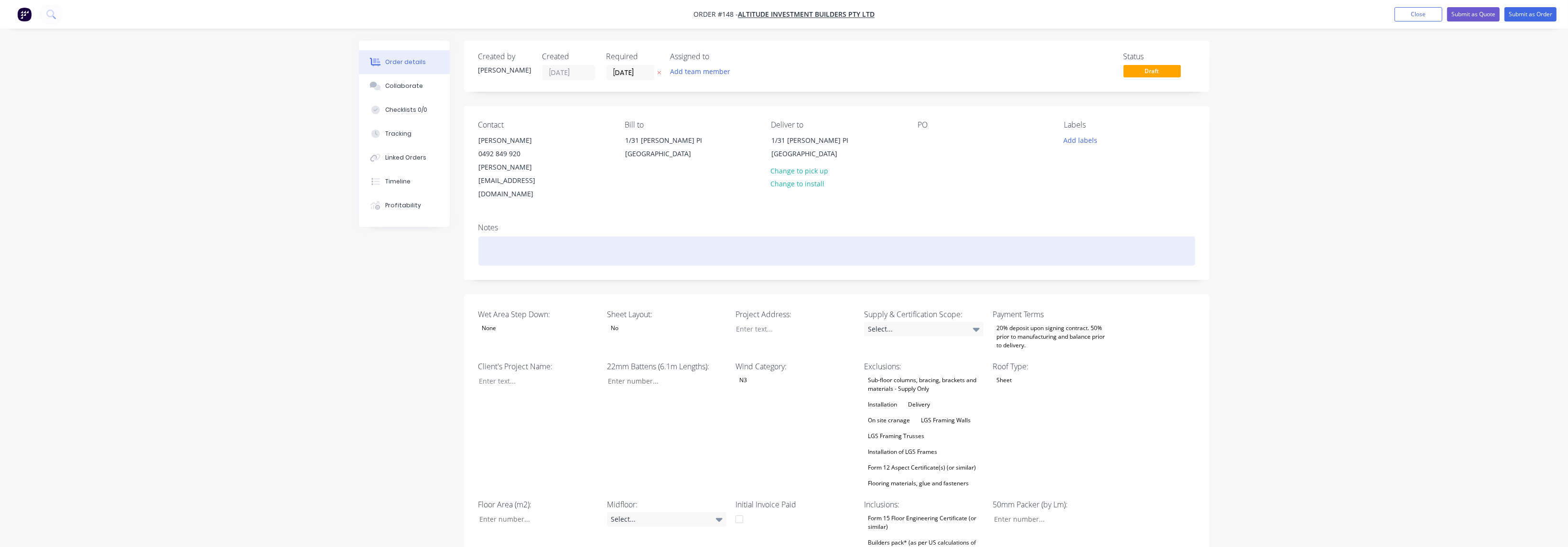
click at [489, 237] on div at bounding box center [836, 251] width 717 height 29
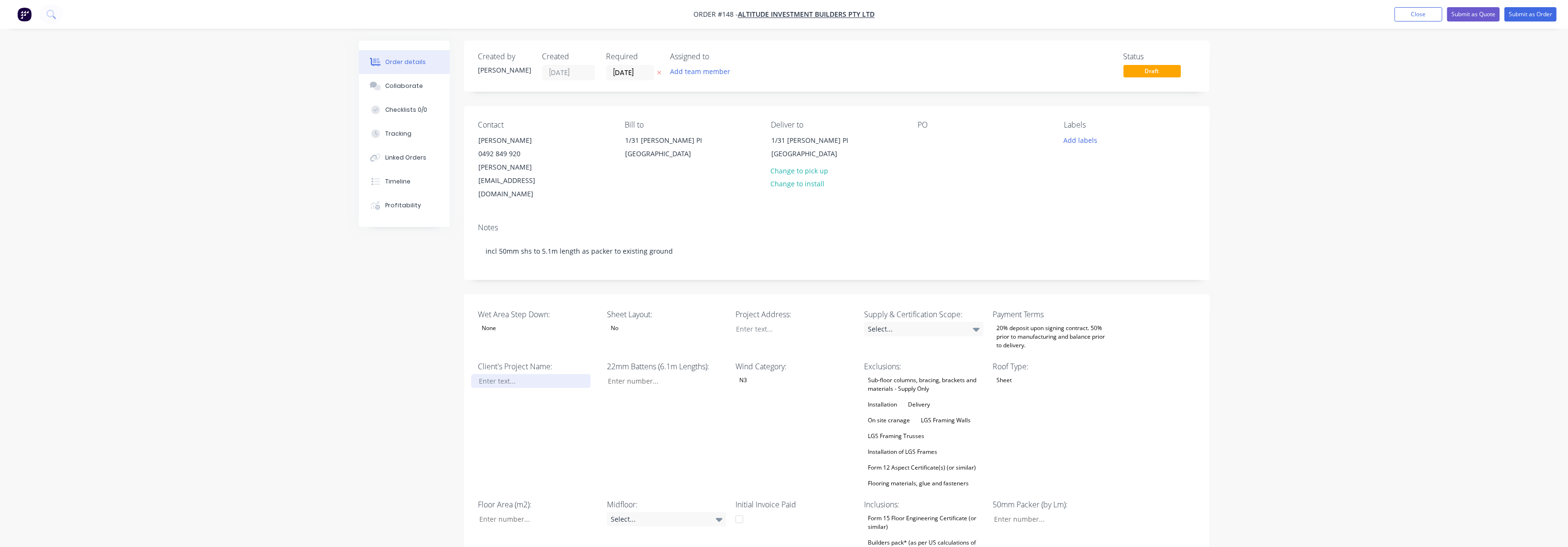
click at [506, 374] on div at bounding box center [531, 381] width 120 height 14
click at [516, 374] on div at bounding box center [531, 381] width 120 height 14
click at [518, 381] on div "22mm Battens (6.1m Lengths):" at bounding box center [667, 425] width 120 height 129
click at [518, 322] on div "No" at bounding box center [667, 328] width 120 height 12
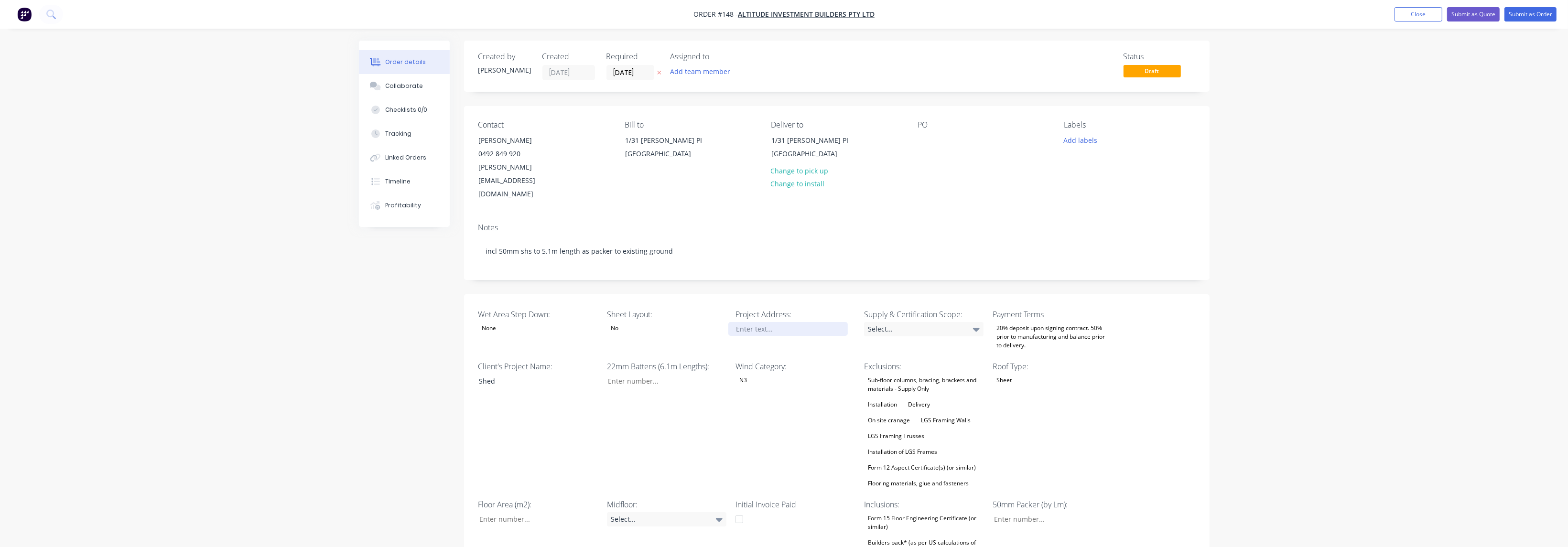
click at [518, 322] on div at bounding box center [788, 329] width 120 height 14
drag, startPoint x: 748, startPoint y: 411, endPoint x: 1005, endPoint y: 317, distance: 273.7
click at [518, 381] on div "Wind Category: N3" at bounding box center [795, 425] width 120 height 129
click at [518, 328] on icon at bounding box center [976, 329] width 6 height 4
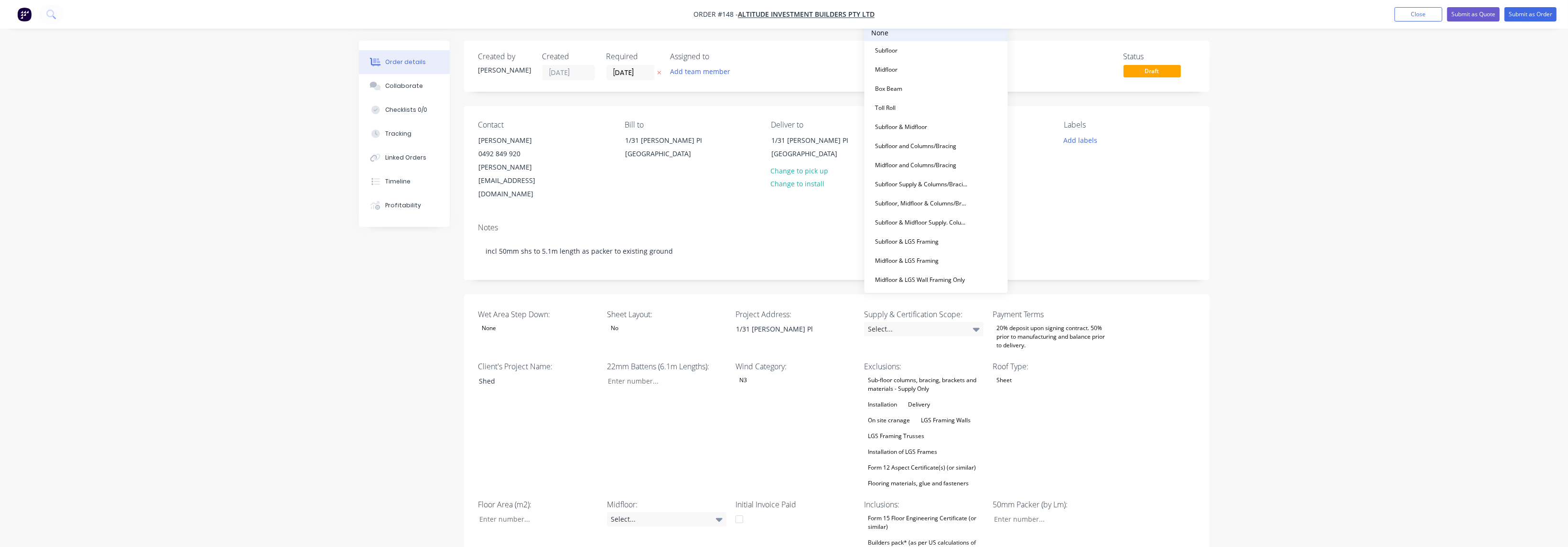
click at [518, 38] on button "None" at bounding box center [936, 32] width 143 height 16
click at [518, 322] on div "20% deposit upon signing contract. 50% prior to manufacturing and balance prior…" at bounding box center [1052, 337] width 120 height 30
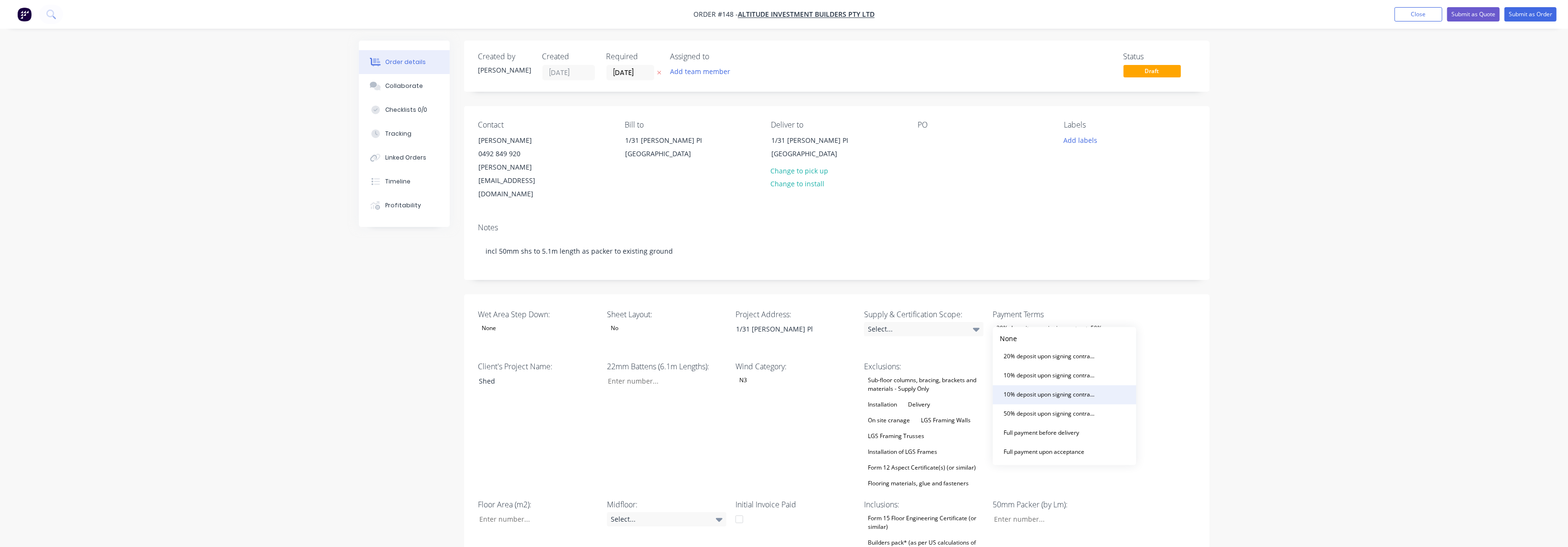
click at [518, 381] on div "10% deposit upon signing contract. Balance prior to delivery." at bounding box center [1050, 394] width 101 height 12
click at [518, 366] on div "Sub-floor columns, bracing, brackets and materials - Supply Only" at bounding box center [924, 376] width 120 height 21
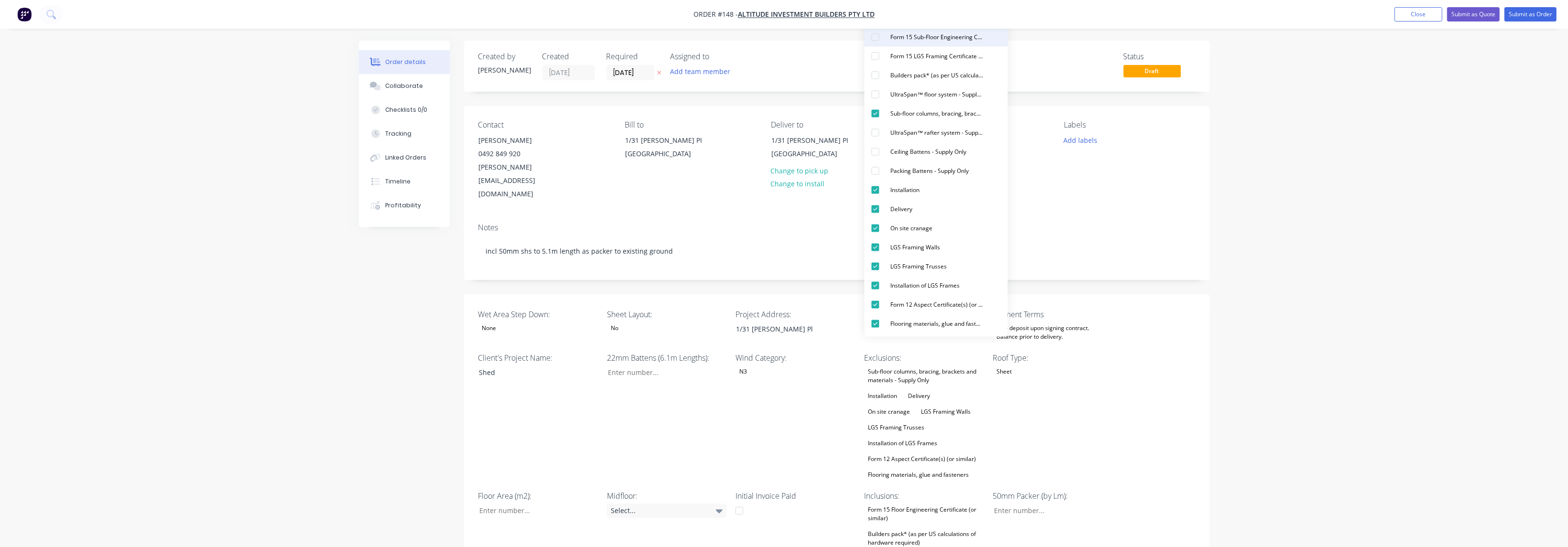
click at [518, 39] on div "button" at bounding box center [875, 37] width 19 height 19
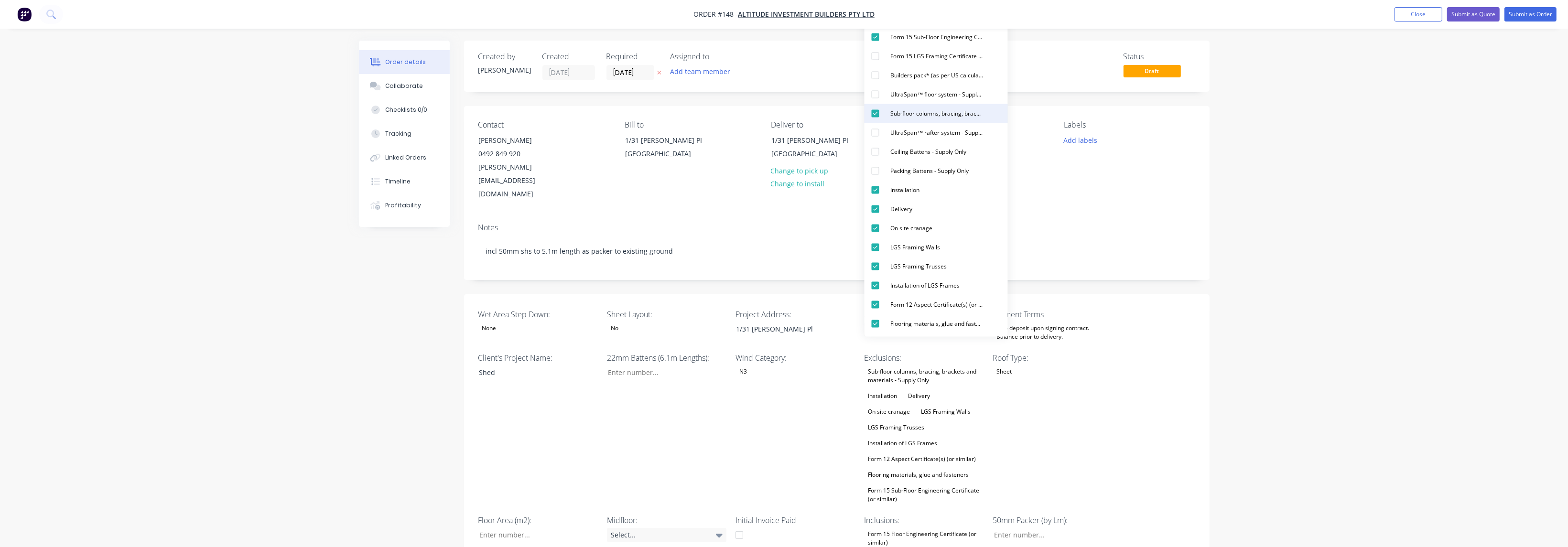
click at [518, 114] on div "button" at bounding box center [875, 113] width 19 height 19
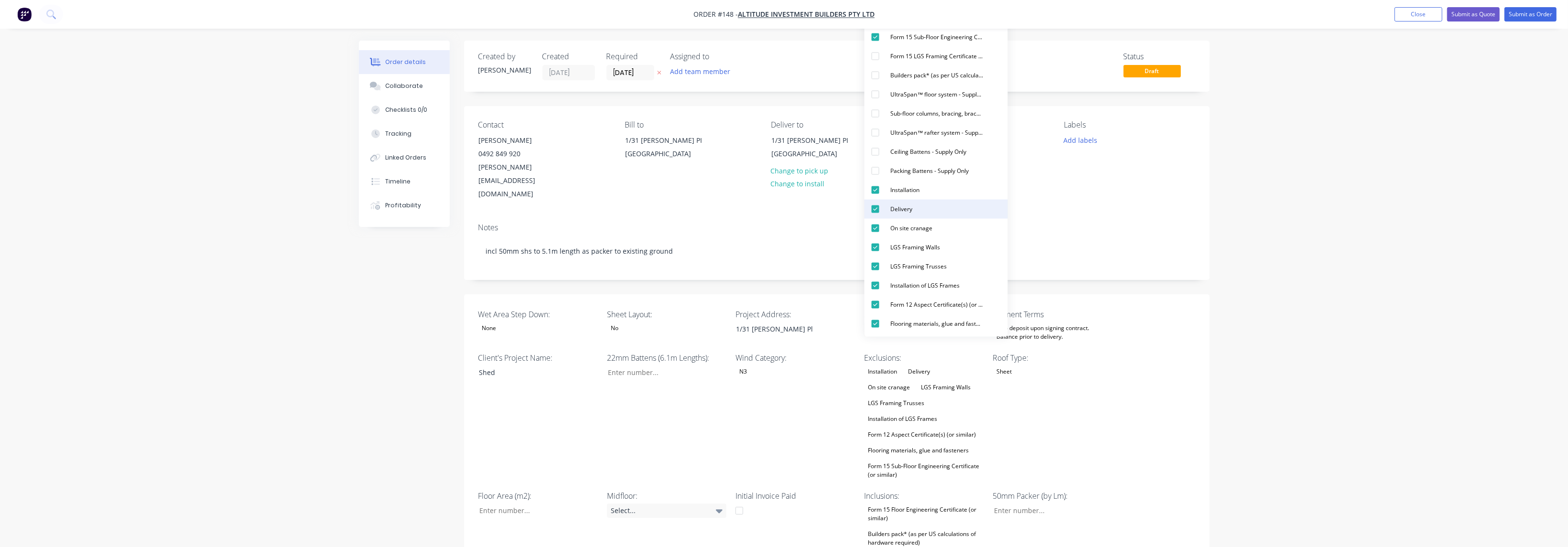
click at [518, 208] on div "button" at bounding box center [875, 209] width 19 height 19
click at [518, 246] on div "button" at bounding box center [875, 247] width 19 height 19
click at [518, 265] on div "button" at bounding box center [875, 267] width 19 height 19
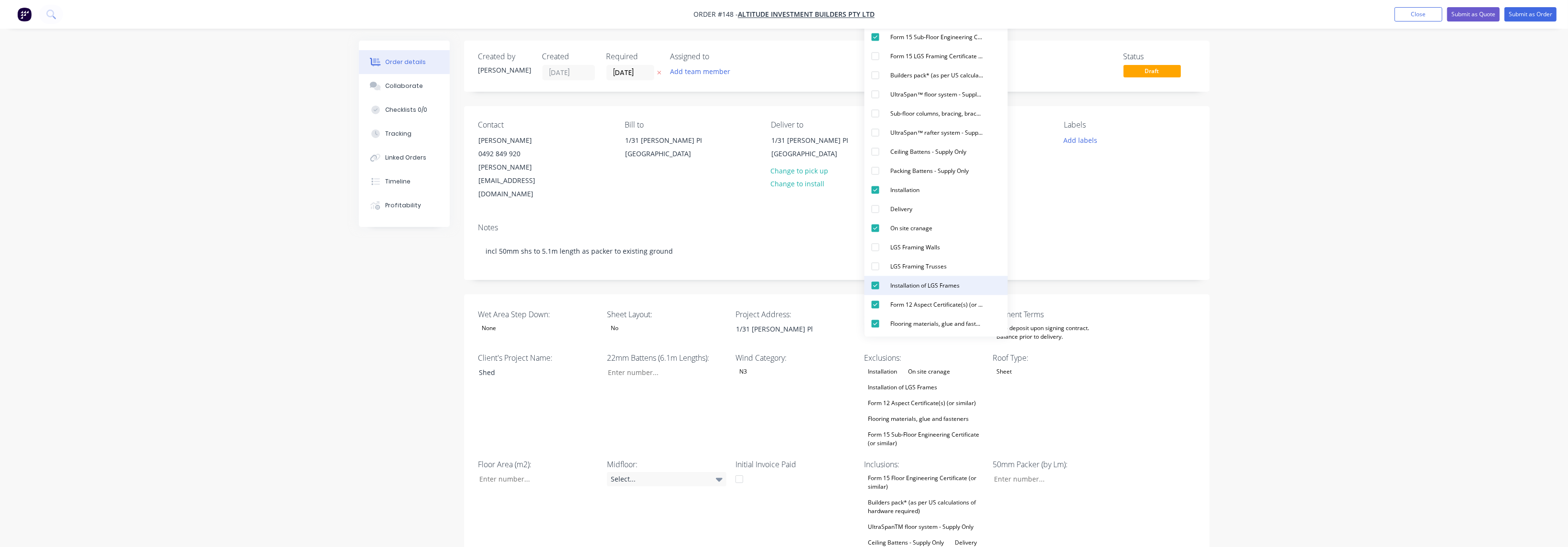
click at [518, 284] on div "Installation of LGS Frames" at bounding box center [926, 285] width 77 height 12
click at [518, 302] on div "Form 12 Aspect Certificate(s) (or similar)" at bounding box center [937, 305] width 101 height 12
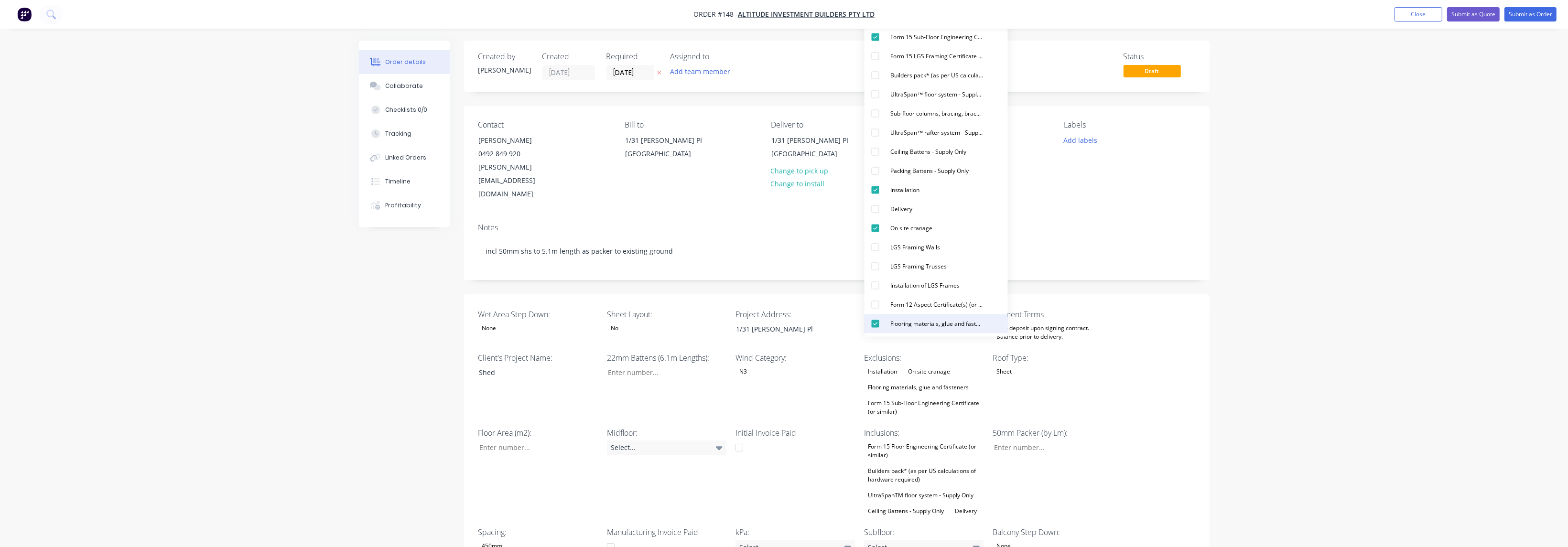
click at [518, 322] on div "Flooring materials, glue and fasteners" at bounding box center [937, 324] width 101 height 12
click at [518, 329] on div "Wet Area Step Down: None Sheet Layout: No Project Address: 1/31 Amy Johnson Pl …" at bounding box center [837, 442] width 746 height 295
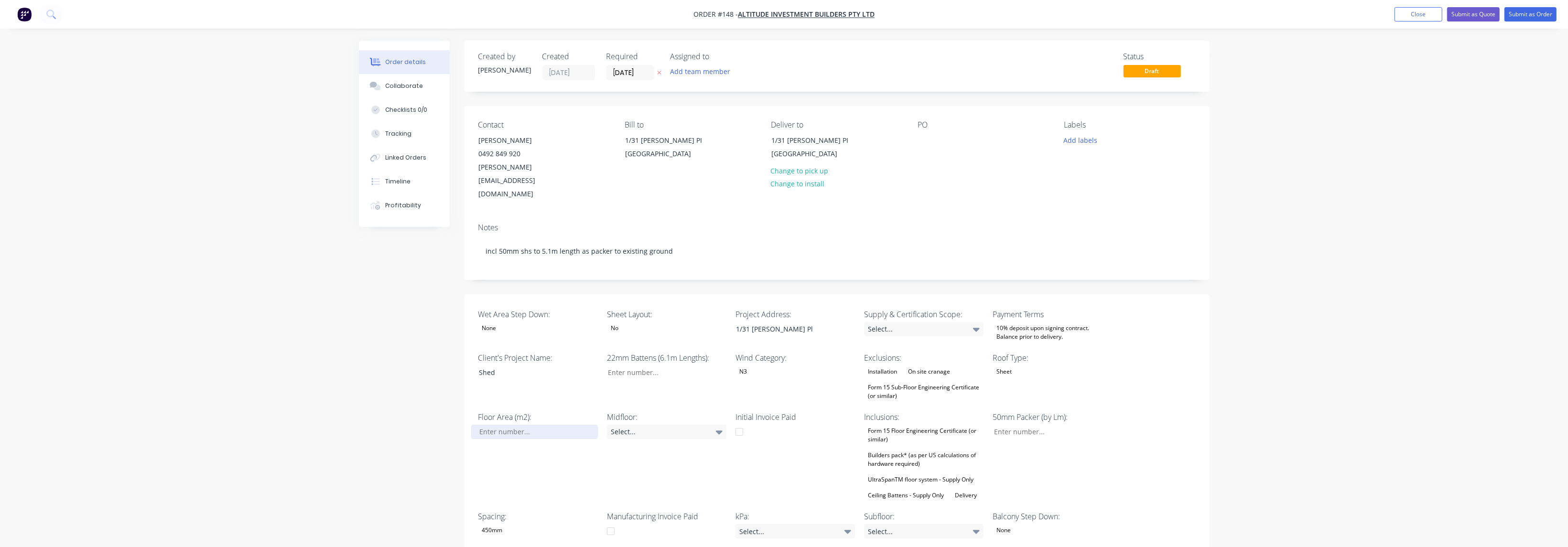
click at [516, 381] on input "Wet Area Step Down:" at bounding box center [534, 432] width 126 height 14
click at [518, 381] on input "Wet Area Step Down:" at bounding box center [534, 432] width 126 height 14
click at [518, 381] on div "Floor Area (m2): 11" at bounding box center [538, 456] width 120 height 91
click at [518, 381] on div "Builders pack* (as per US calculations of hardware required)" at bounding box center [924, 459] width 120 height 21
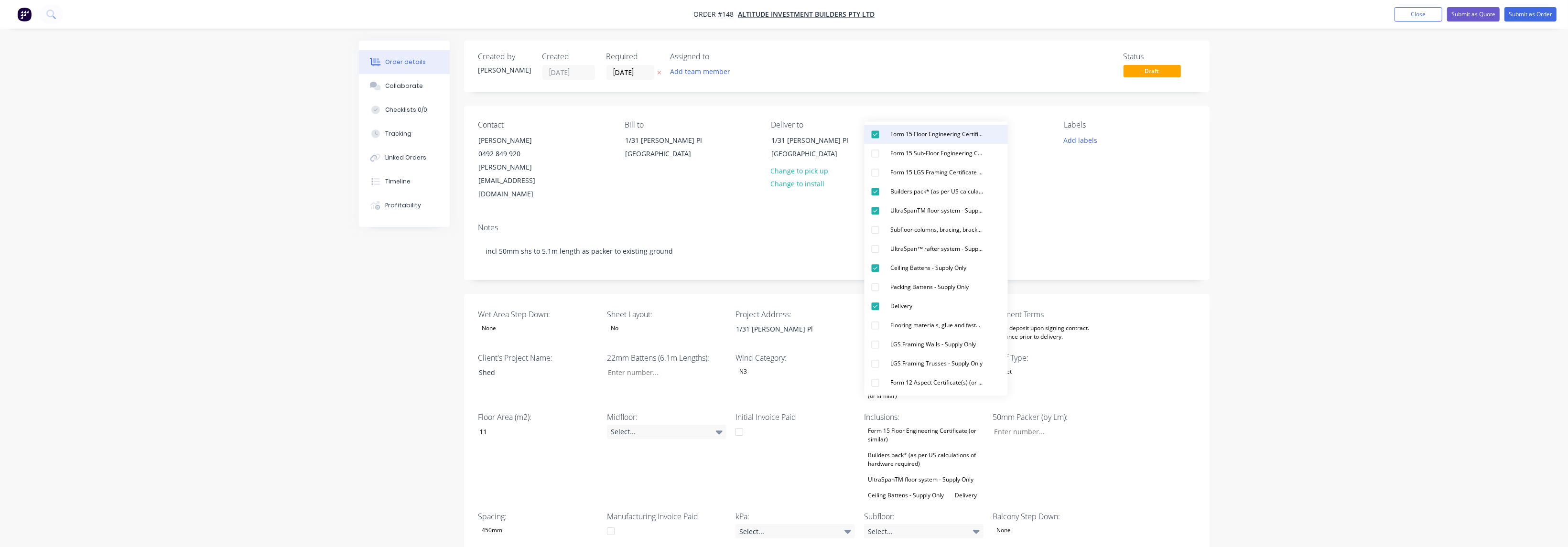
click at [518, 132] on div "Form 15 Floor Engineering Certificate (or similar)" at bounding box center [937, 134] width 101 height 12
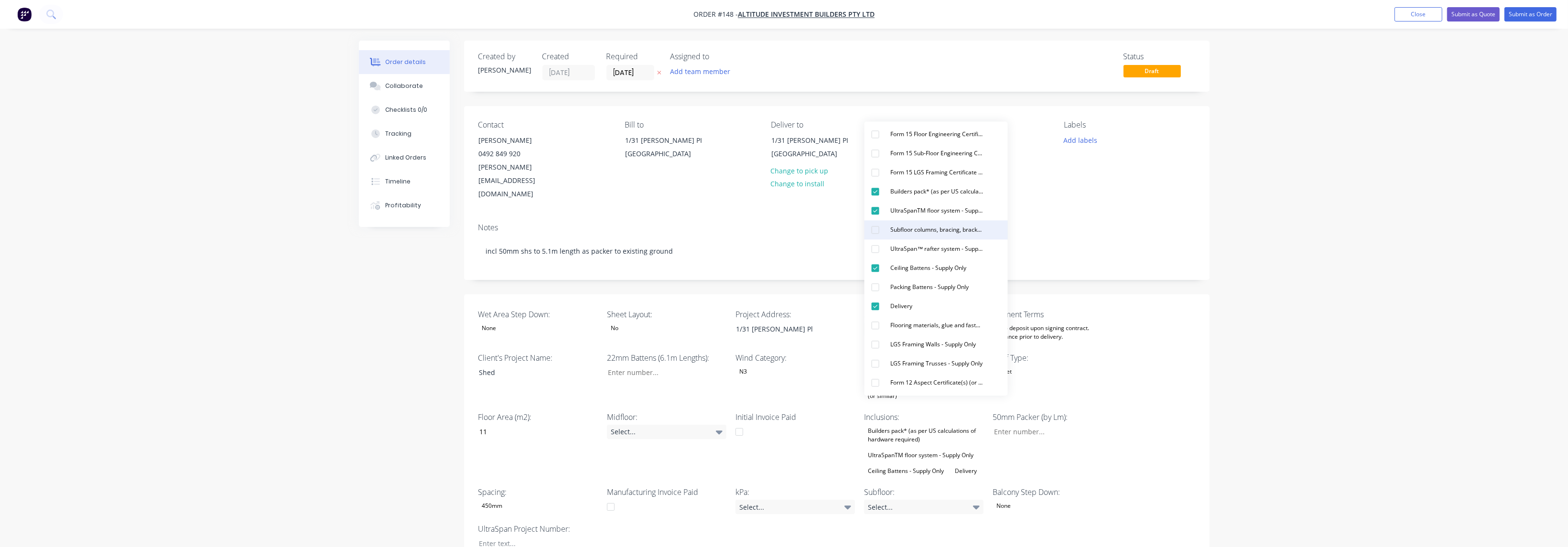
click at [518, 232] on div "button" at bounding box center [875, 230] width 19 height 19
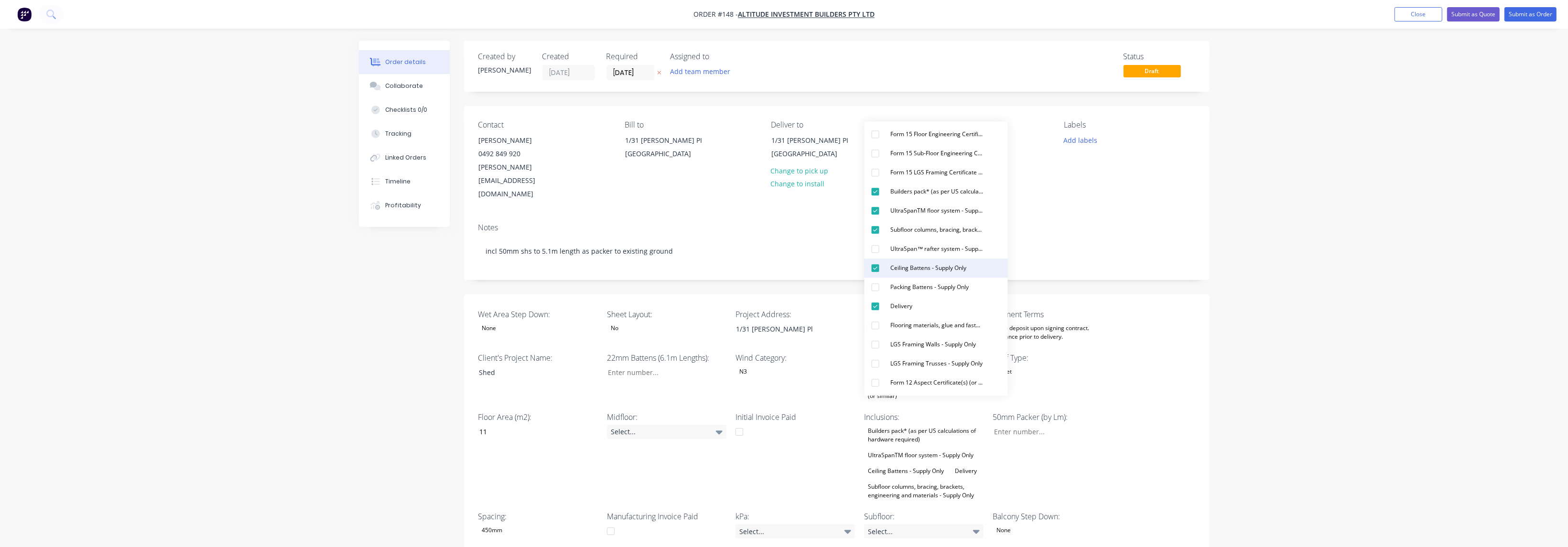
click at [518, 262] on div "Ceiling Battens - Supply Only" at bounding box center [928, 267] width 83 height 12
click at [518, 358] on div "Wet Area Step Down: None Sheet Layout: No Project Address: 1/31 Amy Johnson Pl …" at bounding box center [837, 442] width 746 height 295
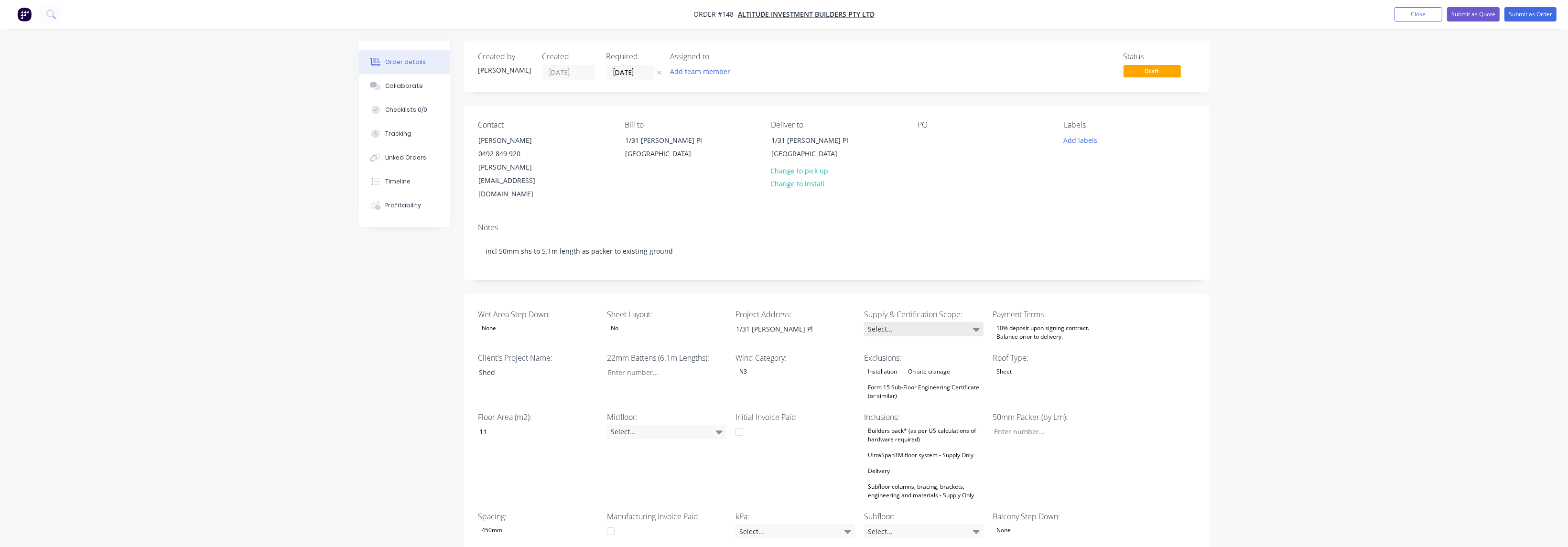
click at [518, 324] on icon at bounding box center [976, 329] width 6 height 11
click at [518, 38] on button "None" at bounding box center [936, 32] width 143 height 16
click at [518, 333] on div "Wet Area Step Down: None Sheet Layout: No Project Address: 1/31 Amy Johnson Pl …" at bounding box center [837, 442] width 746 height 295
click at [518, 322] on div "Select..." at bounding box center [924, 329] width 120 height 14
click at [518, 368] on div "Wet Area Step Down: None Sheet Layout: No Project Address: 1/31 Amy Johnson Pl …" at bounding box center [837, 442] width 746 height 295
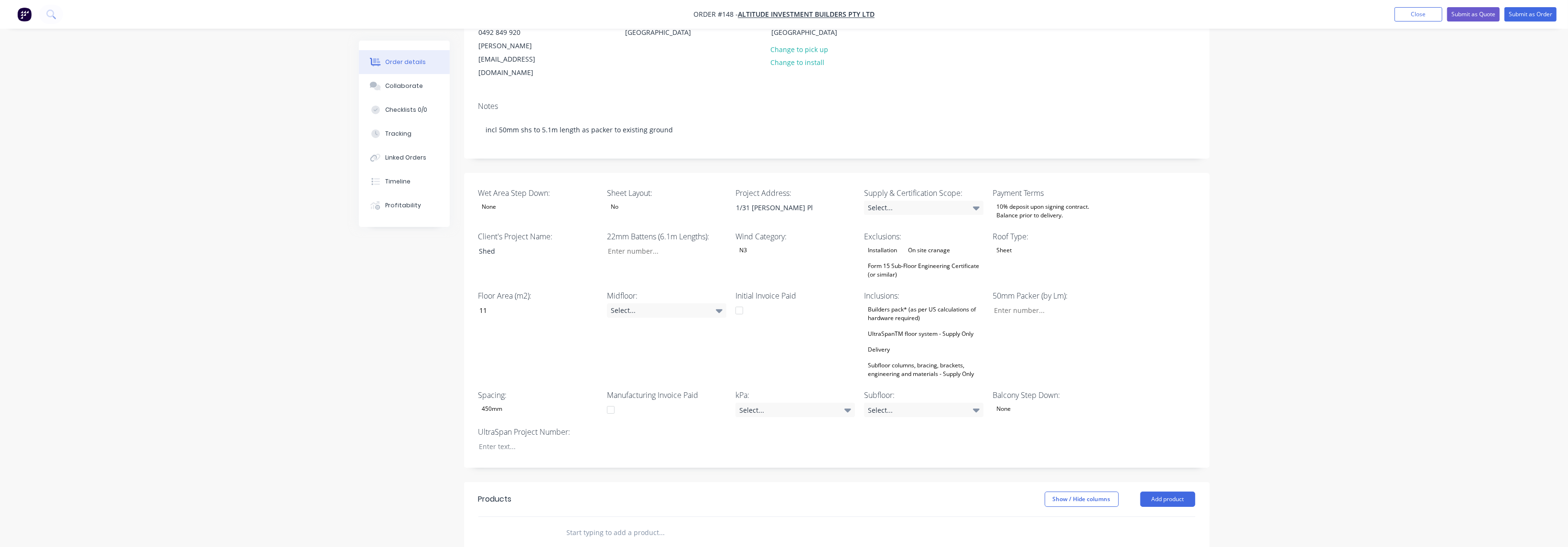
scroll to position [143, 0]
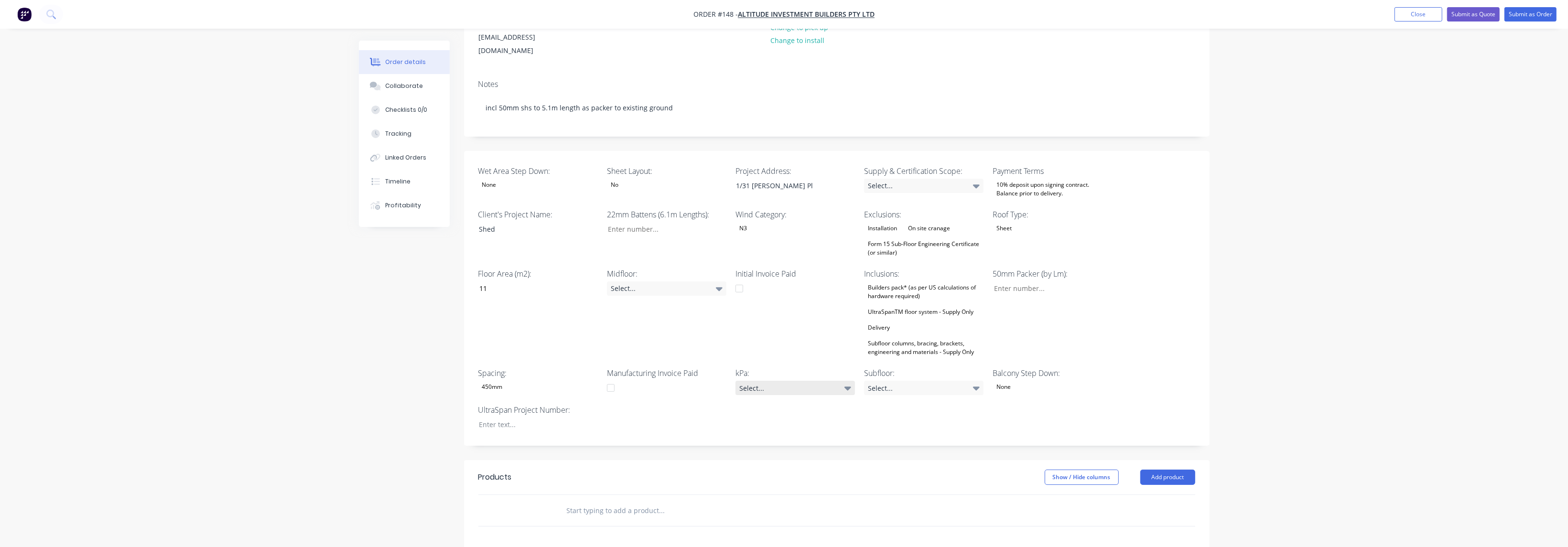
click at [518, 381] on icon at bounding box center [847, 388] width 6 height 4
click at [518, 381] on div "2kPa" at bounding box center [753, 419] width 21 height 12
click at [518, 381] on div "Wet Area Step Down: None Sheet Layout: No Project Address: 1/31 Amy Johnson Pl …" at bounding box center [837, 299] width 746 height 295
click at [518, 381] on icon at bounding box center [976, 388] width 6 height 4
click at [518, 381] on div "200mm" at bounding box center [901, 402] width 29 height 12
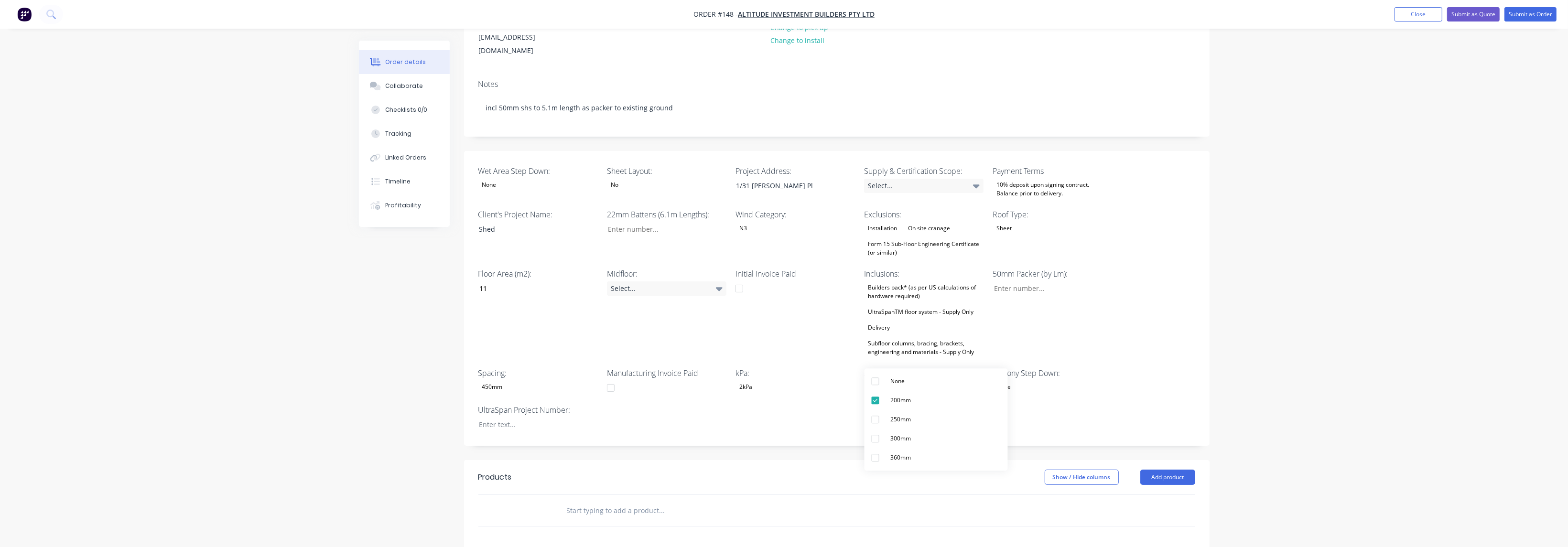
click at [518, 381] on div "Wet Area Step Down: None Sheet Layout: No Project Address: 1/31 Amy Johnson Pl …" at bounding box center [837, 299] width 746 height 295
click at [518, 381] on div "2kPa" at bounding box center [795, 387] width 120 height 12
click at [518, 381] on button "3kPa" at bounding box center [806, 436] width 143 height 19
click at [518, 381] on div "Wet Area Step Down: None Sheet Layout: No Project Address: 1/31 Amy Johnson Pl …" at bounding box center [837, 299] width 746 height 295
click at [518, 381] on div at bounding box center [531, 424] width 120 height 14
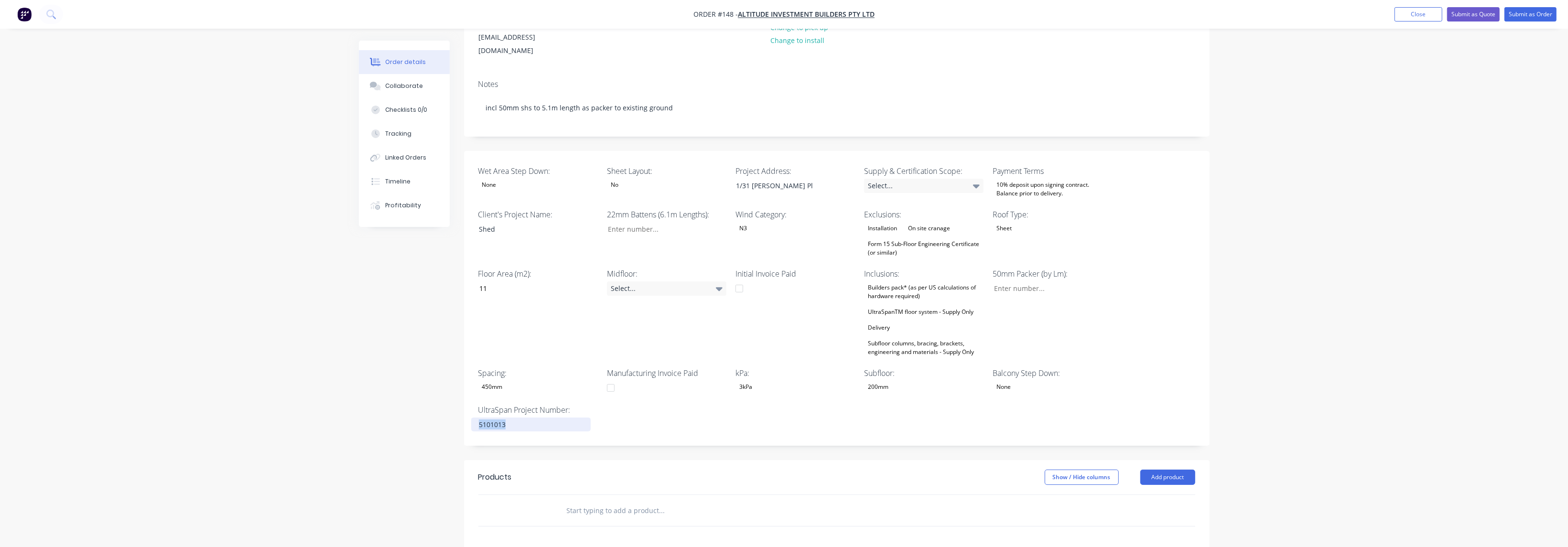
drag, startPoint x: 523, startPoint y: 397, endPoint x: 449, endPoint y: 390, distance: 74.3
click at [449, 381] on div "Created by Jason Created 10/10/25 Required 10/10/25 Assigned to Add team member…" at bounding box center [784, 334] width 851 height 874
copy div "5101013"
click at [415, 90] on div "Collaborate" at bounding box center [404, 86] width 38 height 9
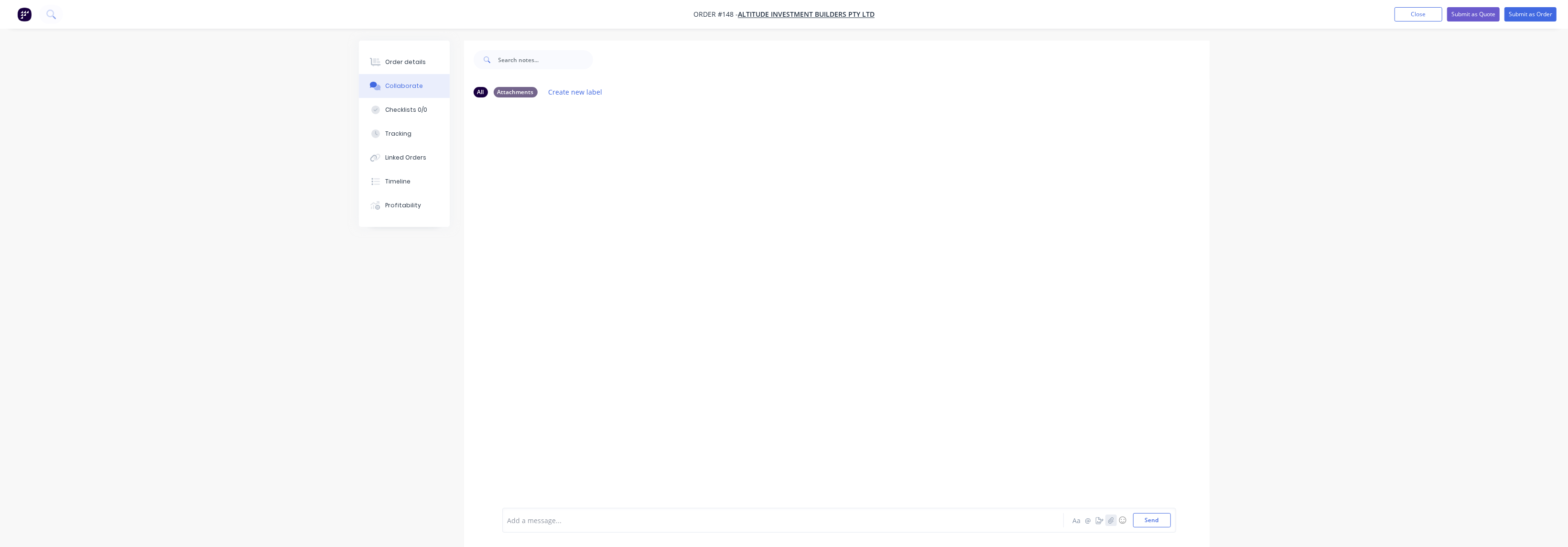
click at [518, 381] on icon "button" at bounding box center [1110, 520] width 5 height 6
click at [518, 381] on button "Send" at bounding box center [1152, 521] width 38 height 14
click at [412, 60] on div "Order details" at bounding box center [405, 62] width 41 height 9
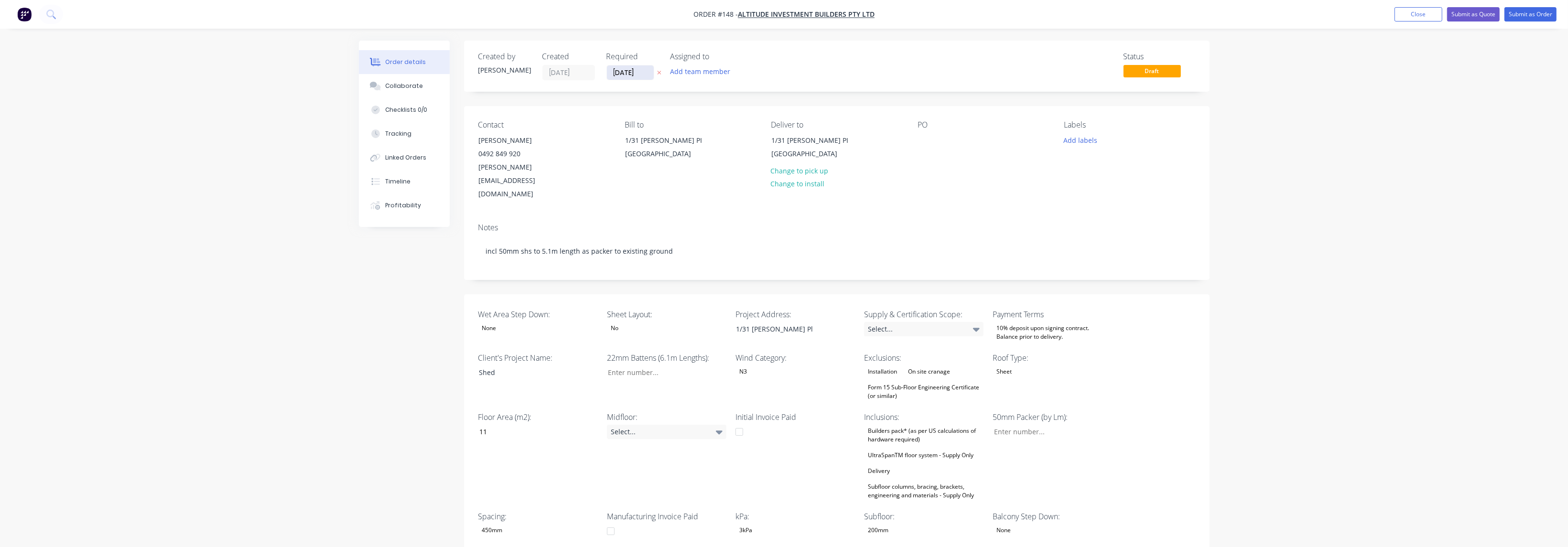
click at [518, 71] on input "10/10/25" at bounding box center [630, 73] width 47 height 14
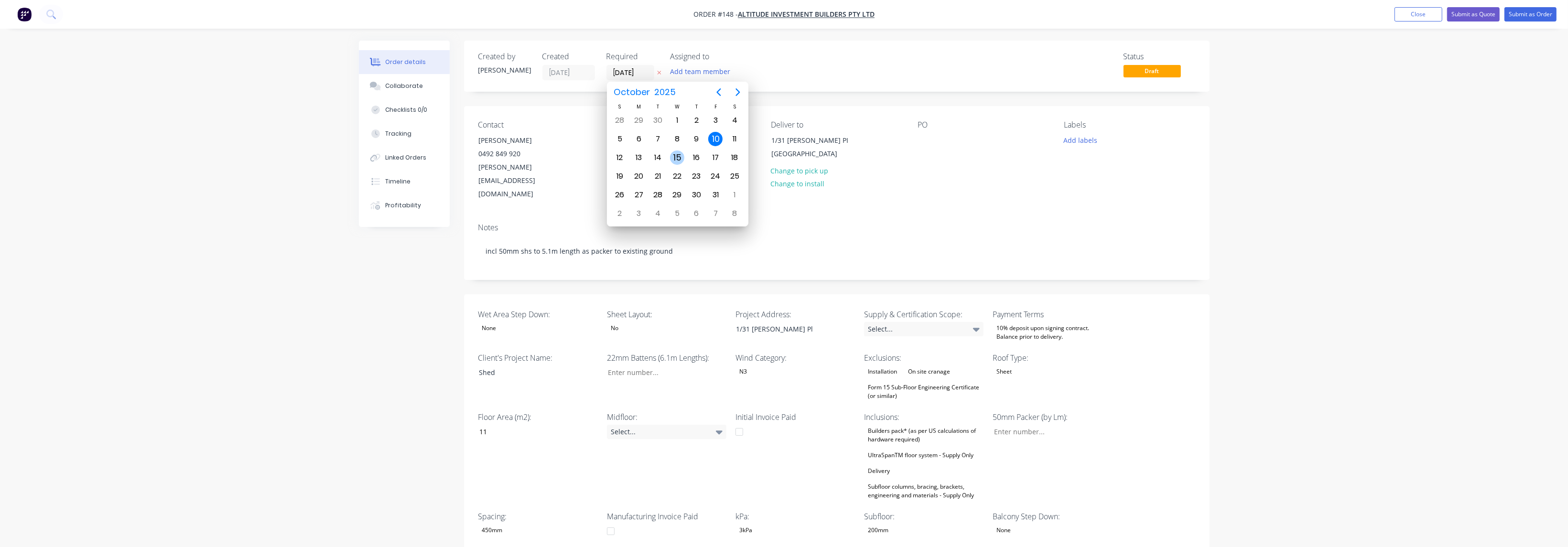
click at [518, 160] on div "15" at bounding box center [677, 158] width 14 height 14
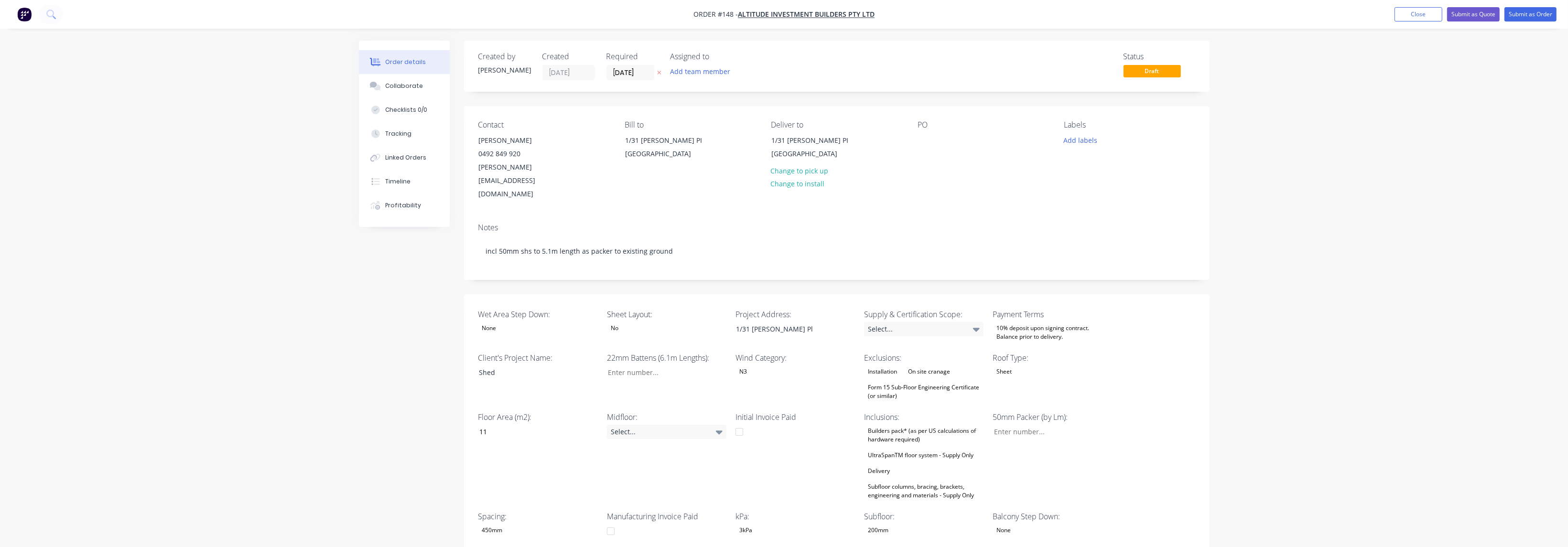
click at [518, 215] on div "Notes incl 50mm shs to 5.1m length as packer to existing ground" at bounding box center [837, 247] width 746 height 64
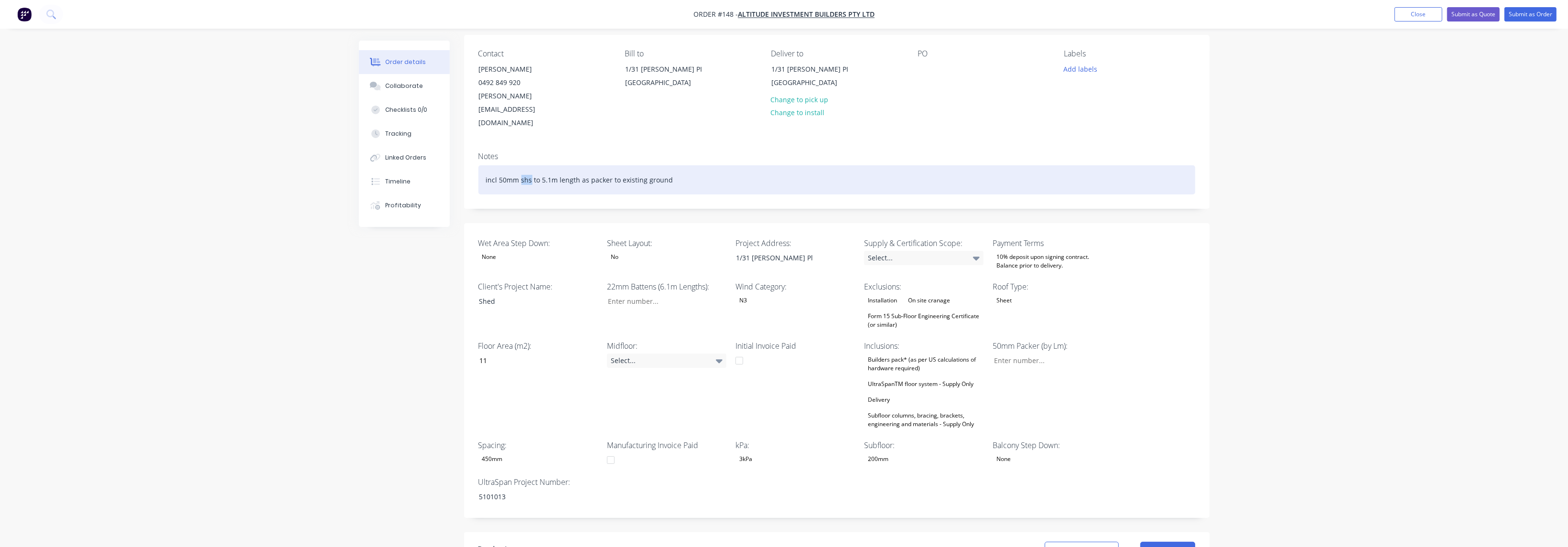
drag, startPoint x: 531, startPoint y: 153, endPoint x: 520, endPoint y: 153, distance: 11.0
click at [518, 165] on div "incl 50mm shs to 5.1m length as packer to existing ground" at bounding box center [836, 180] width 717 height 29
click at [518, 165] on div "incl 50mm battens to 5.1m length as packer to existing ground" at bounding box center [836, 180] width 717 height 29
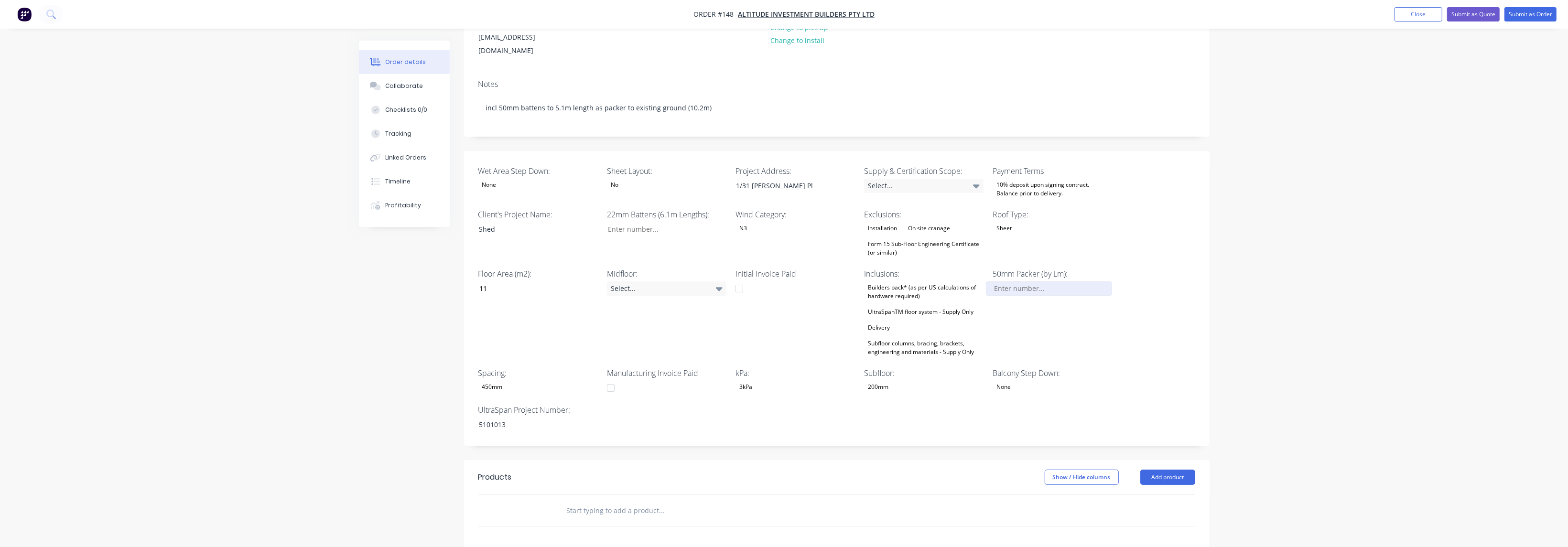
click at [518, 282] on input "Wet Area Step Down:" at bounding box center [1049, 289] width 126 height 14
click at [518, 302] on div "50mm Packer (by Lm): 10.2" at bounding box center [1052, 313] width 120 height 91
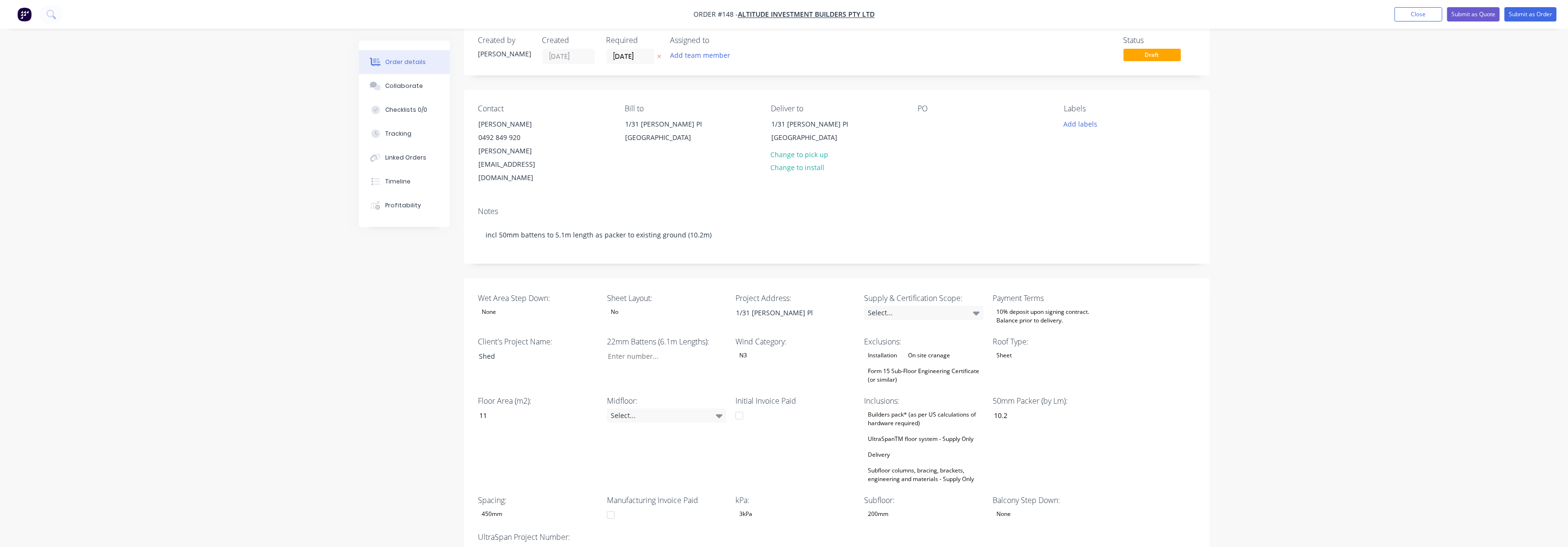
scroll to position [0, 0]
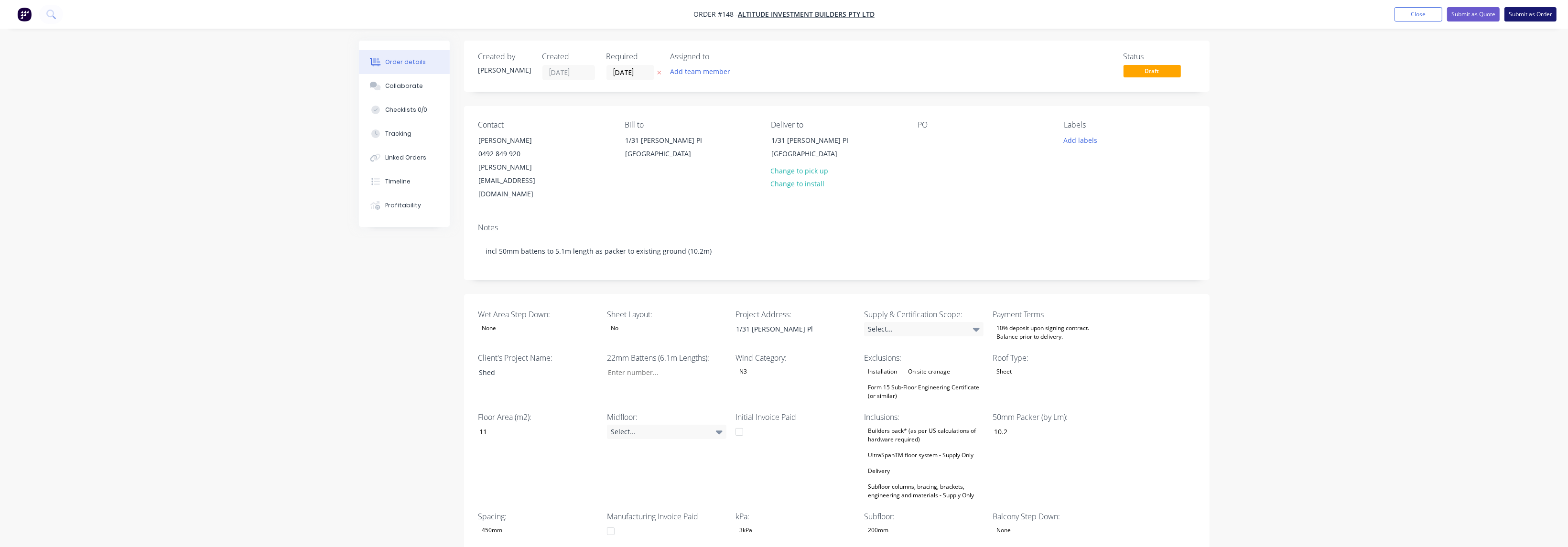
click at [518, 13] on button "Submit as Order" at bounding box center [1530, 14] width 52 height 14
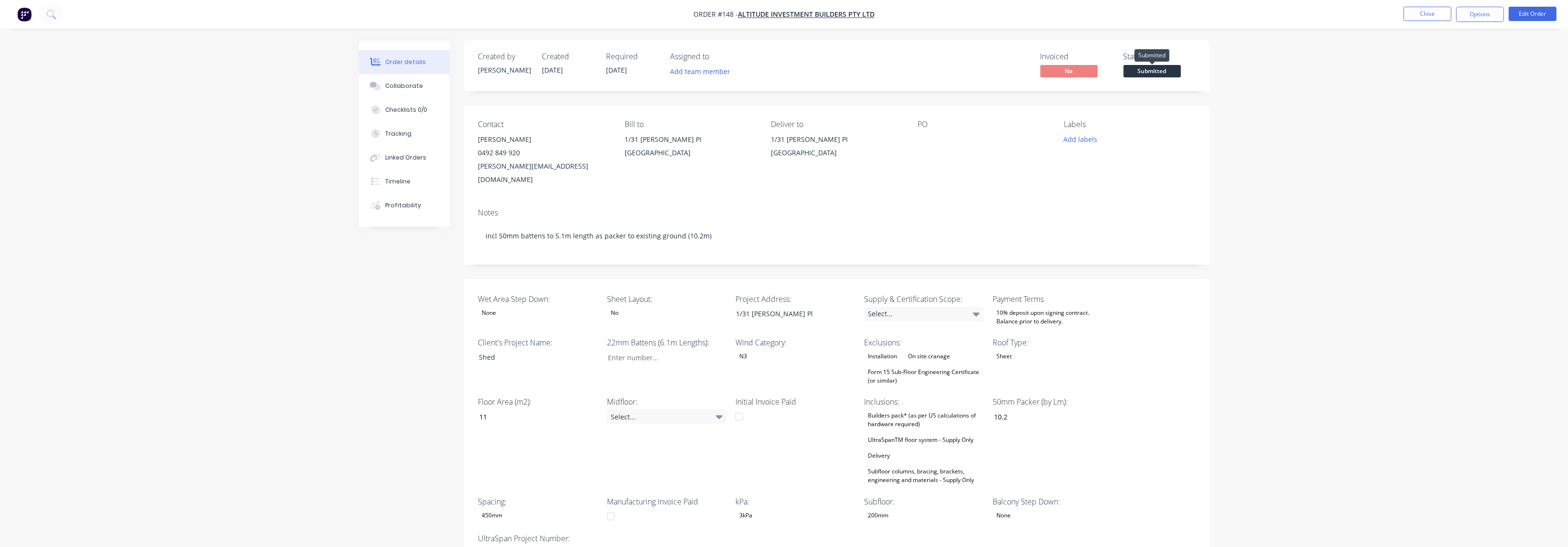
click at [518, 68] on span "Submitted" at bounding box center [1152, 71] width 57 height 12
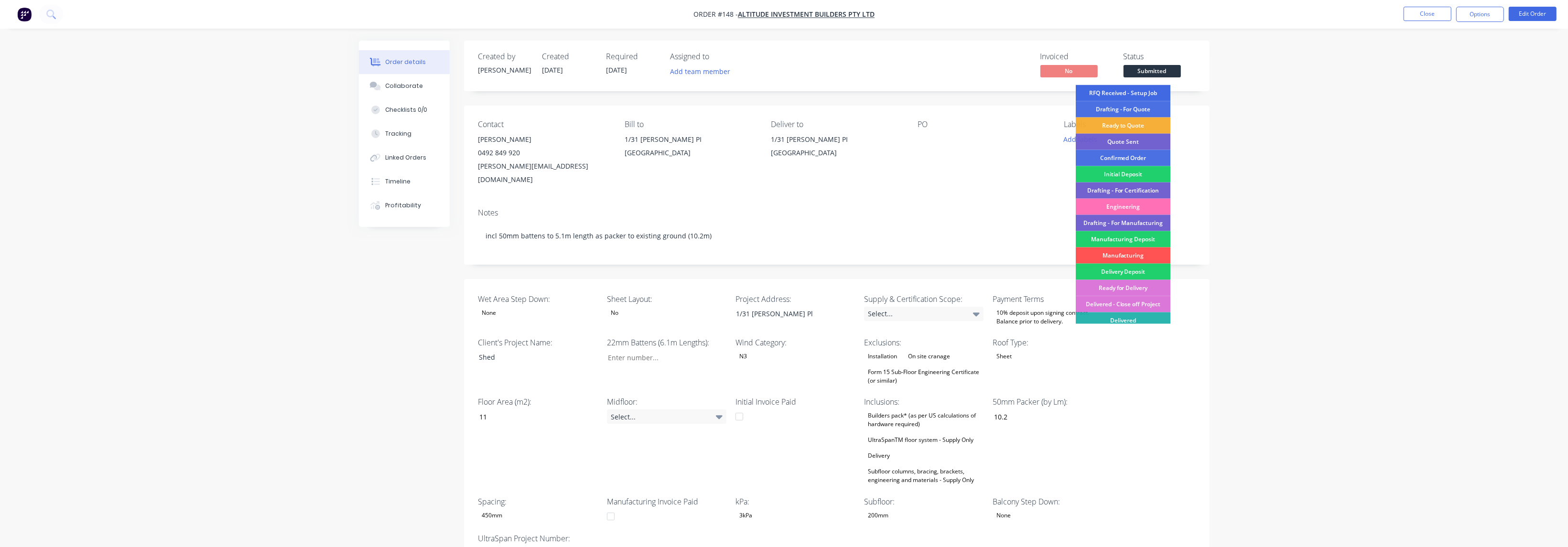
click at [518, 93] on div "RFQ Received - Setup Job" at bounding box center [1123, 93] width 95 height 16
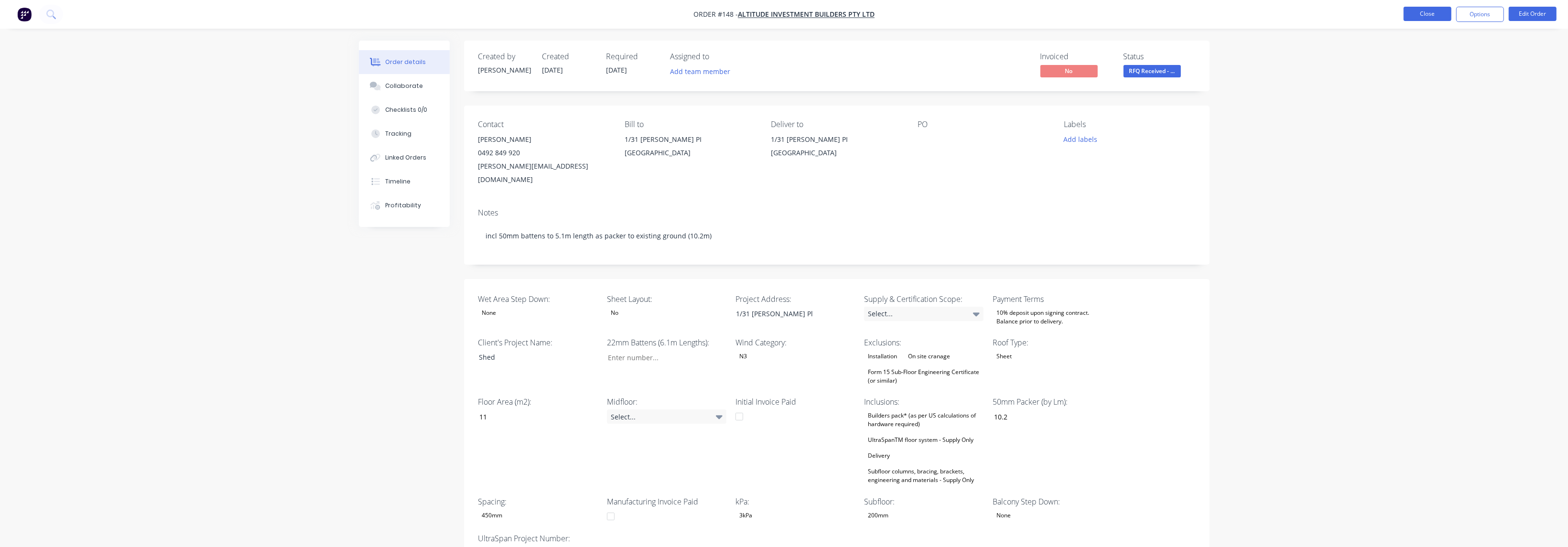
click at [518, 17] on button "Close" at bounding box center [1427, 14] width 48 height 14
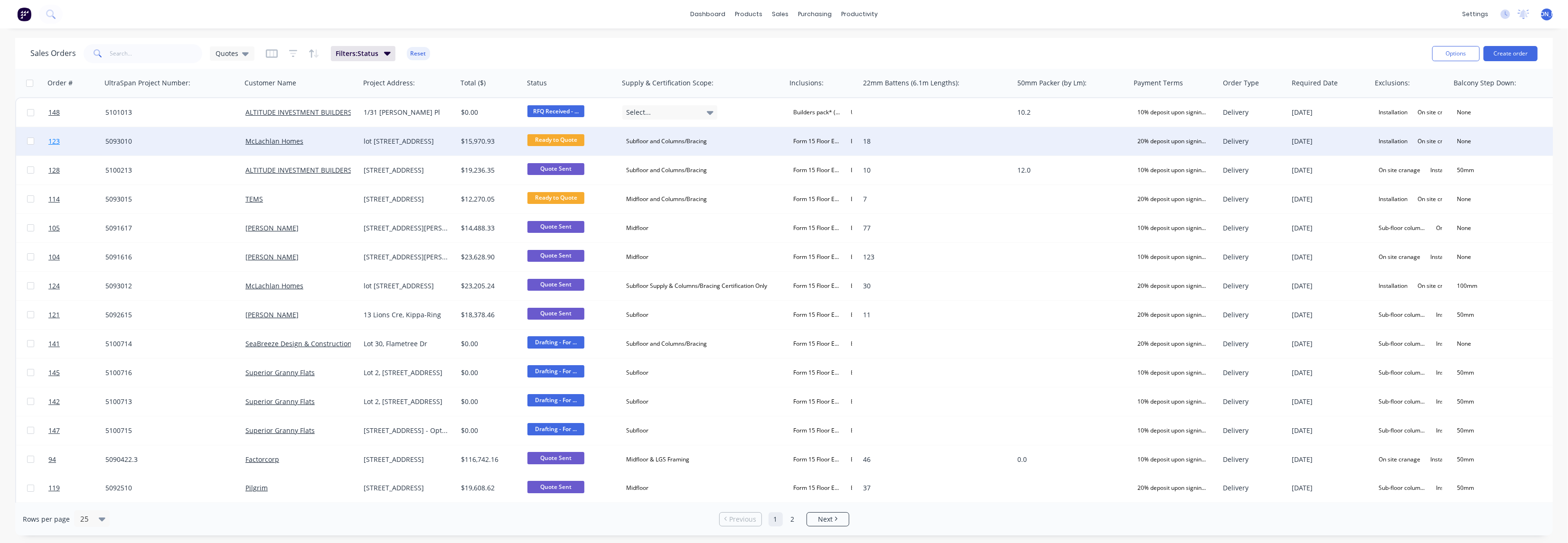
click at [55, 142] on span "123" at bounding box center [54, 141] width 11 height 9
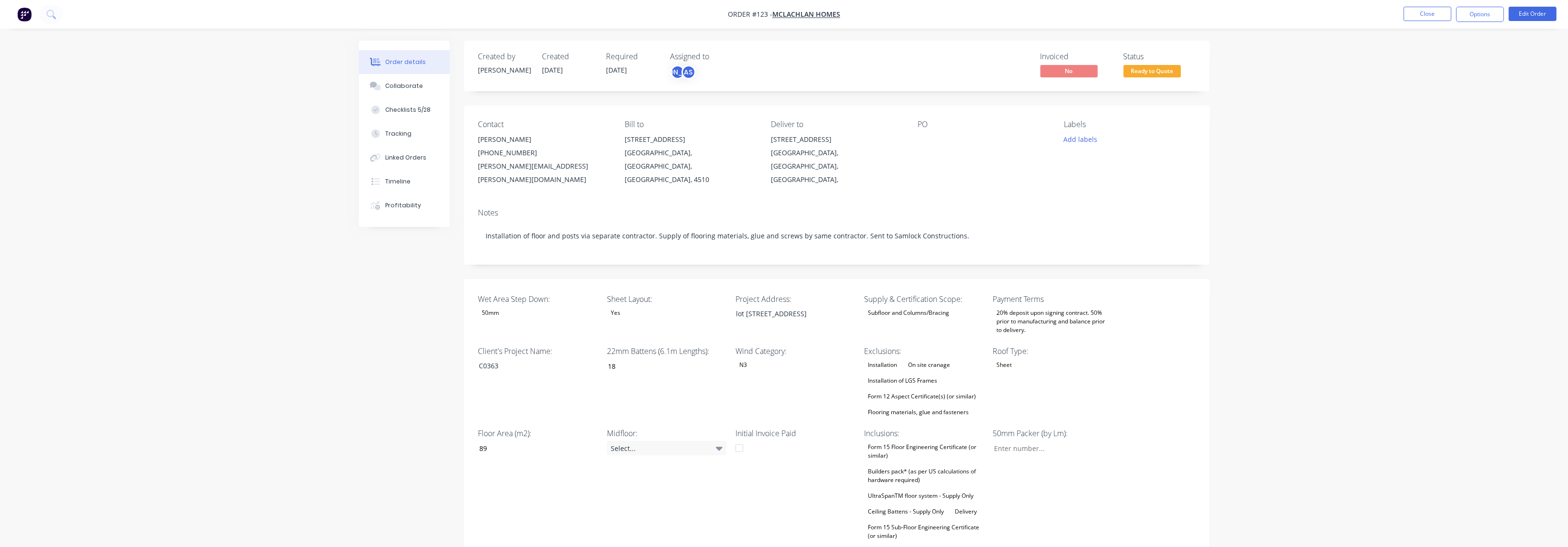
drag, startPoint x: 384, startPoint y: 365, endPoint x: 441, endPoint y: 307, distance: 81.3
click at [518, 12] on button "Options" at bounding box center [1480, 14] width 48 height 15
click at [518, 250] on div "Convert to Quote" at bounding box center [1451, 249] width 88 height 14
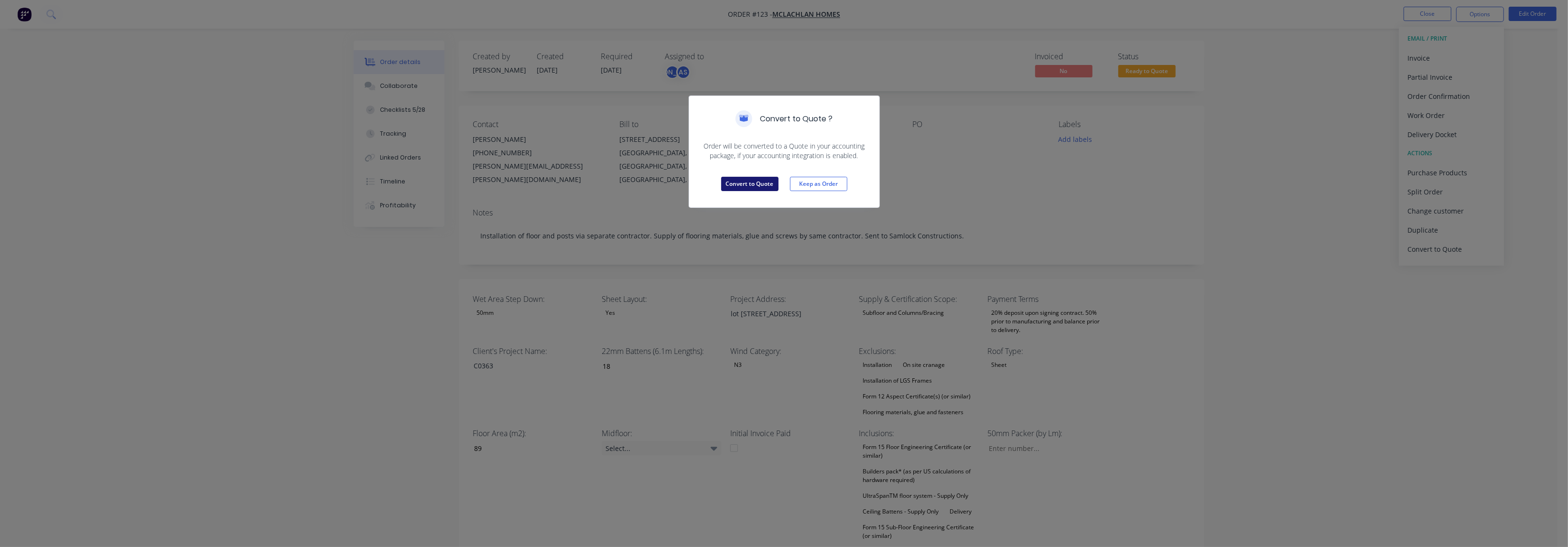
click at [518, 183] on button "Convert to Quote" at bounding box center [749, 184] width 57 height 14
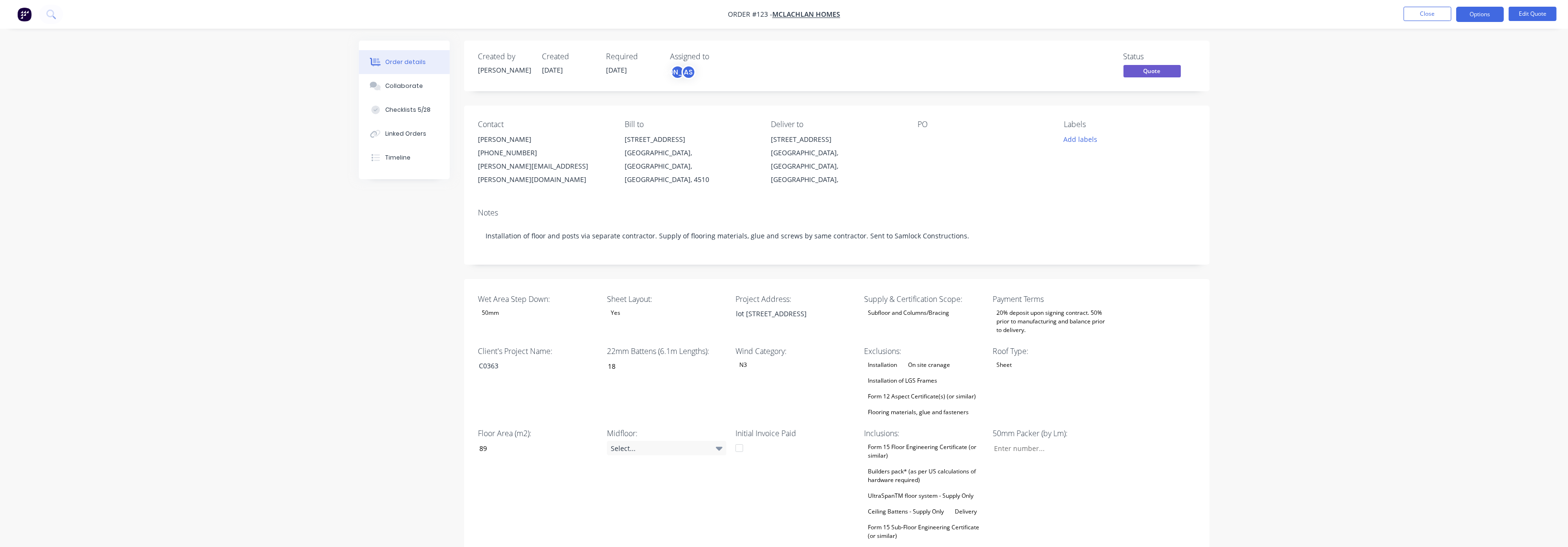
click at [518, 374] on div "Installation of LGS Frames" at bounding box center [903, 380] width 77 height 12
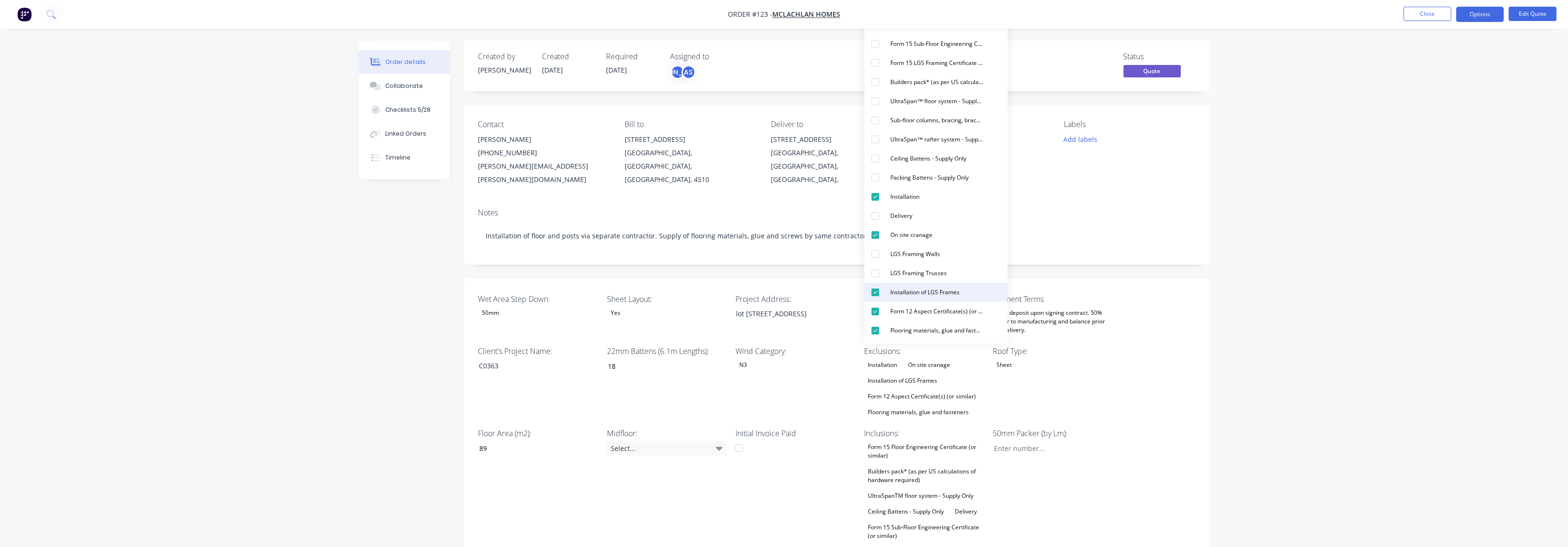
click at [518, 295] on div "Installation of LGS Frames" at bounding box center [926, 292] width 77 height 12
click at [518, 208] on div "Notes" at bounding box center [836, 213] width 717 height 9
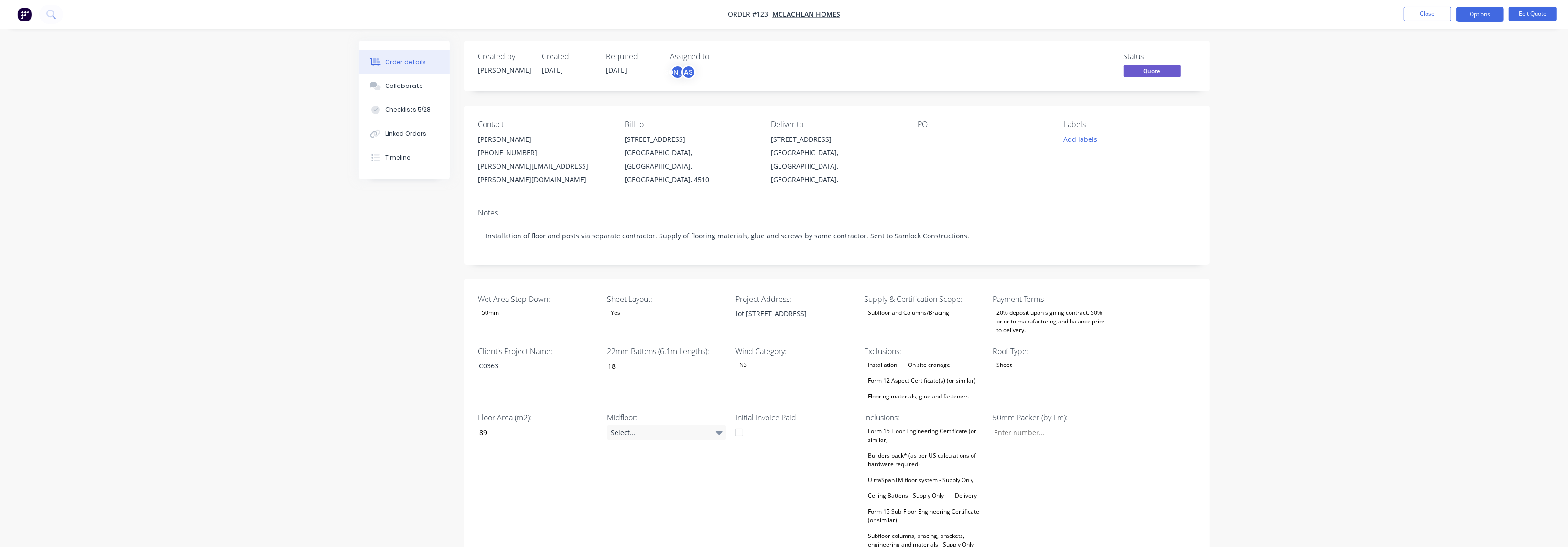
click at [518, 381] on div "Builders pack* (as per US calculations of hardware required)" at bounding box center [924, 460] width 120 height 21
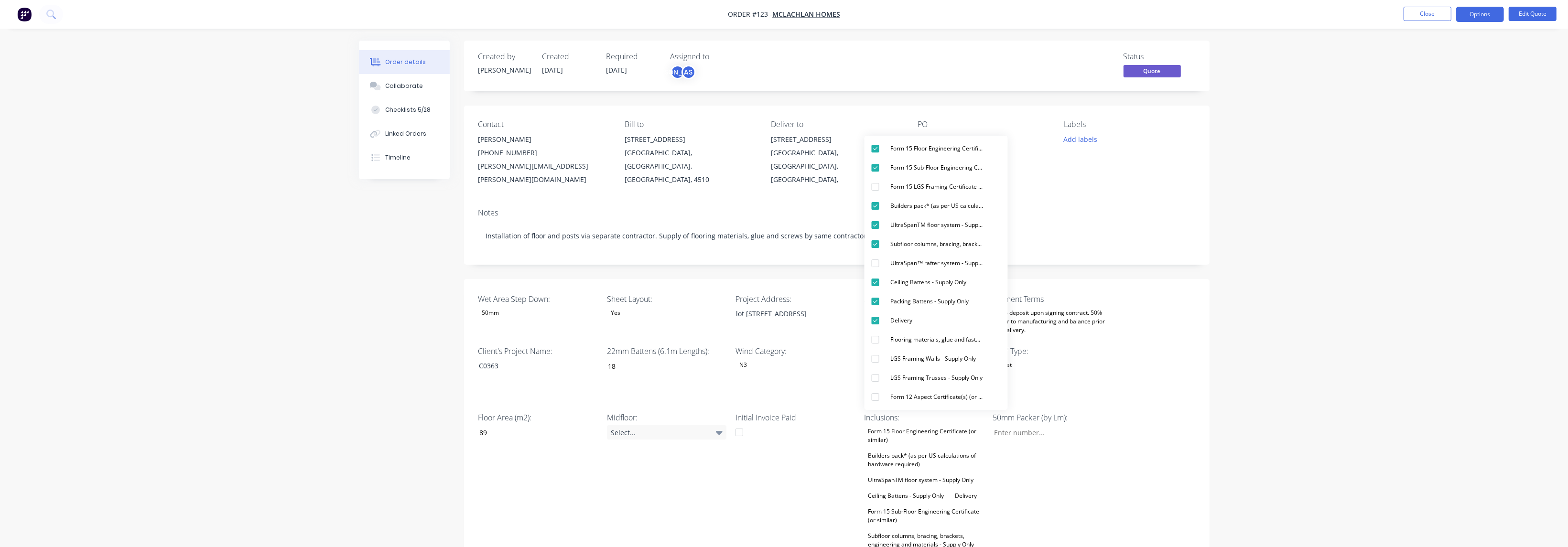
click at [518, 362] on div "Wet Area Step Down: 50mm Sheet Layout: Yes Project Address: lot 1, Walkers Way,…" at bounding box center [837, 466] width 746 height 376
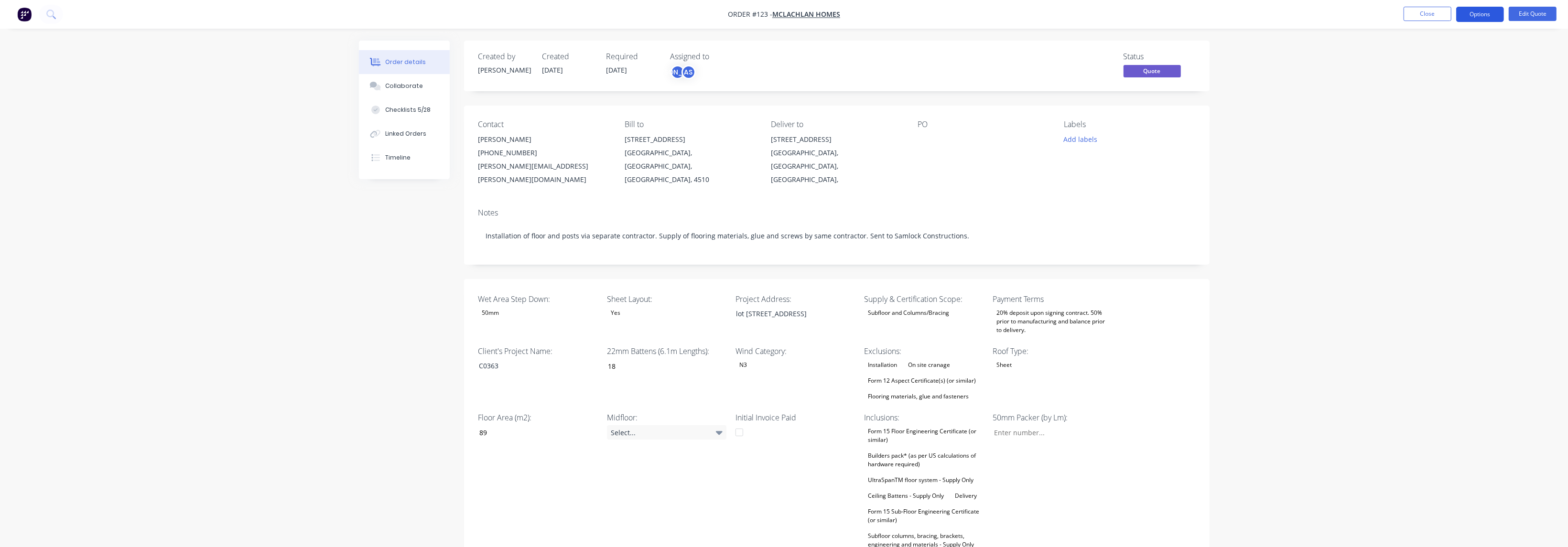
click at [518, 13] on button "Options" at bounding box center [1480, 14] width 48 height 15
click at [518, 56] on div "Quote" at bounding box center [1451, 58] width 88 height 14
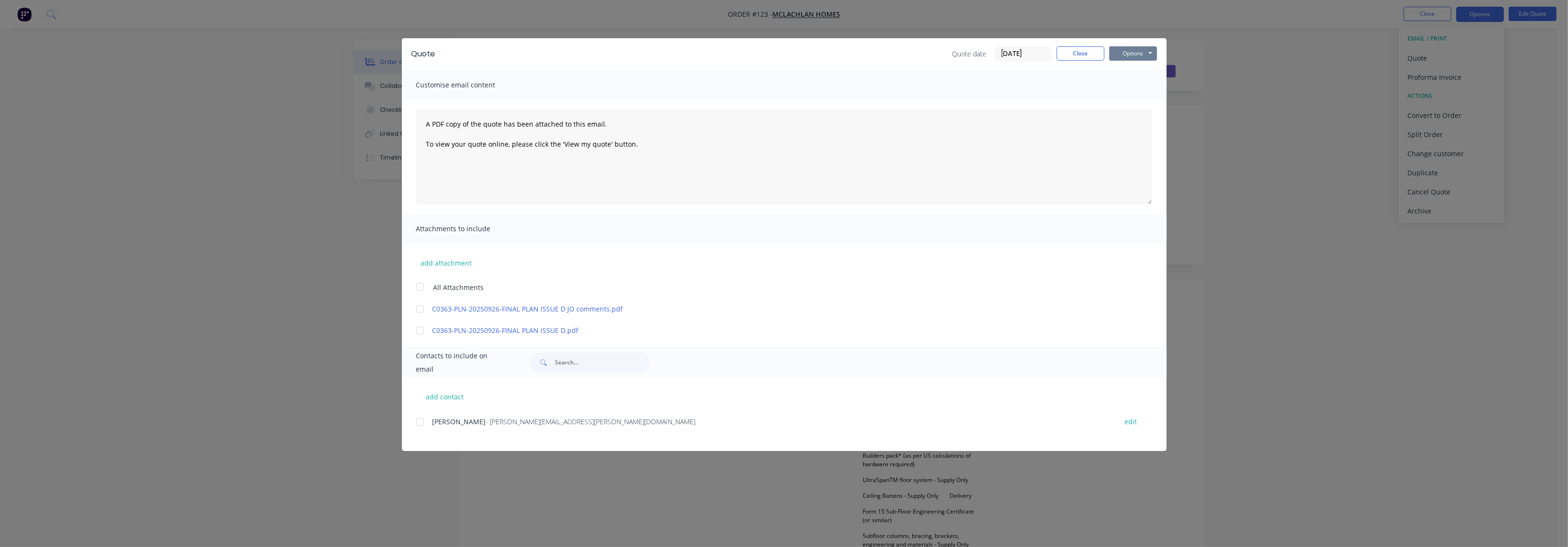
click at [518, 52] on button "Options" at bounding box center [1133, 53] width 48 height 14
click at [518, 68] on button "Preview" at bounding box center [1140, 71] width 61 height 16
click at [518, 50] on button "Close" at bounding box center [1080, 53] width 48 height 14
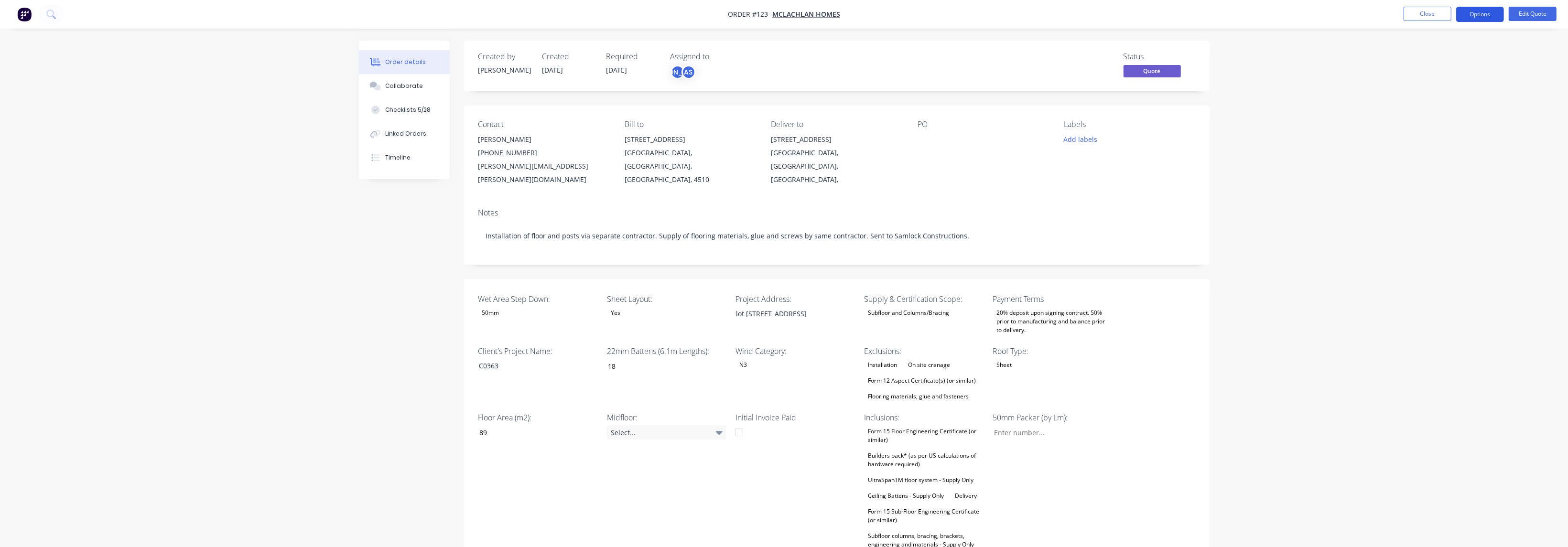
click at [518, 11] on button "Options" at bounding box center [1480, 14] width 48 height 15
click at [518, 114] on div "Convert to Order" at bounding box center [1451, 115] width 88 height 14
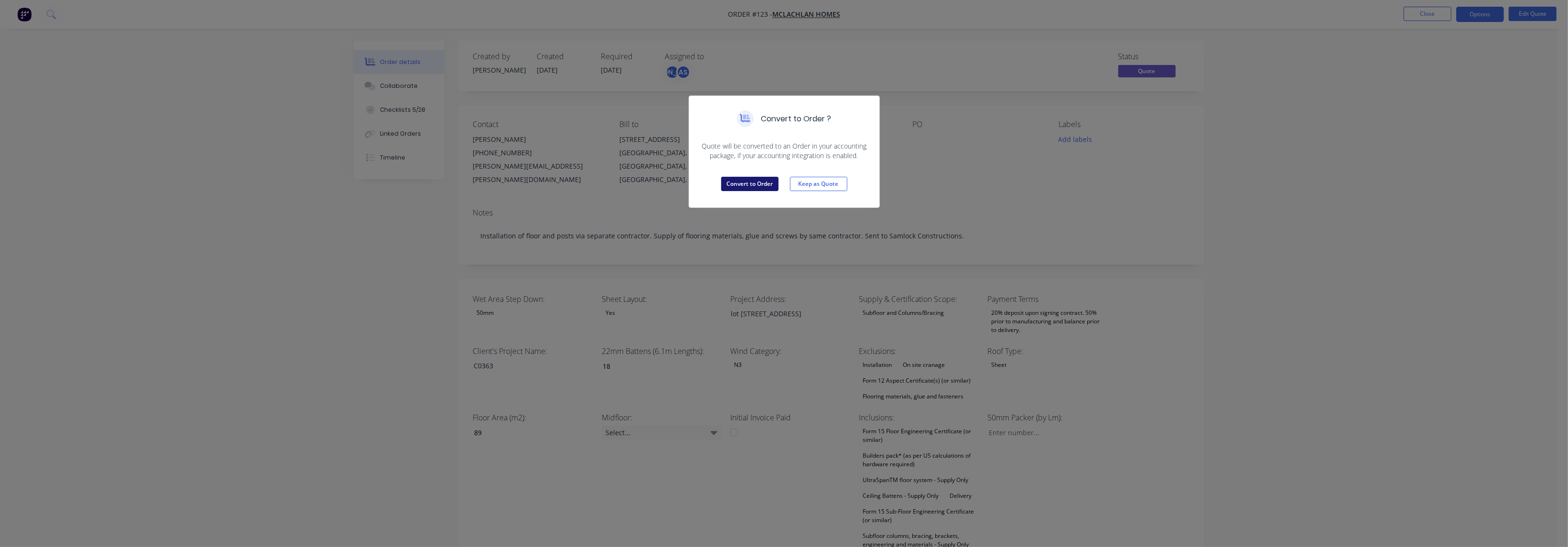
click at [518, 182] on button "Convert to Order" at bounding box center [749, 184] width 57 height 14
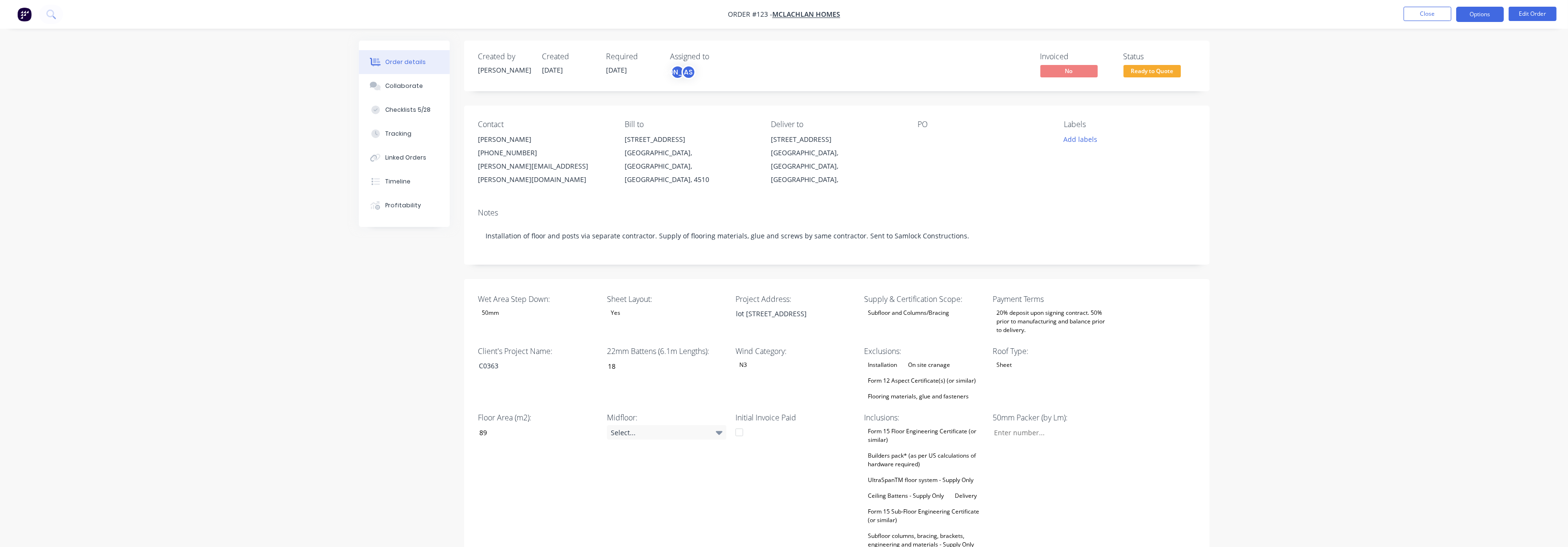
click at [518, 17] on button "Options" at bounding box center [1480, 14] width 48 height 15
click at [518, 71] on span "Ready to Quote" at bounding box center [1152, 71] width 57 height 12
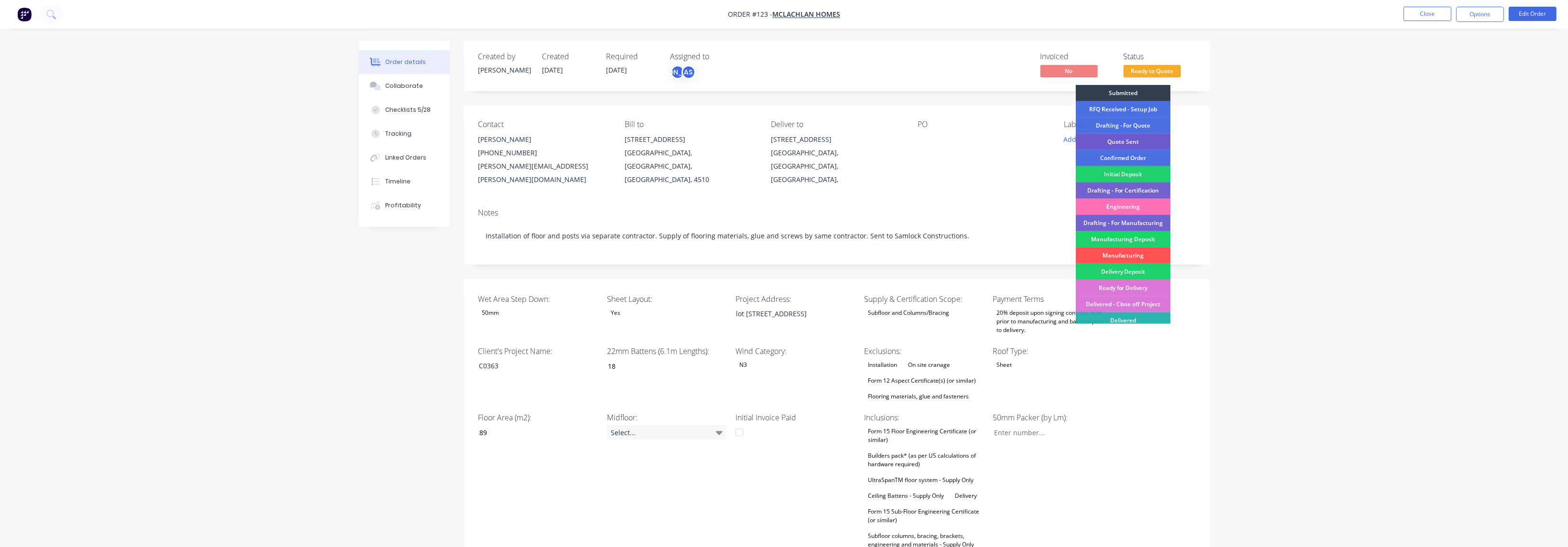
click at [518, 141] on div "Quote Sent" at bounding box center [1123, 142] width 95 height 16
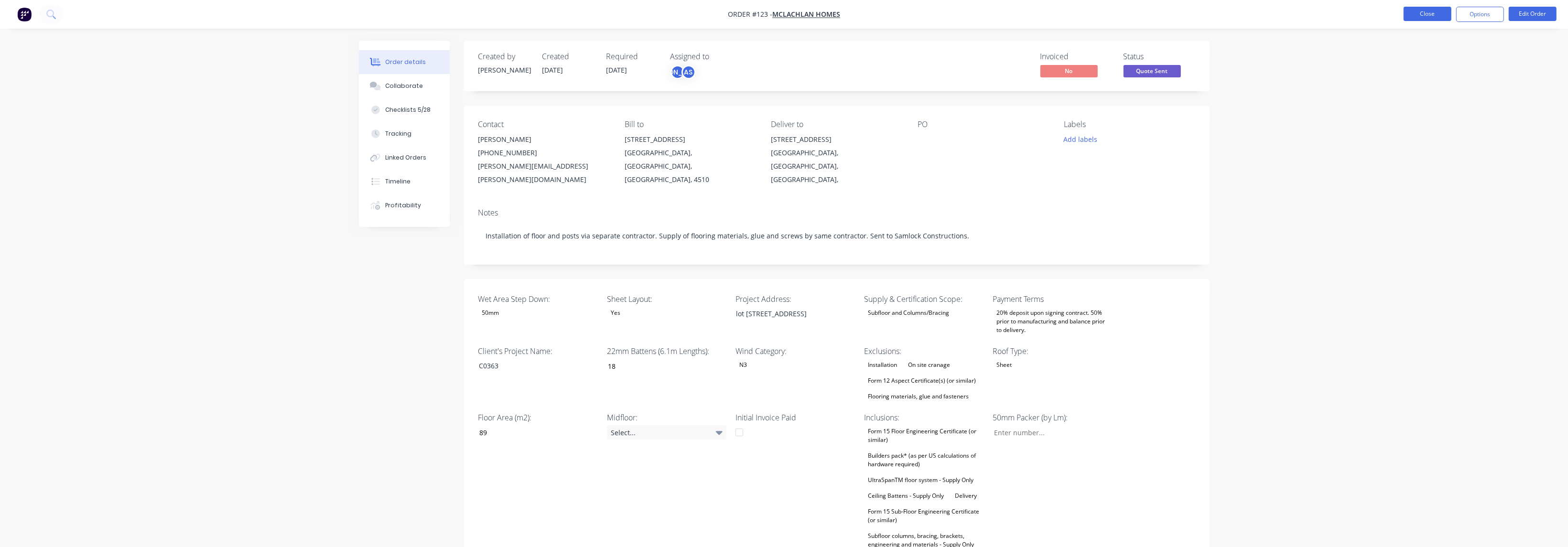
click at [518, 13] on button "Close" at bounding box center [1427, 14] width 48 height 14
